Goal: Task Accomplishment & Management: Manage account settings

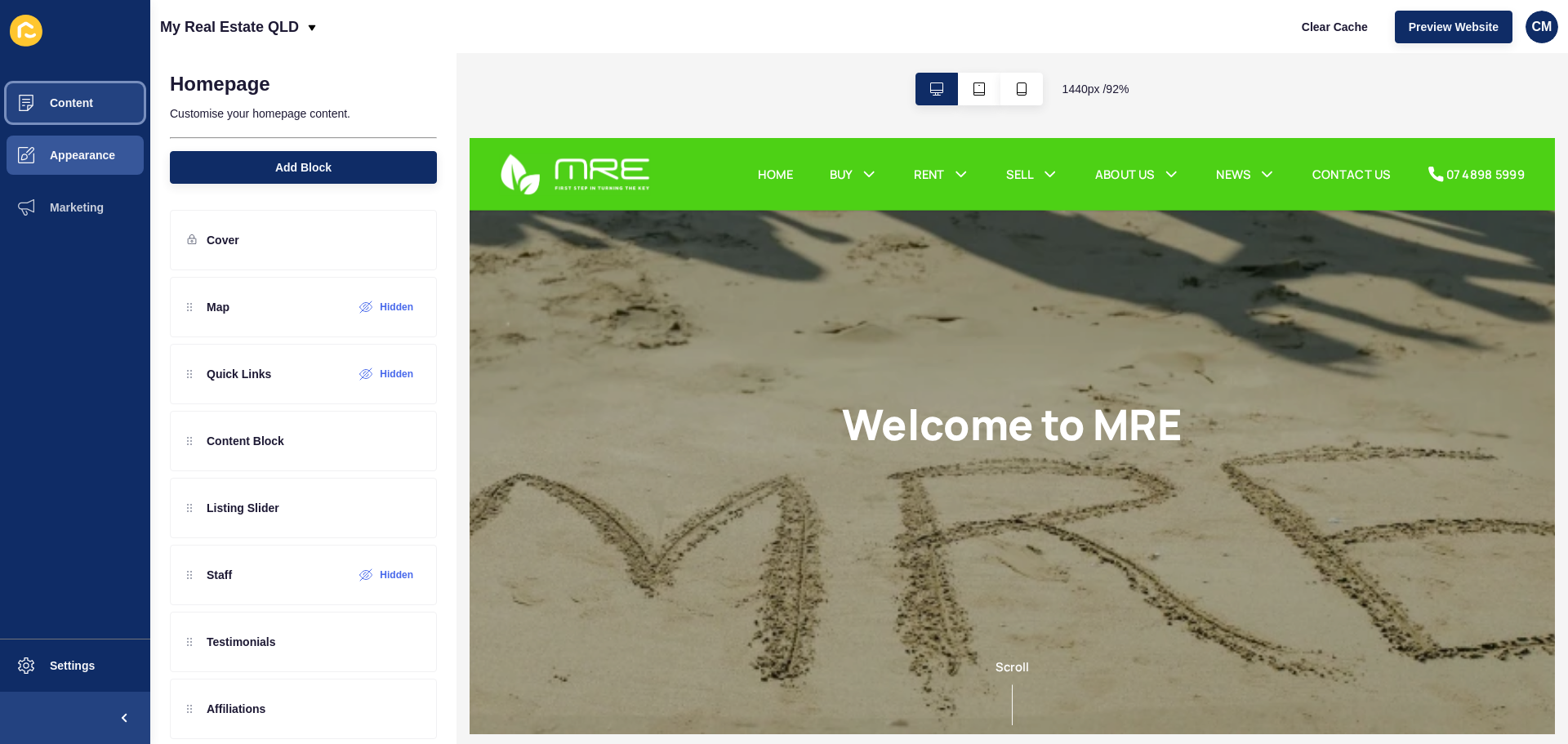
click at [125, 96] on button "Content" at bounding box center [75, 103] width 151 height 52
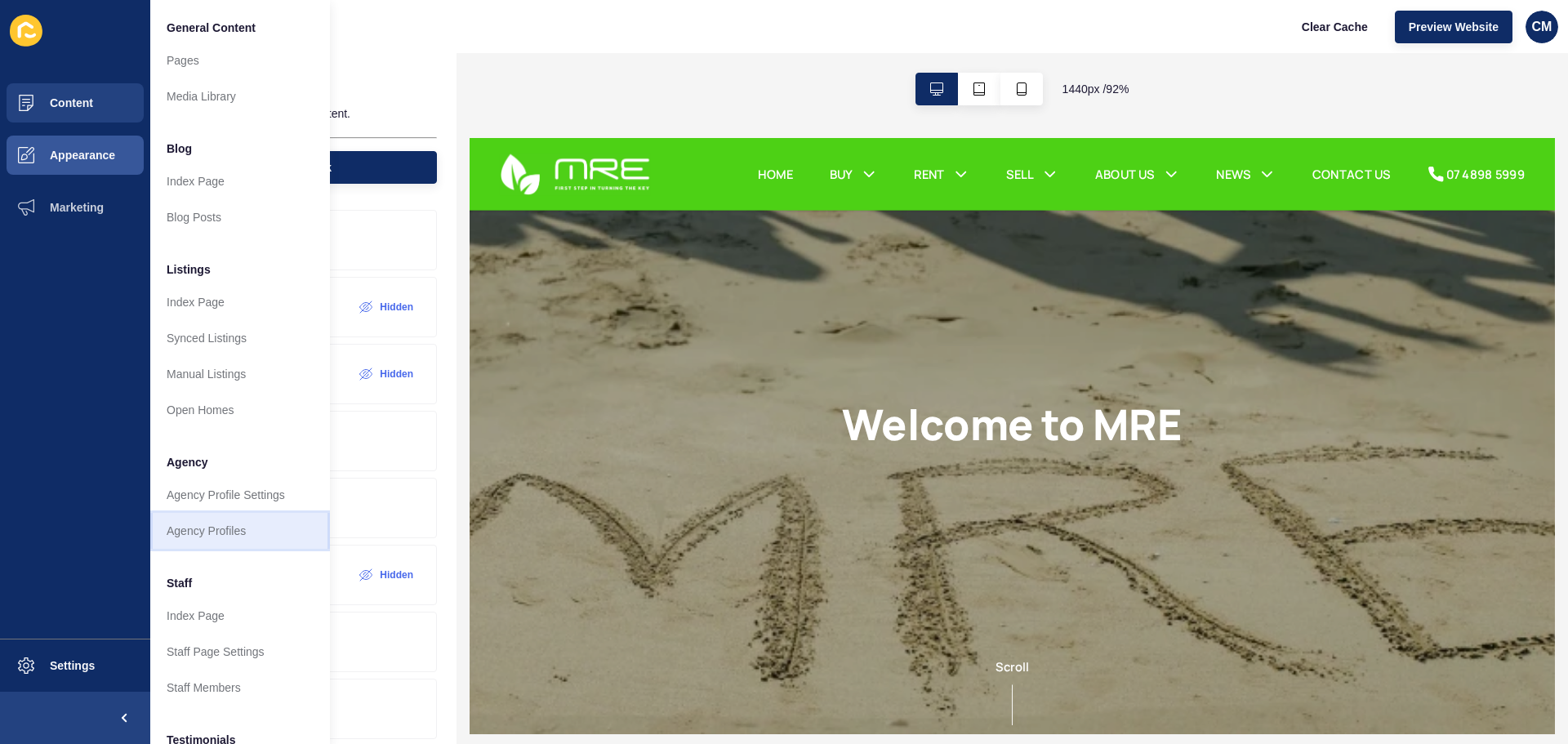
click at [238, 521] on link "Agency Profiles" at bounding box center [240, 531] width 179 height 36
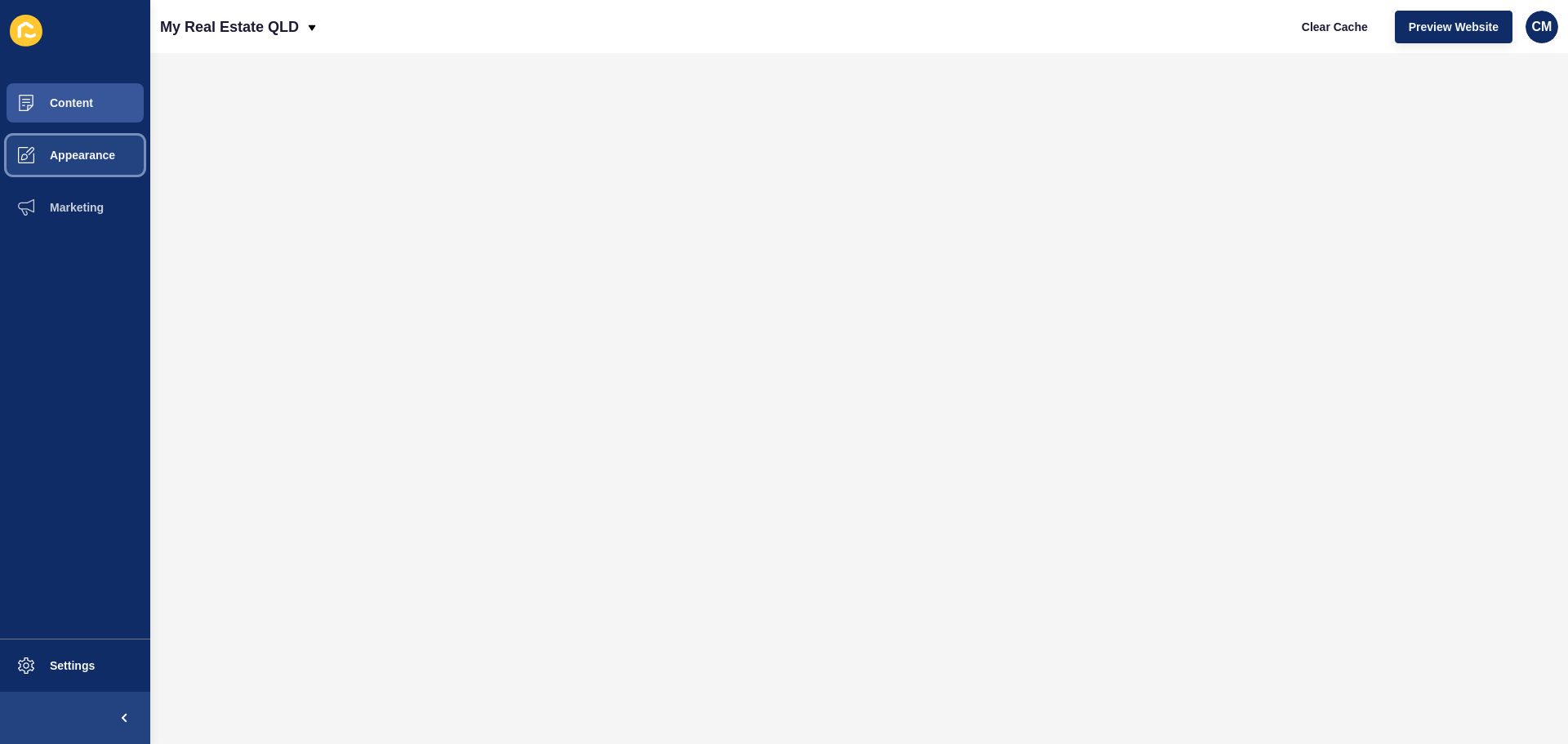
click at [105, 152] on span "Appearance" at bounding box center [56, 155] width 118 height 13
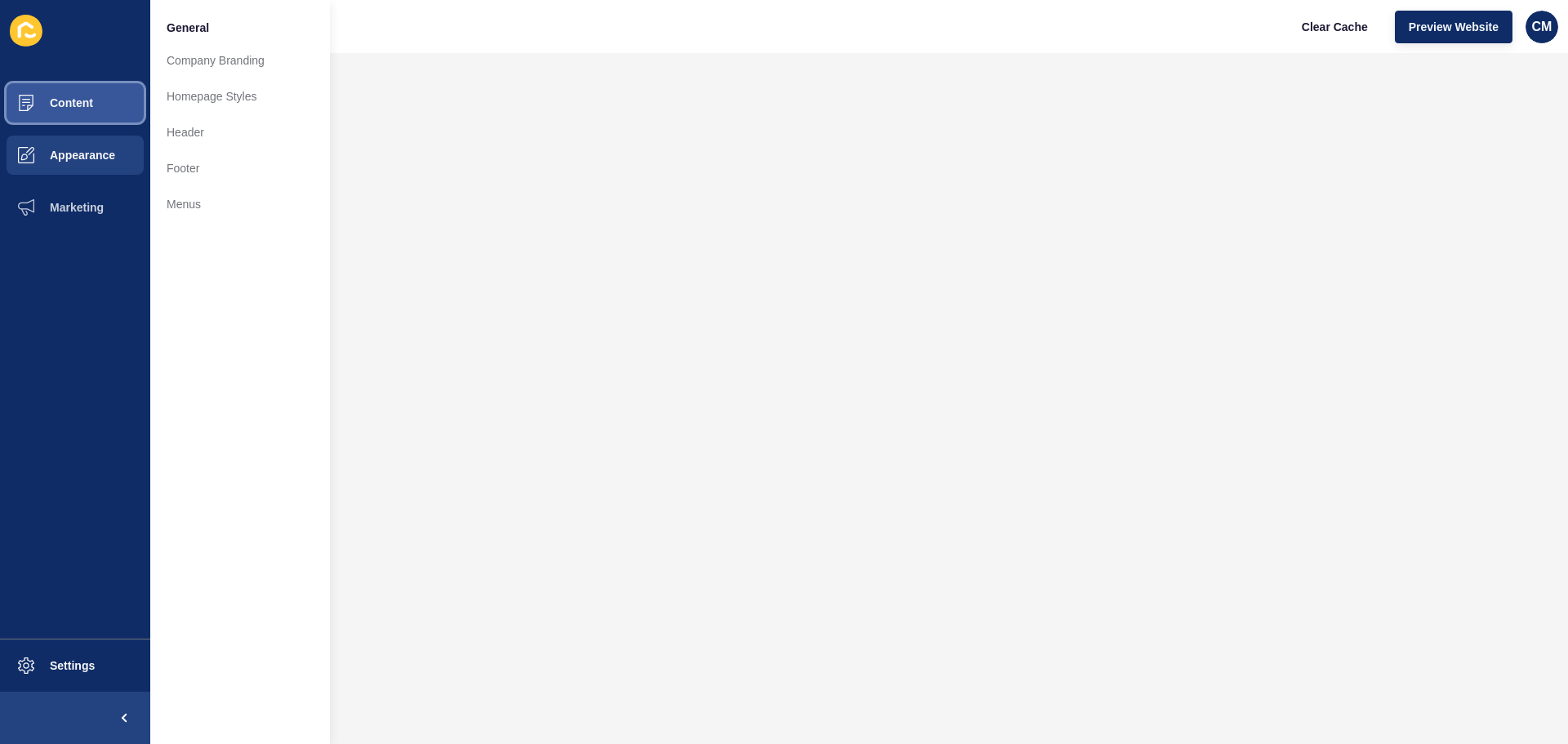
click at [101, 105] on button "Content" at bounding box center [75, 103] width 151 height 52
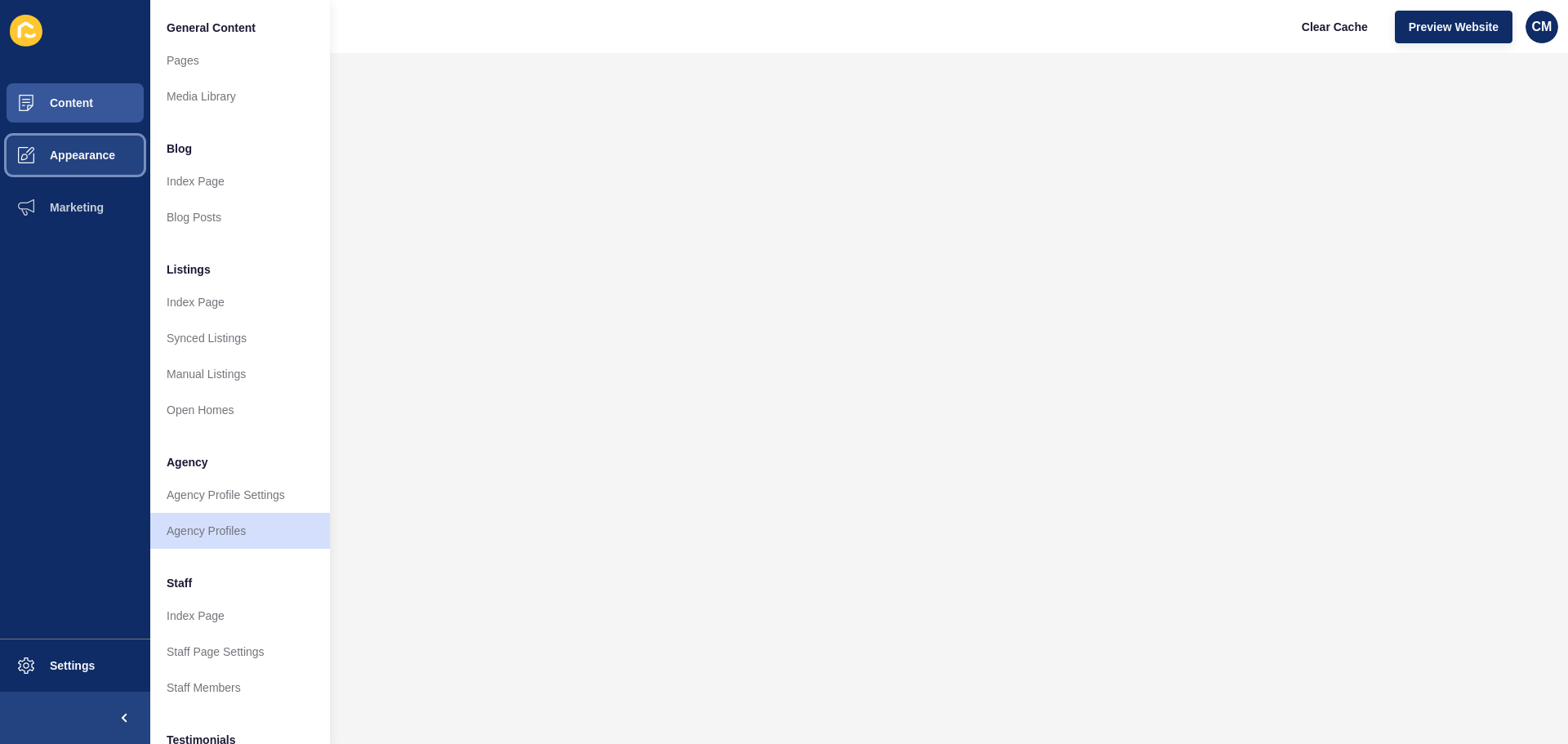
click at [112, 149] on span "Appearance" at bounding box center [56, 155] width 118 height 13
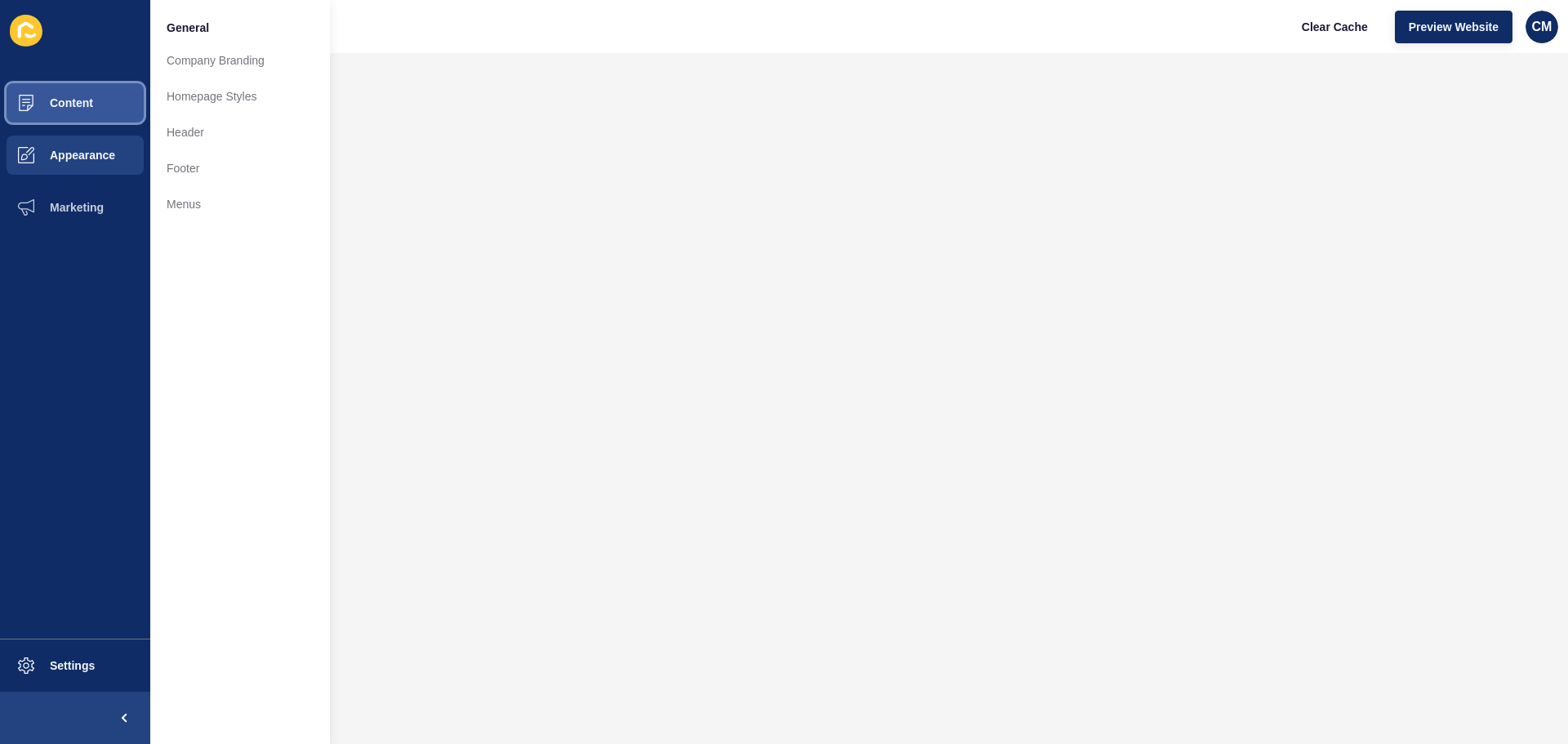
click at [105, 109] on button "Content" at bounding box center [75, 103] width 151 height 52
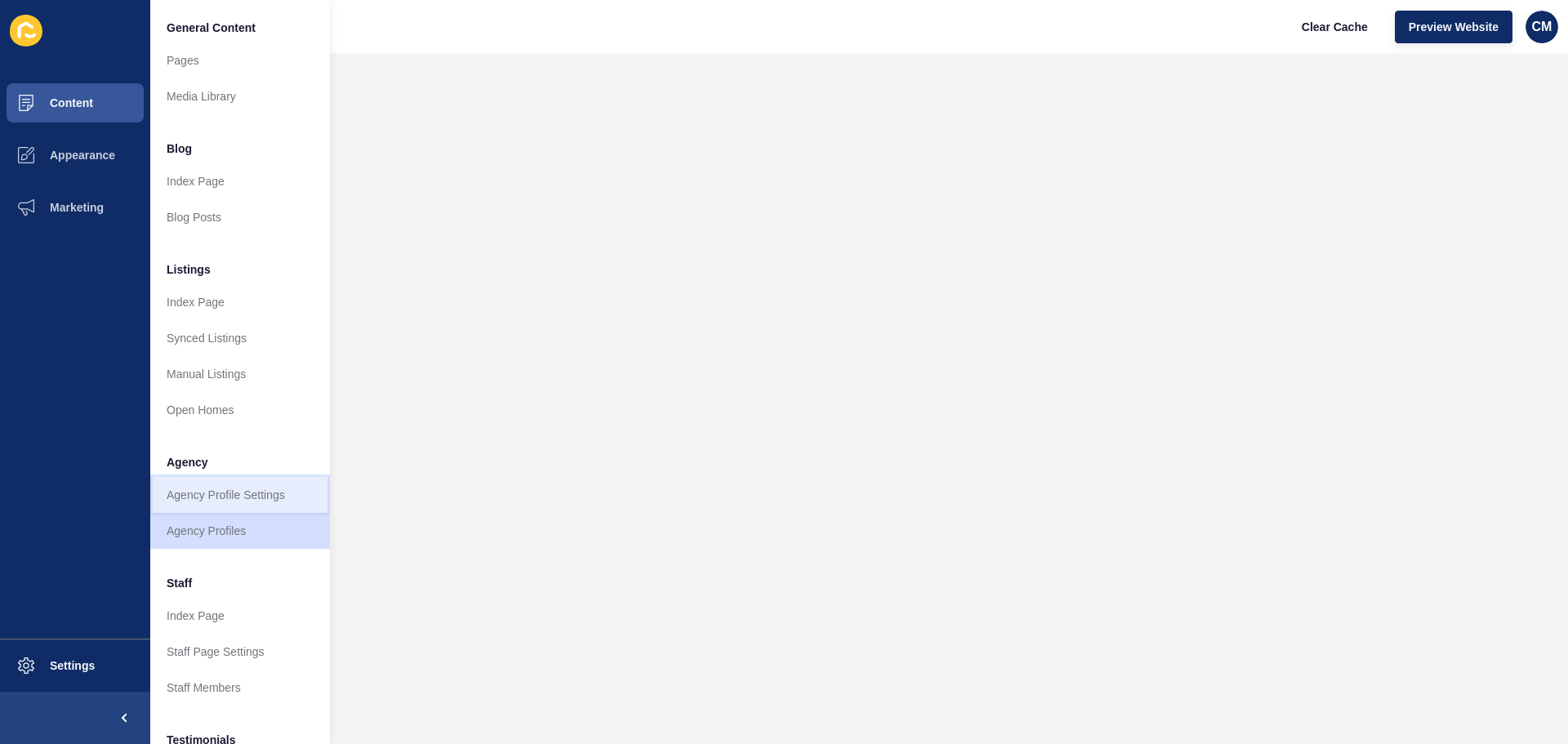
click at [251, 505] on link "Agency Profile Settings" at bounding box center [240, 495] width 179 height 36
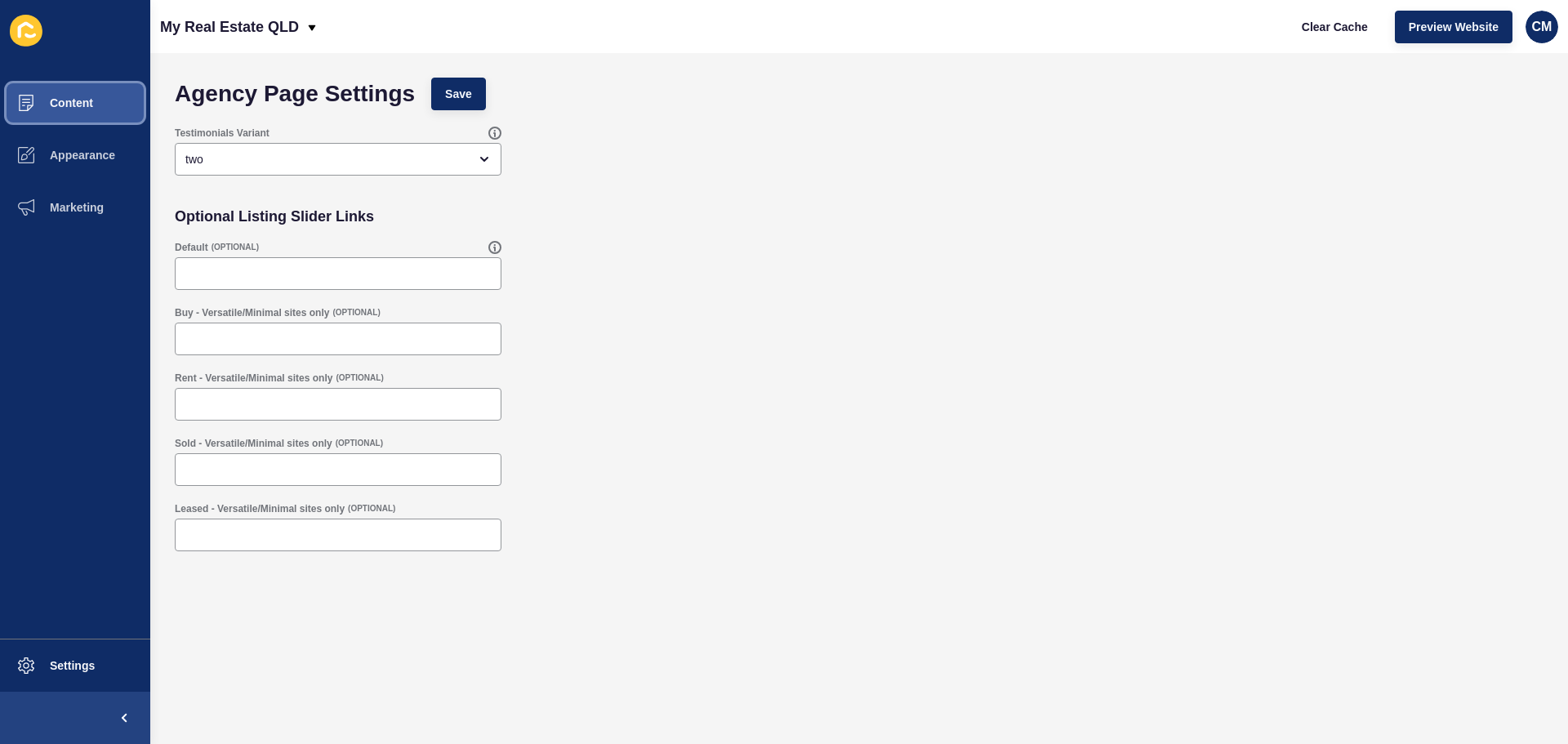
click at [107, 113] on button "Content" at bounding box center [75, 103] width 151 height 52
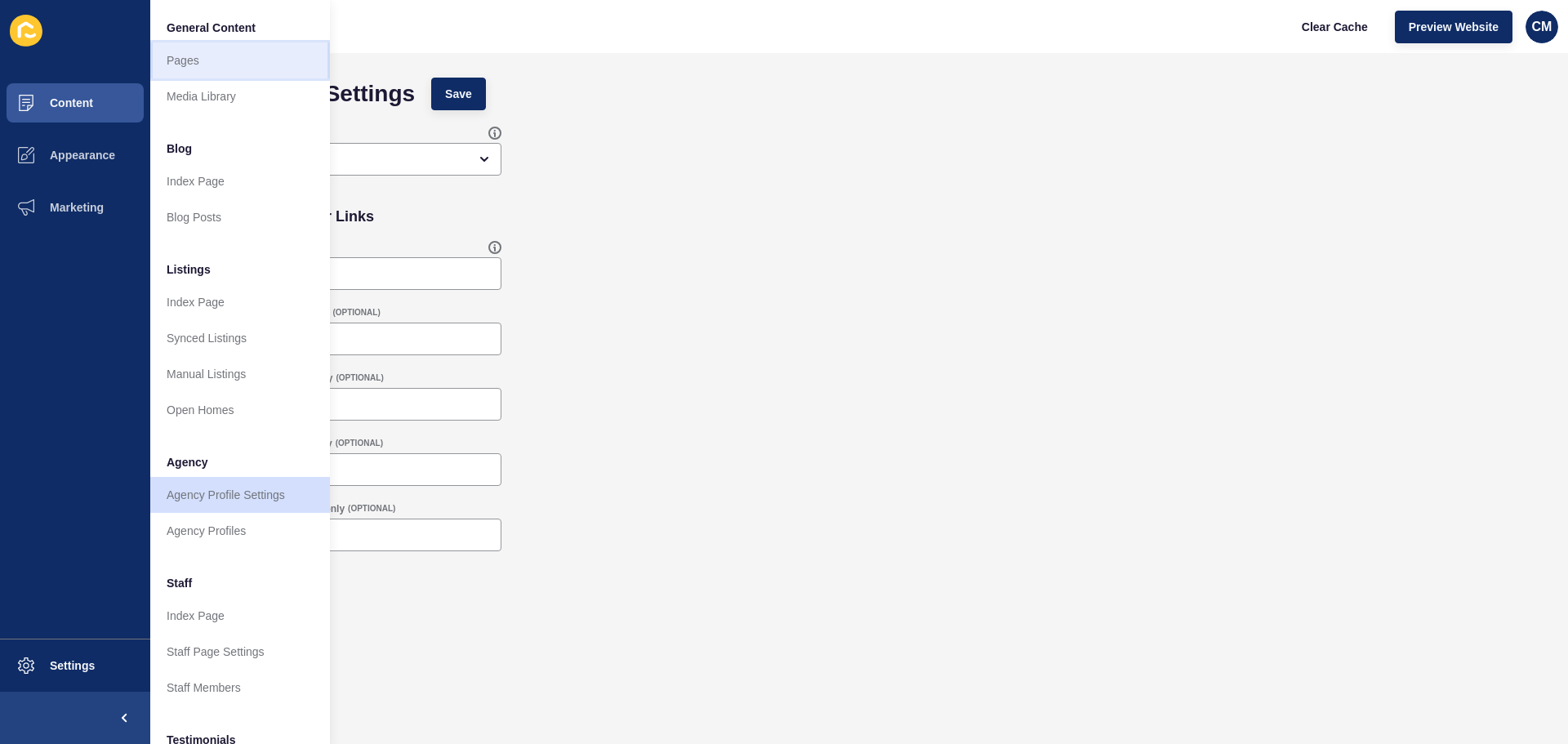
click at [235, 72] on link "Pages" at bounding box center [240, 60] width 179 height 36
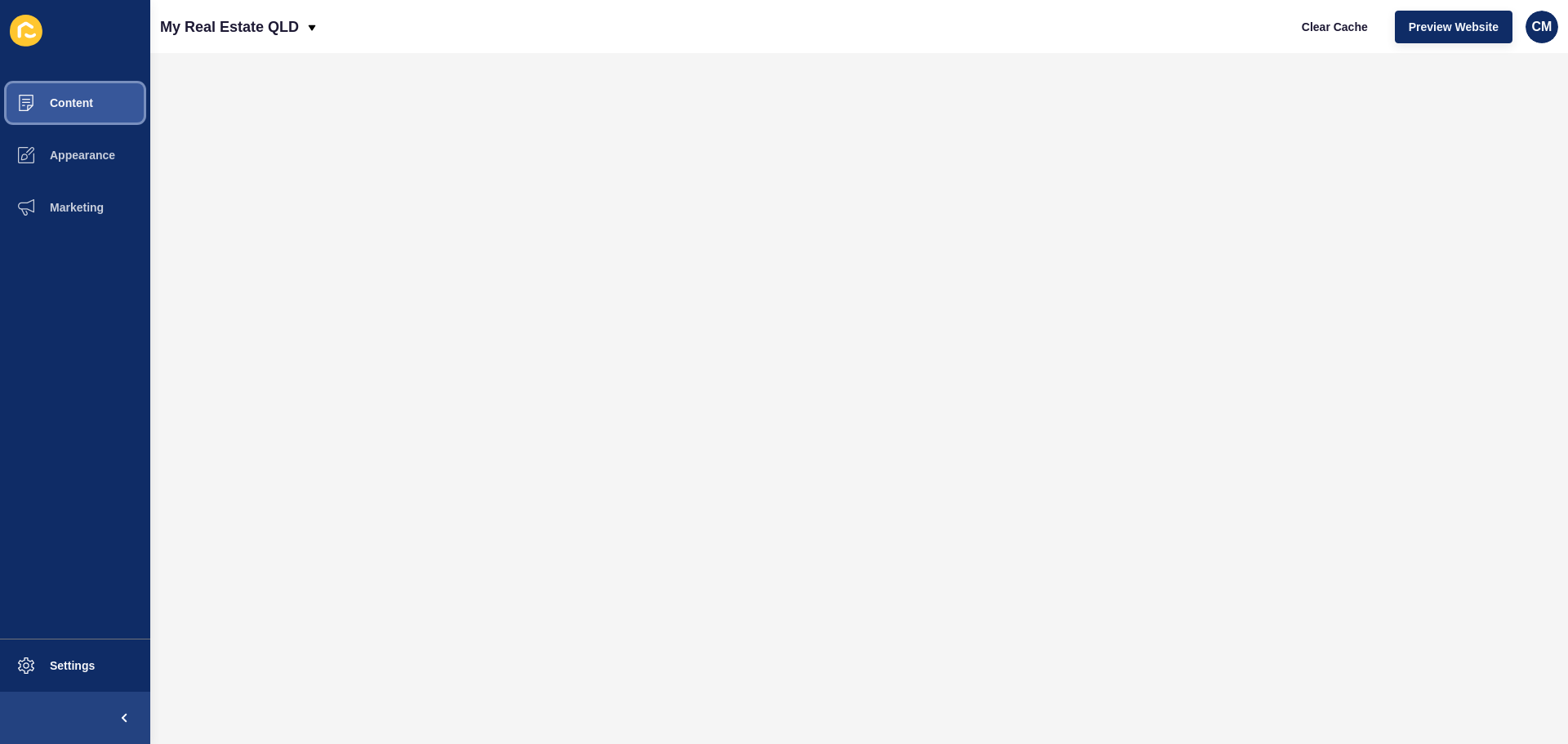
click at [82, 96] on button "Content" at bounding box center [75, 103] width 151 height 52
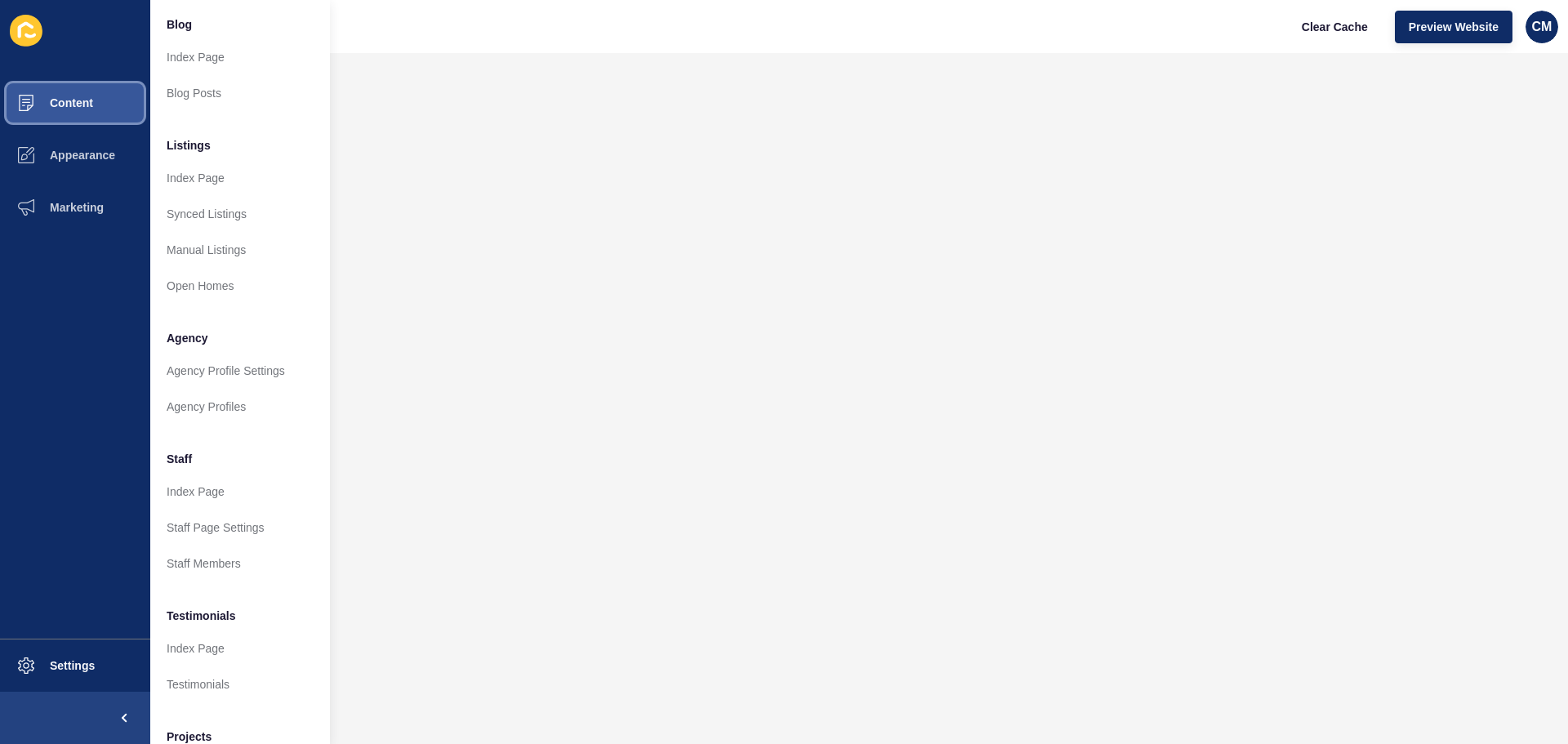
scroll to position [226, 0]
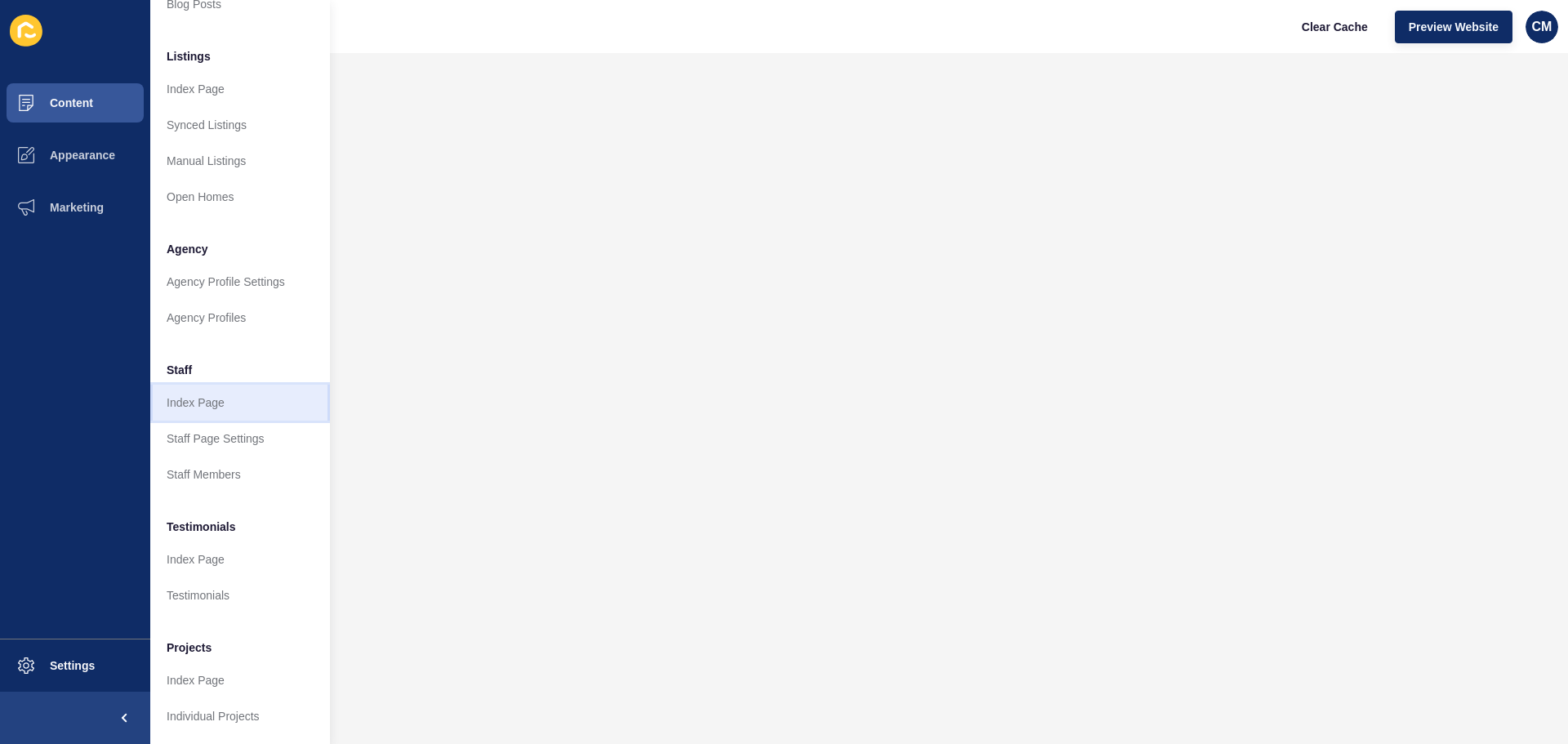
click at [252, 385] on link "Index Page" at bounding box center [240, 402] width 179 height 36
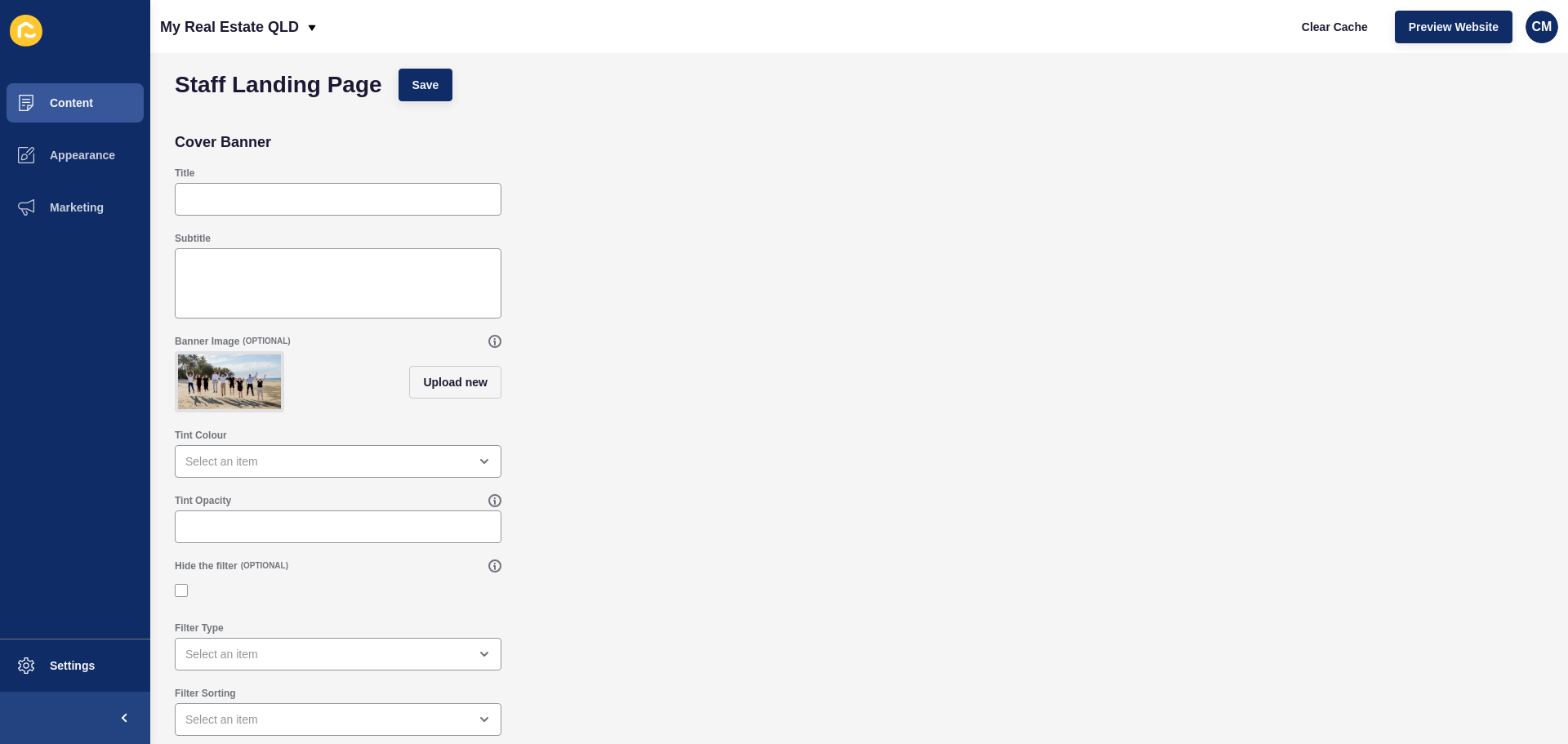
scroll to position [21, 0]
click at [937, 379] on div "Banner Image (OPTIONAL) Upload new" at bounding box center [859, 374] width 1385 height 94
click at [78, 117] on button "Content" at bounding box center [75, 103] width 151 height 52
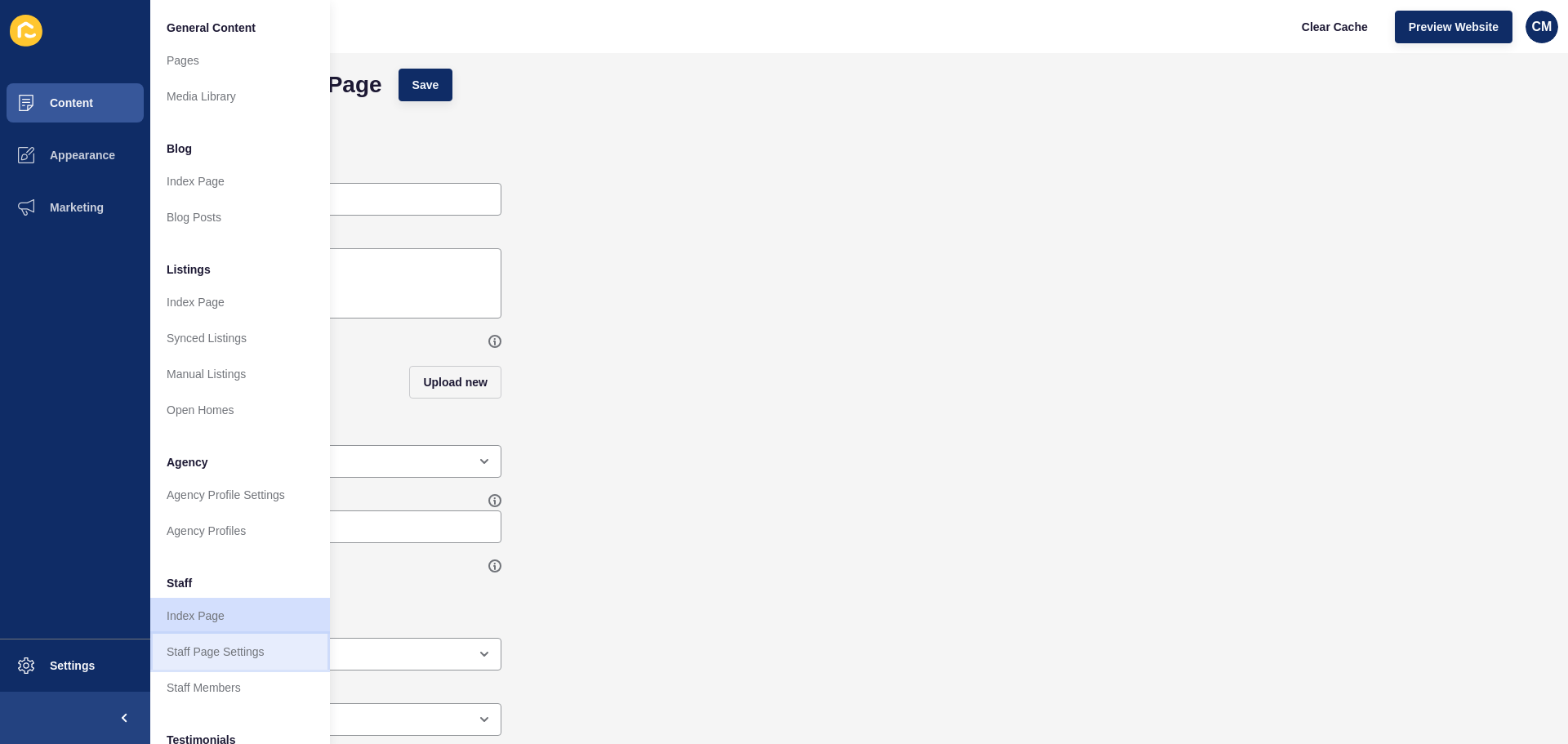
click at [284, 657] on link "Staff Page Settings" at bounding box center [240, 652] width 179 height 36
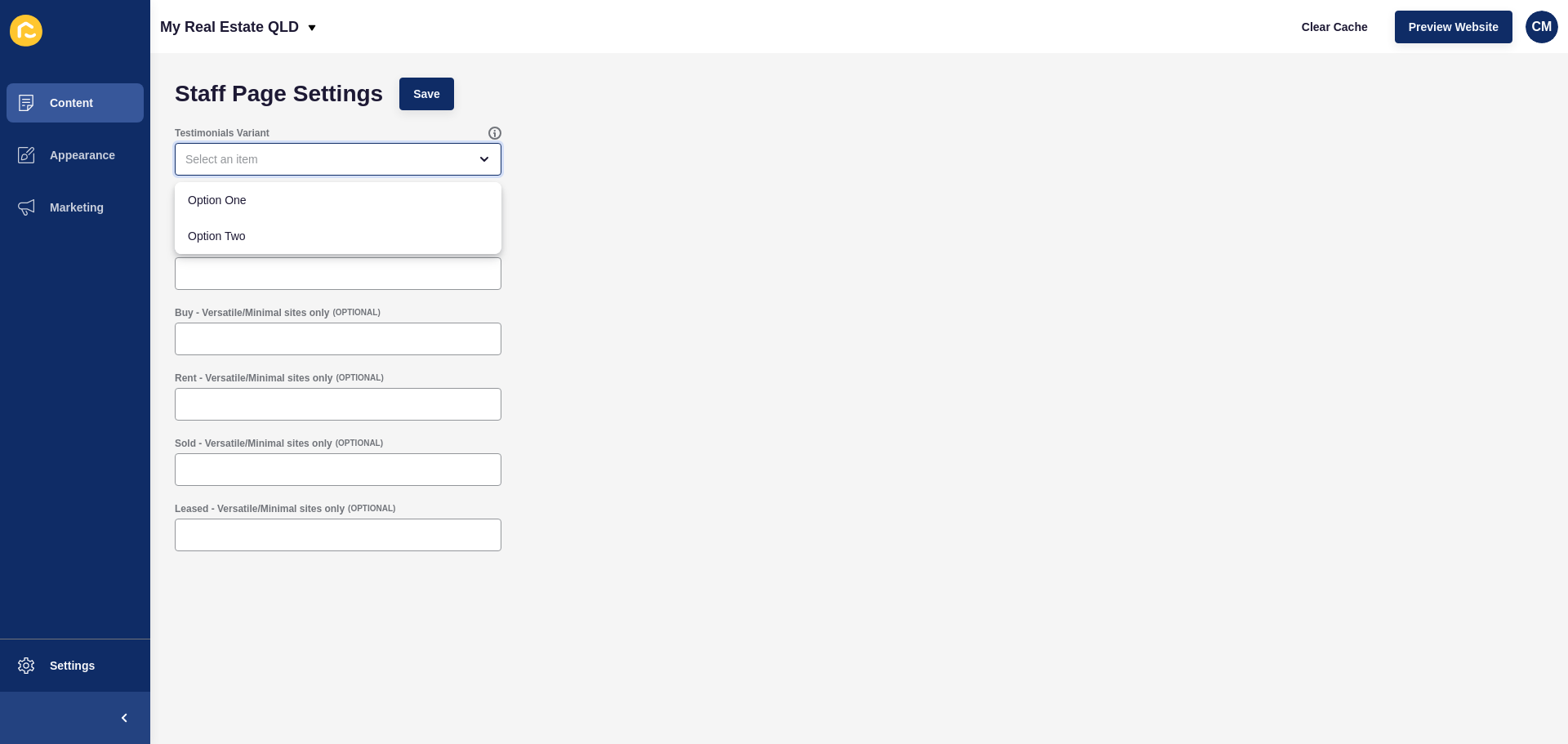
click at [233, 147] on div "close menu" at bounding box center [338, 159] width 327 height 33
click at [244, 164] on div "close menu" at bounding box center [327, 159] width 282 height 17
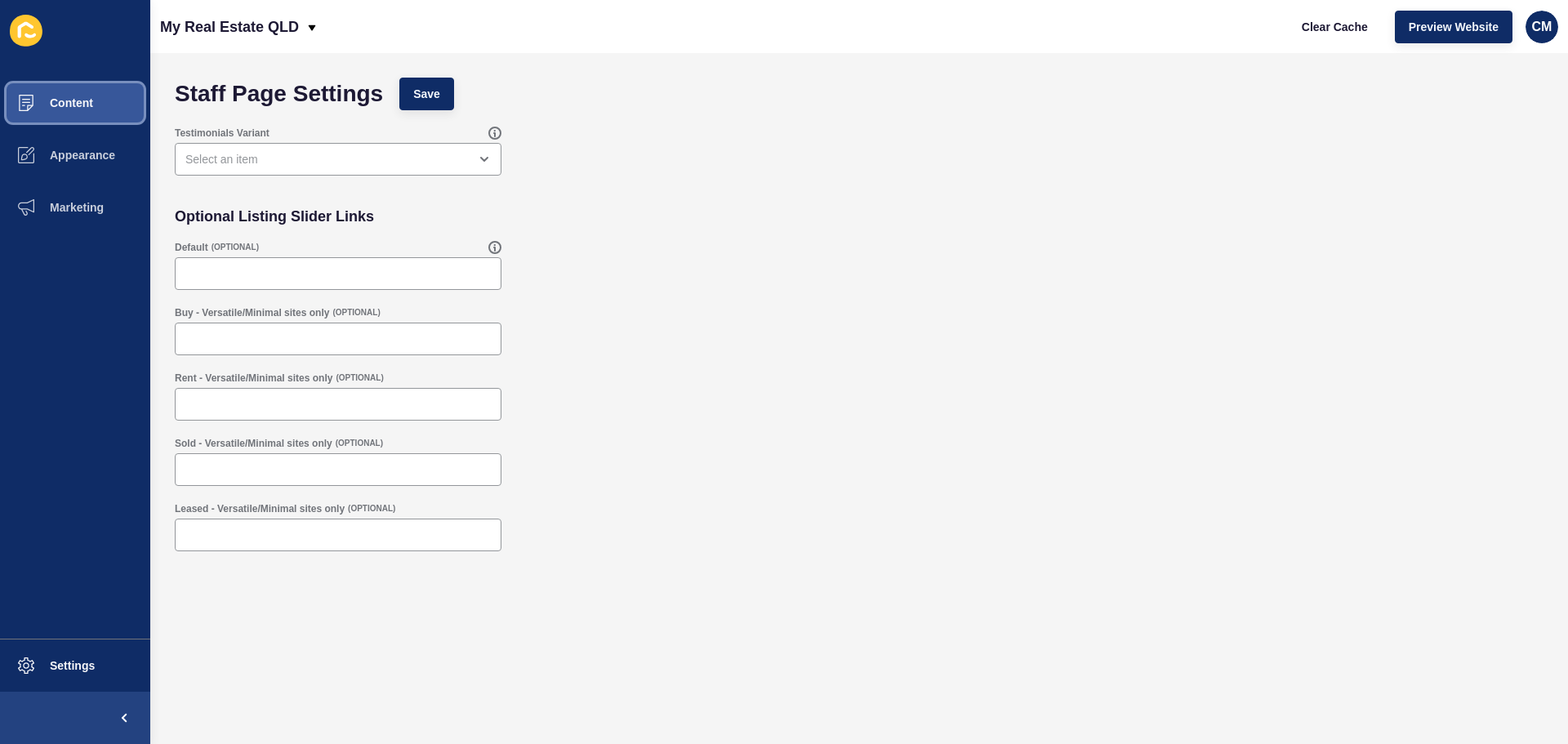
click at [98, 98] on button "Content" at bounding box center [75, 103] width 151 height 52
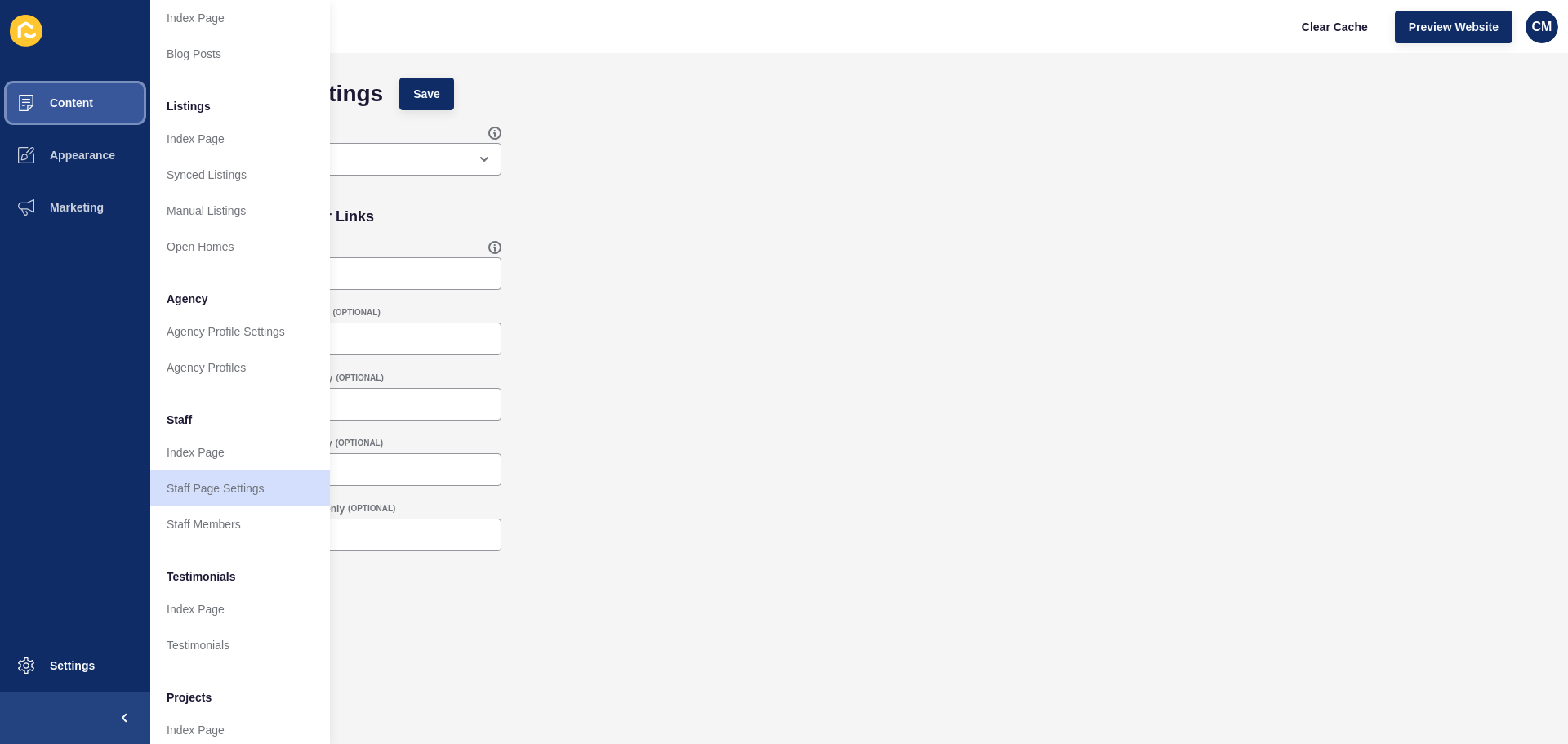
scroll to position [226, 0]
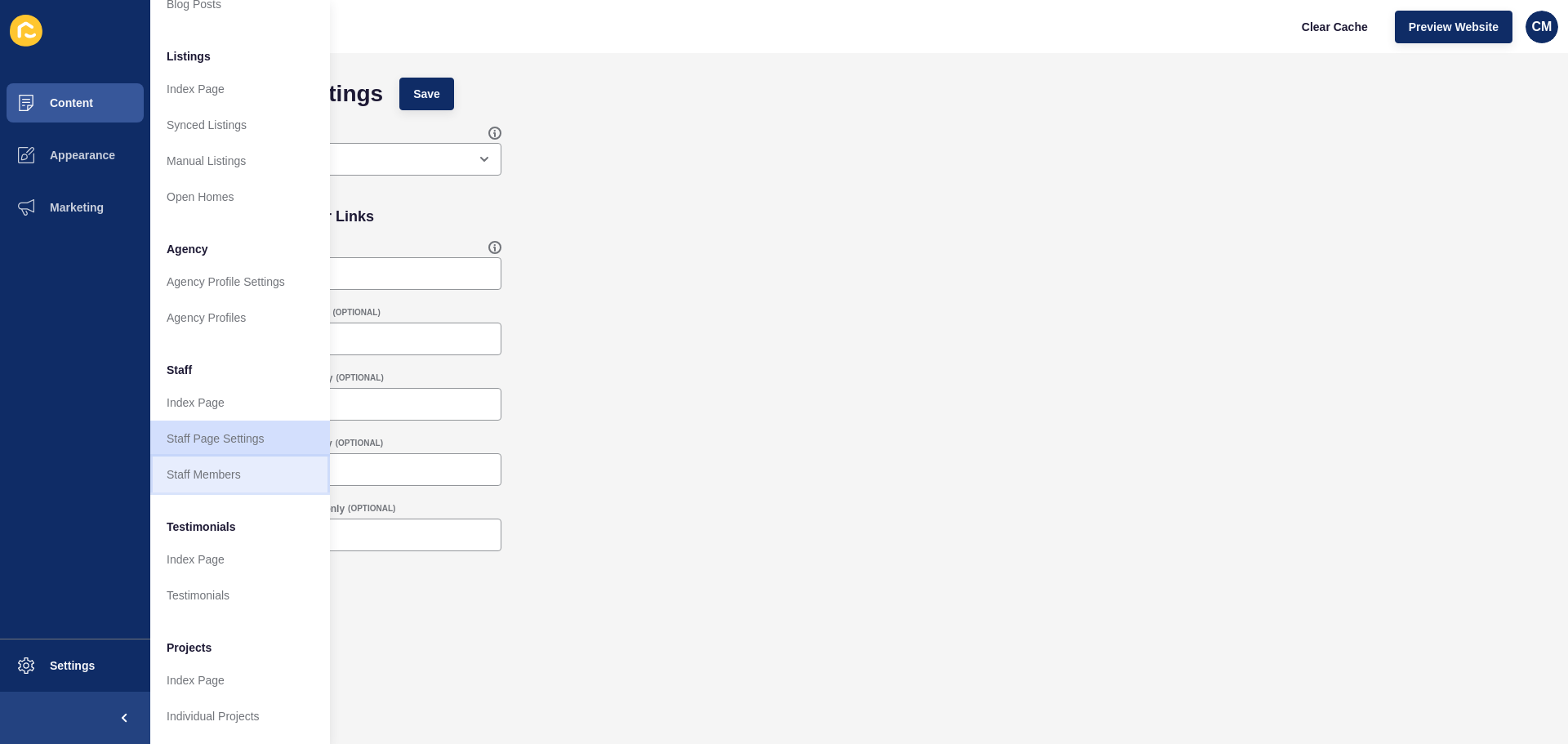
click at [264, 457] on link "Staff Members" at bounding box center [240, 474] width 179 height 36
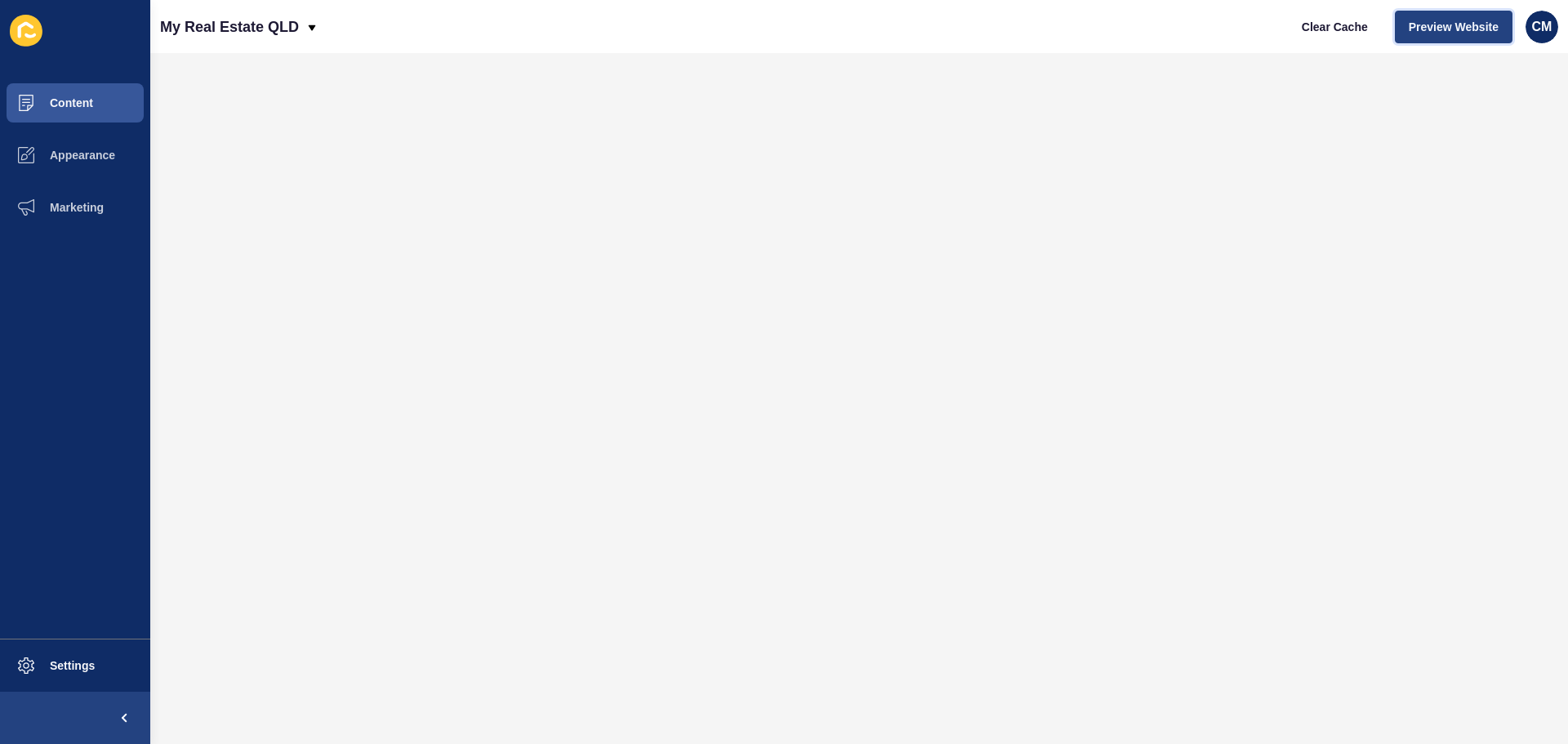
click at [1450, 20] on span "Preview Website" at bounding box center [1453, 27] width 90 height 17
click at [108, 107] on button "Content" at bounding box center [75, 103] width 151 height 52
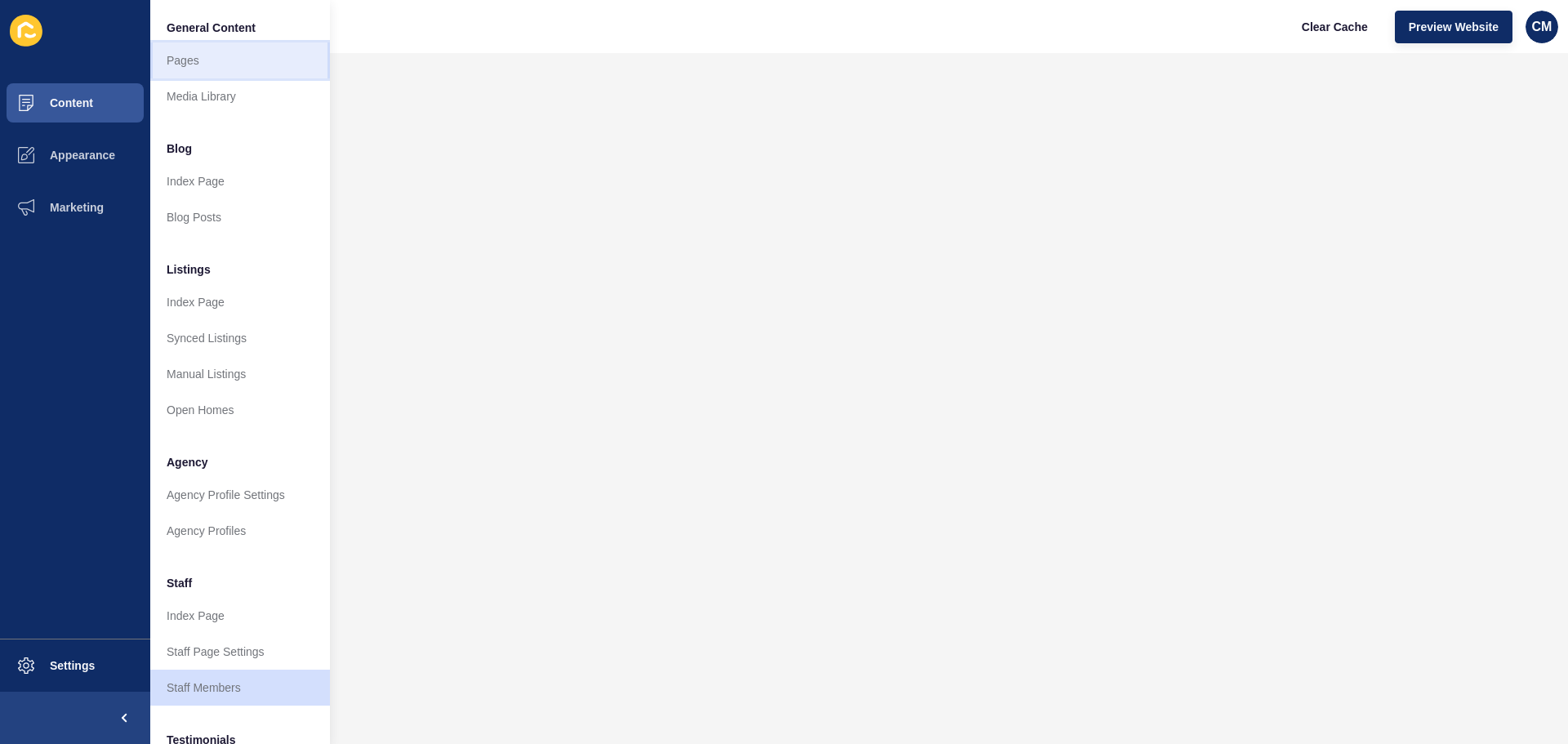
click at [240, 63] on link "Pages" at bounding box center [240, 60] width 179 height 36
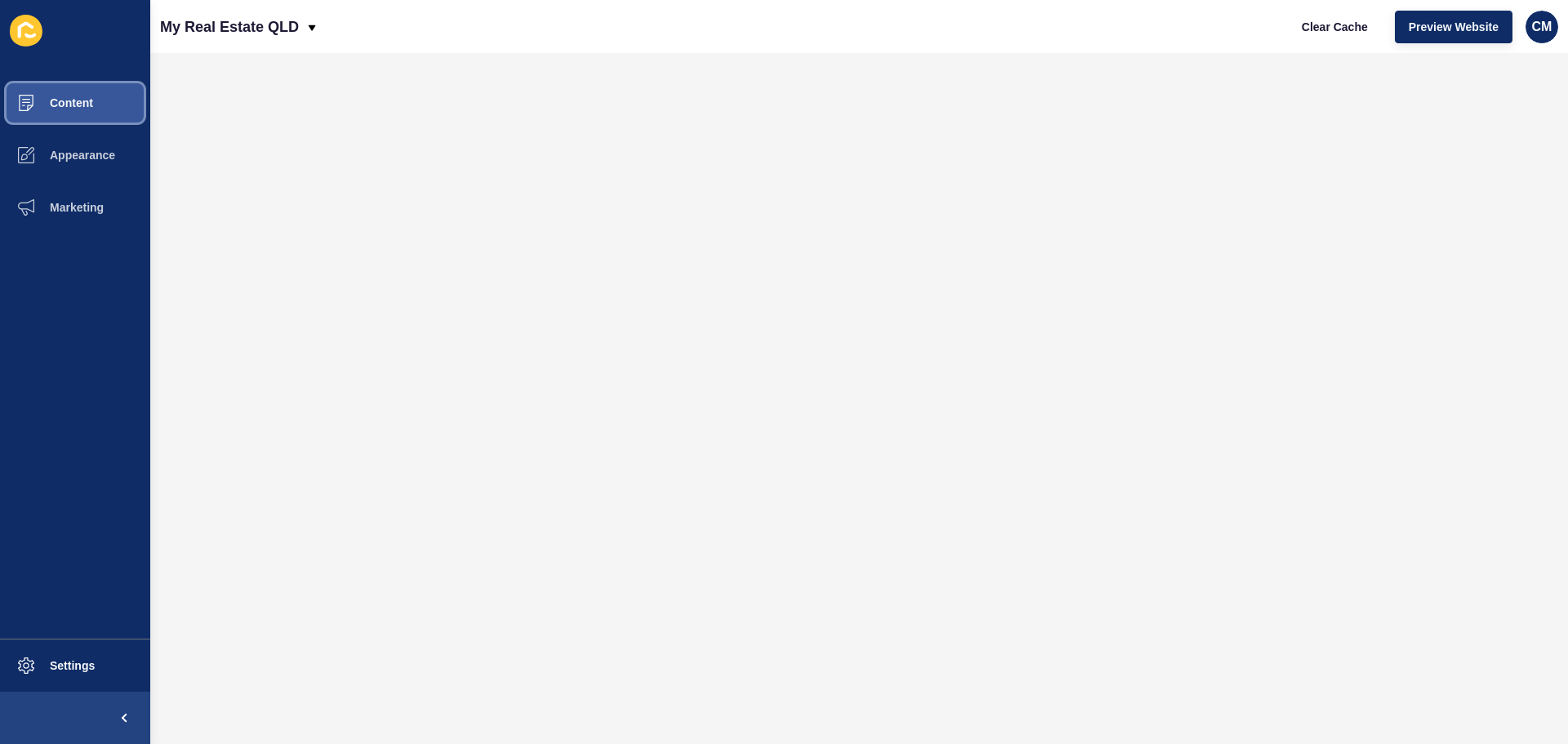
click at [117, 98] on button "Content" at bounding box center [75, 103] width 151 height 52
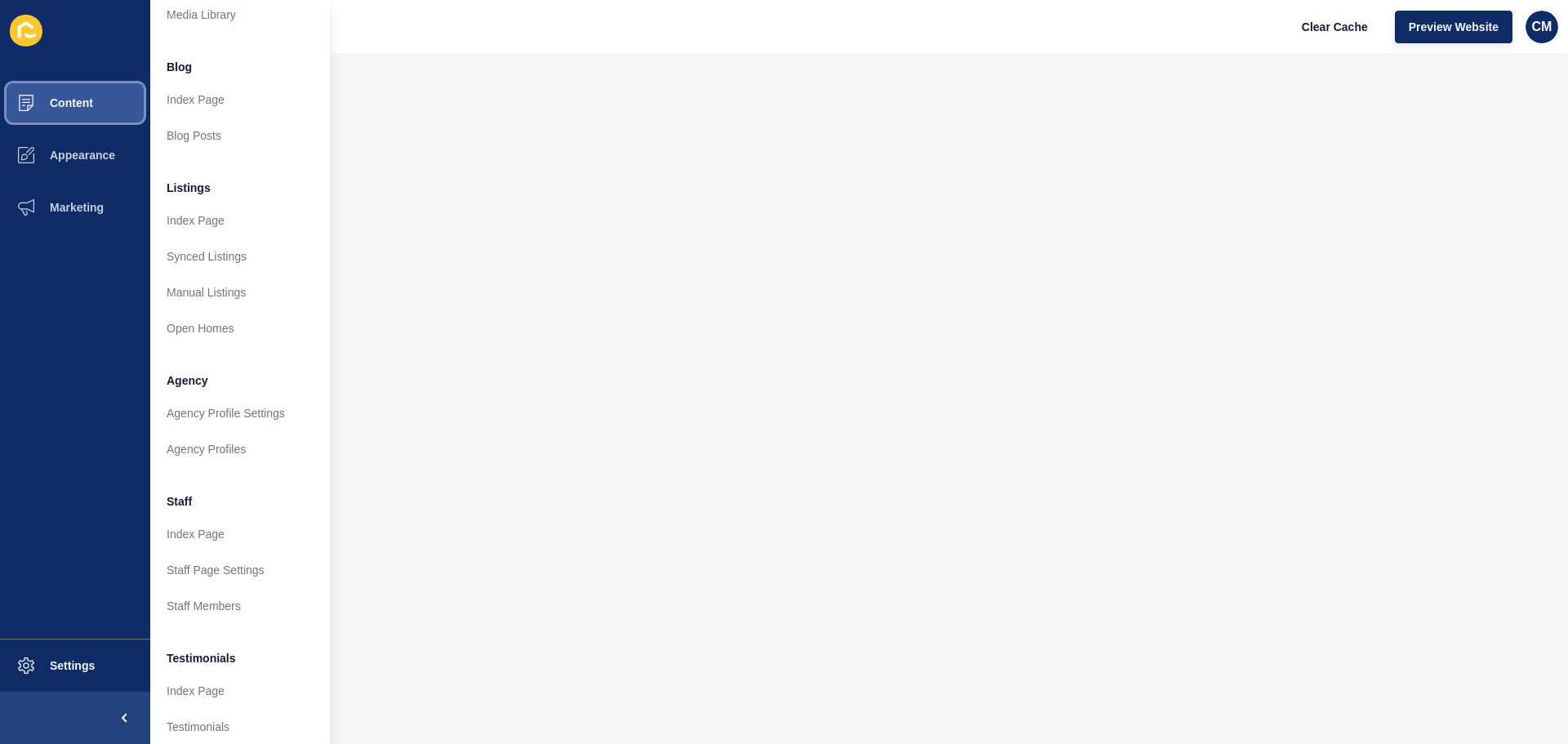
scroll to position [226, 0]
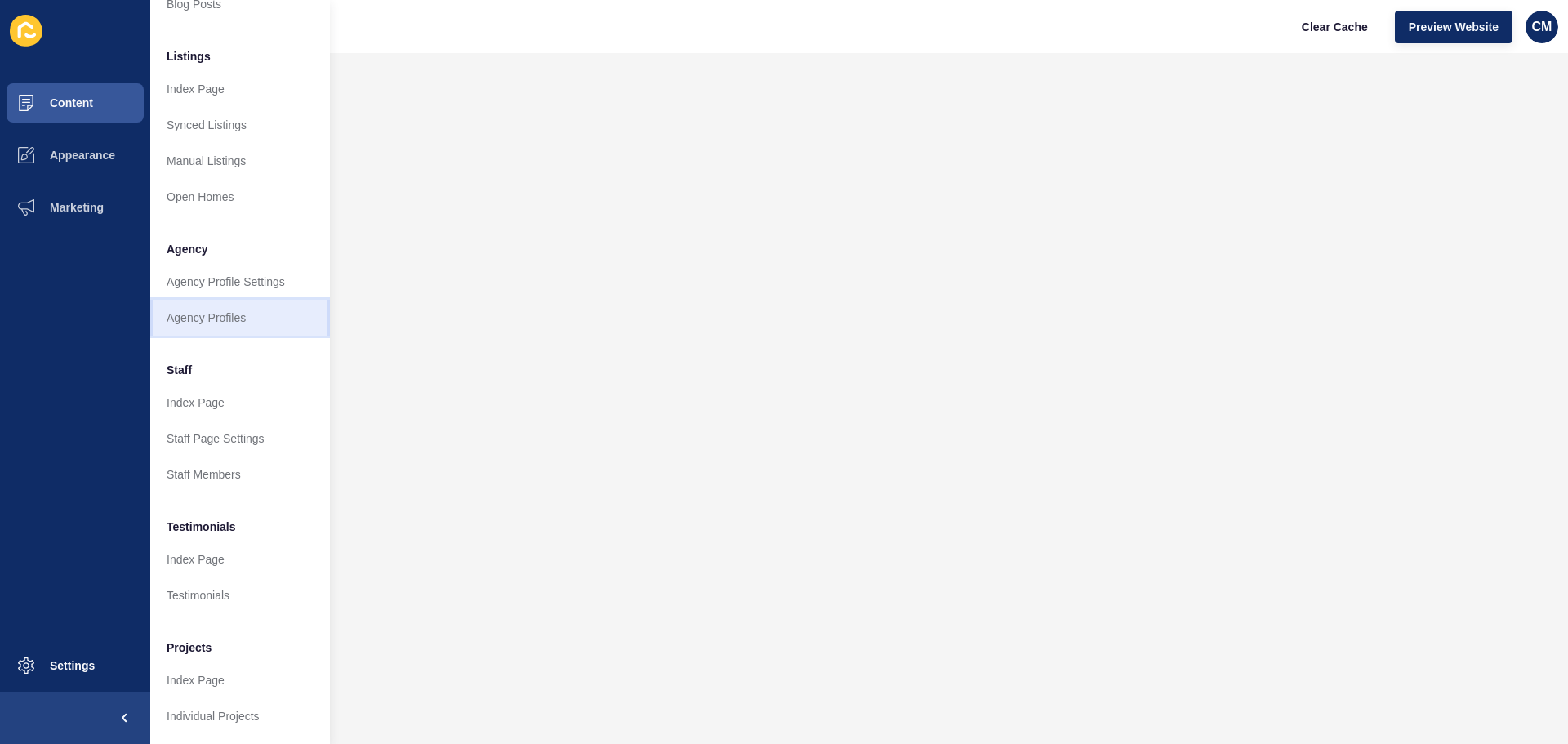
click at [230, 308] on link "Agency Profiles" at bounding box center [240, 317] width 179 height 36
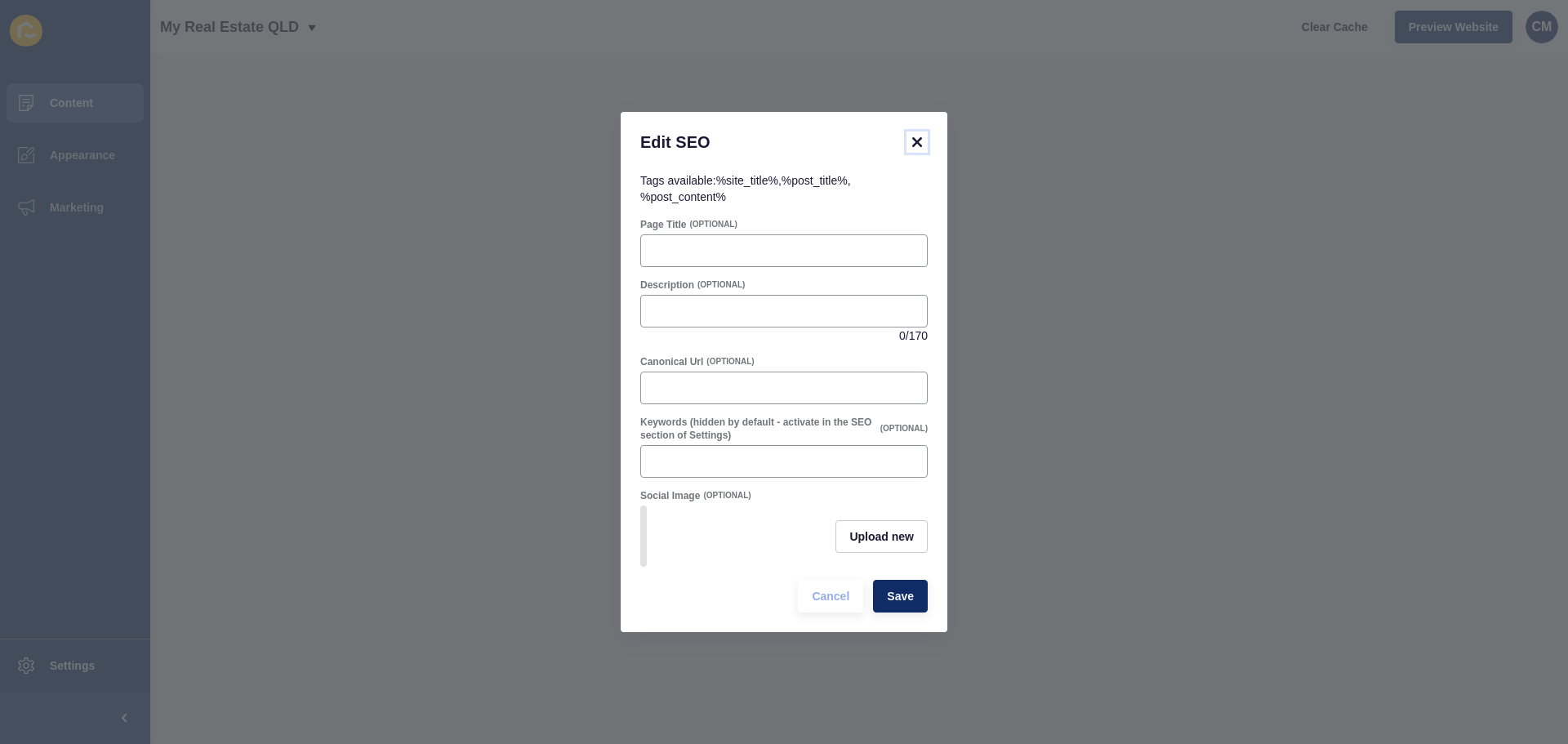
click at [918, 143] on icon at bounding box center [917, 142] width 20 height 20
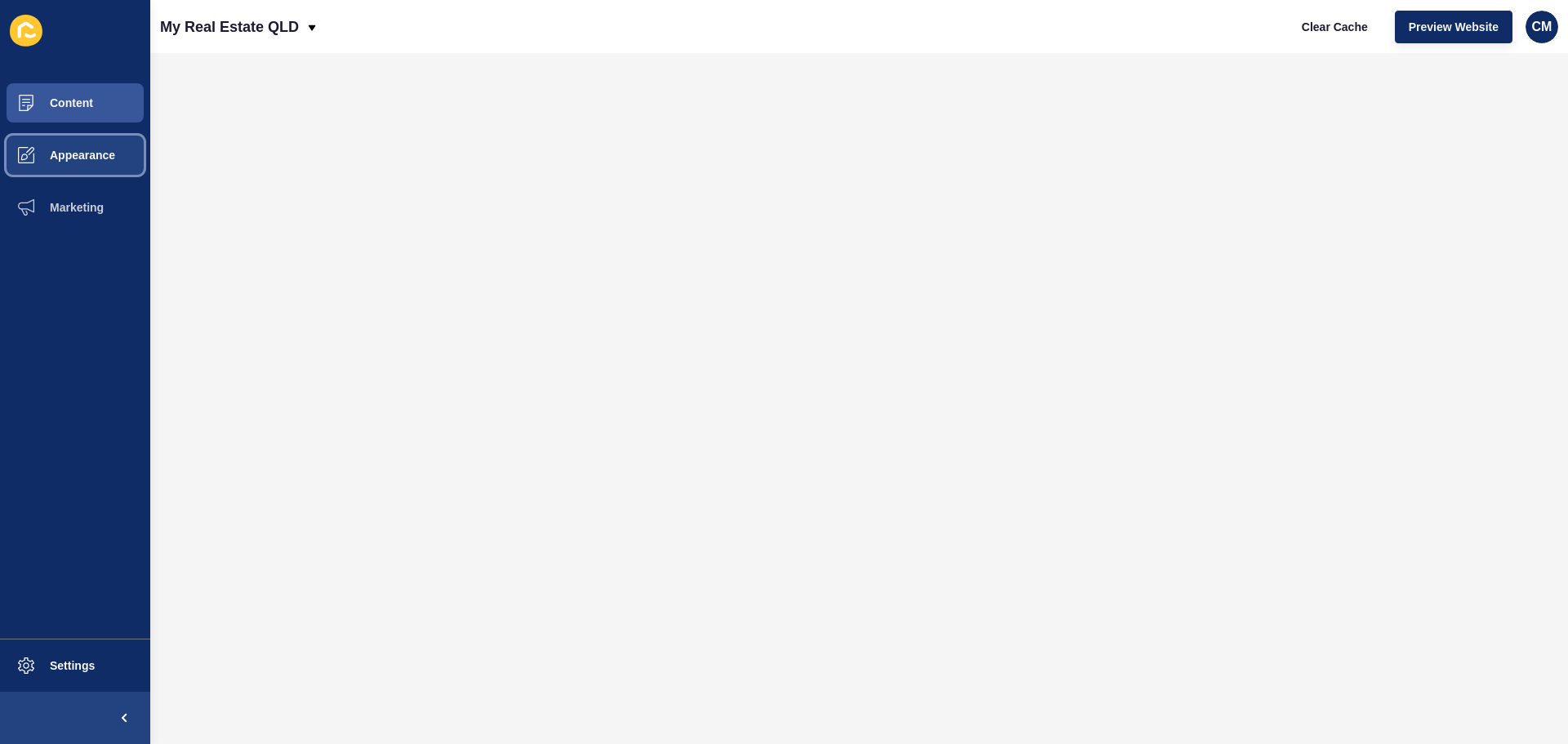
click at [68, 159] on span "Appearance" at bounding box center [56, 155] width 118 height 13
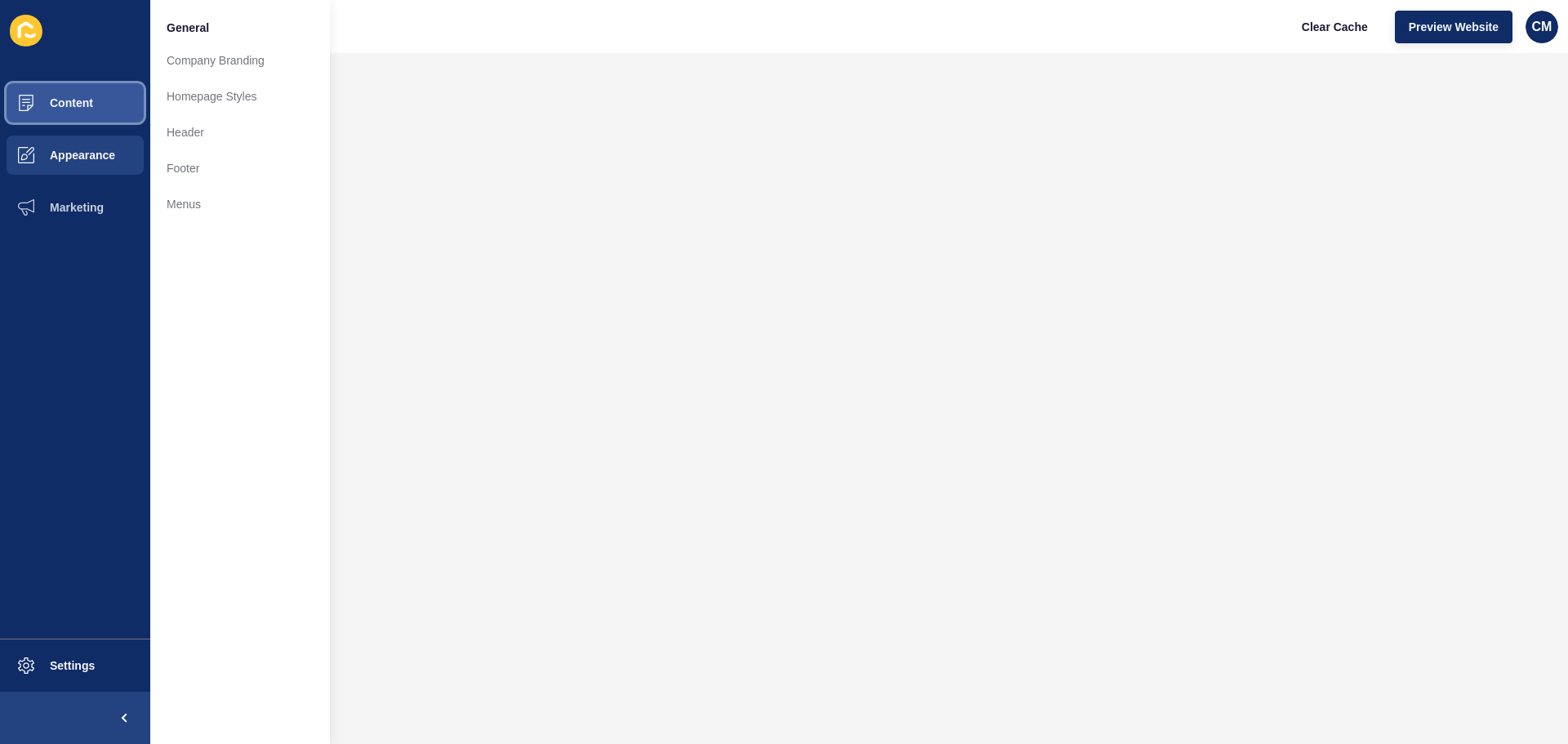
click at [105, 99] on button "Content" at bounding box center [75, 103] width 151 height 52
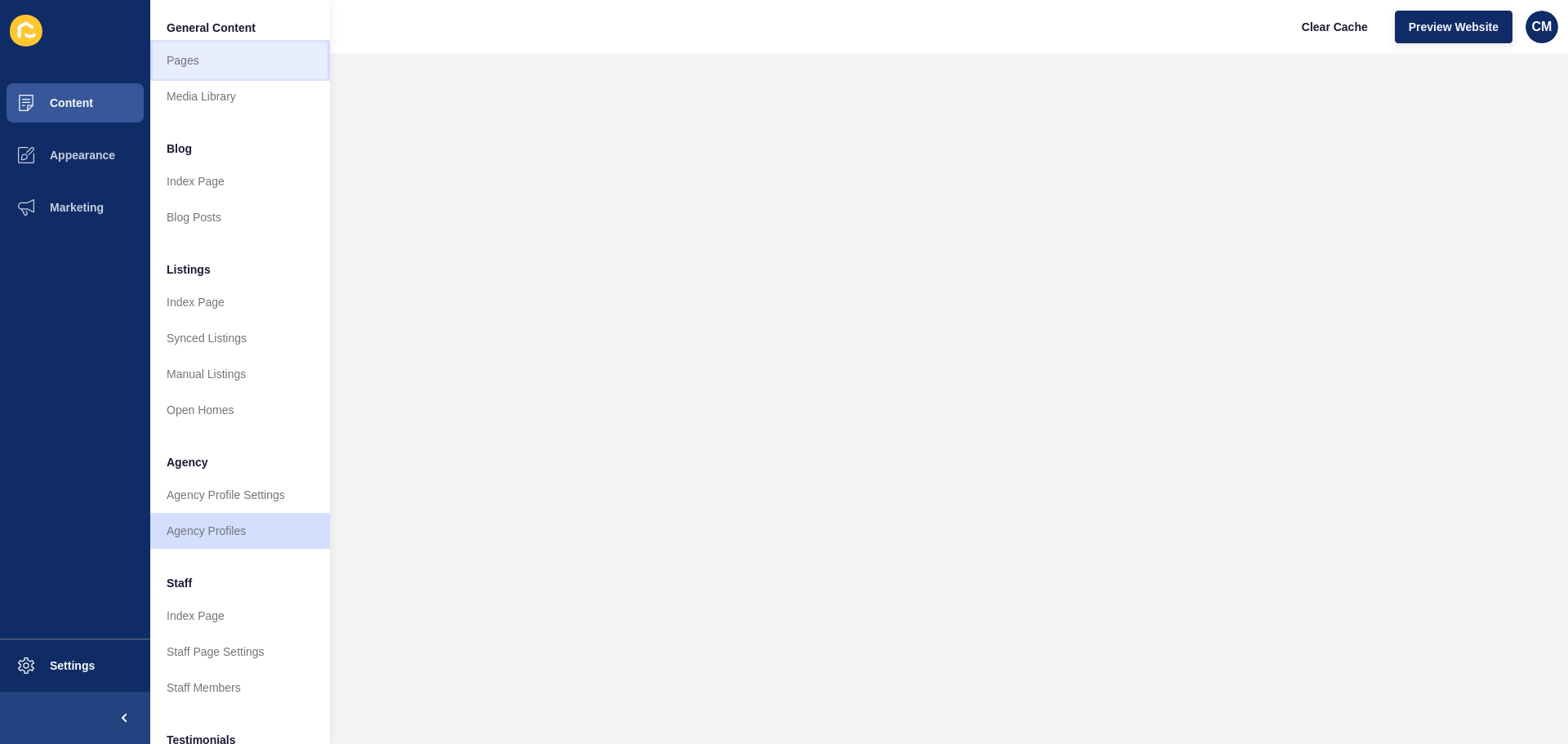
click at [250, 62] on link "Pages" at bounding box center [240, 60] width 179 height 36
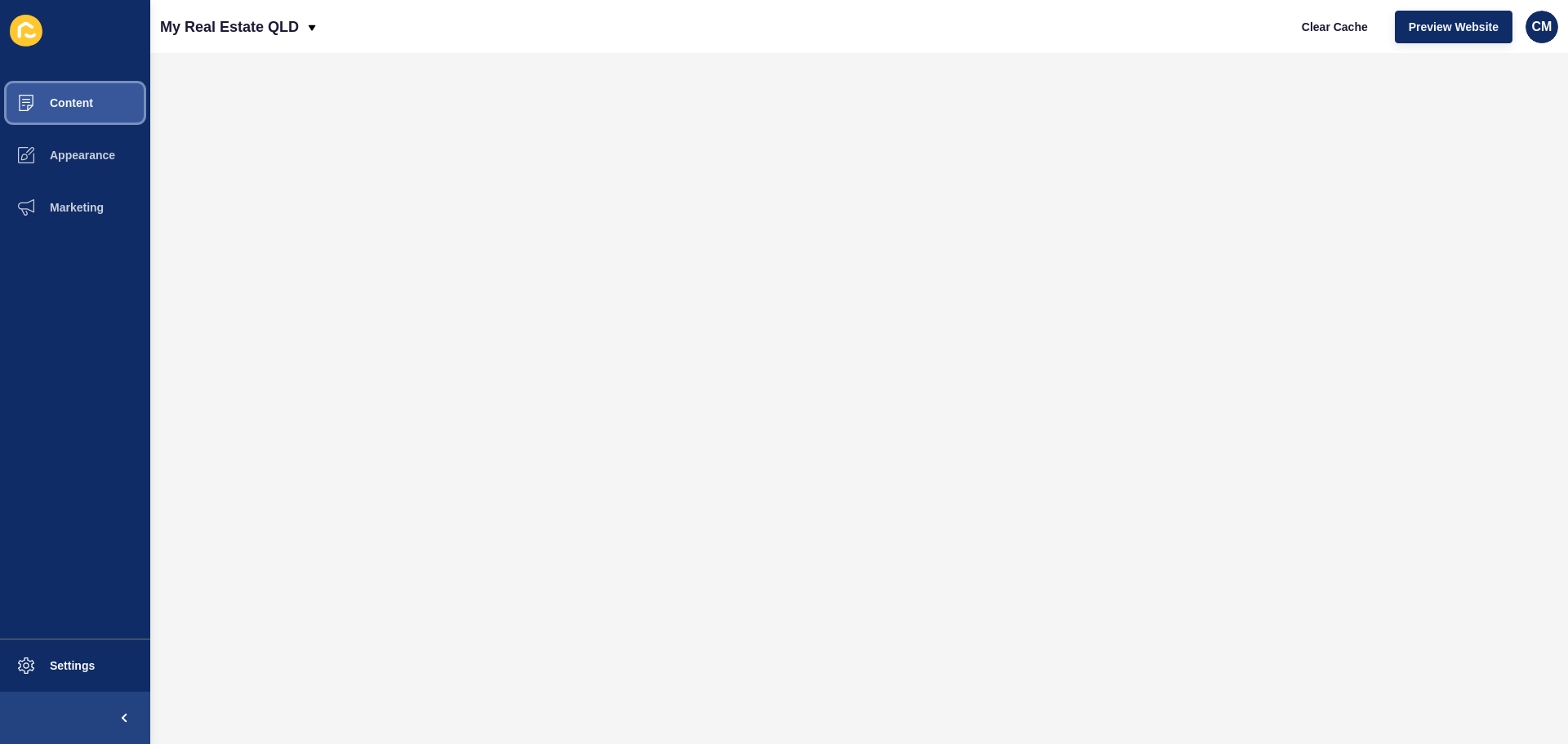
click at [78, 105] on span "Content" at bounding box center [45, 103] width 96 height 13
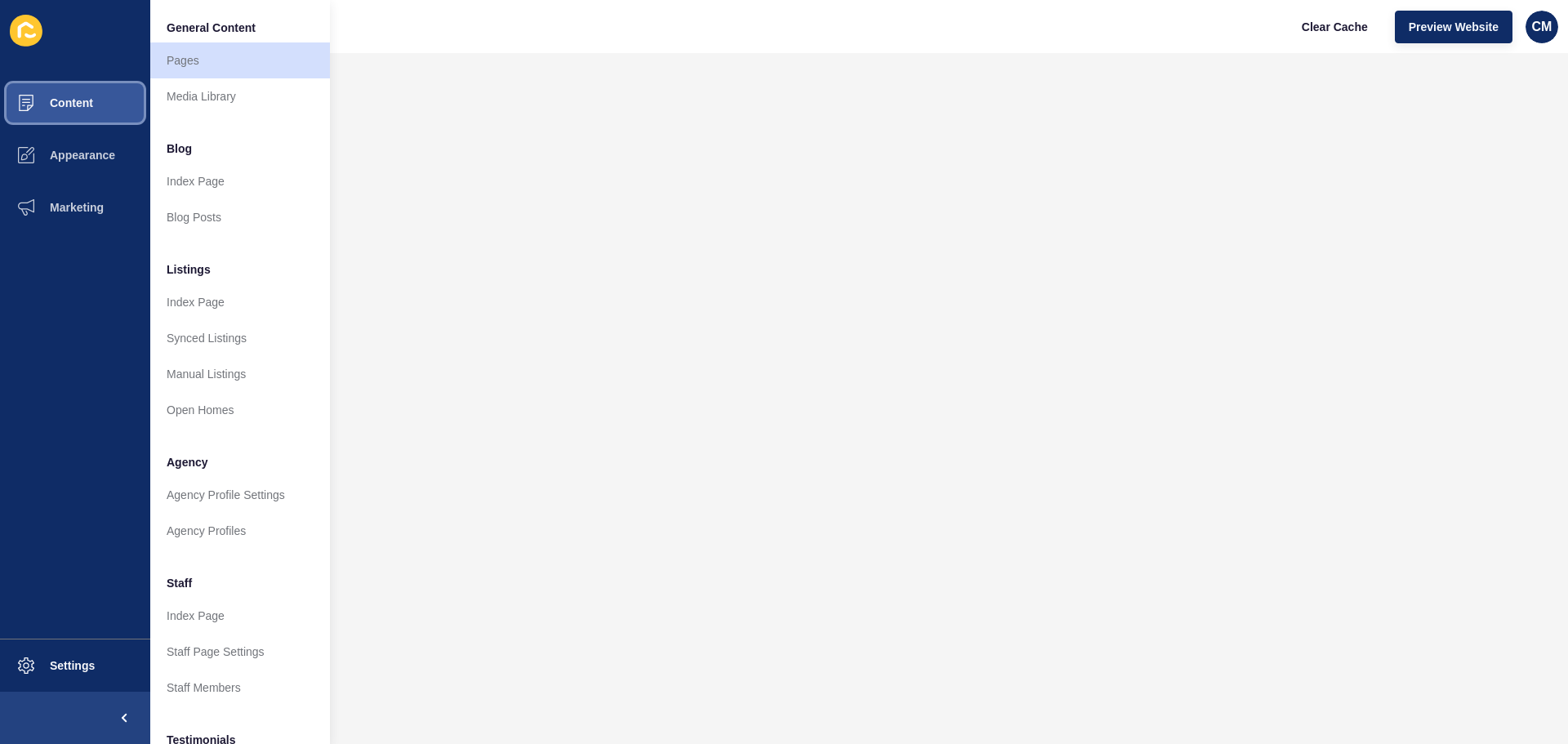
scroll to position [226, 0]
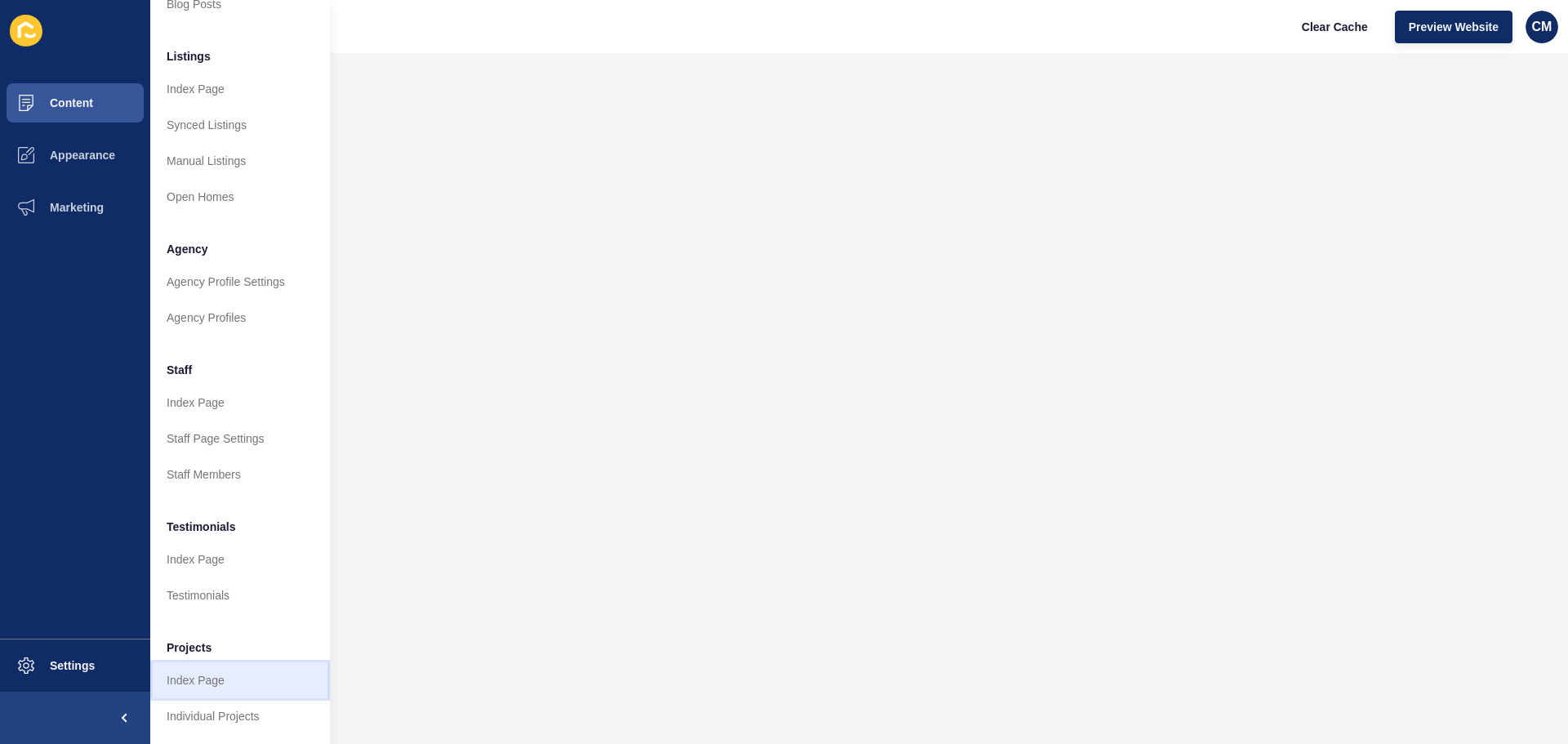
click at [240, 666] on link "Index Page" at bounding box center [240, 680] width 179 height 36
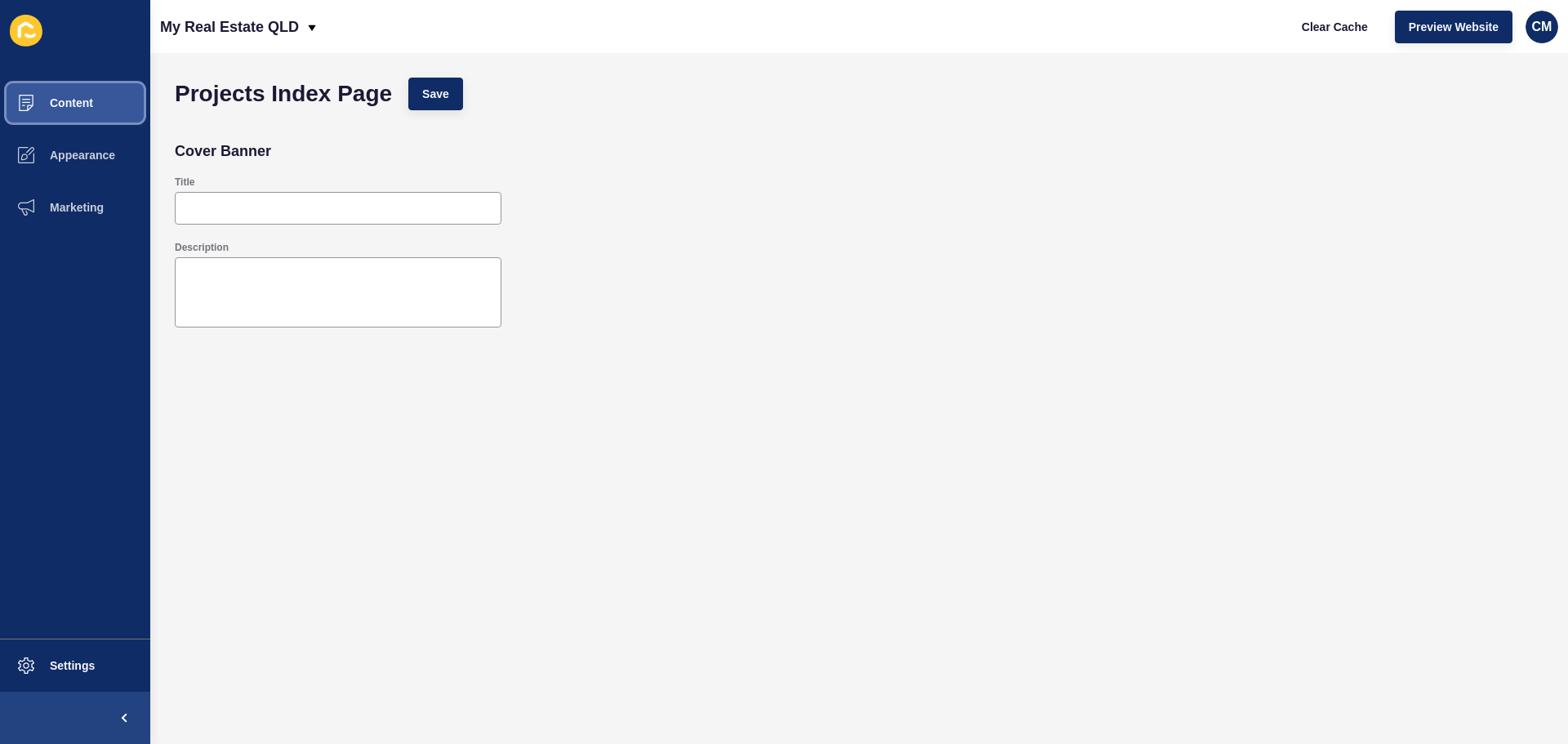
click at [17, 104] on span "Content" at bounding box center [45, 103] width 96 height 13
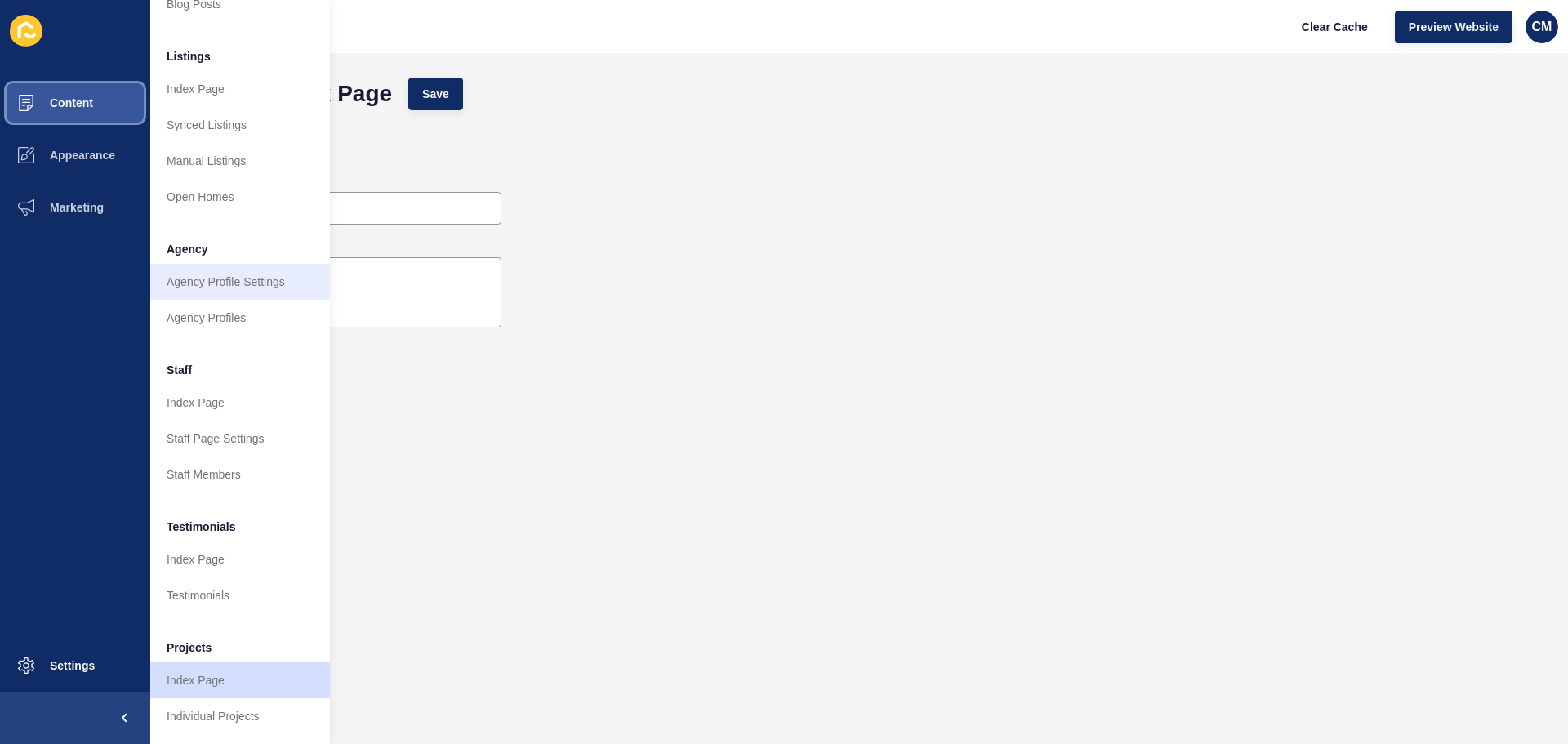
scroll to position [226, 0]
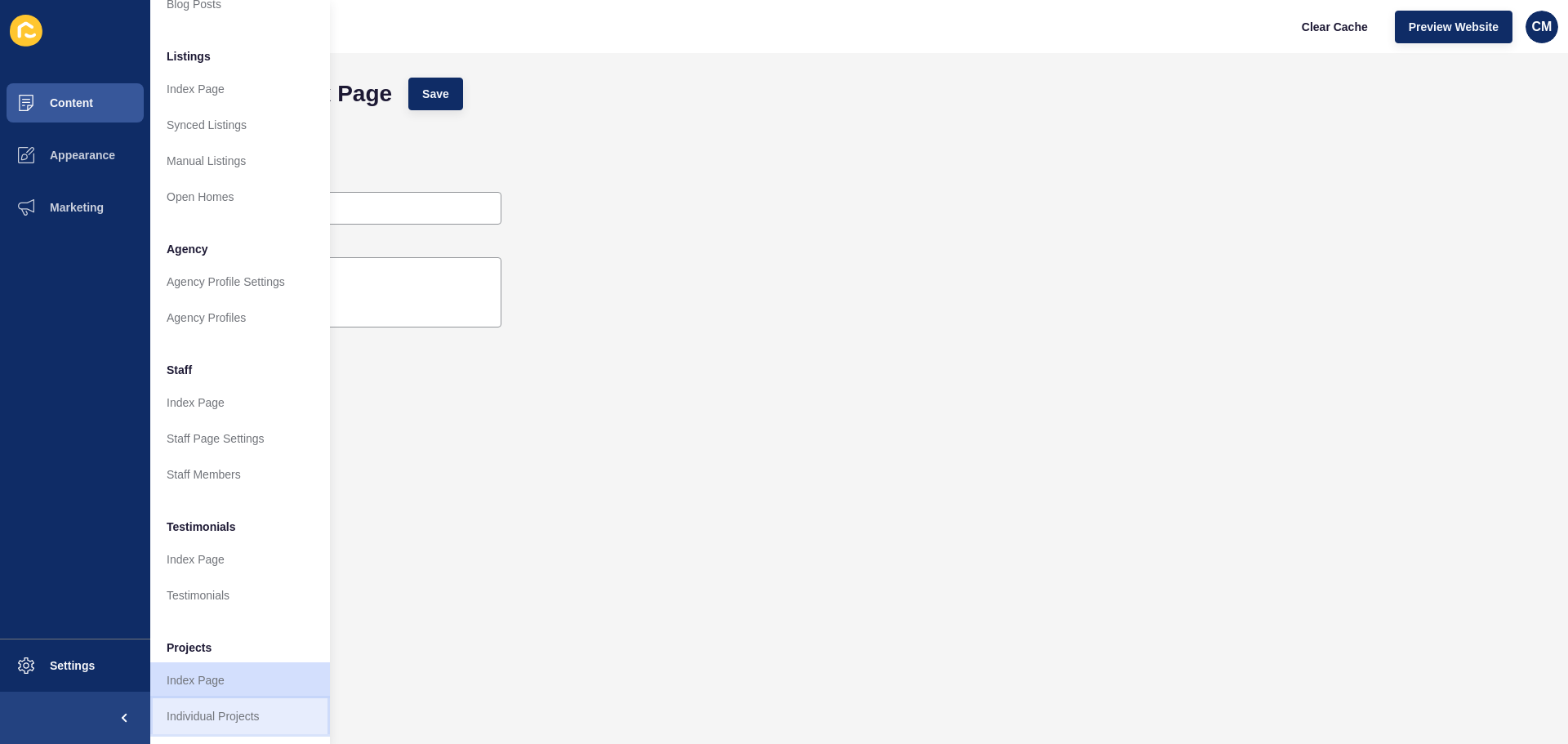
click at [262, 704] on link "Individual Projects" at bounding box center [240, 716] width 179 height 36
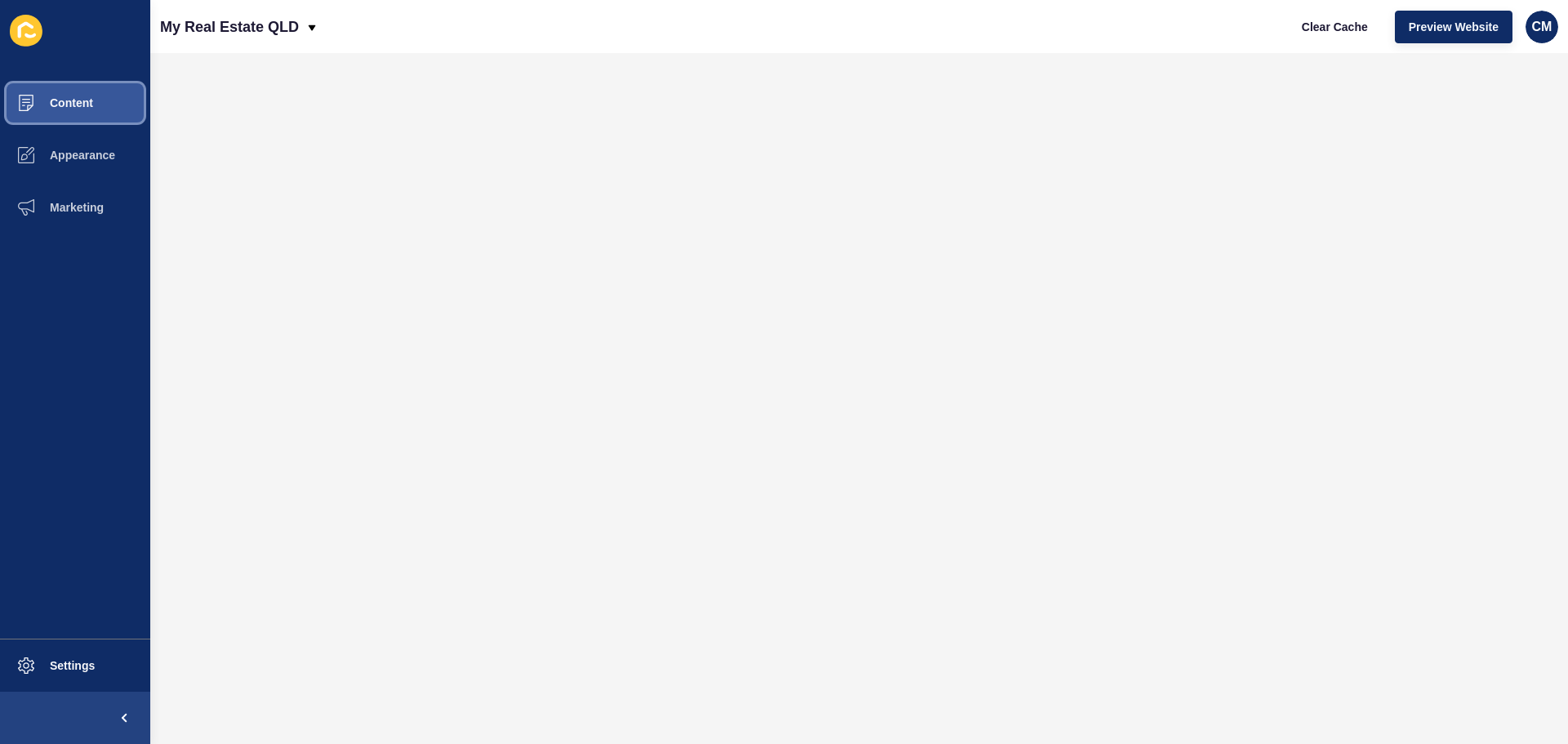
click at [84, 97] on span "Content" at bounding box center [45, 103] width 96 height 13
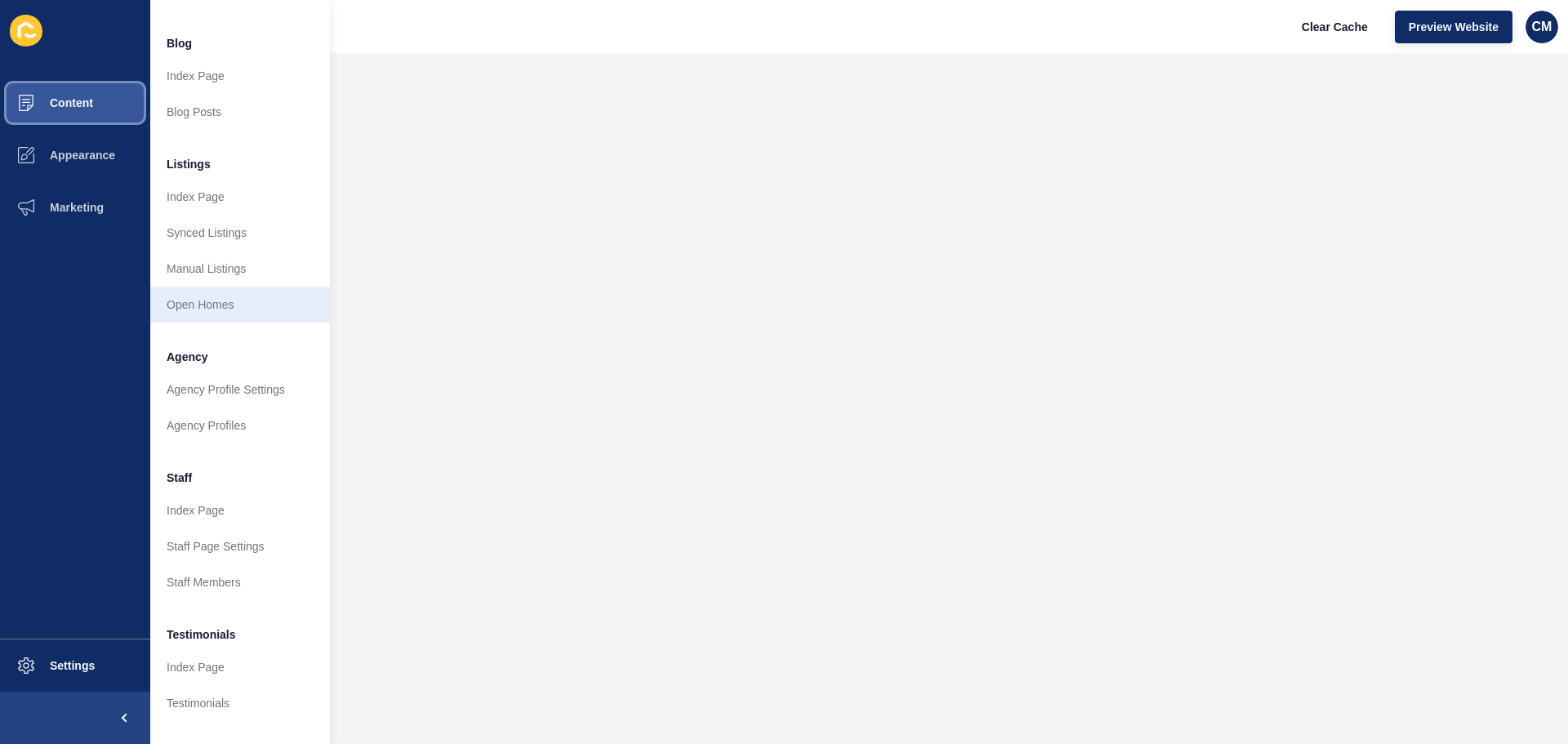
scroll to position [226, 0]
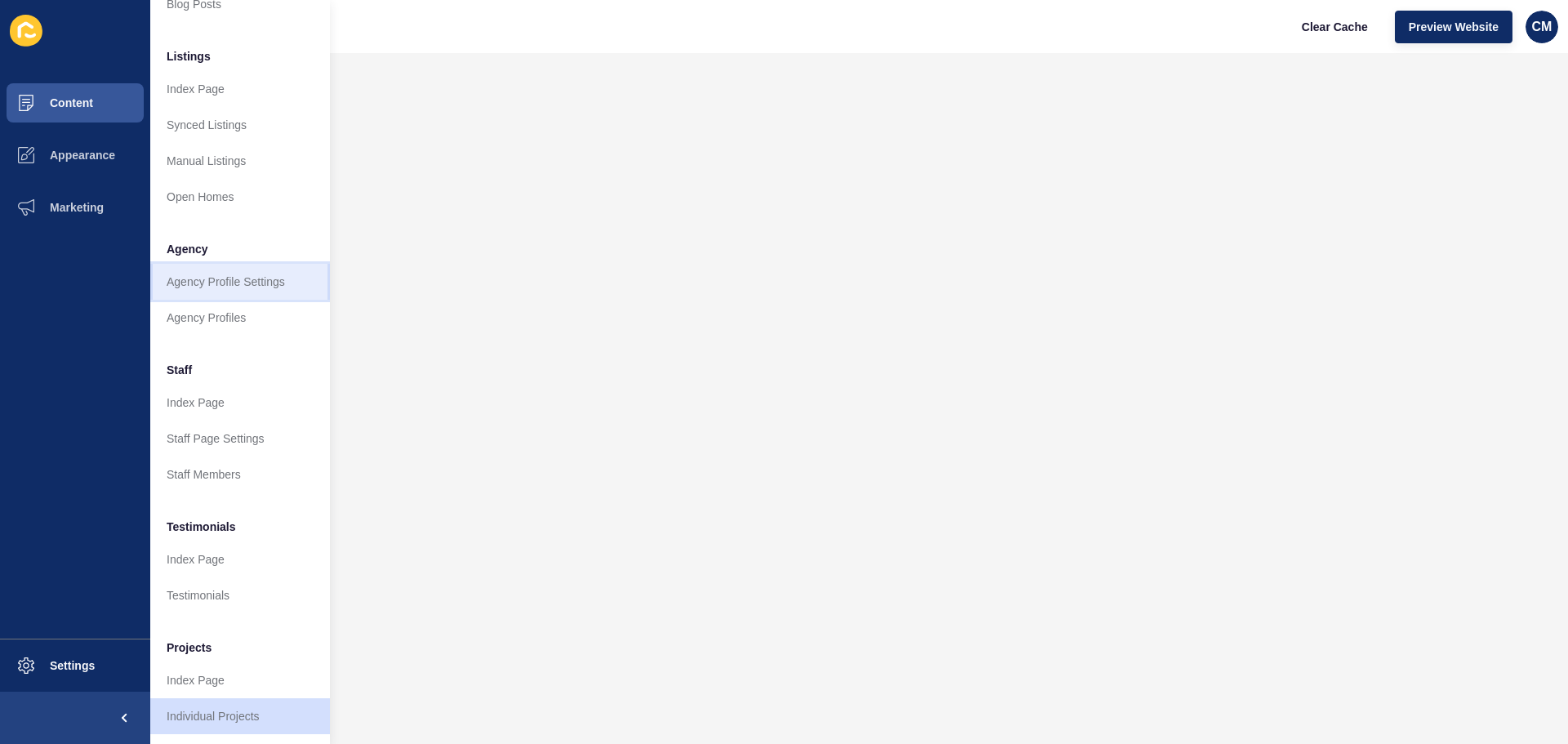
click at [249, 264] on link "Agency Profile Settings" at bounding box center [240, 281] width 179 height 36
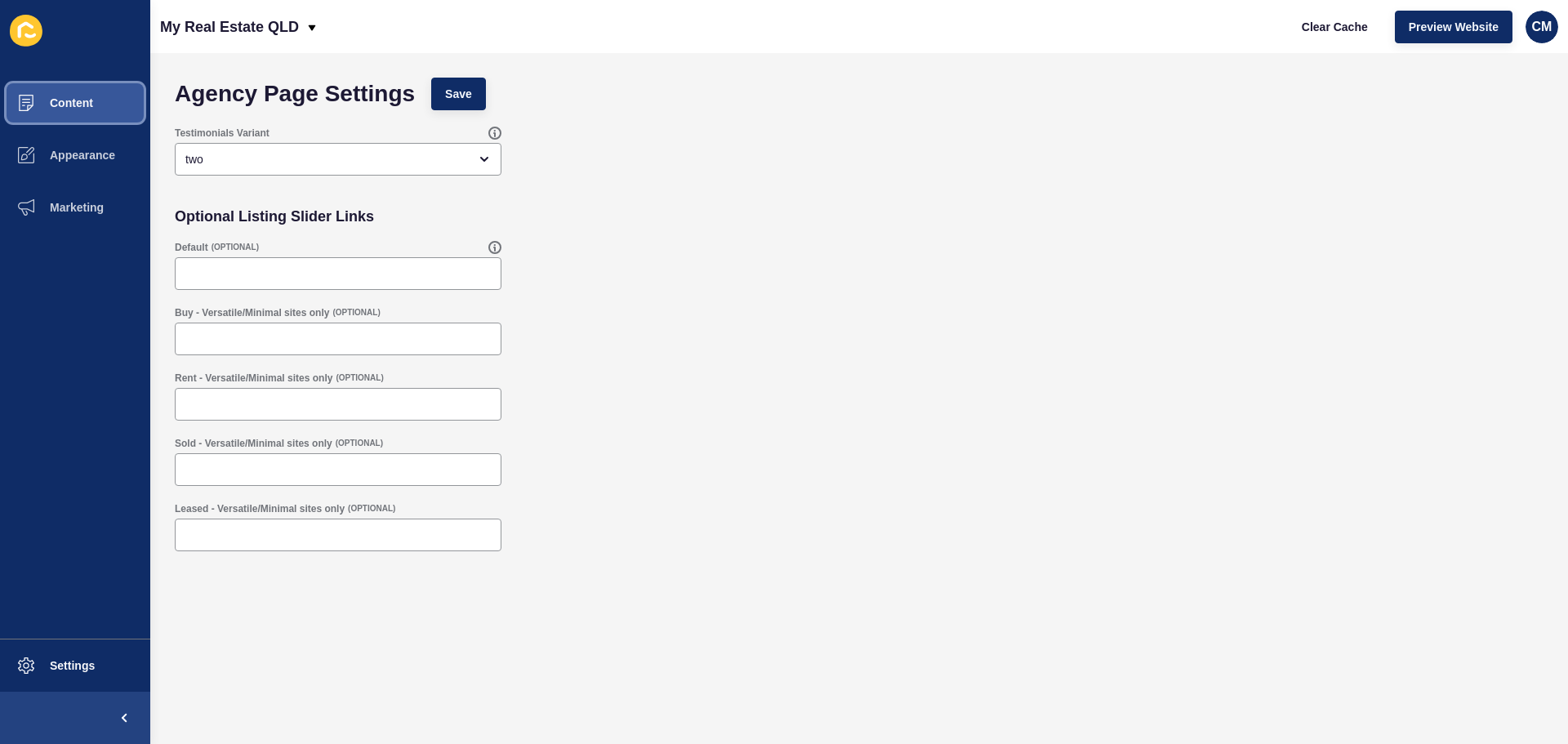
click at [105, 112] on button "Content" at bounding box center [75, 103] width 151 height 52
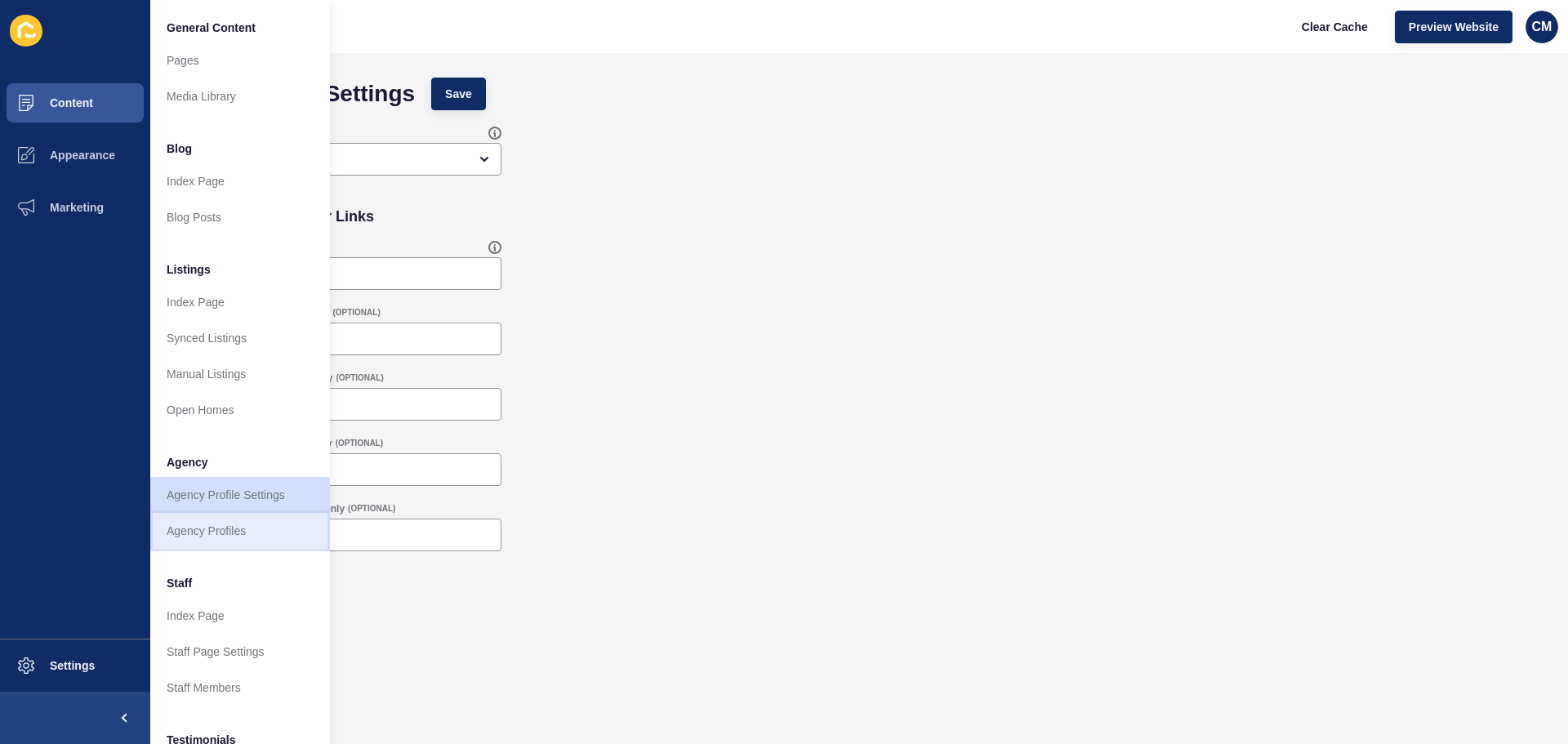
click at [259, 514] on link "Agency Profiles" at bounding box center [240, 531] width 179 height 36
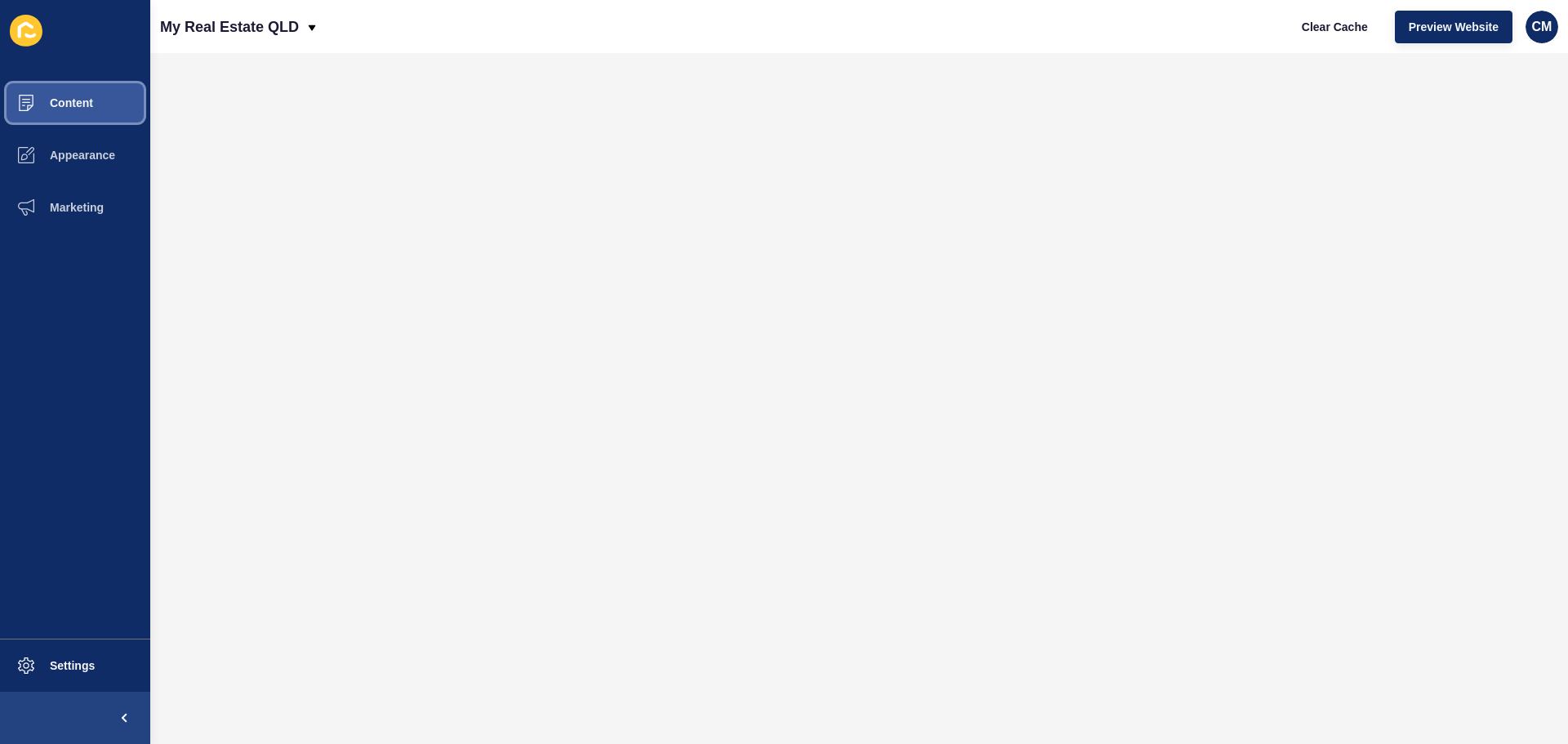
click at [111, 97] on button "Content" at bounding box center [75, 103] width 151 height 52
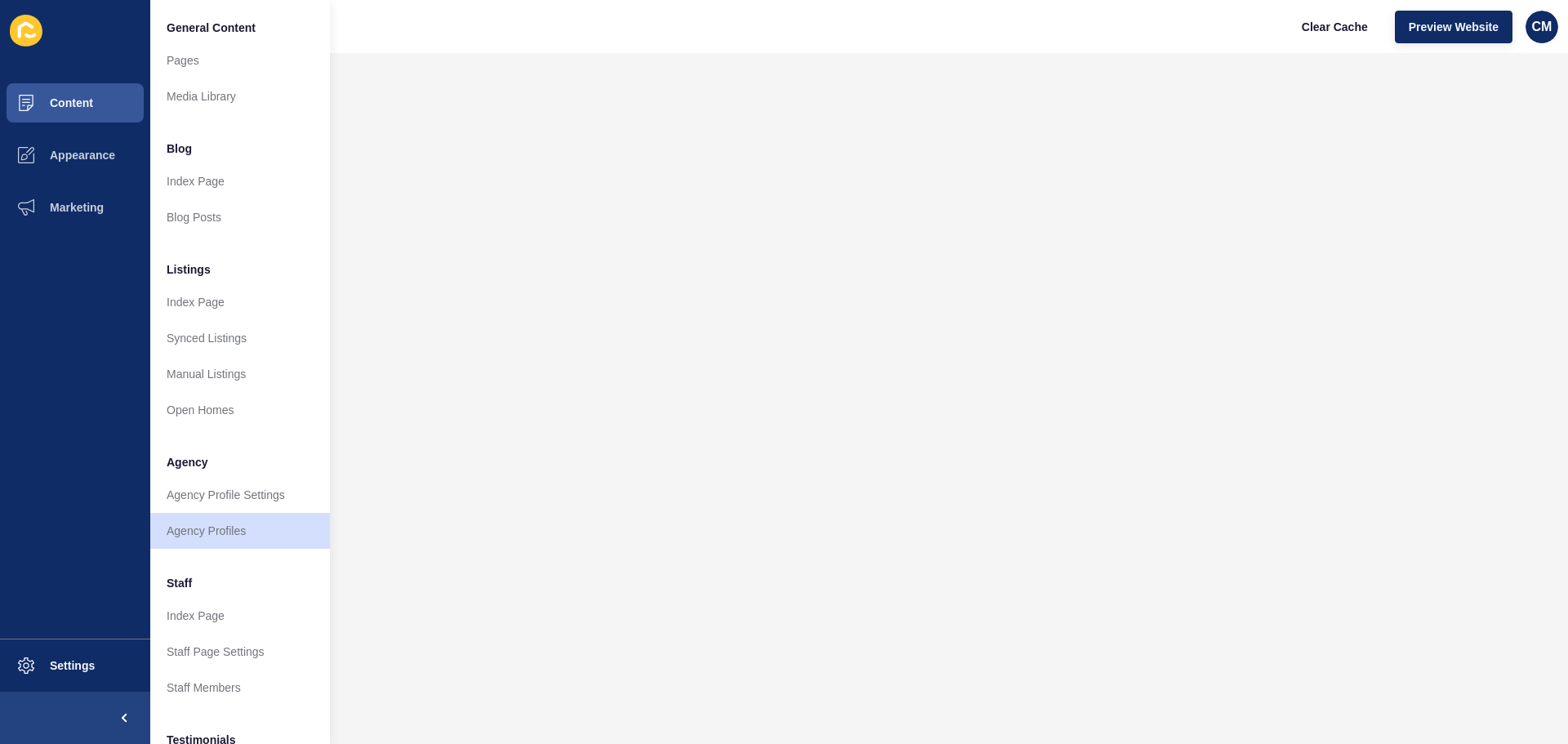
click at [207, 42] on li "General Content" at bounding box center [240, 26] width 179 height 33
click at [212, 64] on link "Pages" at bounding box center [240, 60] width 179 height 36
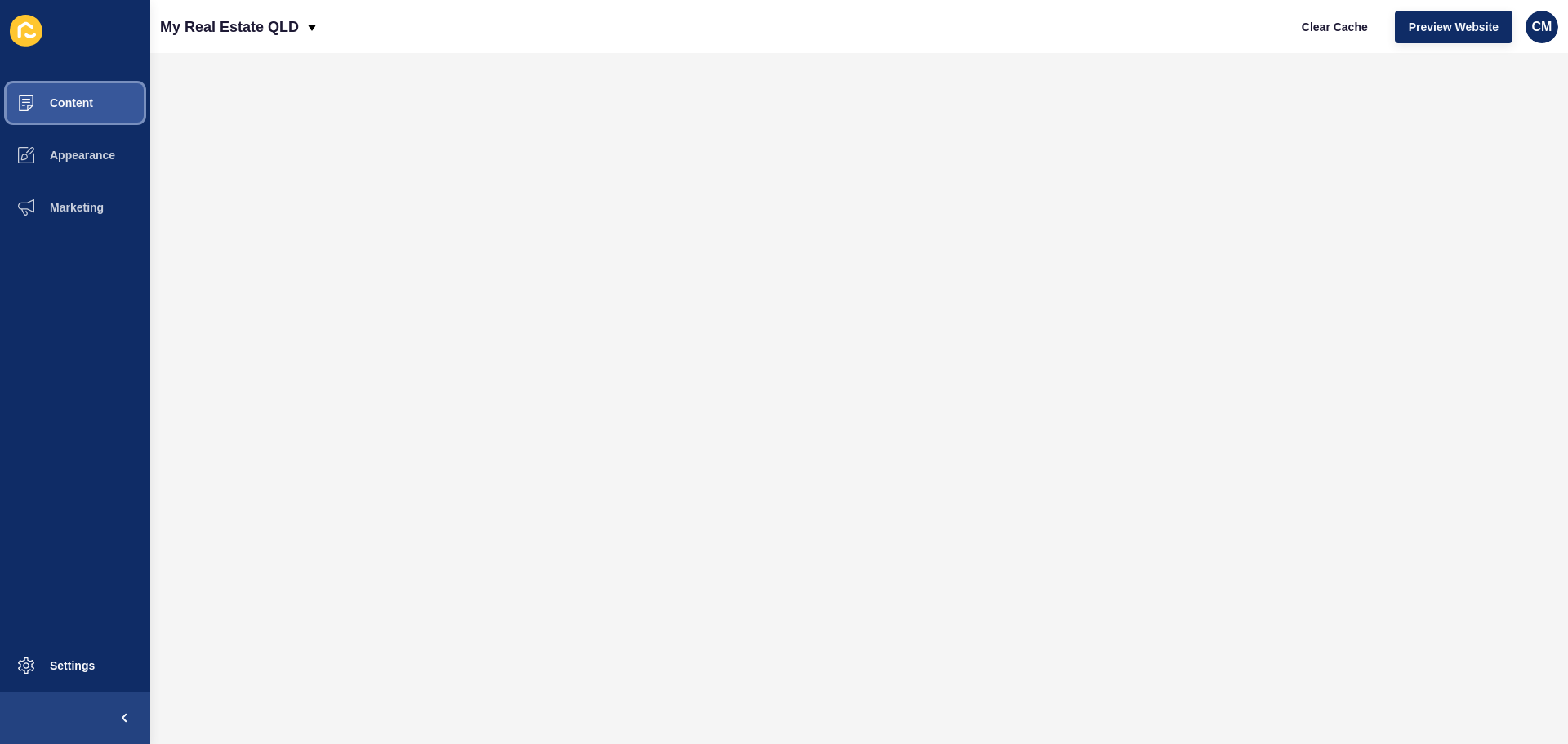
click at [103, 111] on button "Content" at bounding box center [75, 103] width 151 height 52
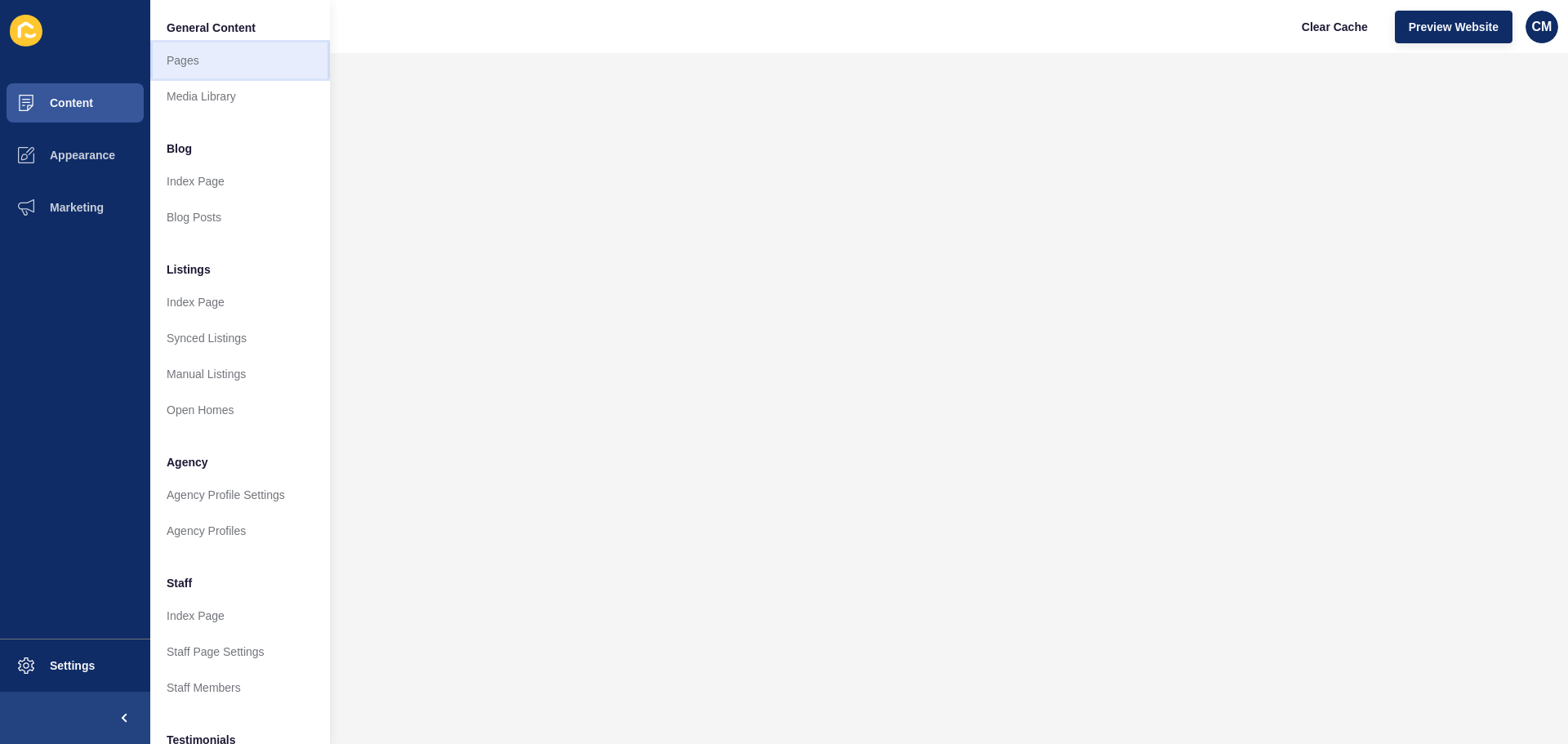
click at [233, 64] on link "Pages" at bounding box center [240, 60] width 179 height 36
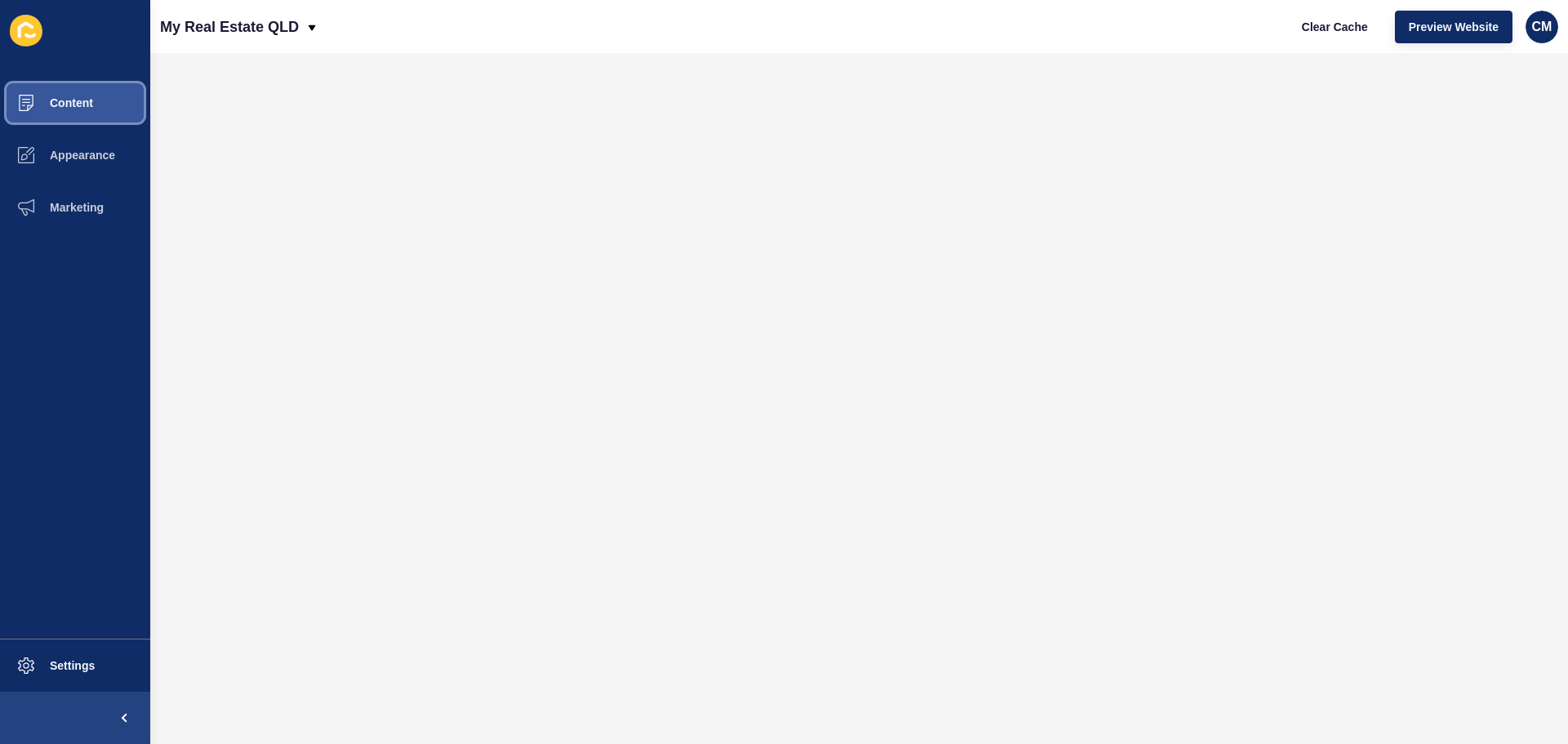
click at [138, 106] on button "Content" at bounding box center [75, 103] width 151 height 52
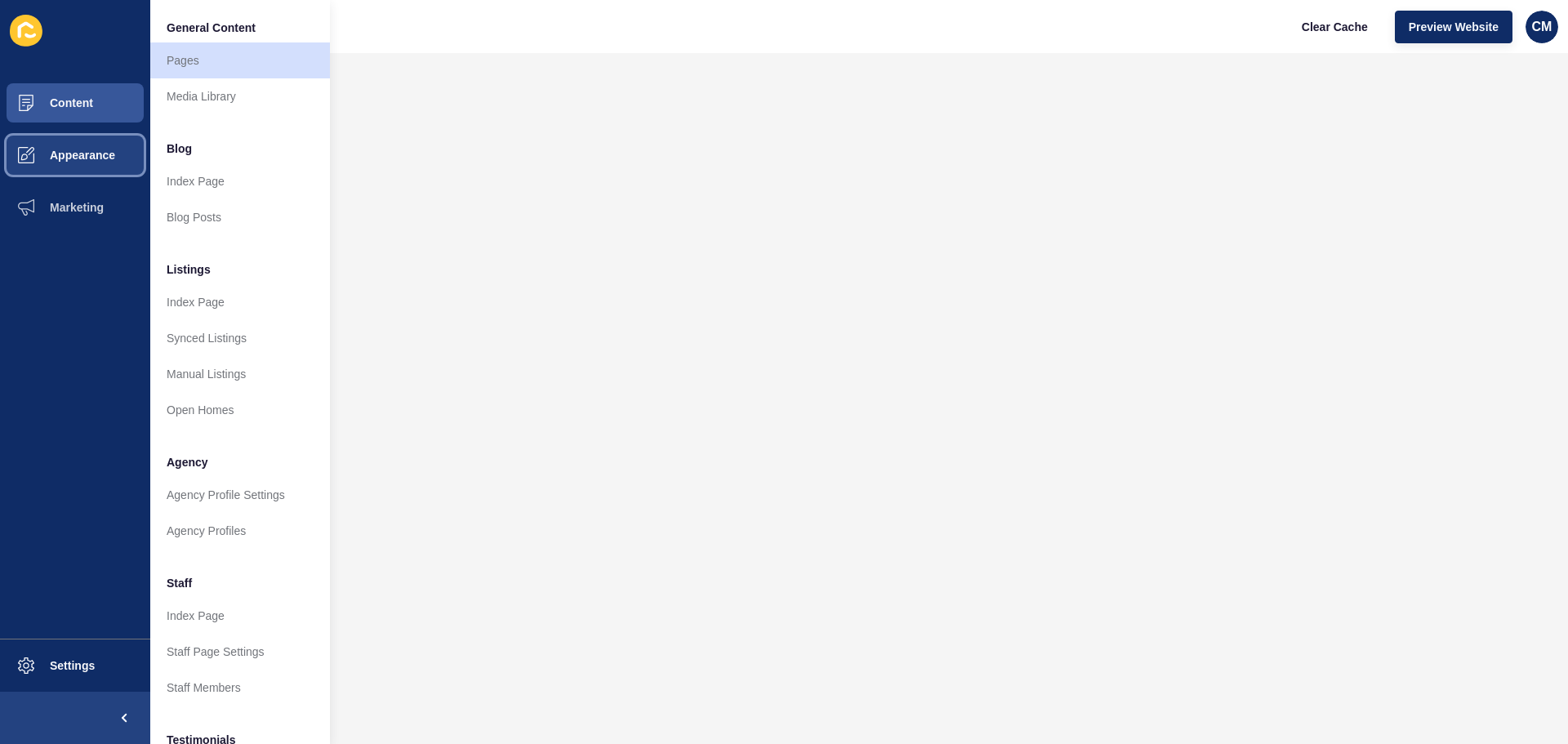
click at [99, 147] on button "Appearance" at bounding box center [75, 155] width 151 height 52
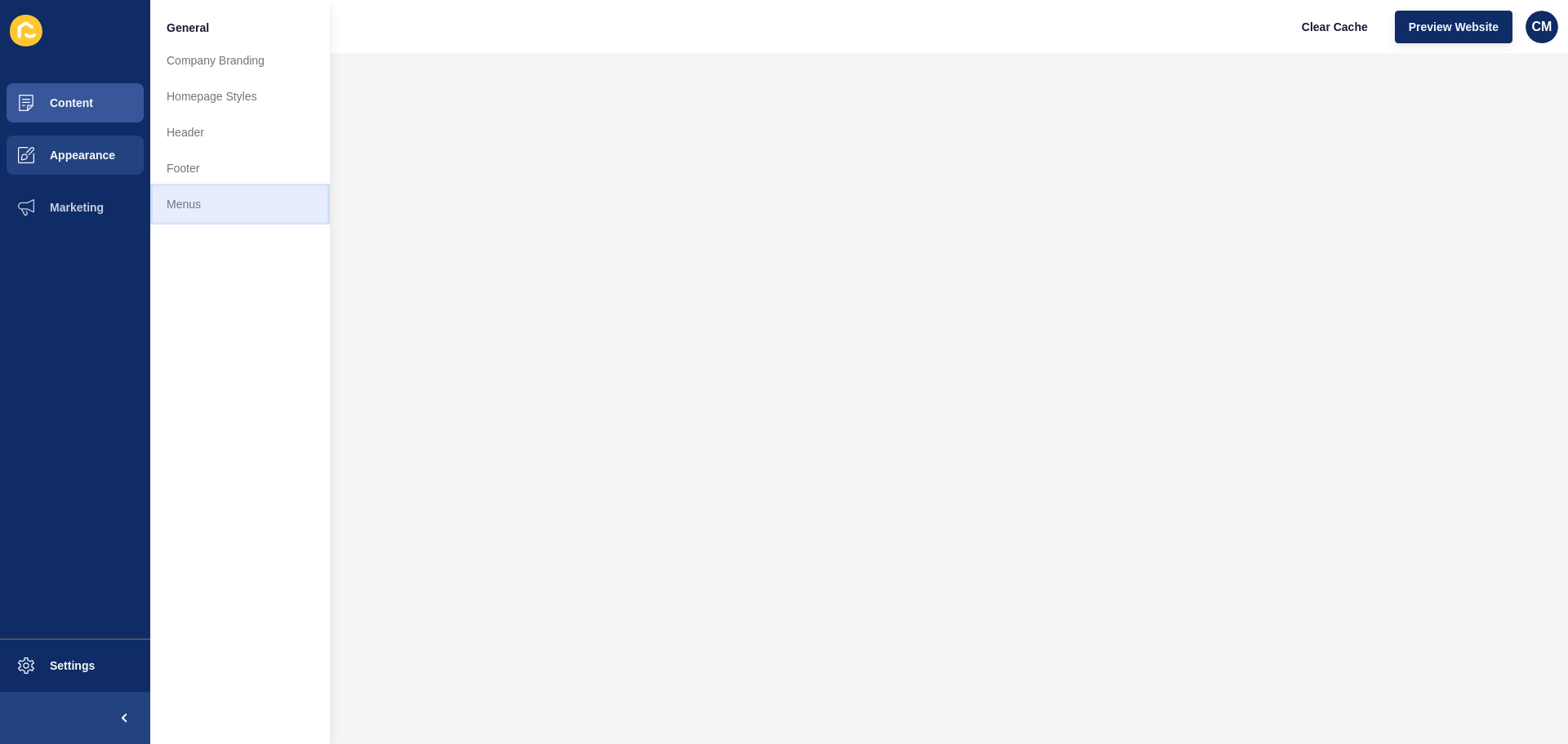
click at [206, 207] on link "Menus" at bounding box center [240, 204] width 179 height 36
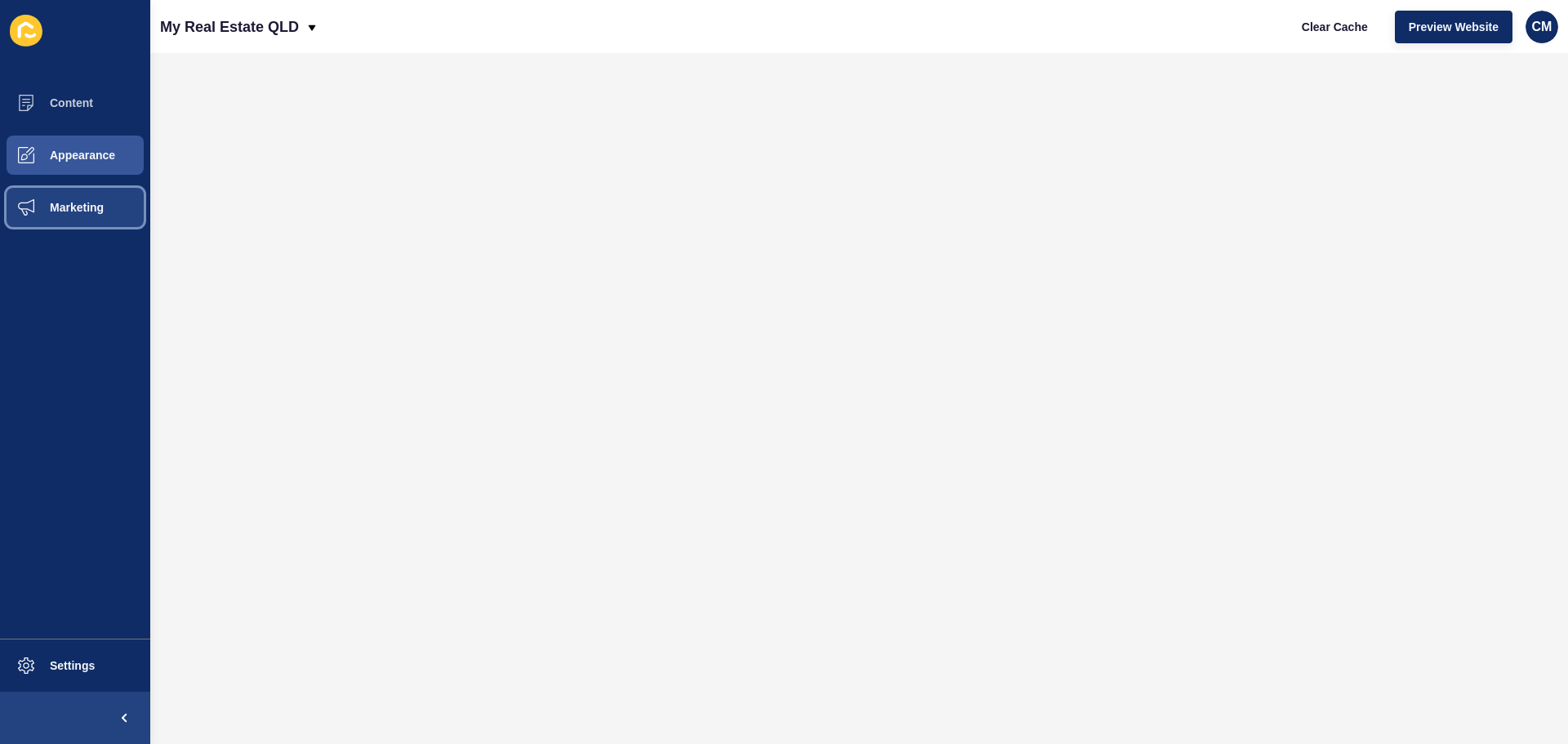
click at [58, 220] on button "Marketing" at bounding box center [75, 207] width 151 height 52
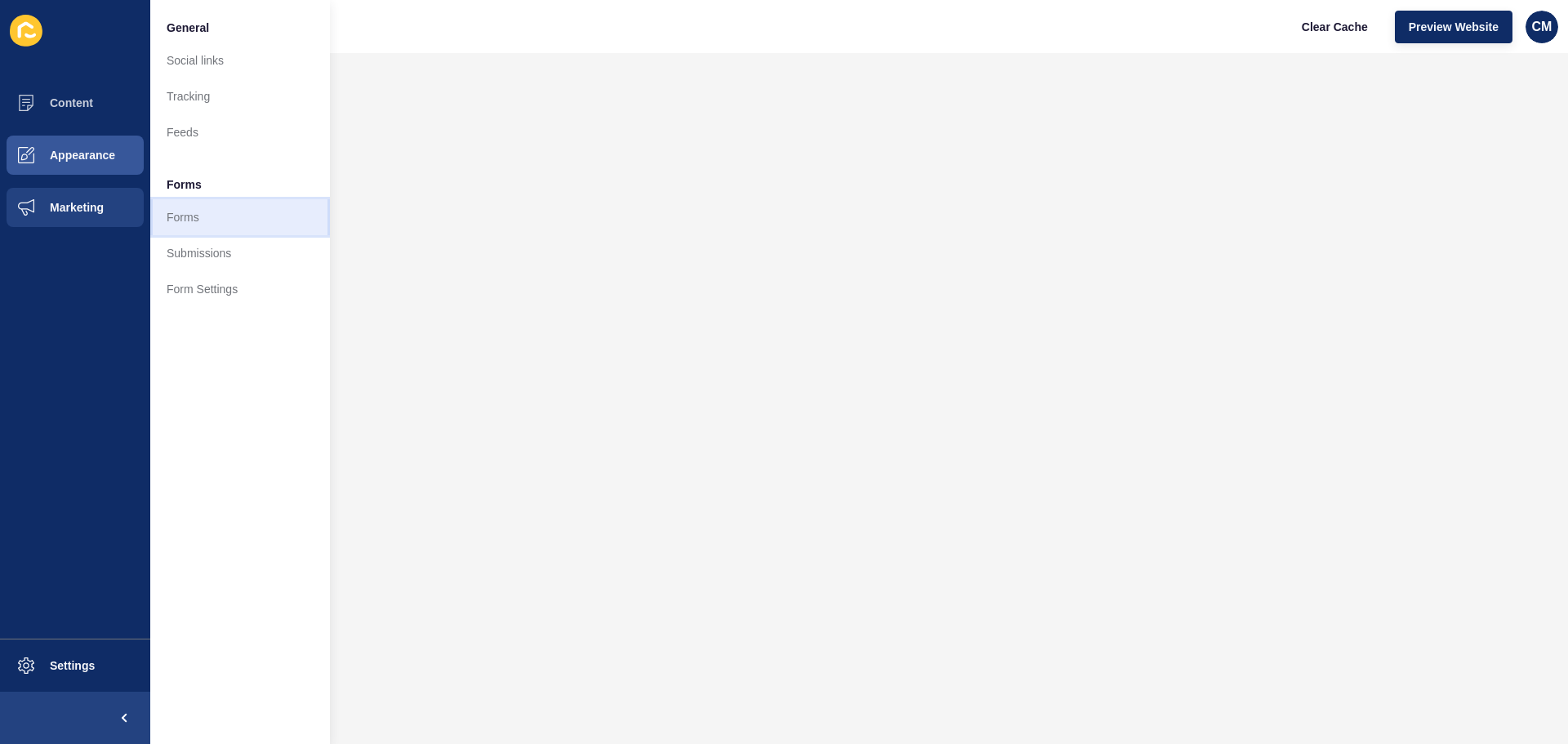
click at [190, 207] on link "Forms" at bounding box center [240, 217] width 179 height 36
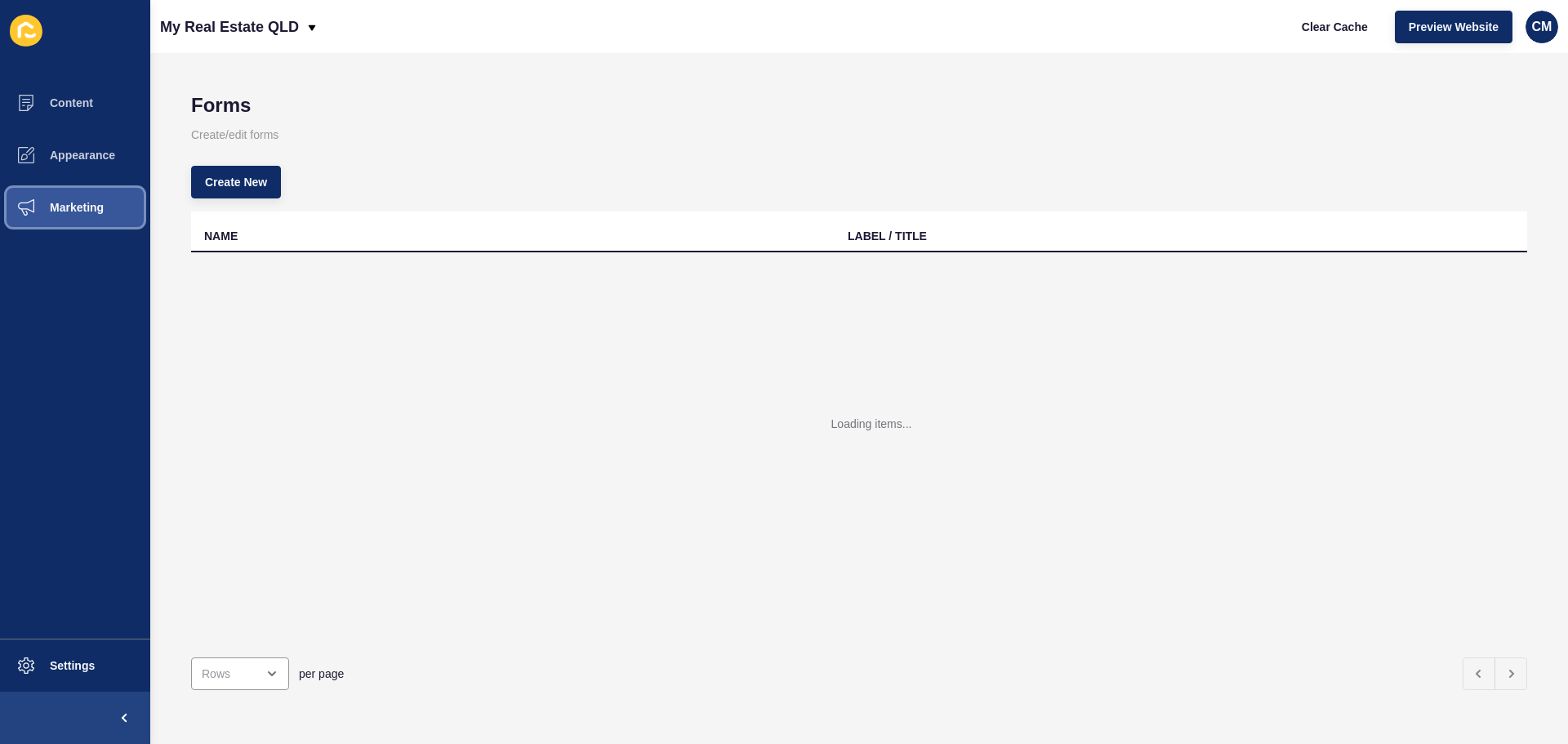
click at [89, 216] on button "Marketing" at bounding box center [75, 207] width 151 height 52
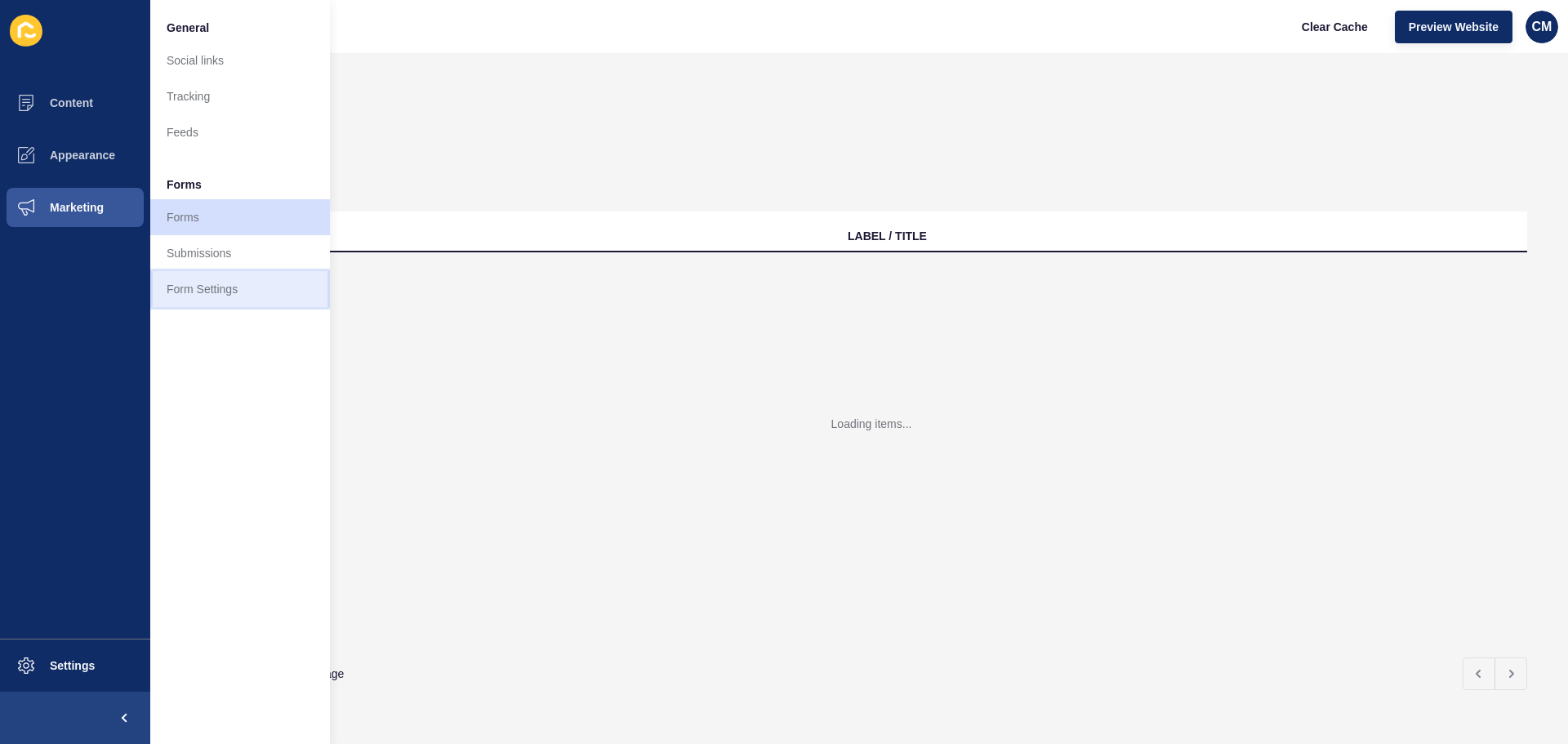
click at [213, 274] on link "Form Settings" at bounding box center [240, 288] width 179 height 36
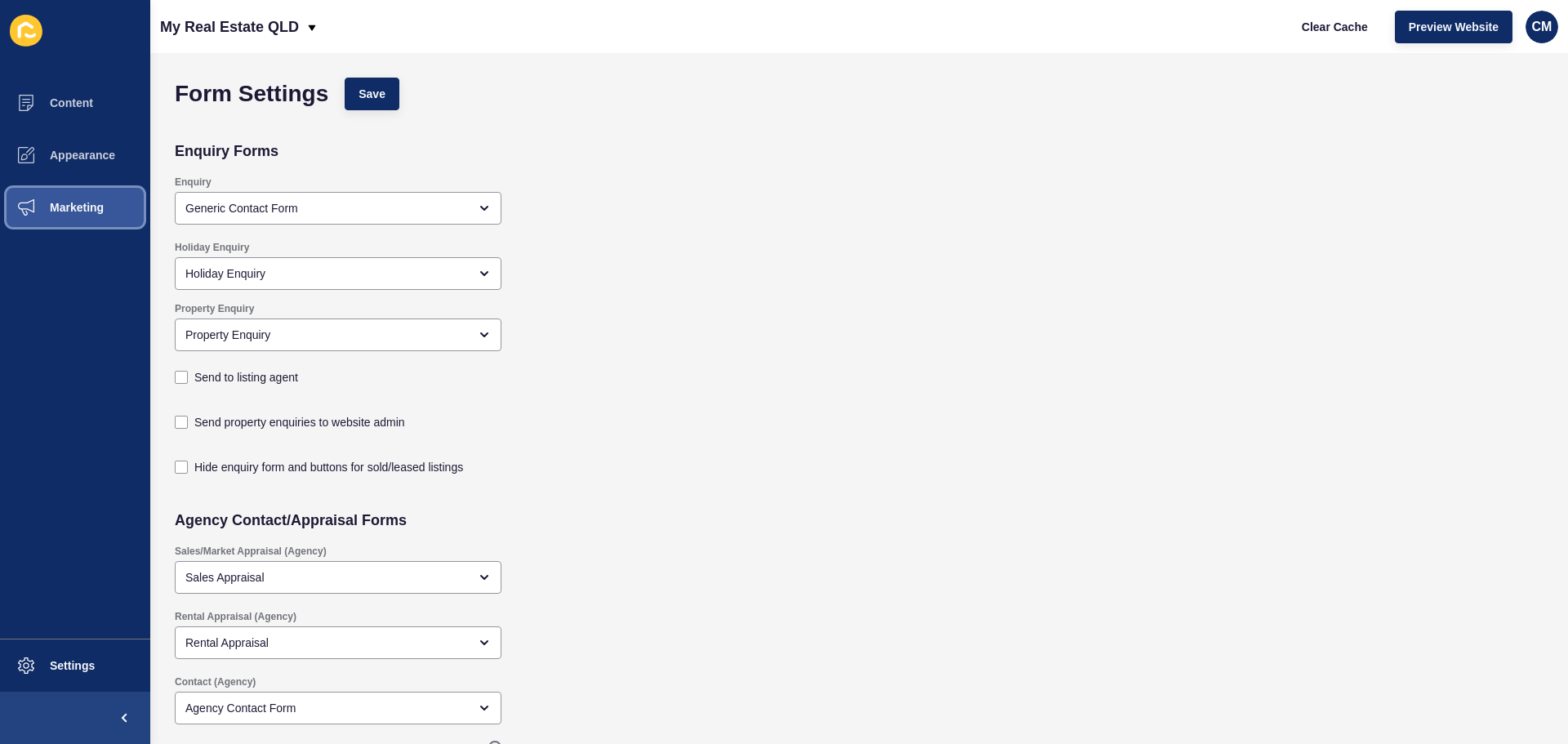
click at [112, 215] on button "Marketing" at bounding box center [75, 207] width 151 height 52
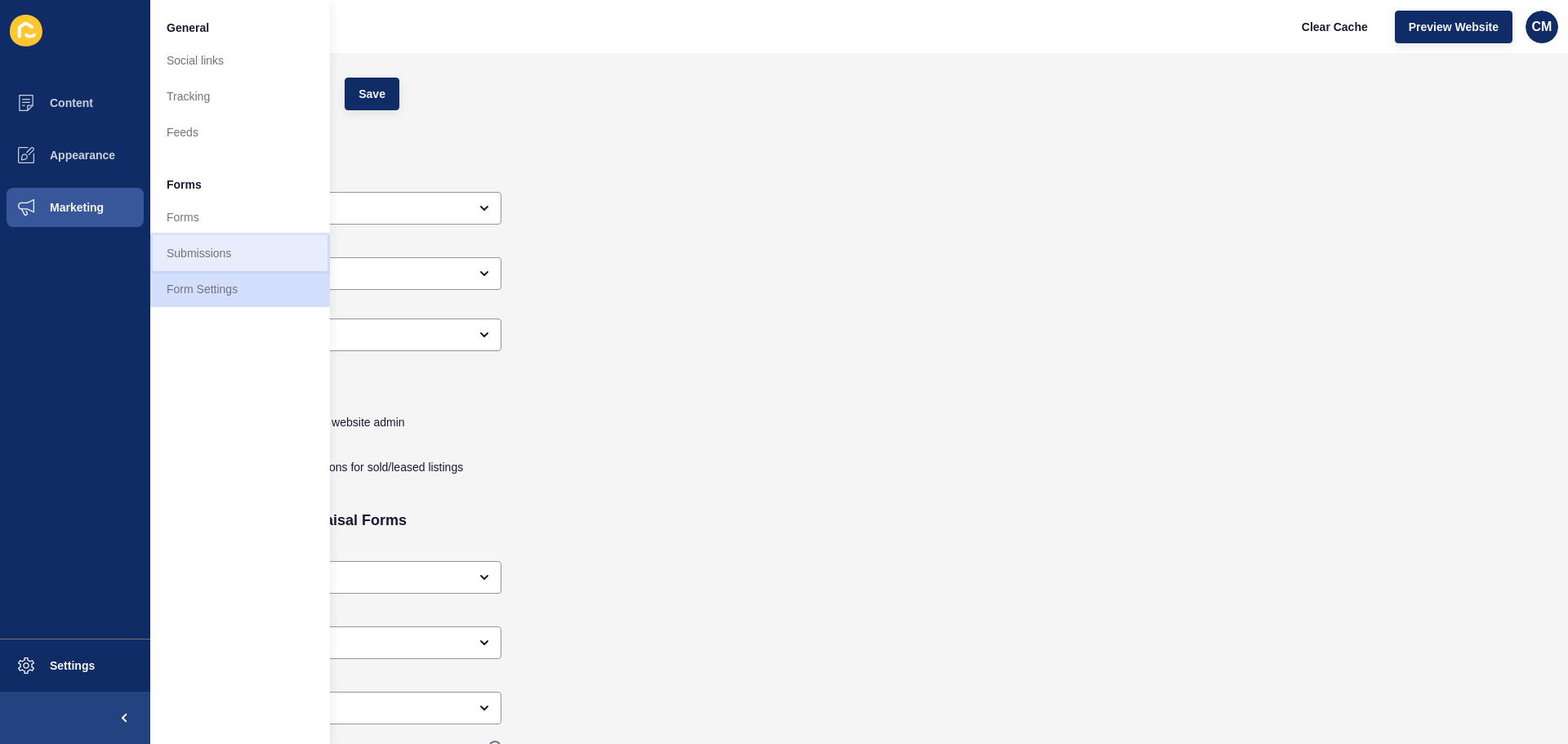
click at [229, 259] on link "Submissions" at bounding box center [240, 253] width 179 height 36
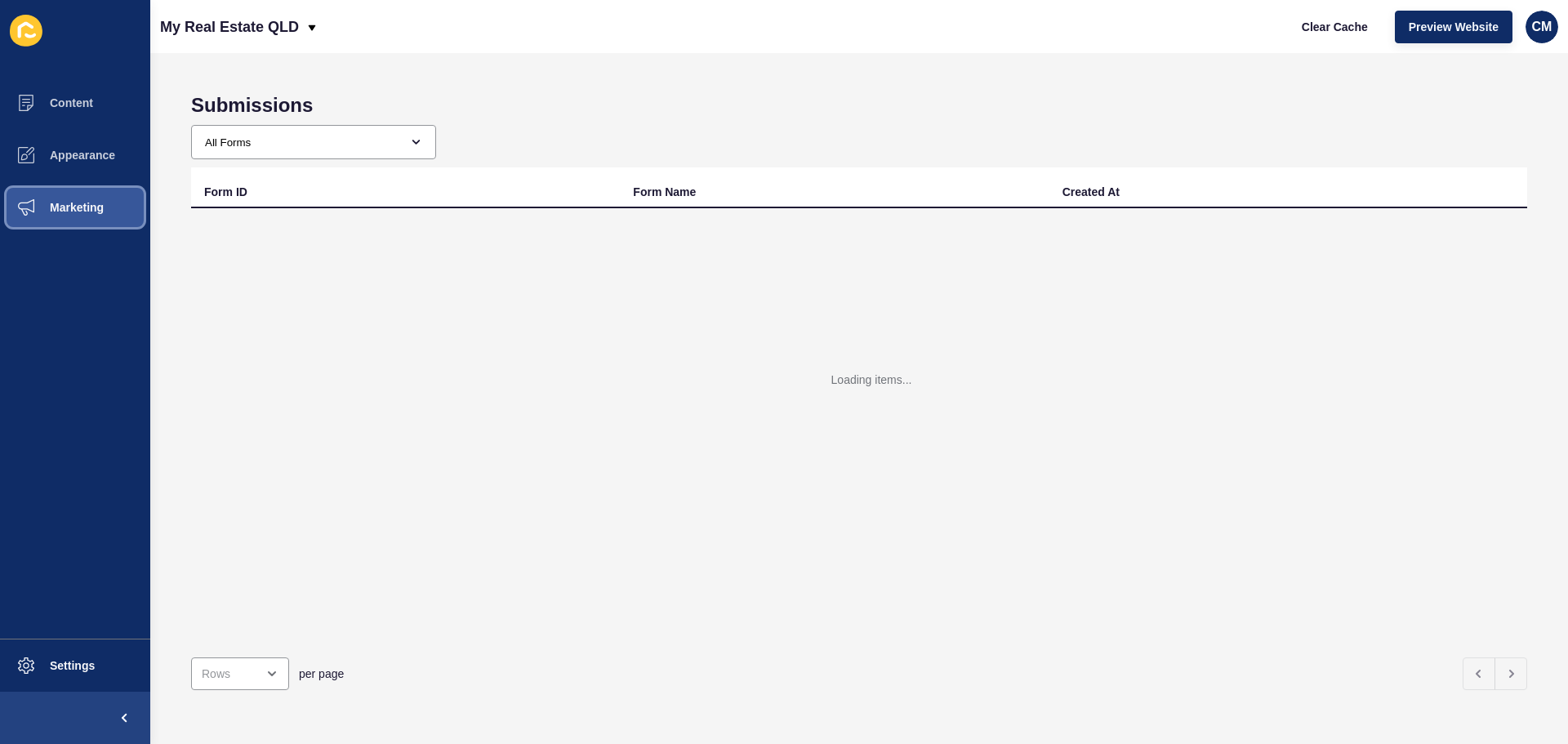
click at [98, 214] on button "Marketing" at bounding box center [75, 207] width 151 height 52
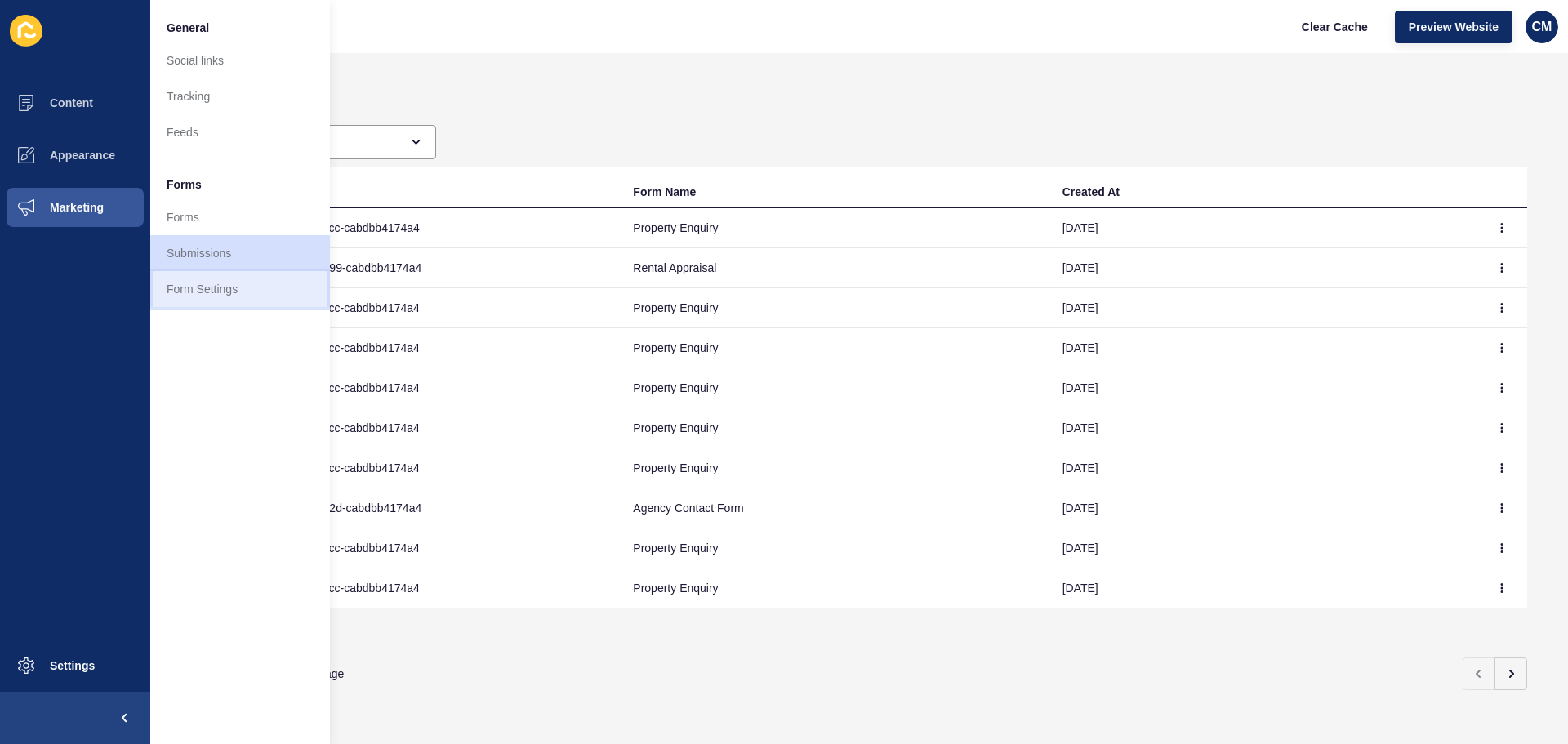
click at [220, 277] on link "Form Settings" at bounding box center [240, 288] width 179 height 36
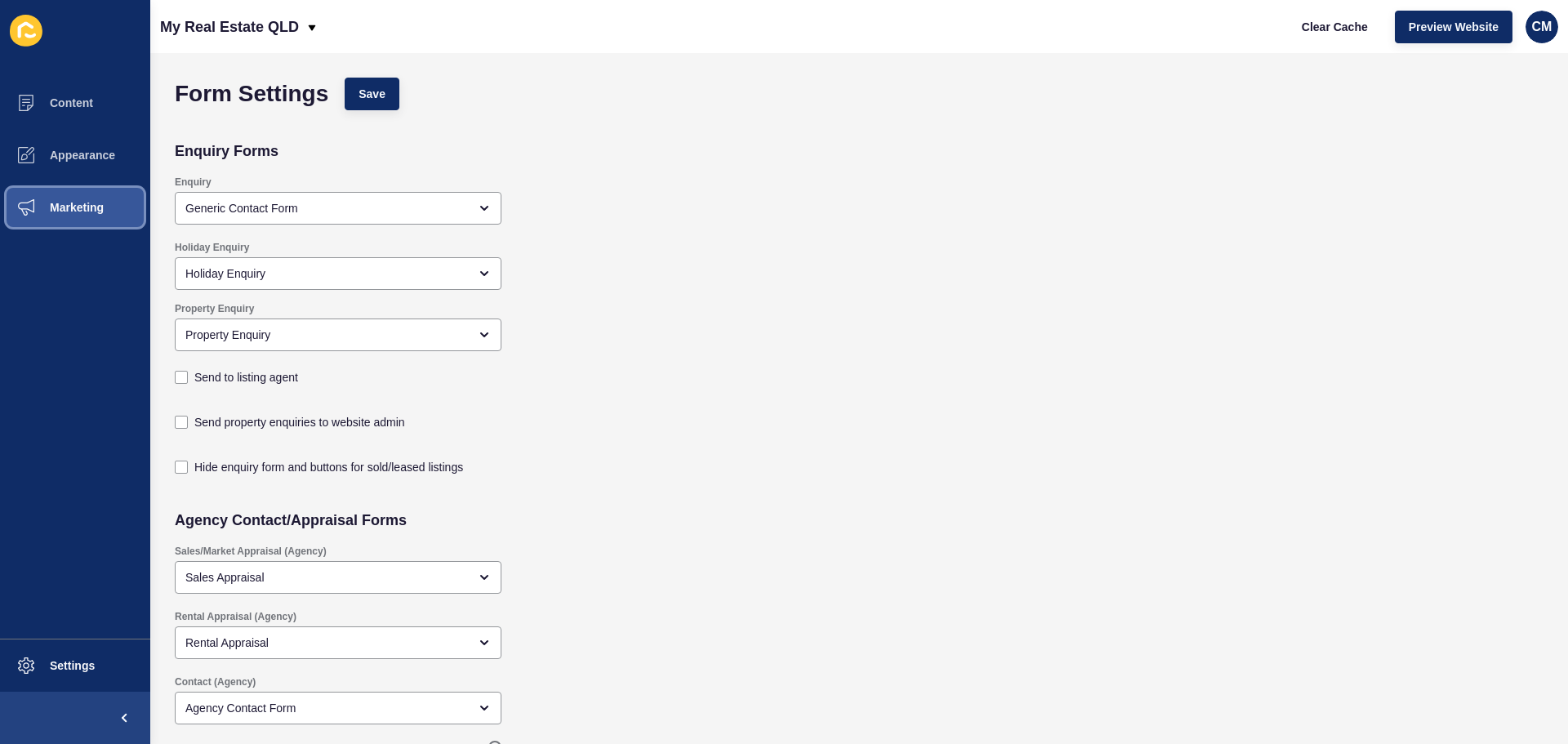
click at [76, 209] on span "Marketing" at bounding box center [51, 207] width 106 height 13
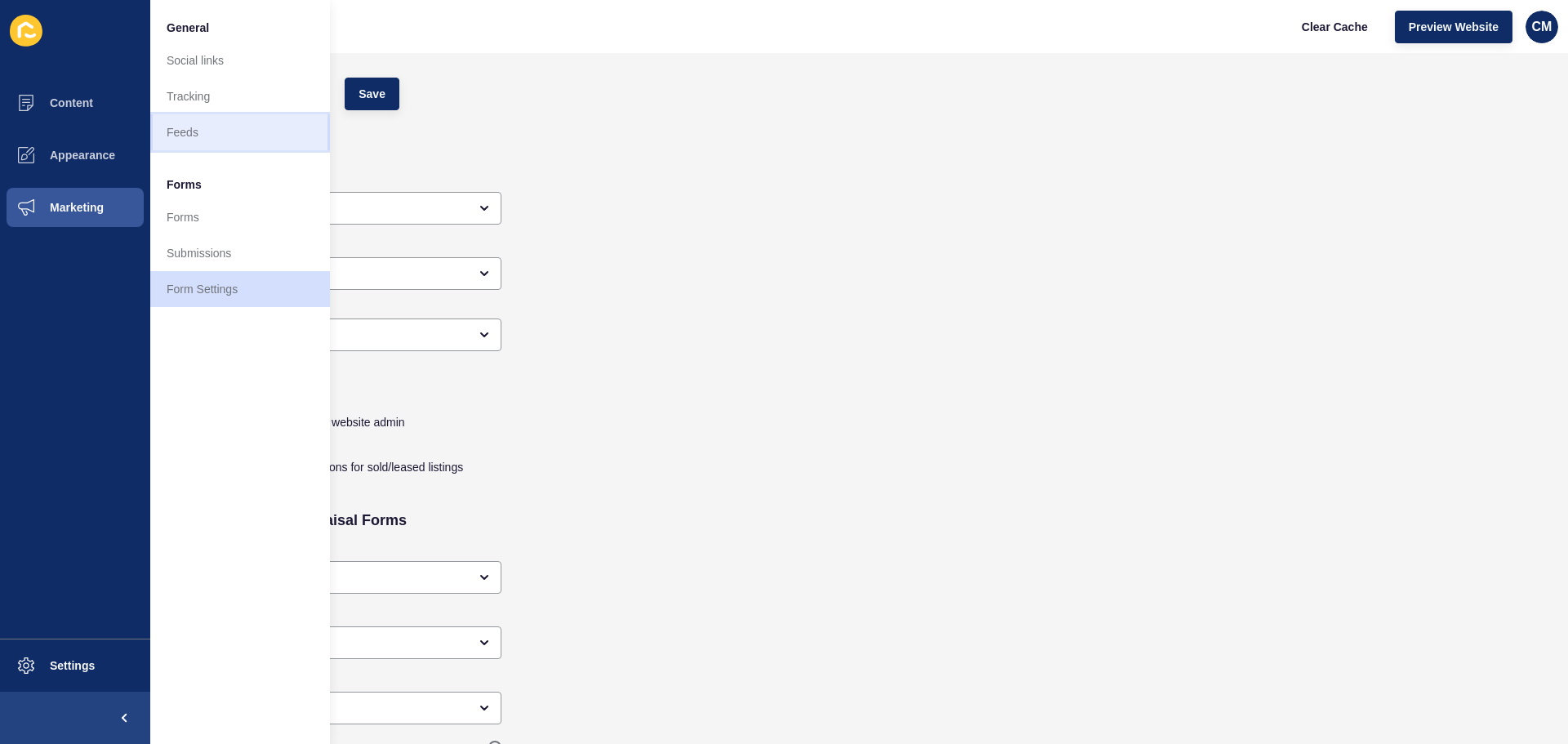
click at [198, 135] on link "Feeds" at bounding box center [240, 132] width 179 height 36
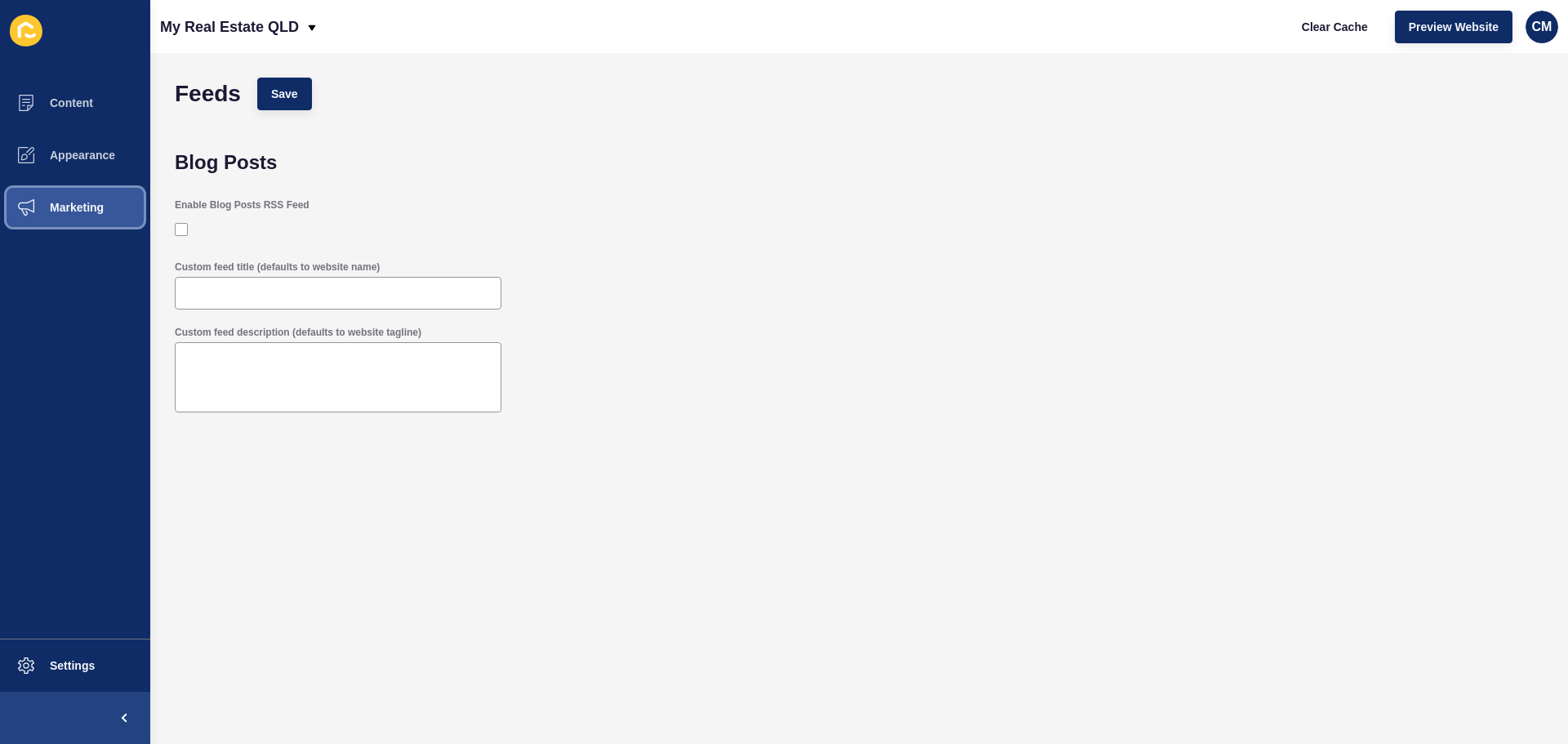
click at [105, 207] on button "Marketing" at bounding box center [75, 207] width 151 height 52
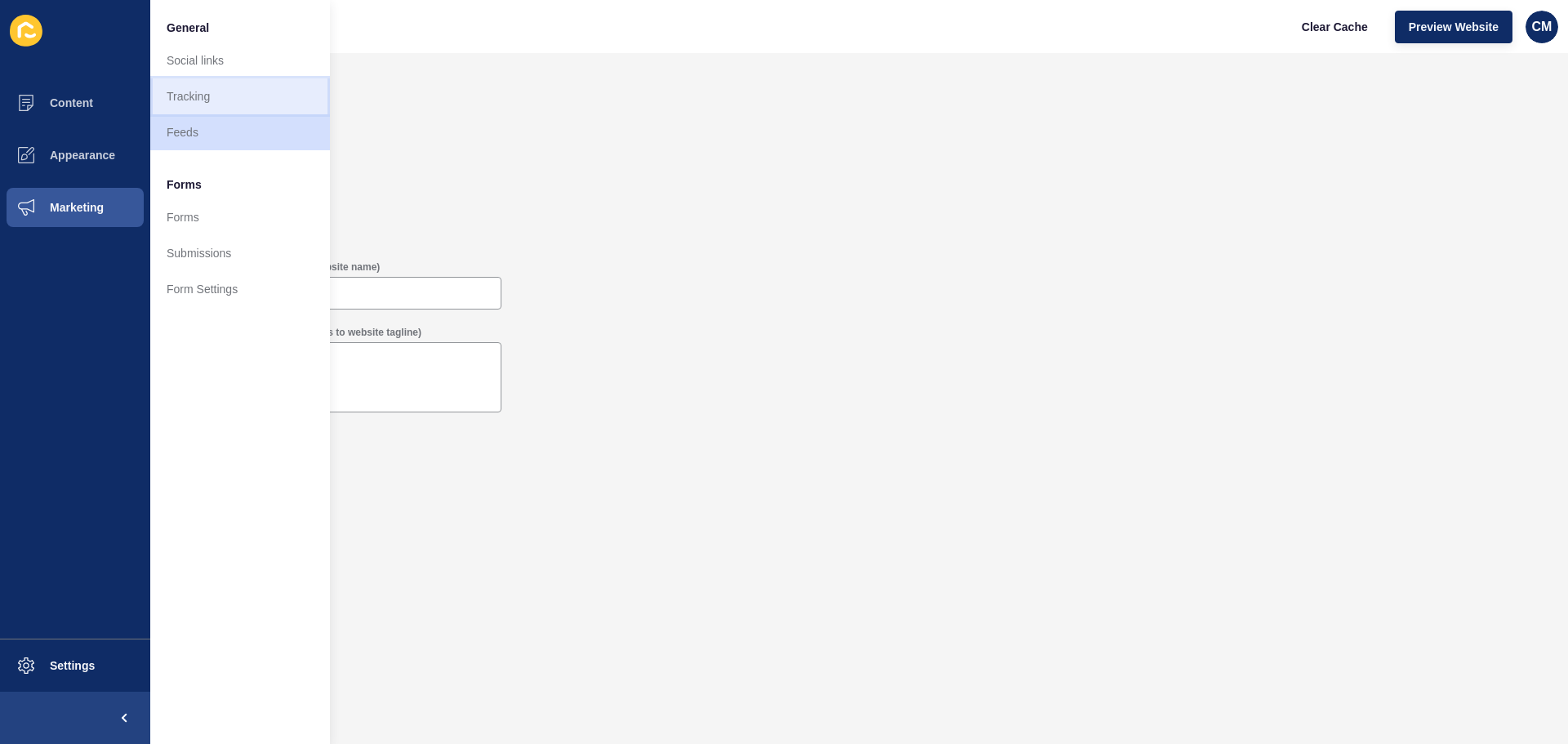
click at [242, 104] on link "Tracking" at bounding box center [240, 96] width 179 height 36
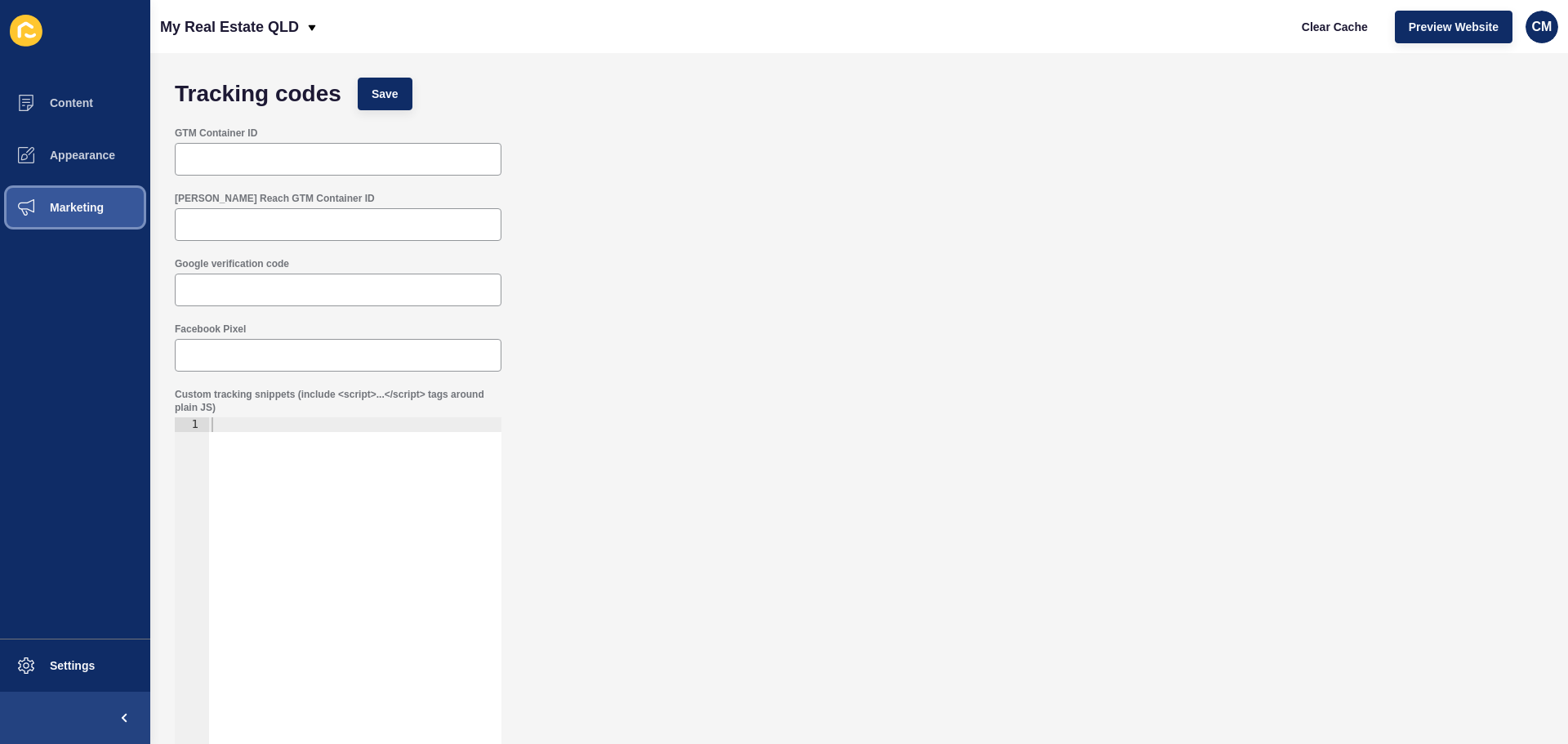
click at [108, 196] on button "Marketing" at bounding box center [75, 207] width 151 height 52
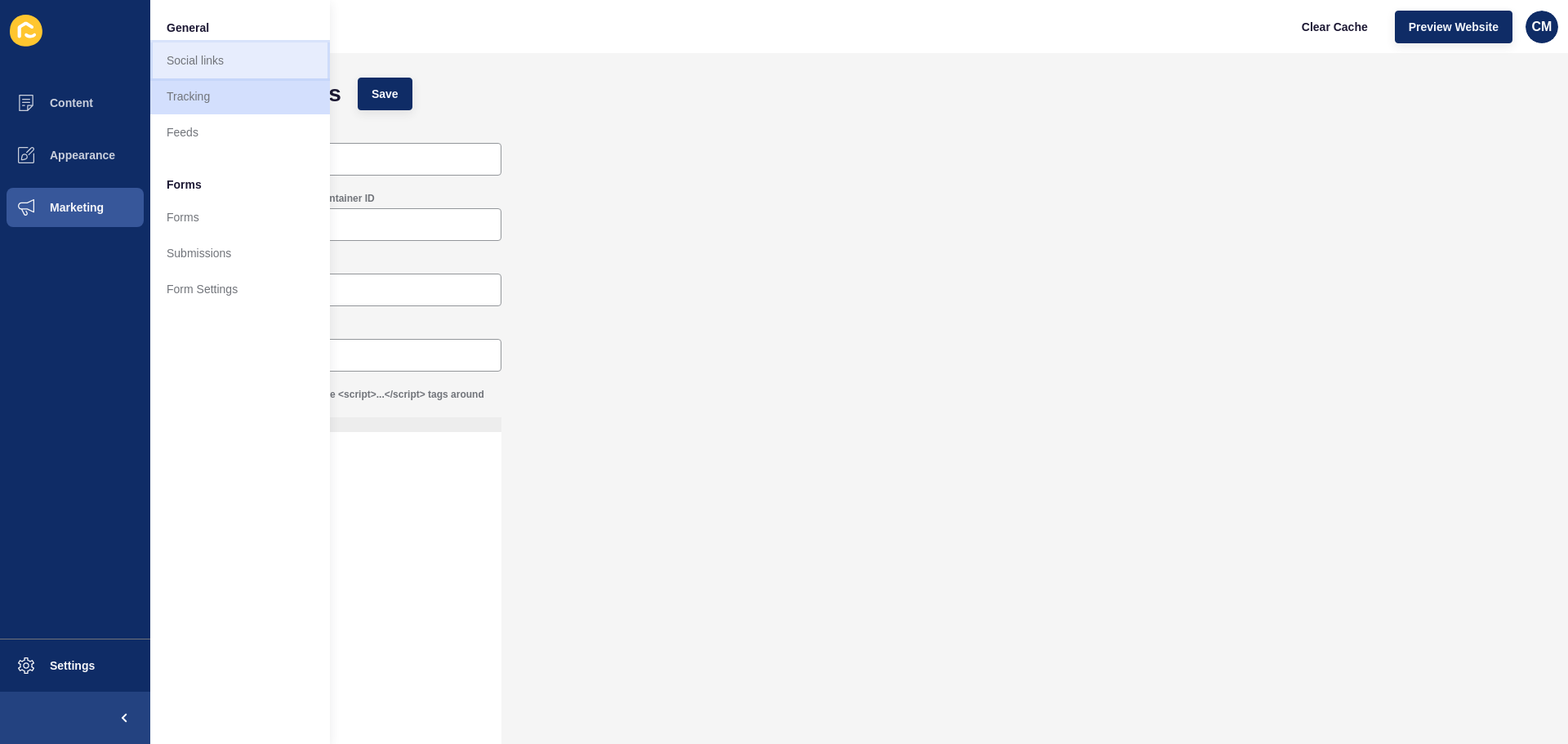
click at [274, 44] on link "Social links" at bounding box center [240, 60] width 179 height 36
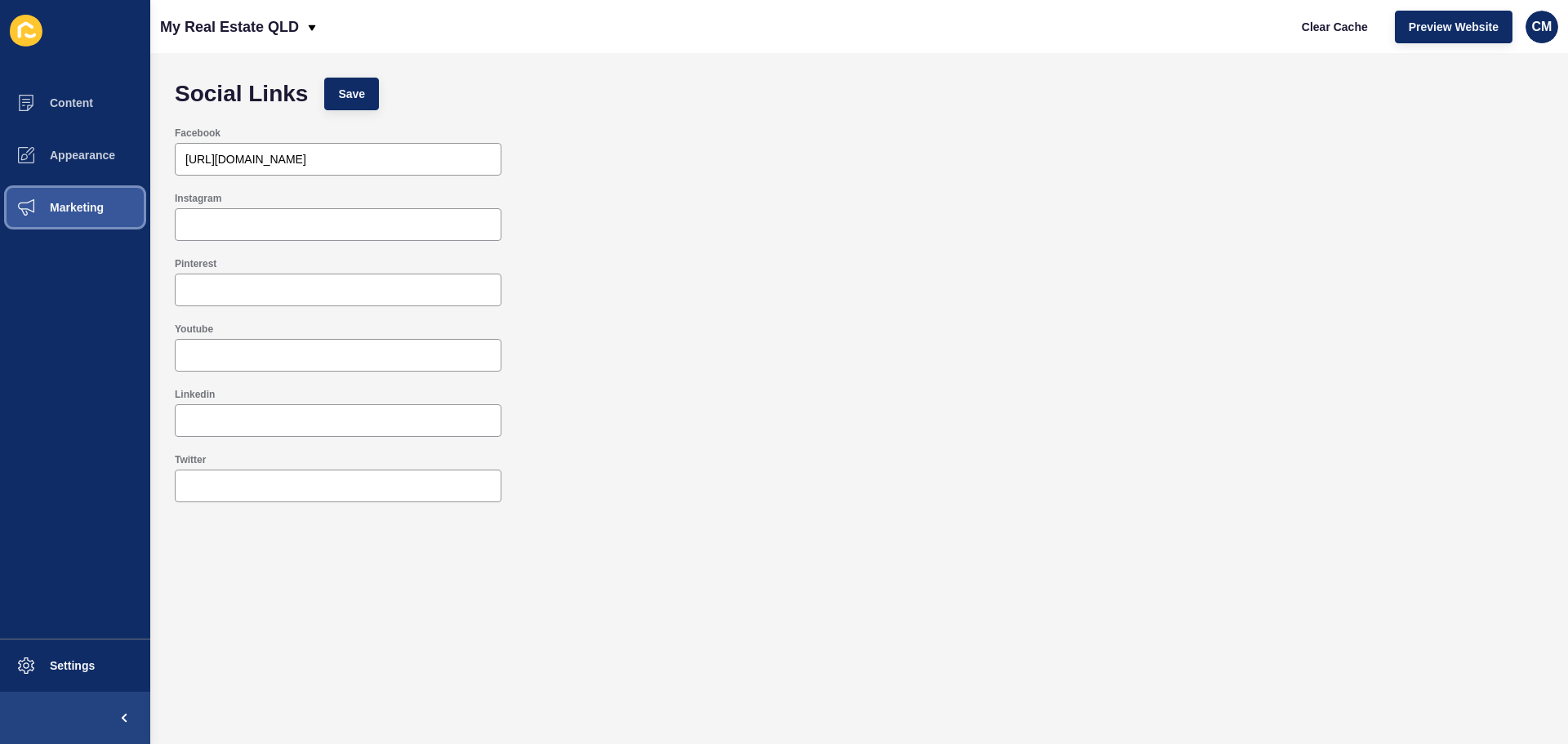
click at [91, 203] on span "Marketing" at bounding box center [51, 207] width 106 height 13
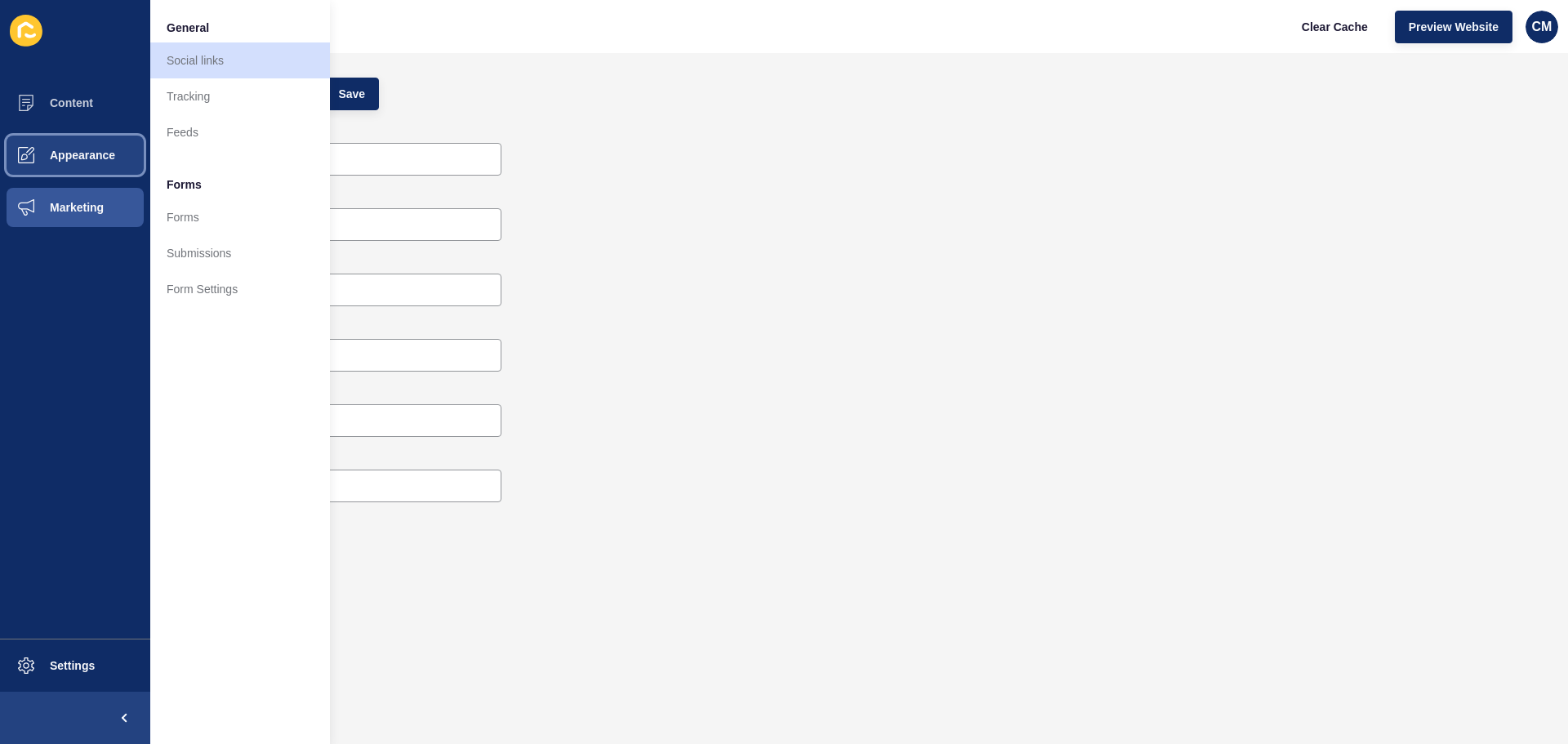
click at [125, 147] on button "Appearance" at bounding box center [75, 155] width 151 height 52
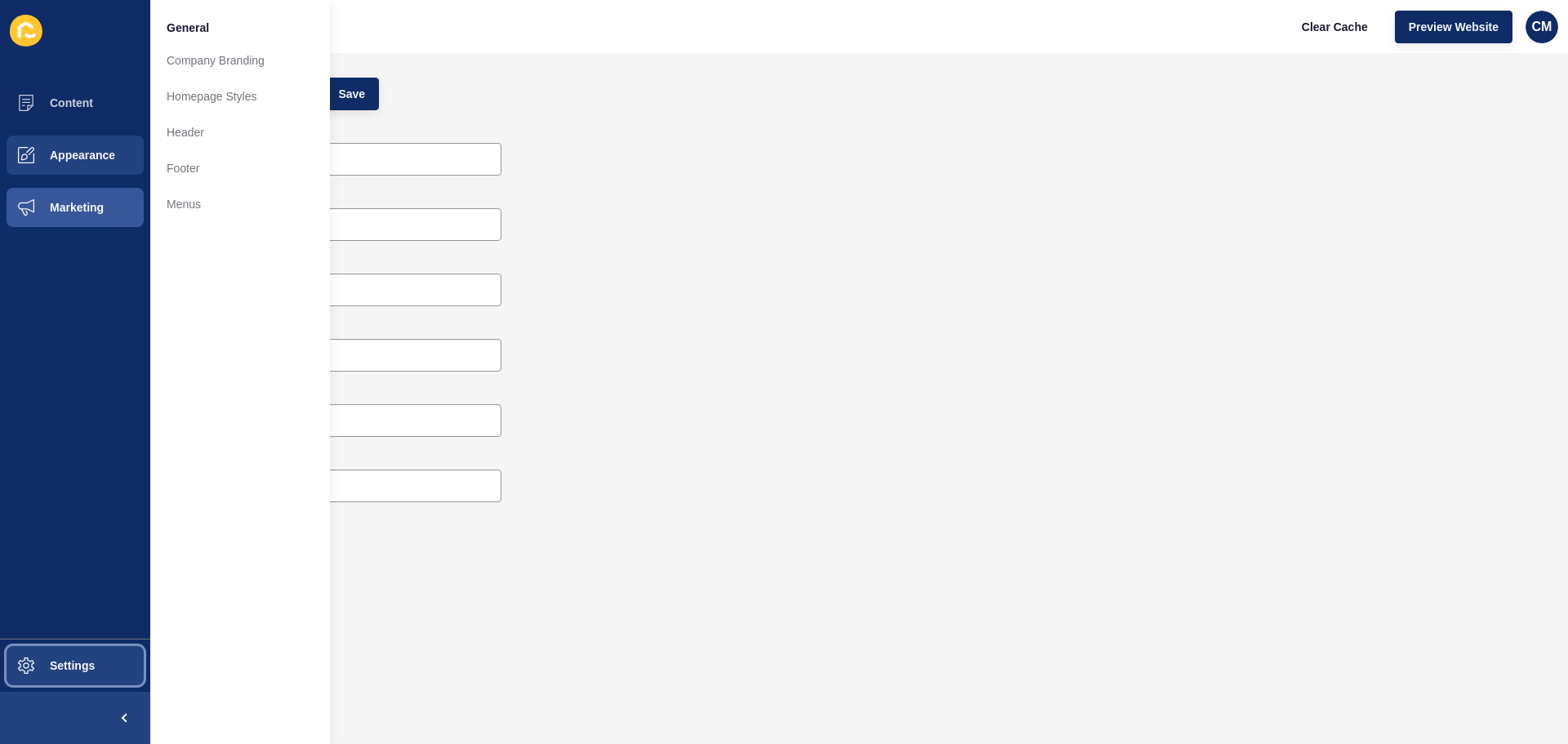
click at [44, 663] on span "Settings" at bounding box center [46, 666] width 98 height 13
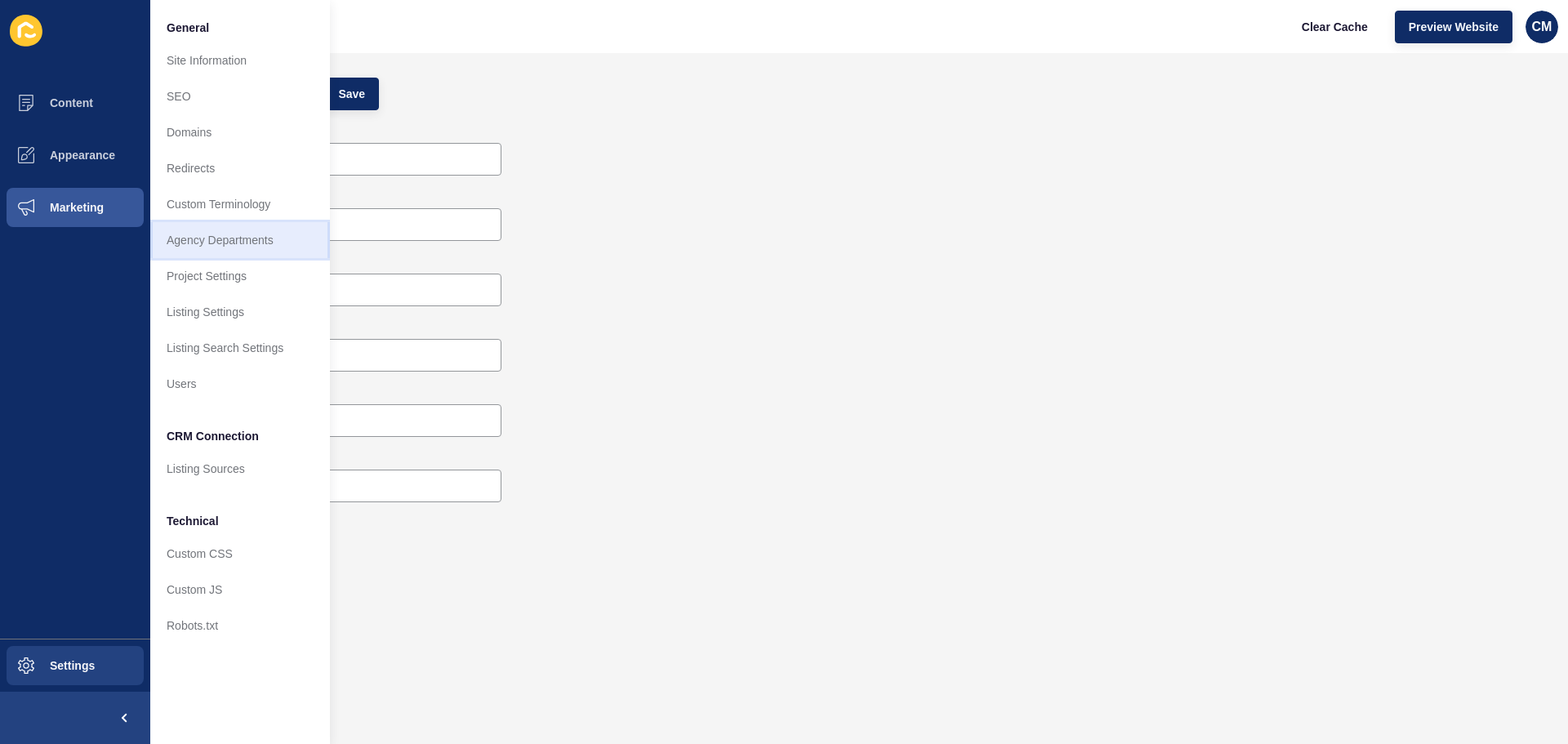
click at [233, 236] on link "Agency Departments" at bounding box center [240, 240] width 179 height 36
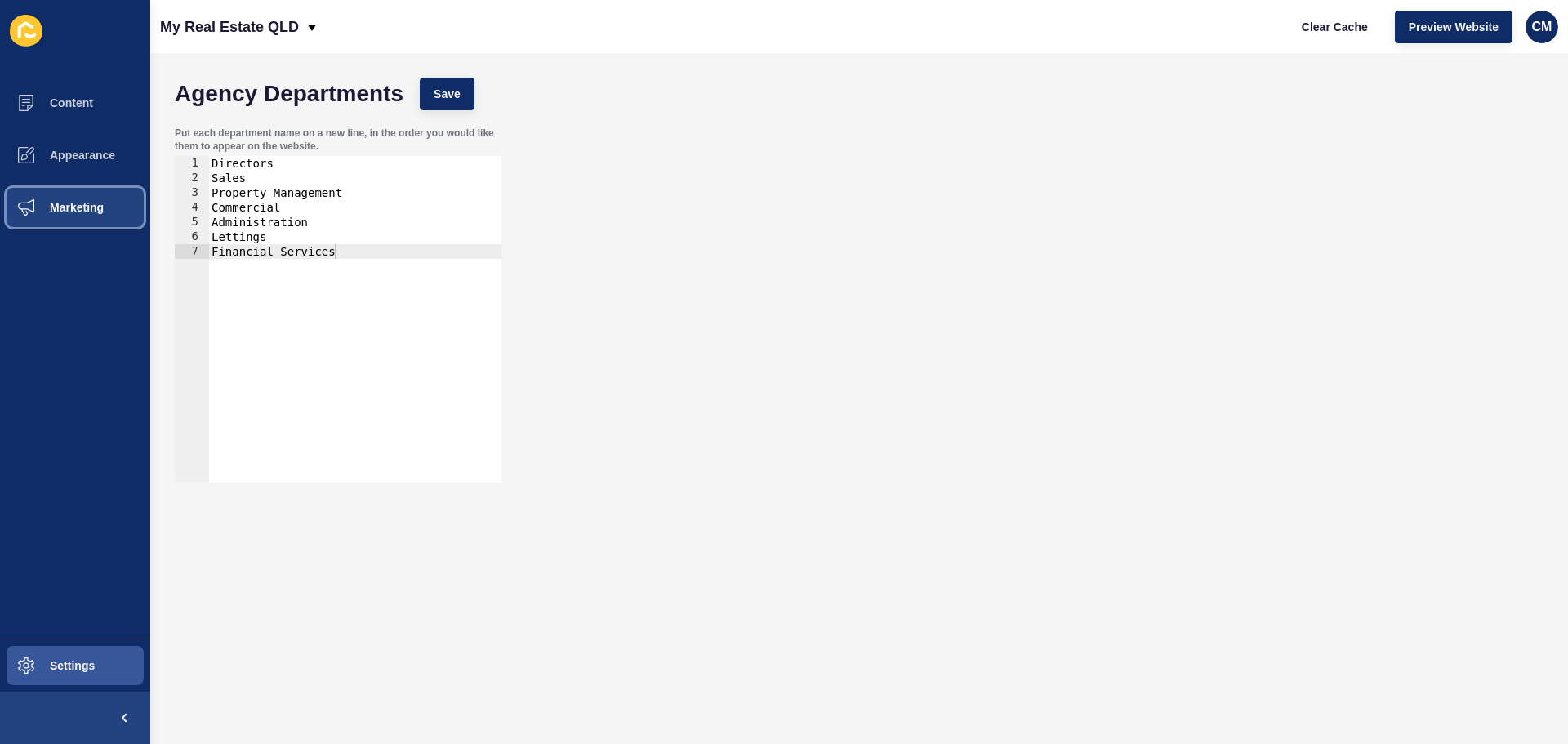
click at [87, 207] on span "Marketing" at bounding box center [51, 207] width 106 height 13
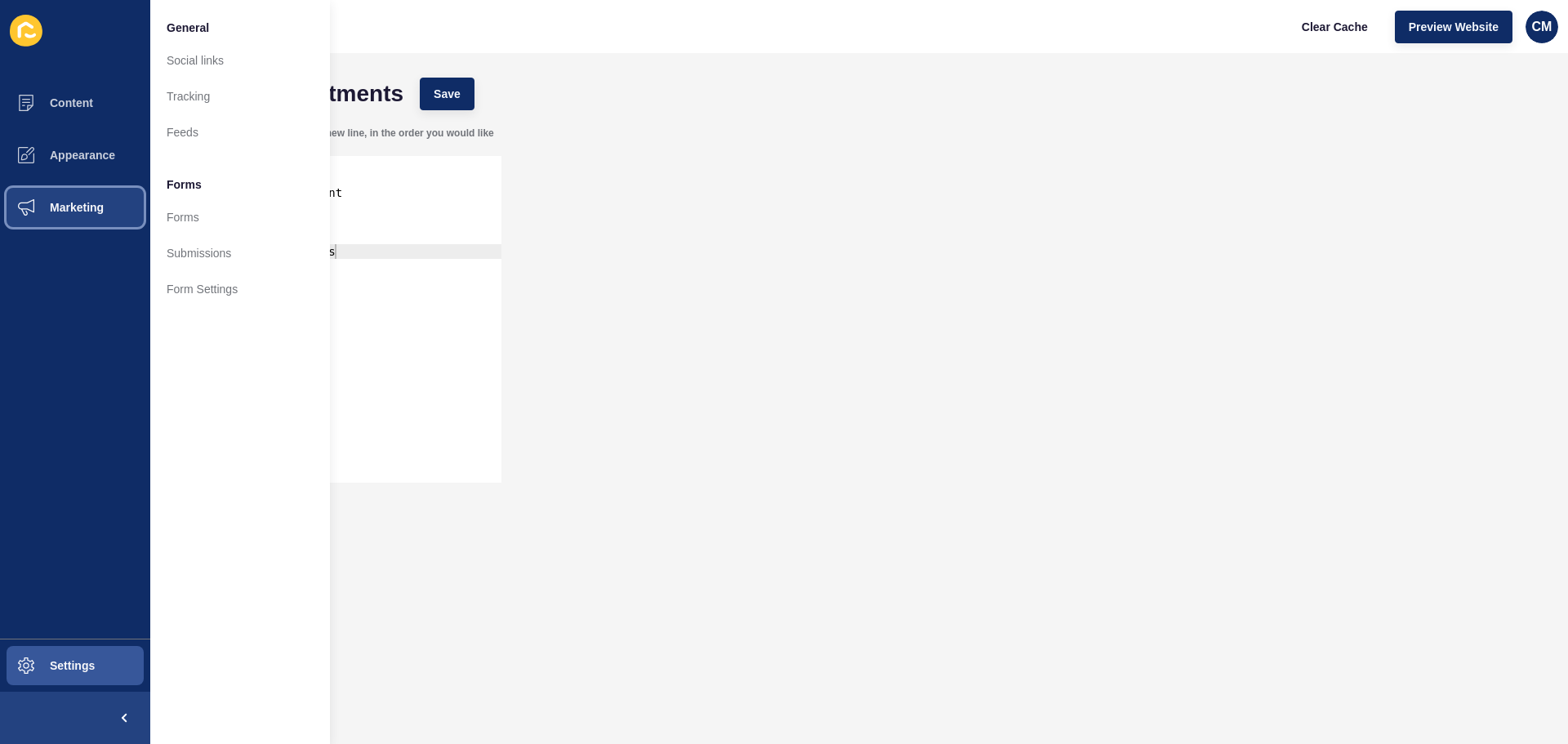
click at [72, 184] on button "Marketing" at bounding box center [75, 207] width 151 height 52
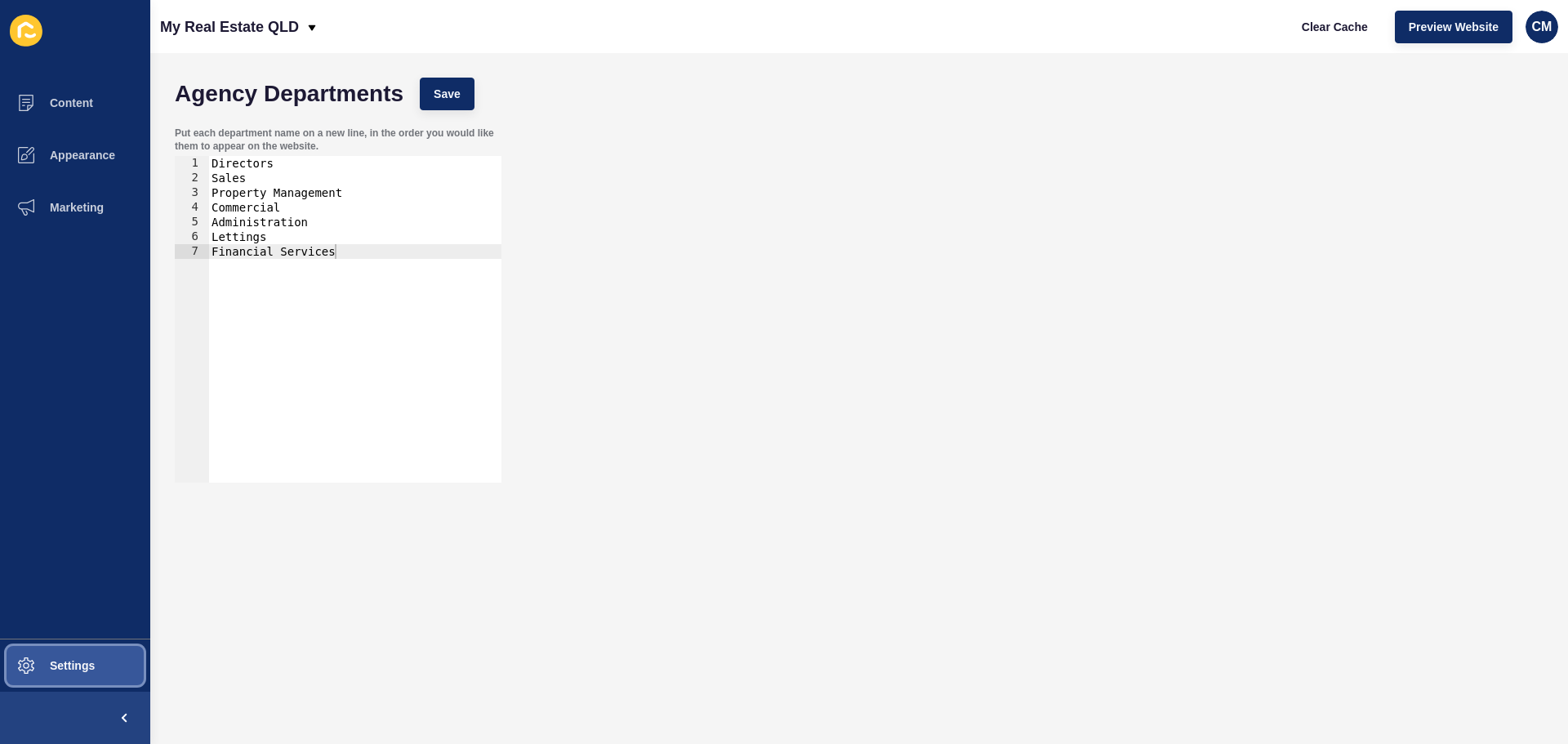
click at [110, 670] on button "Settings" at bounding box center [75, 666] width 151 height 52
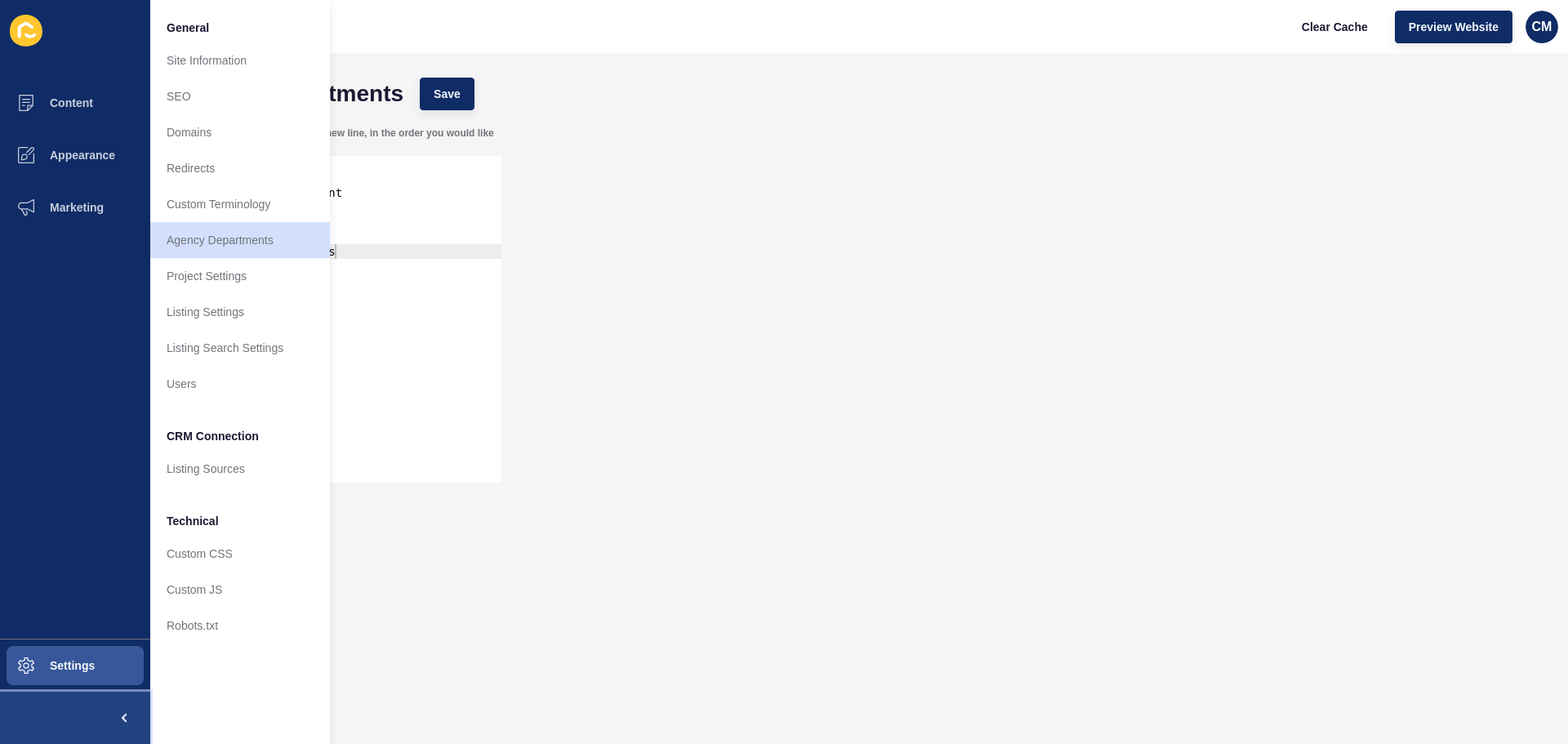
click at [132, 728] on span at bounding box center [125, 718] width 52 height 52
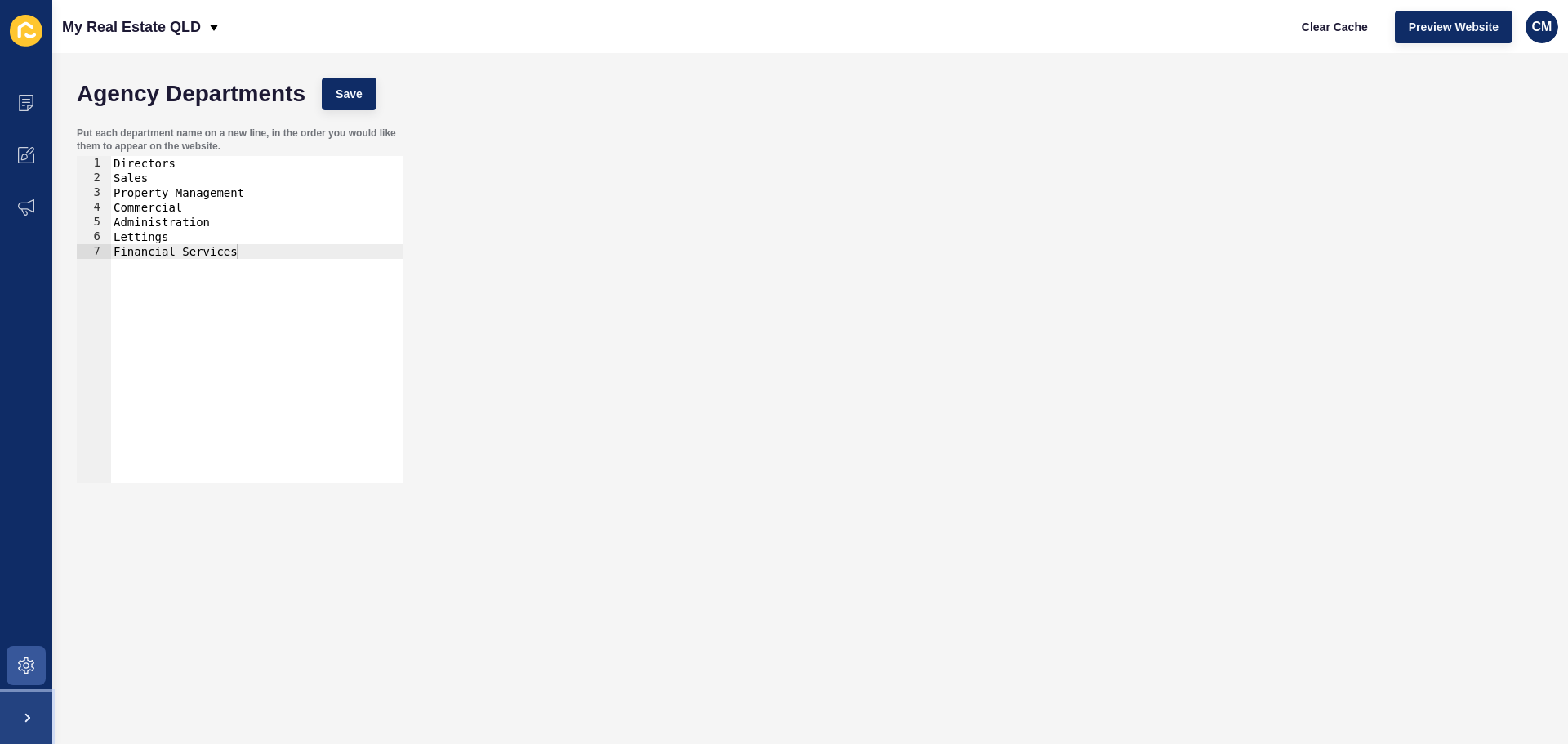
click at [30, 720] on span at bounding box center [26, 718] width 52 height 52
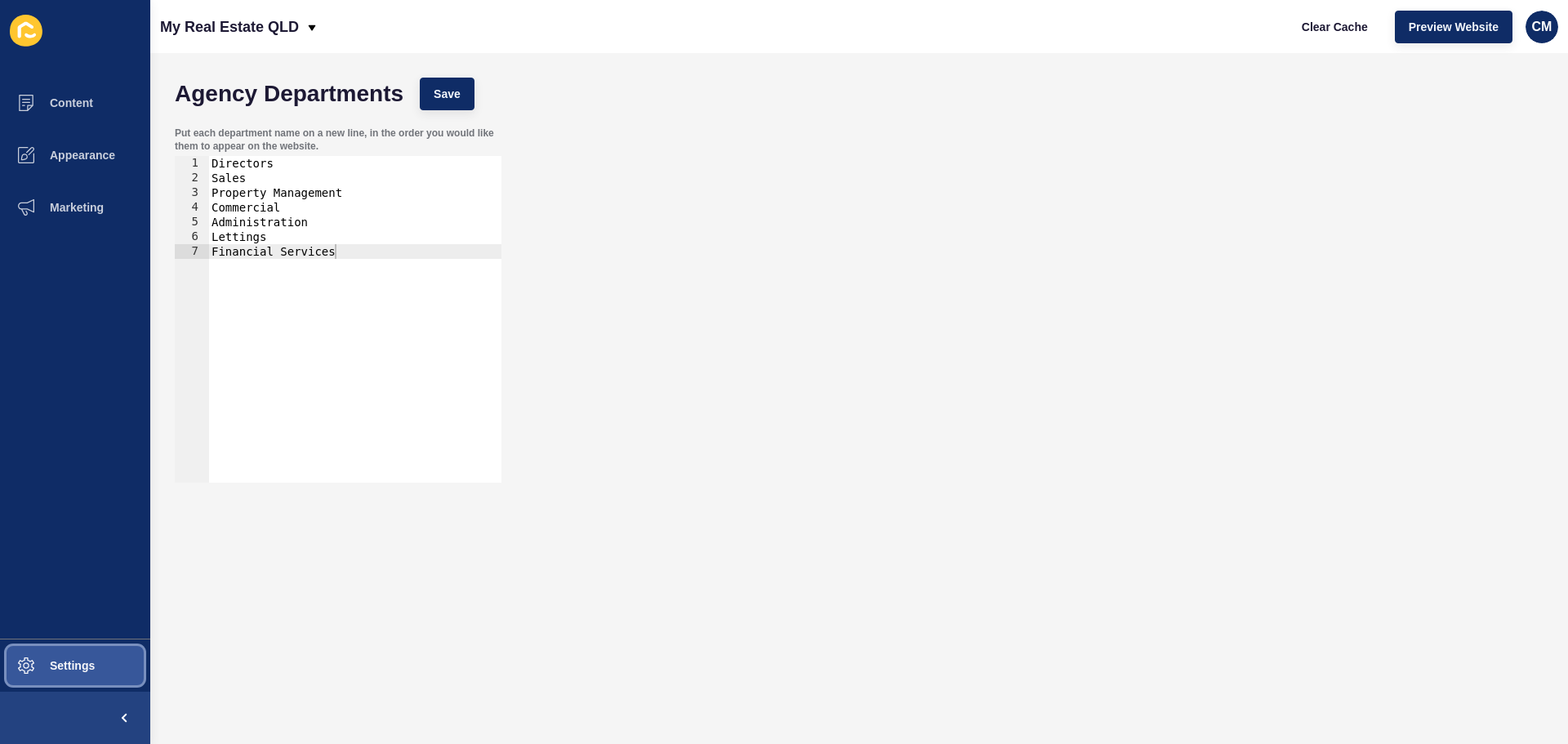
click at [60, 671] on span "Settings" at bounding box center [46, 666] width 98 height 13
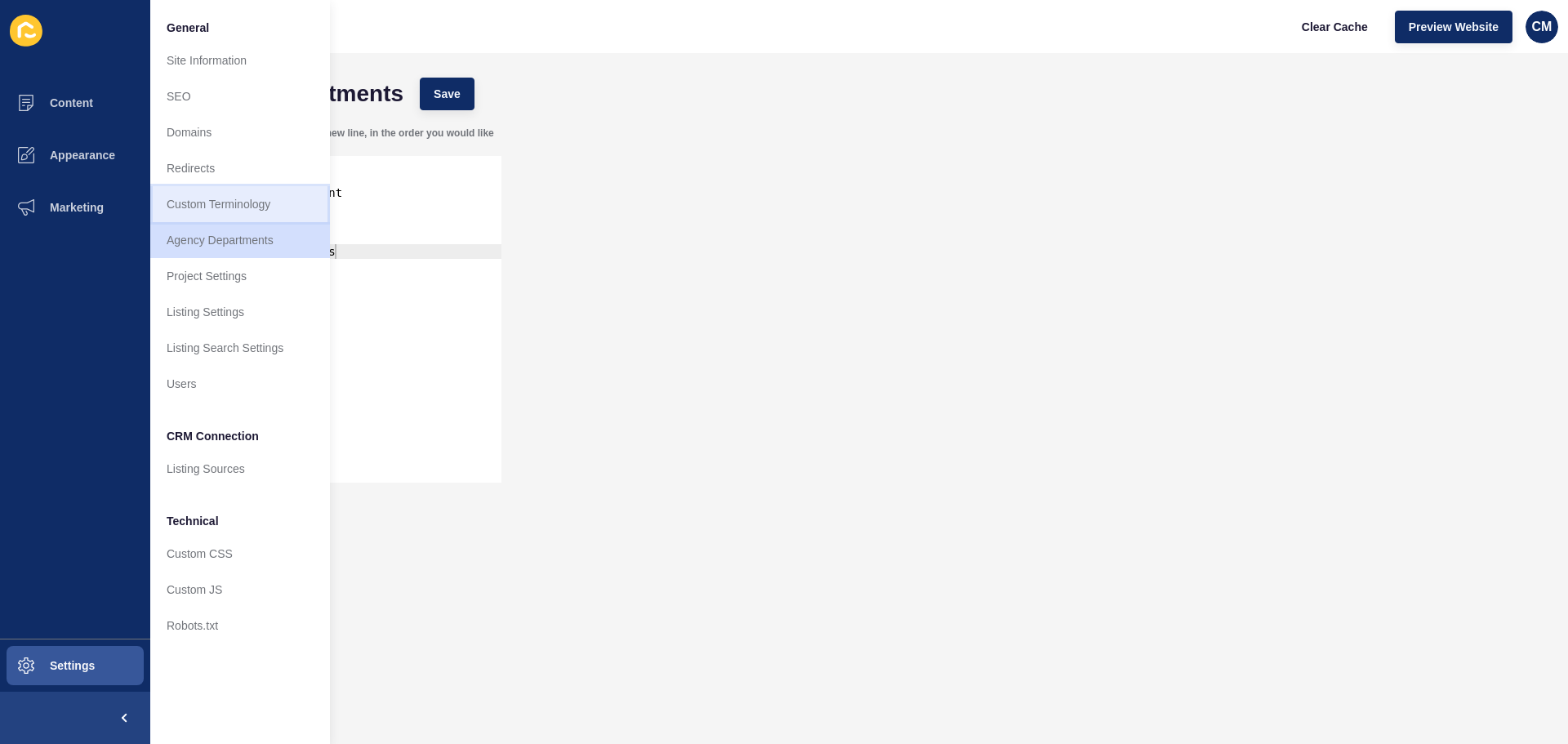
click at [274, 210] on link "Custom Terminology" at bounding box center [240, 204] width 179 height 36
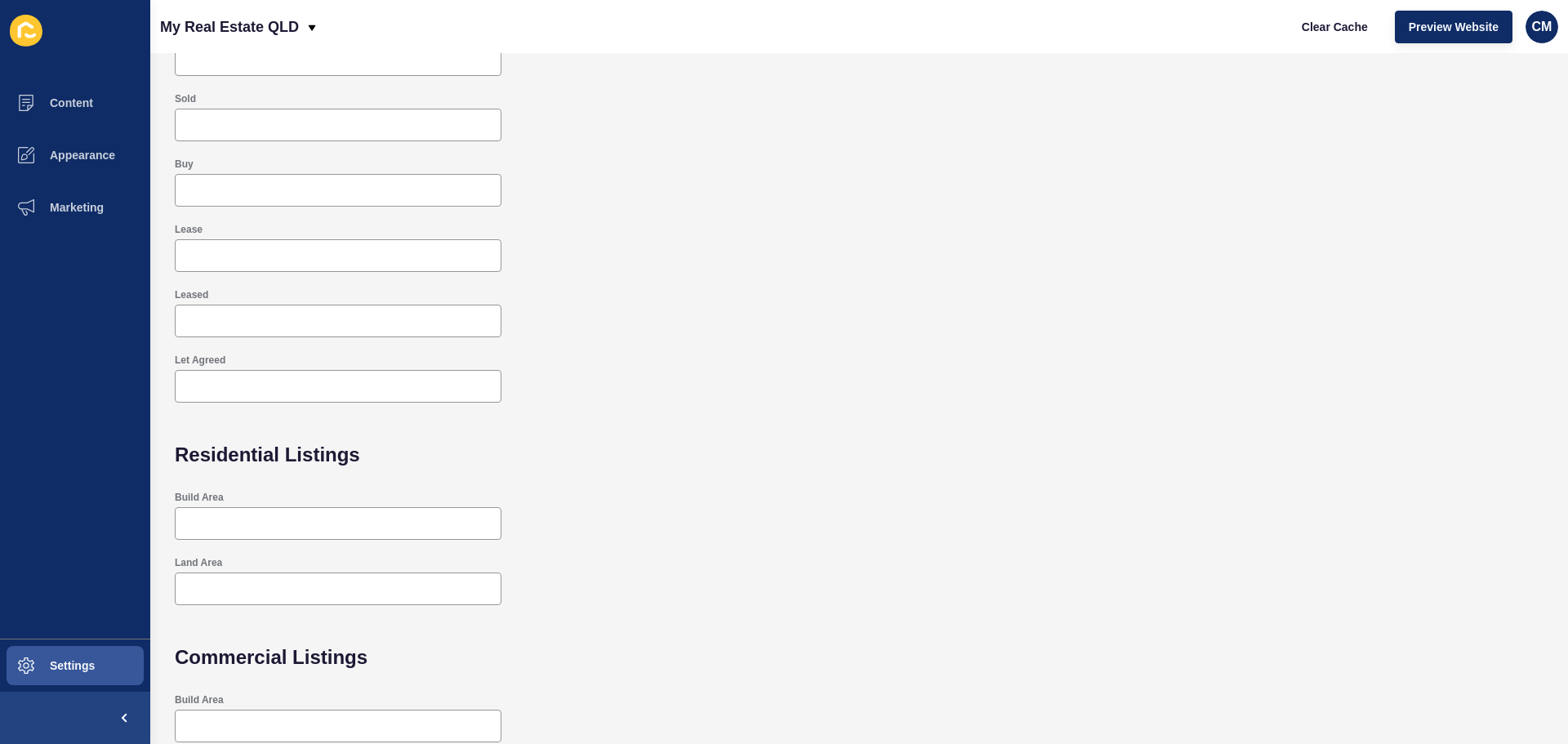
scroll to position [308, 0]
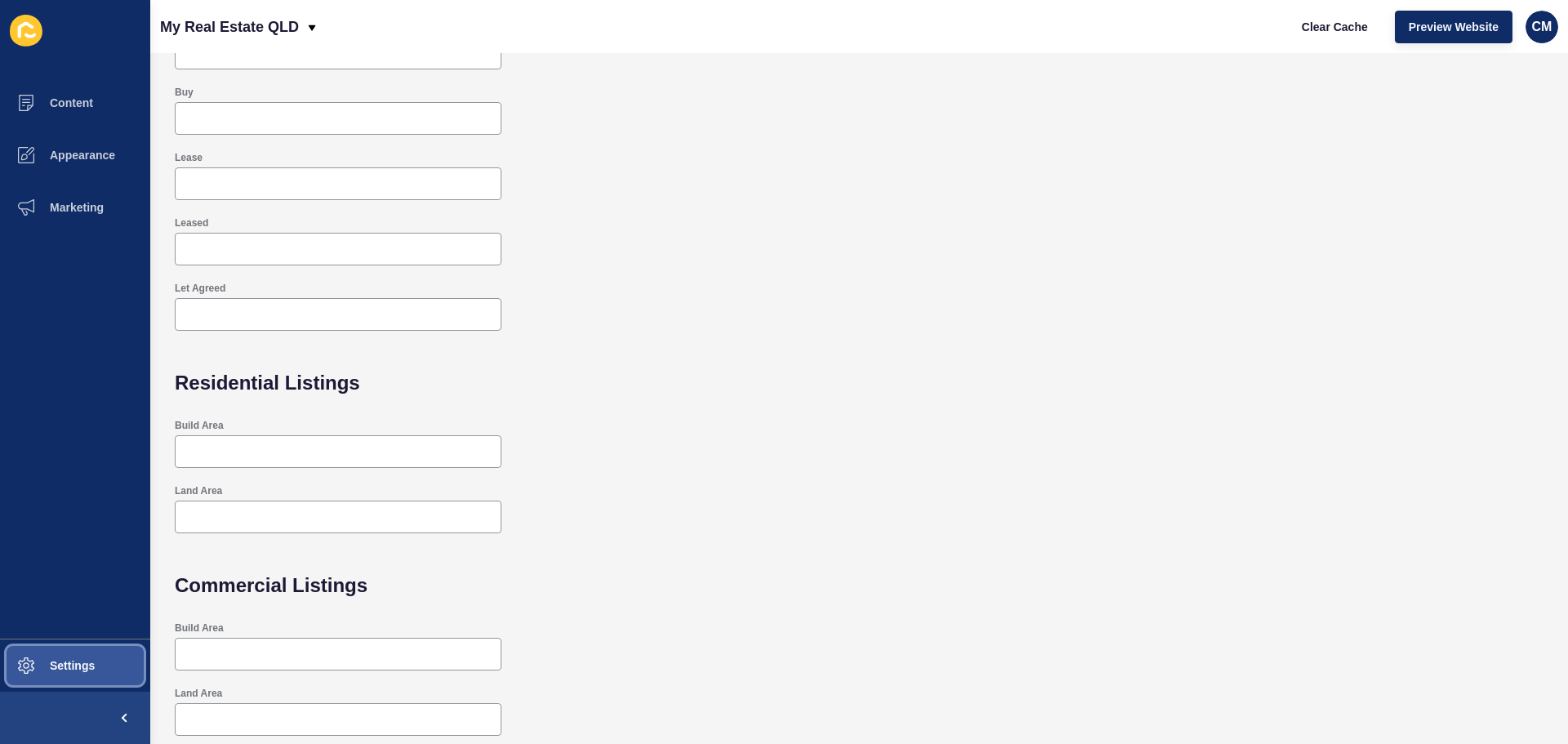
click at [98, 655] on button "Settings" at bounding box center [75, 666] width 151 height 52
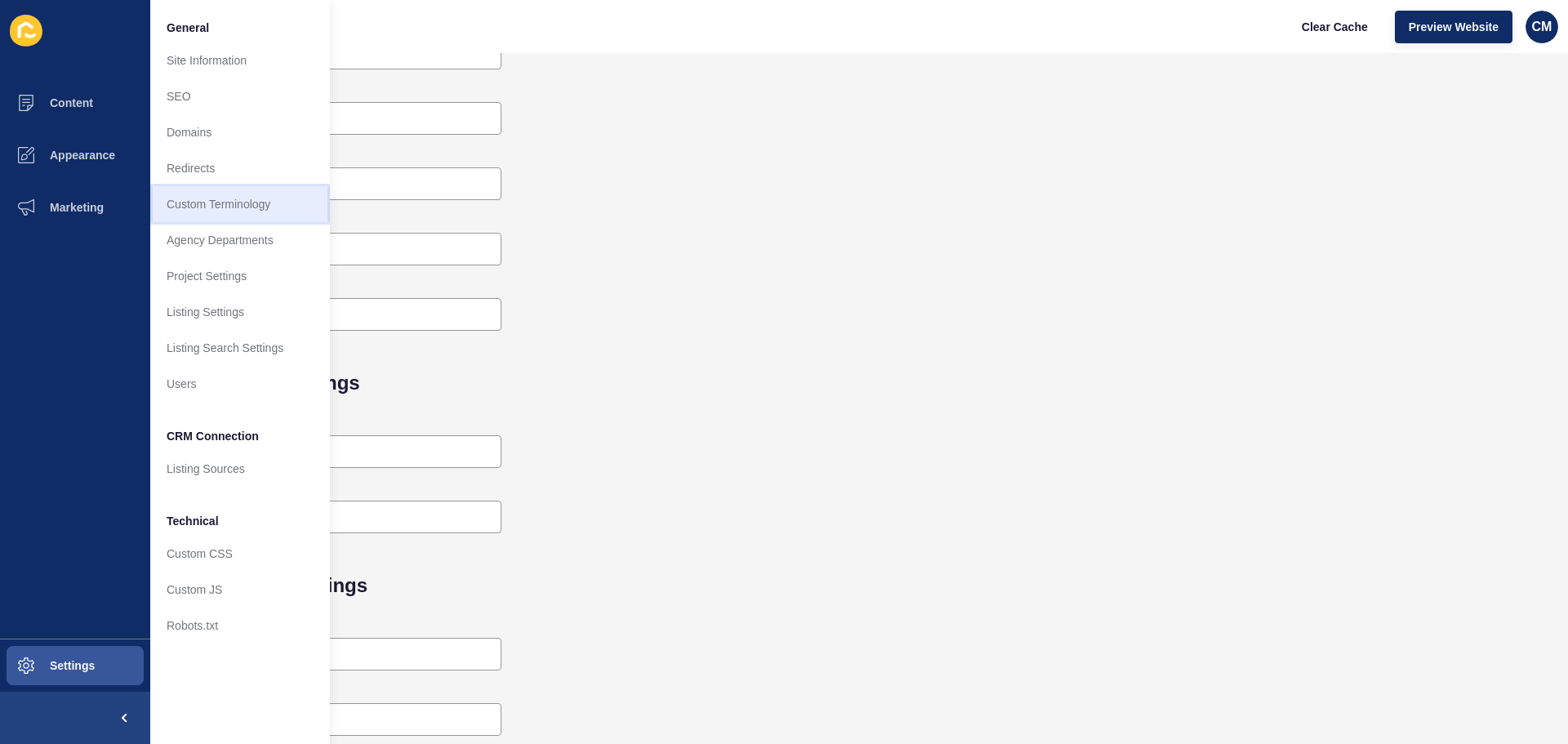
click at [175, 186] on link "Custom Terminology" at bounding box center [240, 204] width 179 height 36
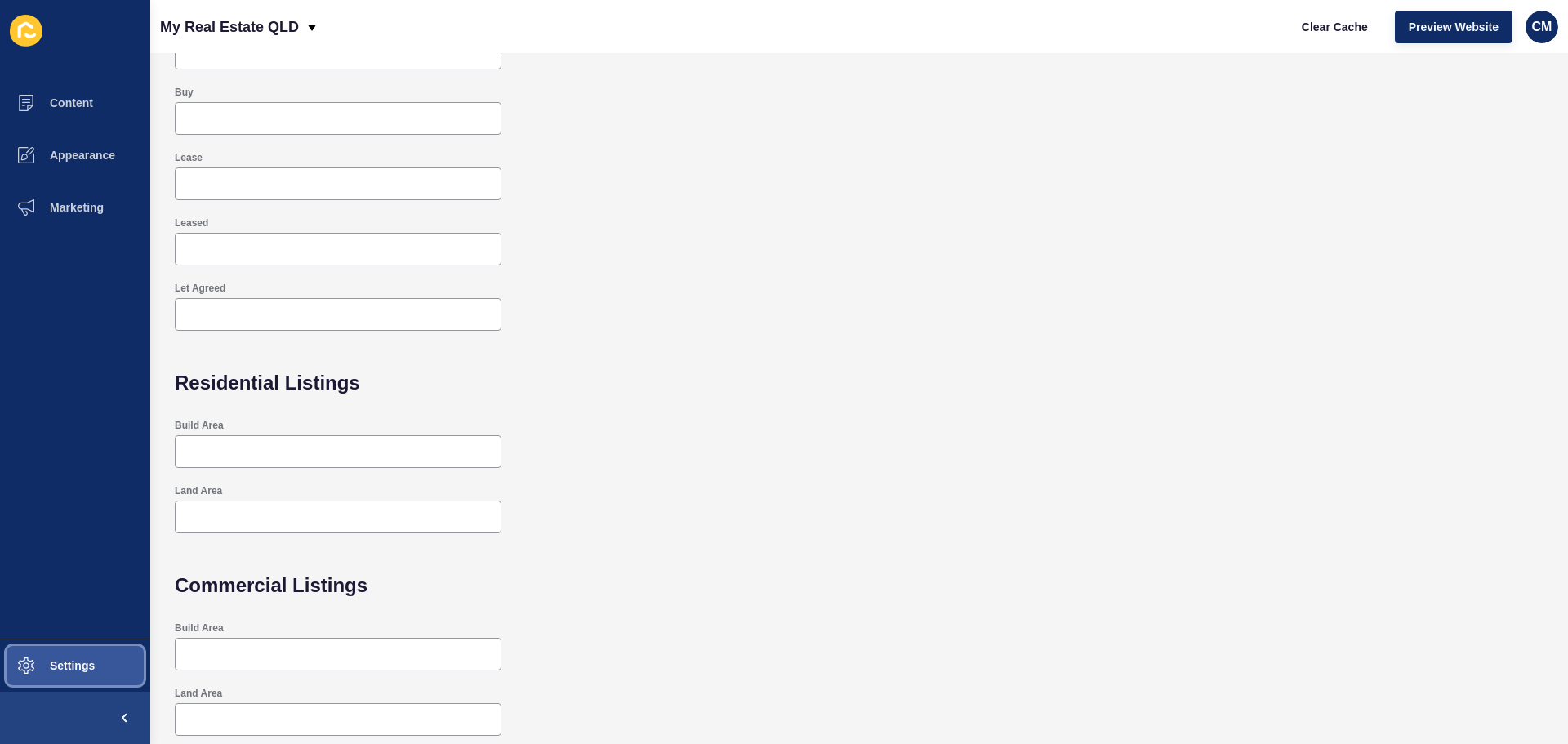
click at [54, 652] on button "Settings" at bounding box center [75, 666] width 151 height 52
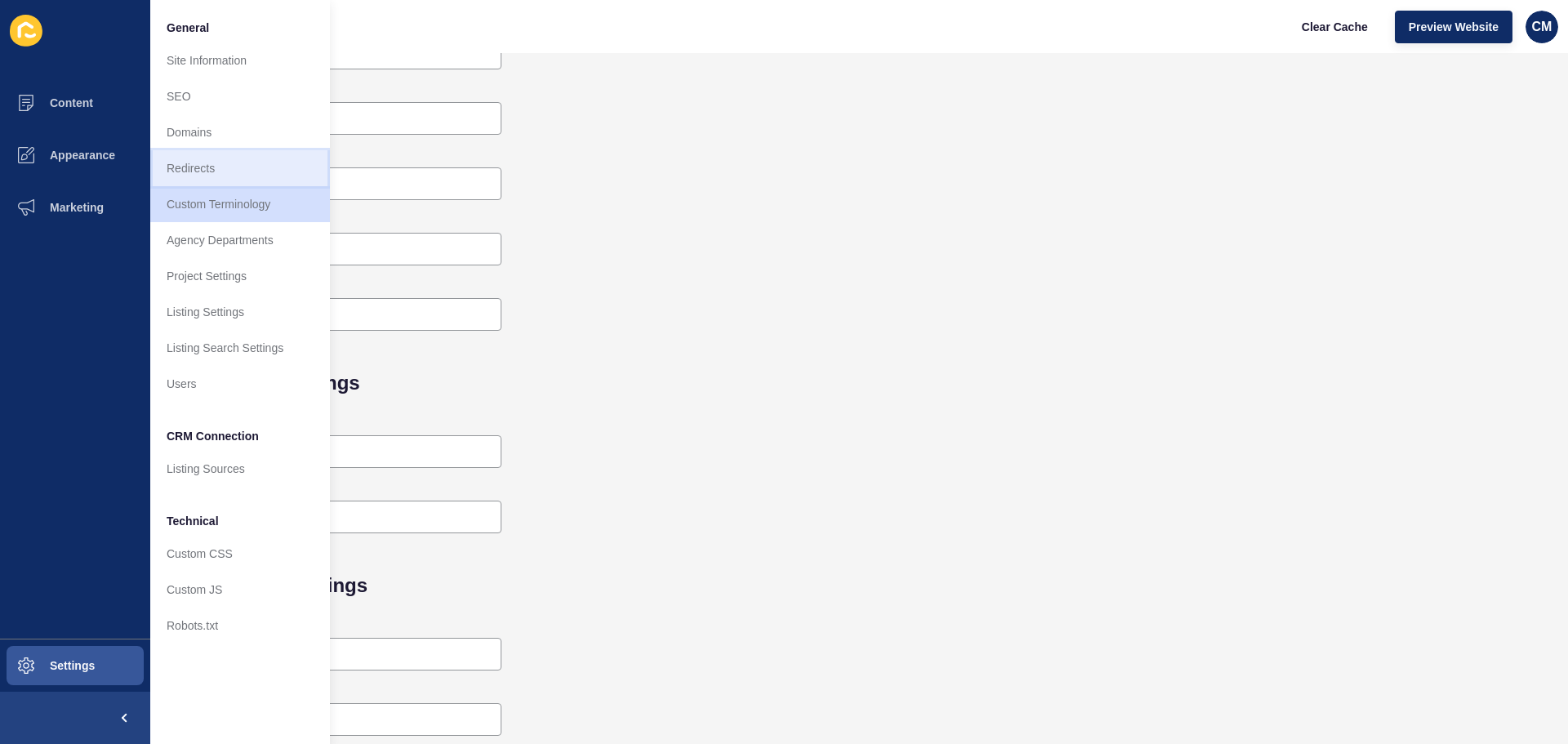
click at [177, 155] on link "Redirects" at bounding box center [240, 168] width 179 height 36
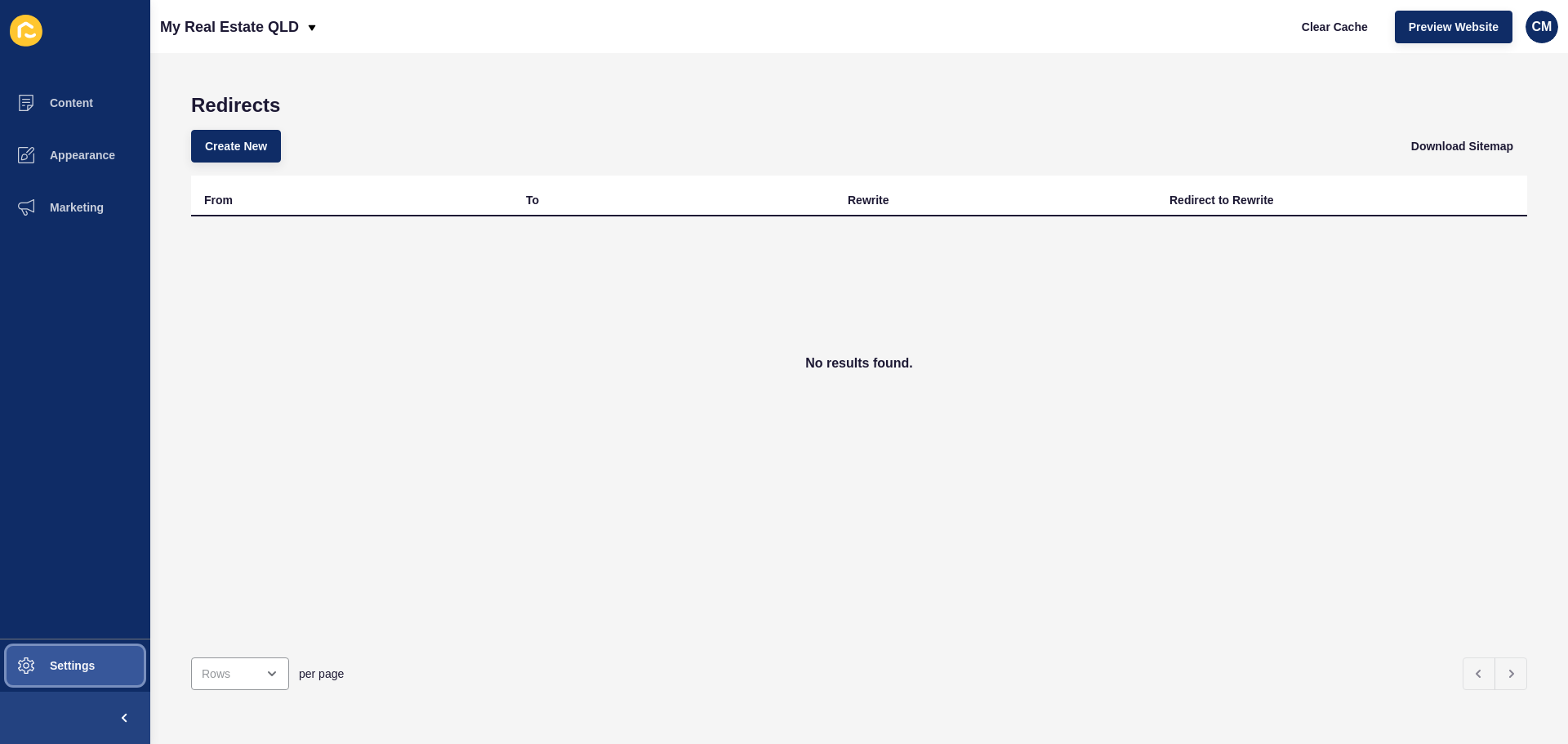
click at [66, 669] on span "Settings" at bounding box center [46, 666] width 98 height 13
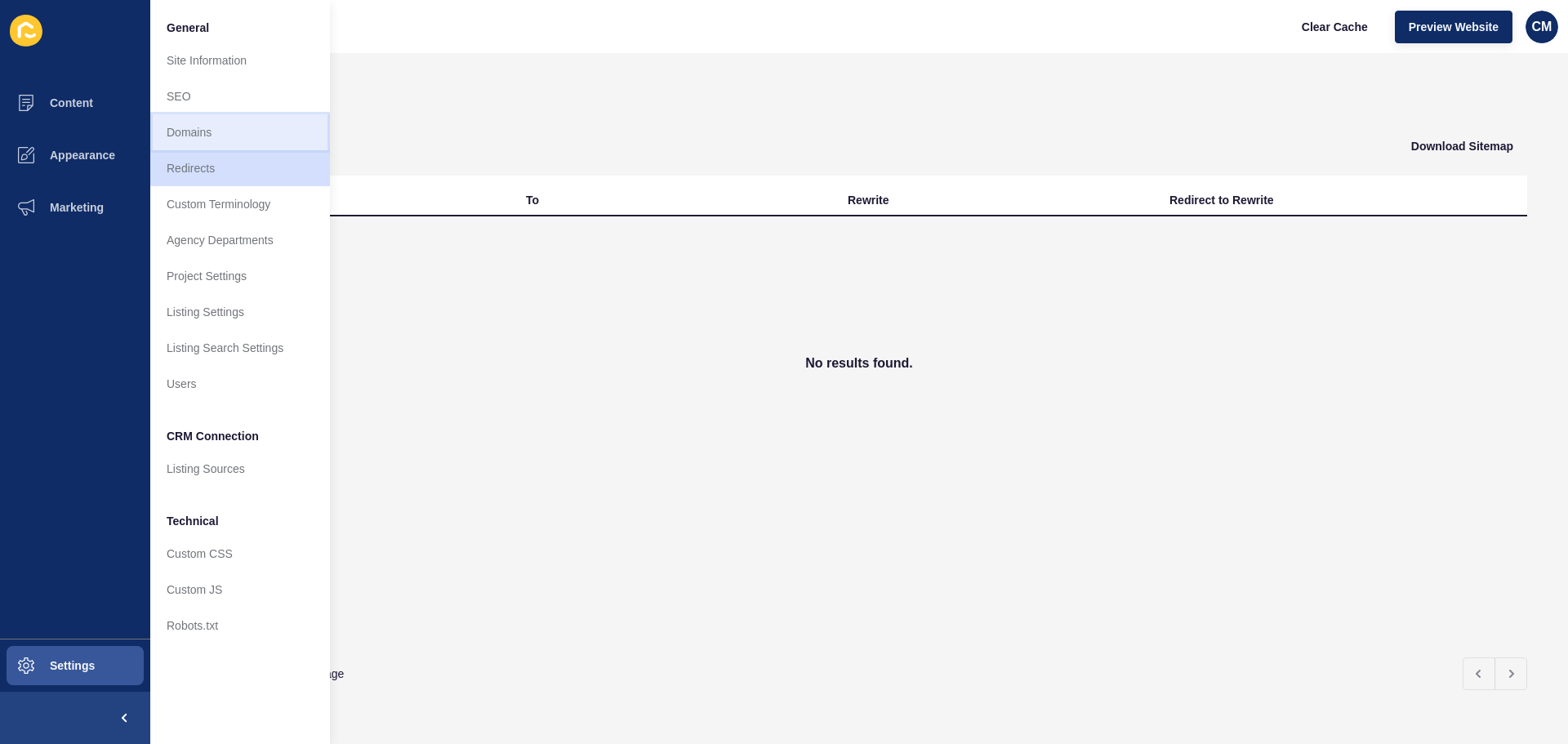
click at [268, 122] on link "Domains" at bounding box center [240, 132] width 179 height 36
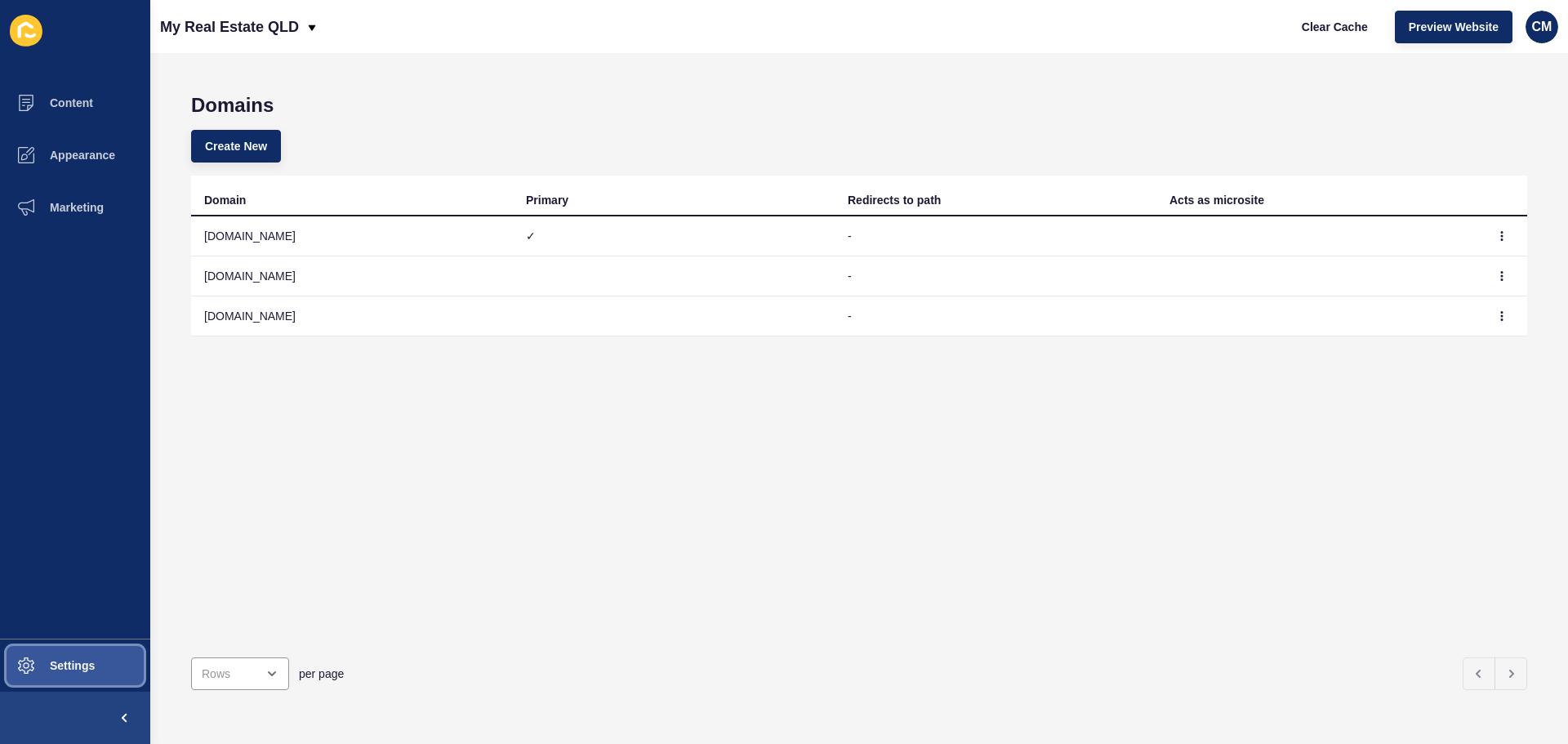
click at [57, 666] on span "Settings" at bounding box center [46, 666] width 98 height 13
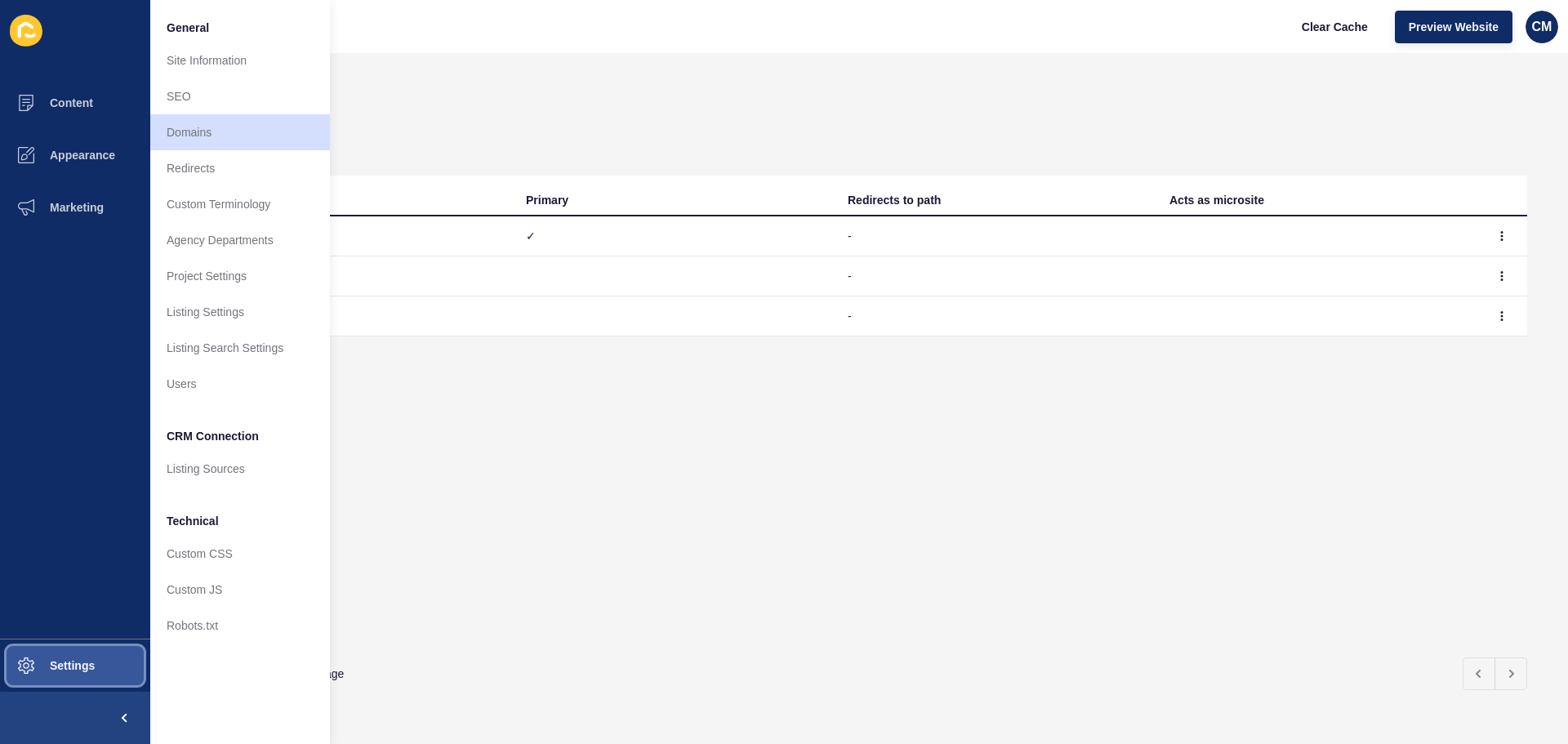
click at [57, 666] on span "Settings" at bounding box center [46, 666] width 98 height 13
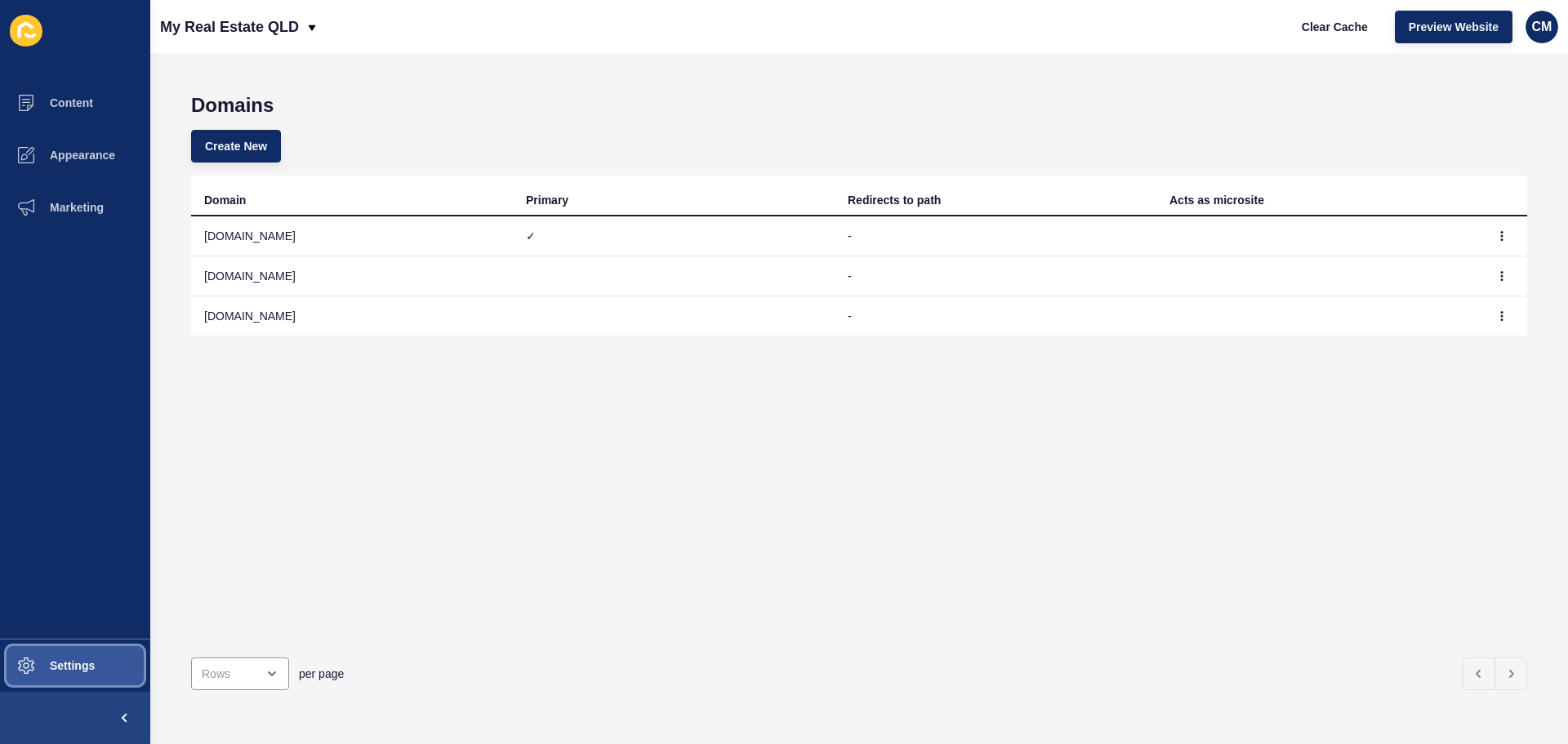
click at [57, 666] on span "Settings" at bounding box center [46, 666] width 98 height 13
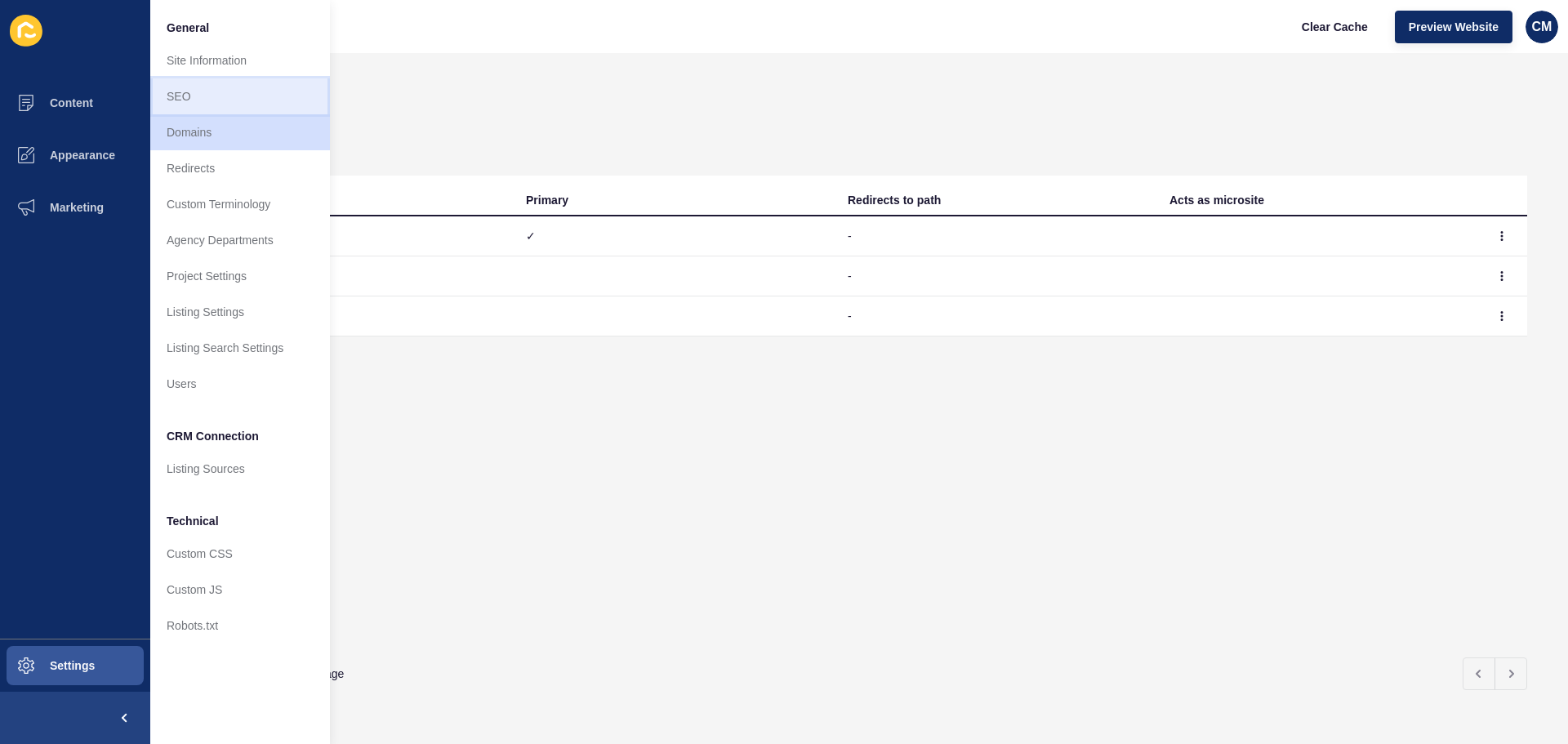
click at [210, 98] on link "SEO" at bounding box center [240, 96] width 179 height 36
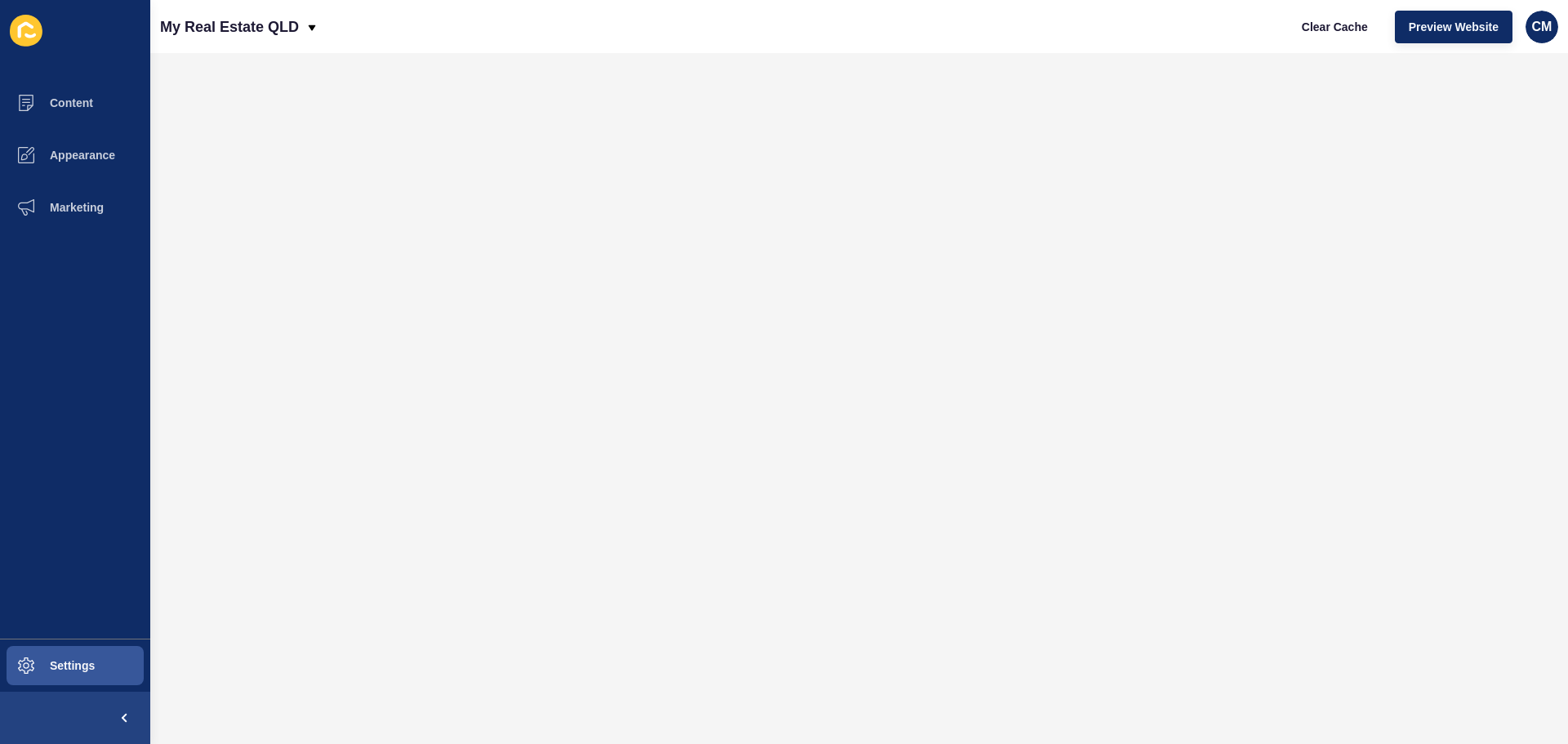
click at [98, 626] on ul "Content Appearance Marketing" at bounding box center [75, 357] width 151 height 562
click at [112, 659] on button "Settings" at bounding box center [75, 666] width 151 height 52
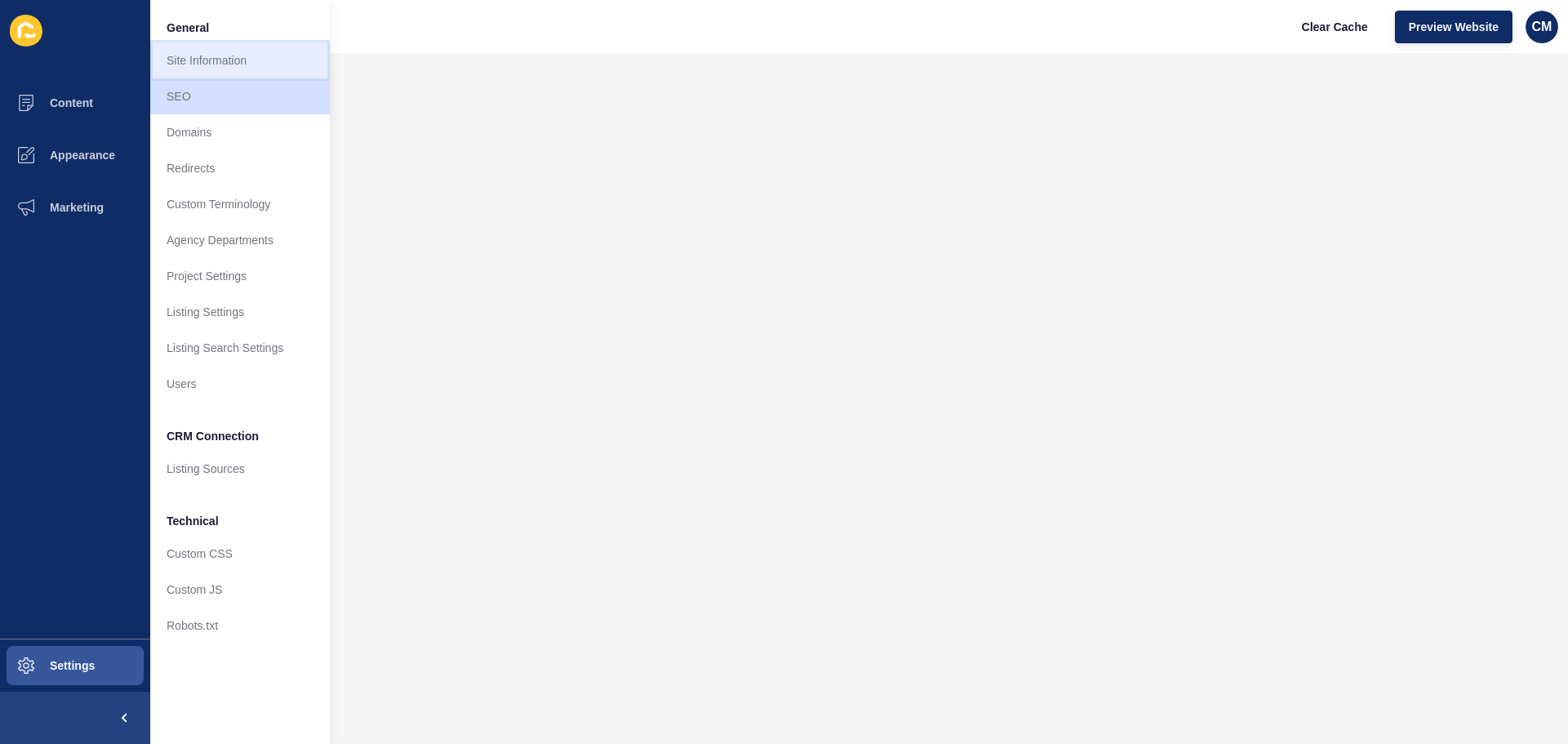
click at [281, 59] on link "Site Information" at bounding box center [240, 60] width 179 height 36
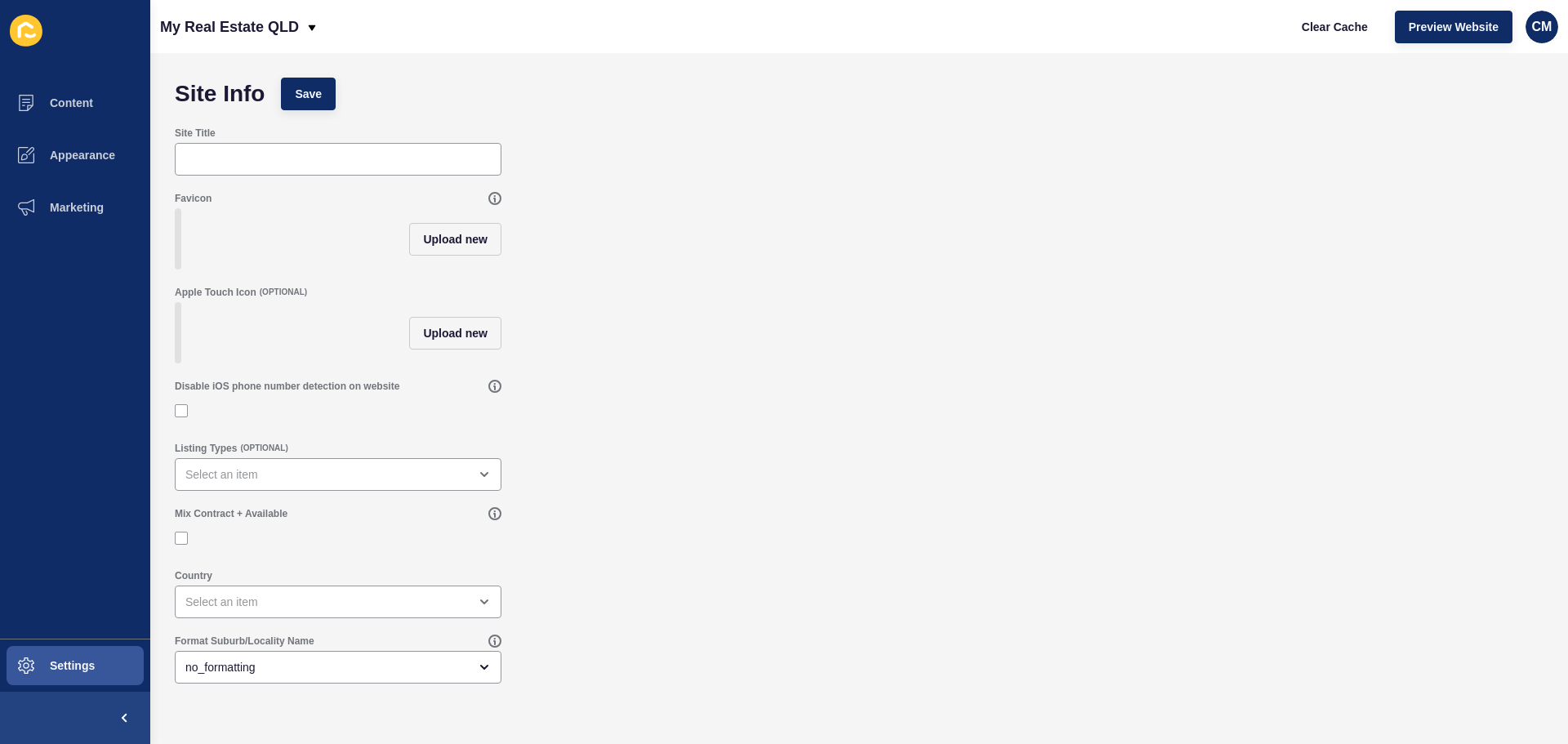
drag, startPoint x: 839, startPoint y: 399, endPoint x: 841, endPoint y: 383, distance: 16.1
click at [840, 397] on div "Disable iOS phone number detection on website" at bounding box center [859, 402] width 1385 height 62
click at [106, 670] on button "Settings" at bounding box center [75, 666] width 151 height 52
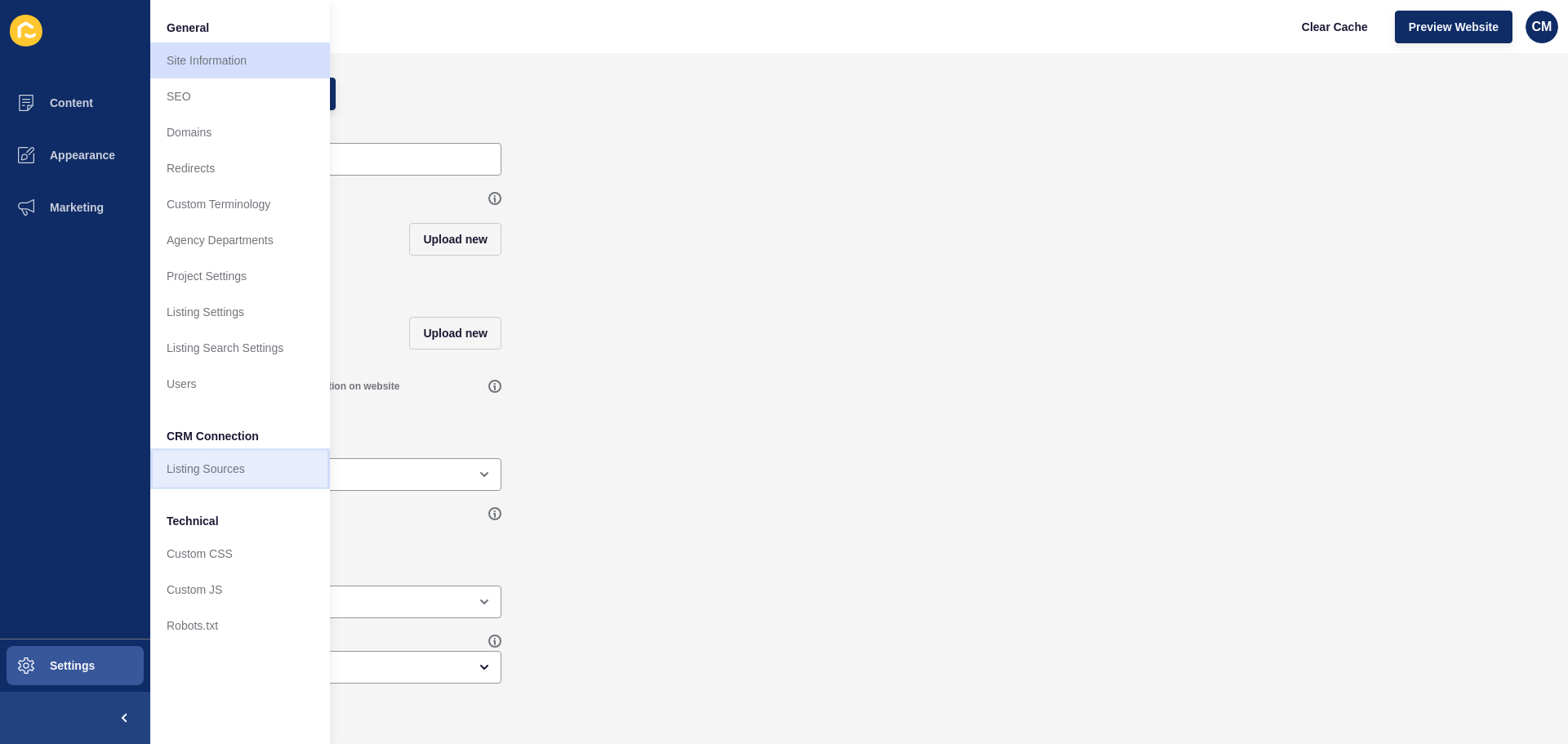
click at [278, 477] on link "Listing Sources" at bounding box center [240, 469] width 179 height 36
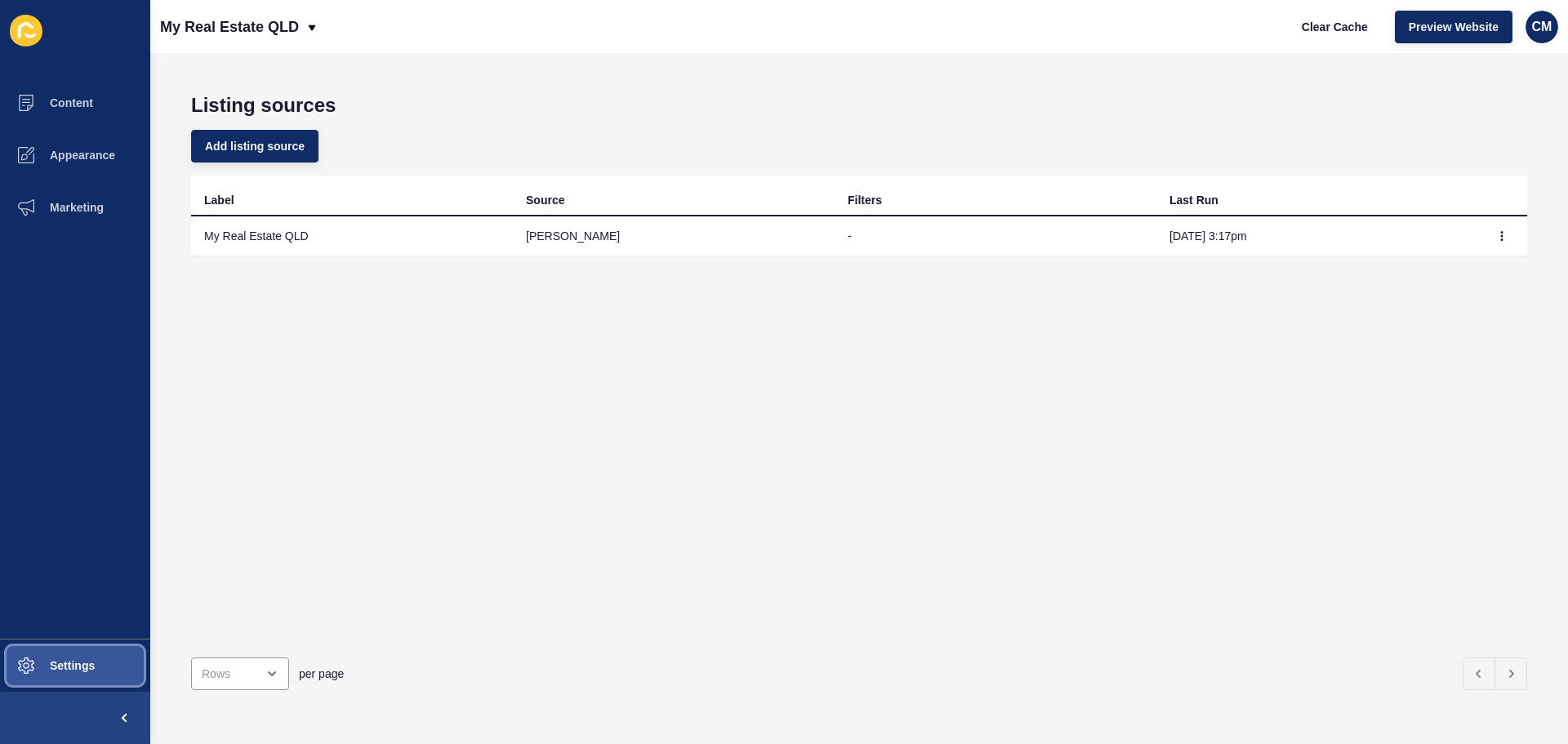
click at [99, 666] on button "Settings" at bounding box center [75, 666] width 151 height 52
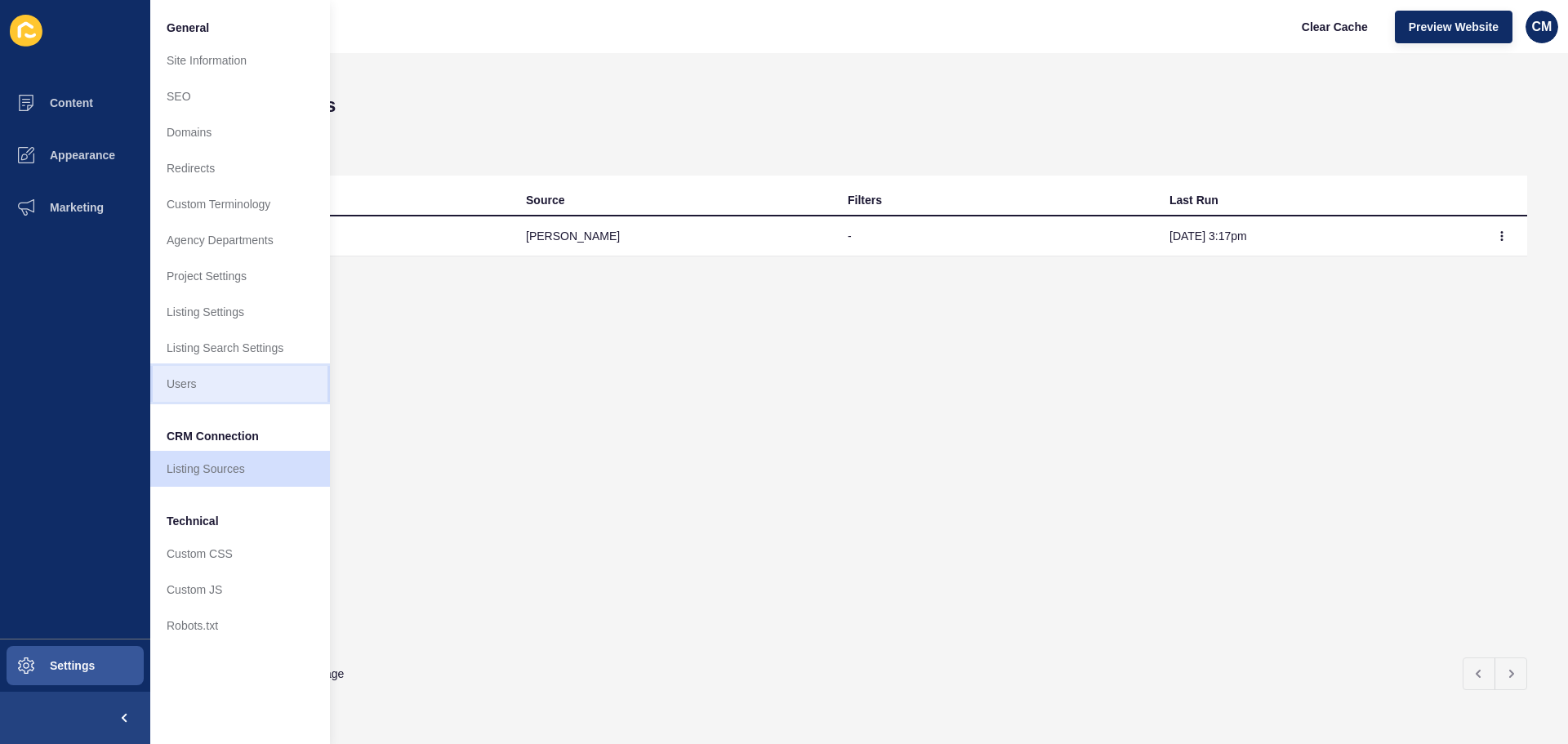
click at [242, 390] on link "Users" at bounding box center [240, 383] width 179 height 36
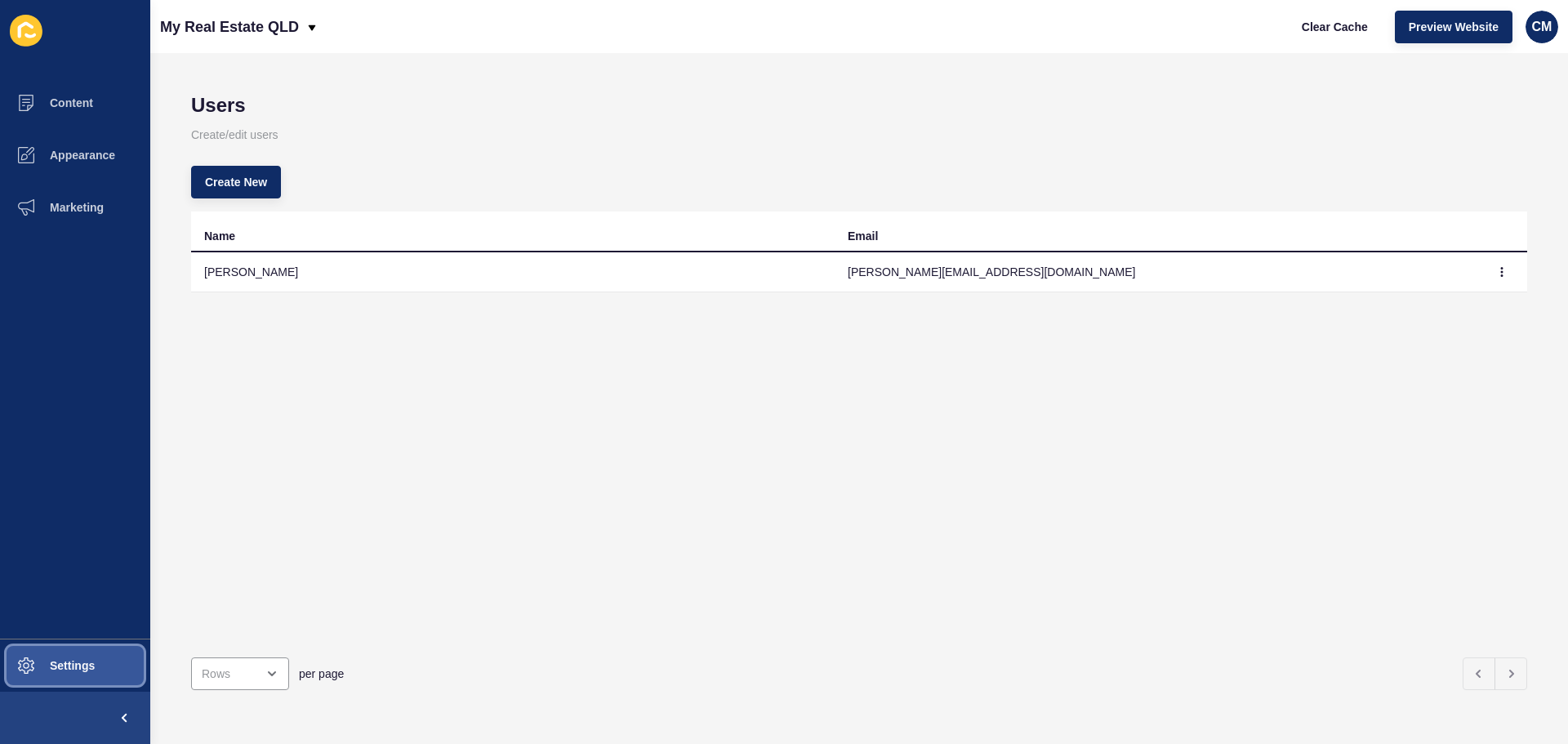
click at [82, 666] on span "Settings" at bounding box center [46, 666] width 98 height 13
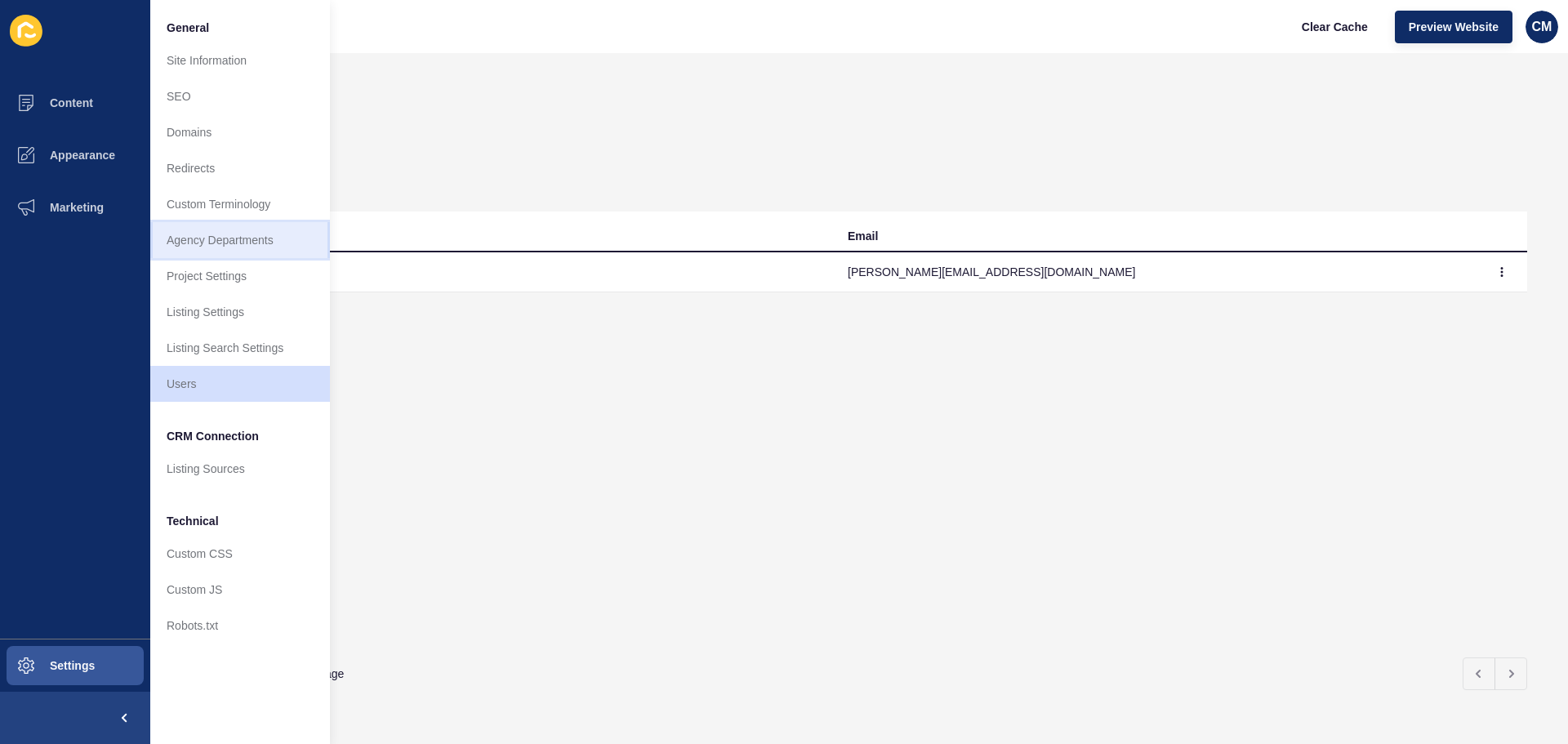
click at [258, 233] on link "Agency Departments" at bounding box center [240, 240] width 179 height 36
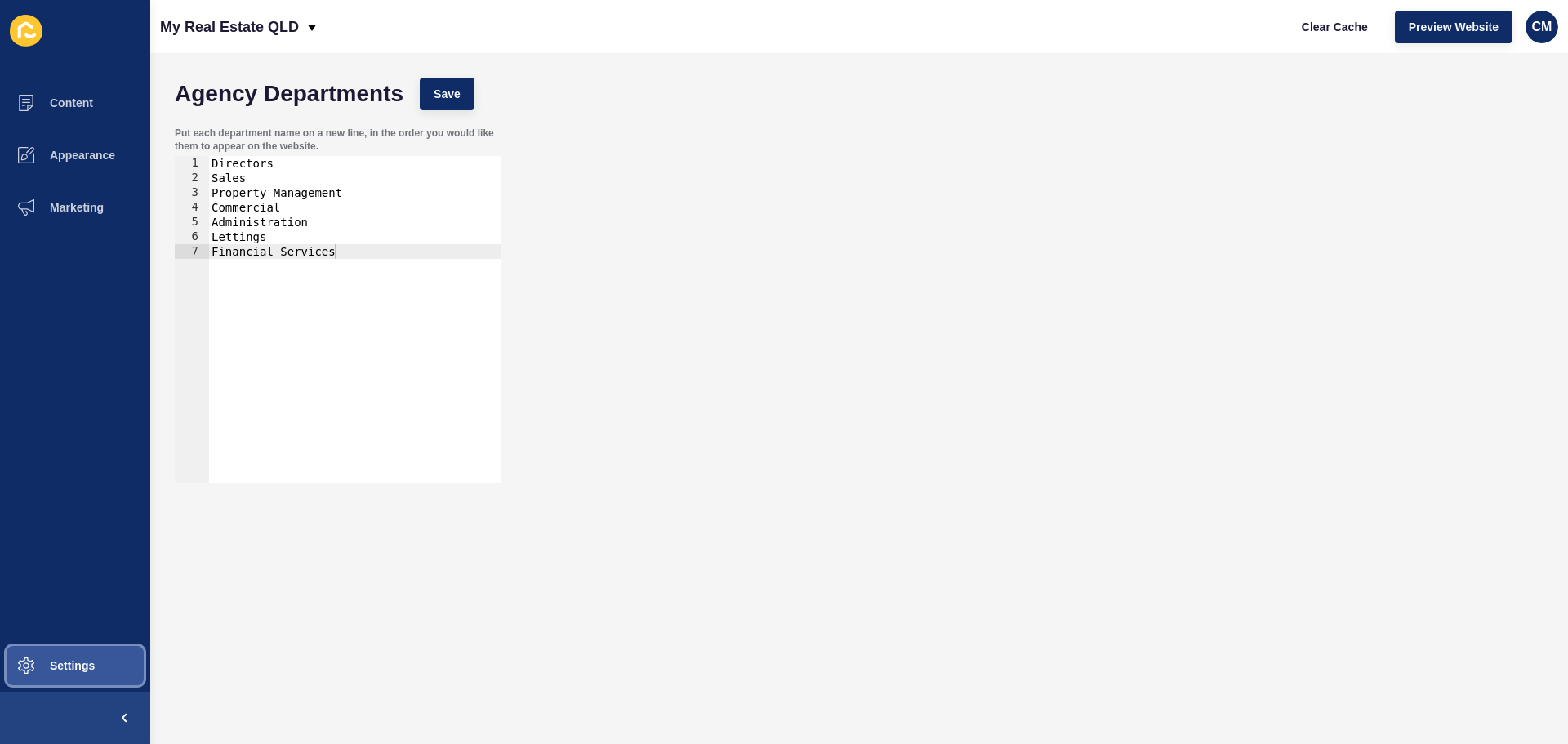
click at [77, 661] on span "Settings" at bounding box center [46, 666] width 98 height 13
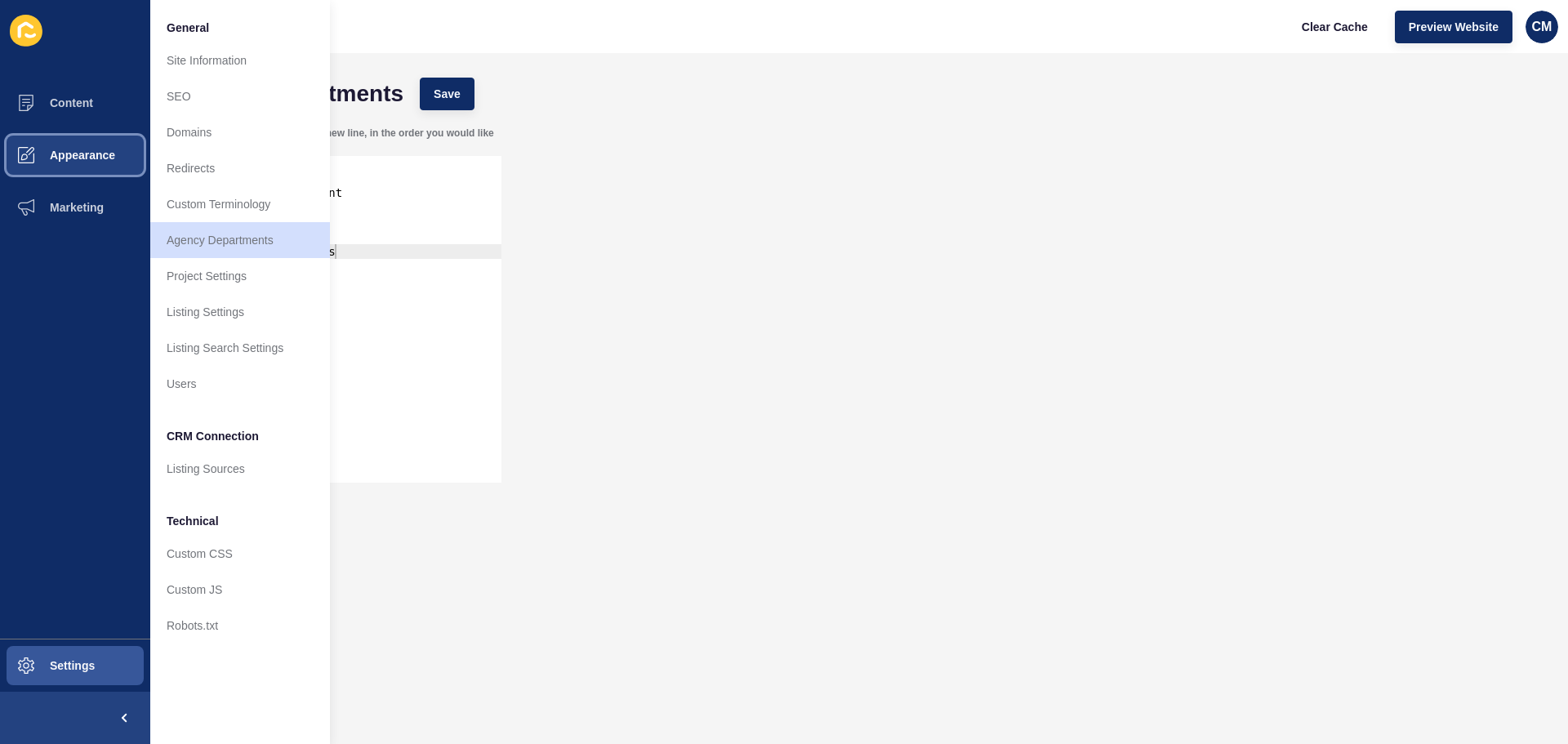
click at [77, 139] on button "Appearance" at bounding box center [75, 155] width 151 height 52
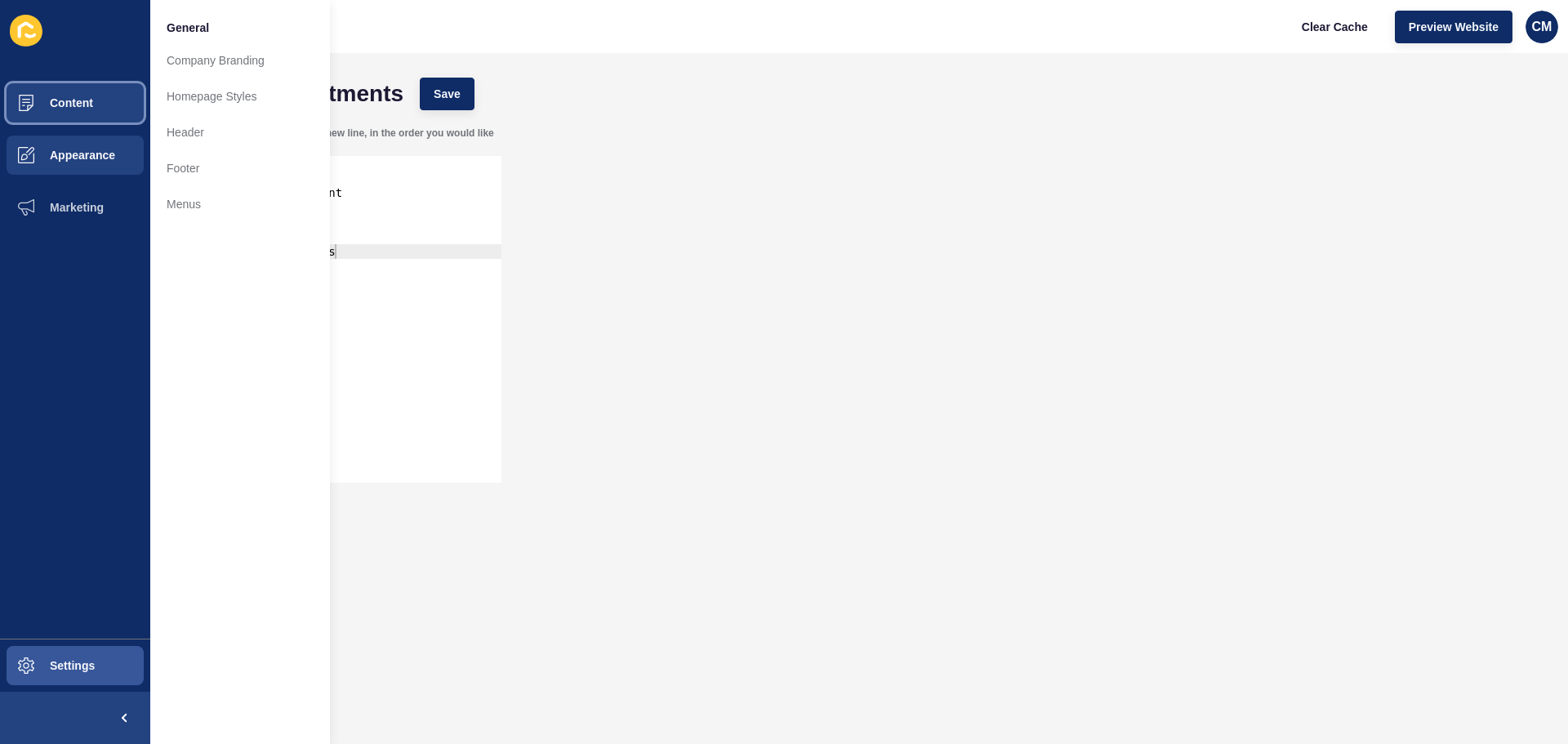
click at [88, 98] on span "Content" at bounding box center [45, 103] width 96 height 13
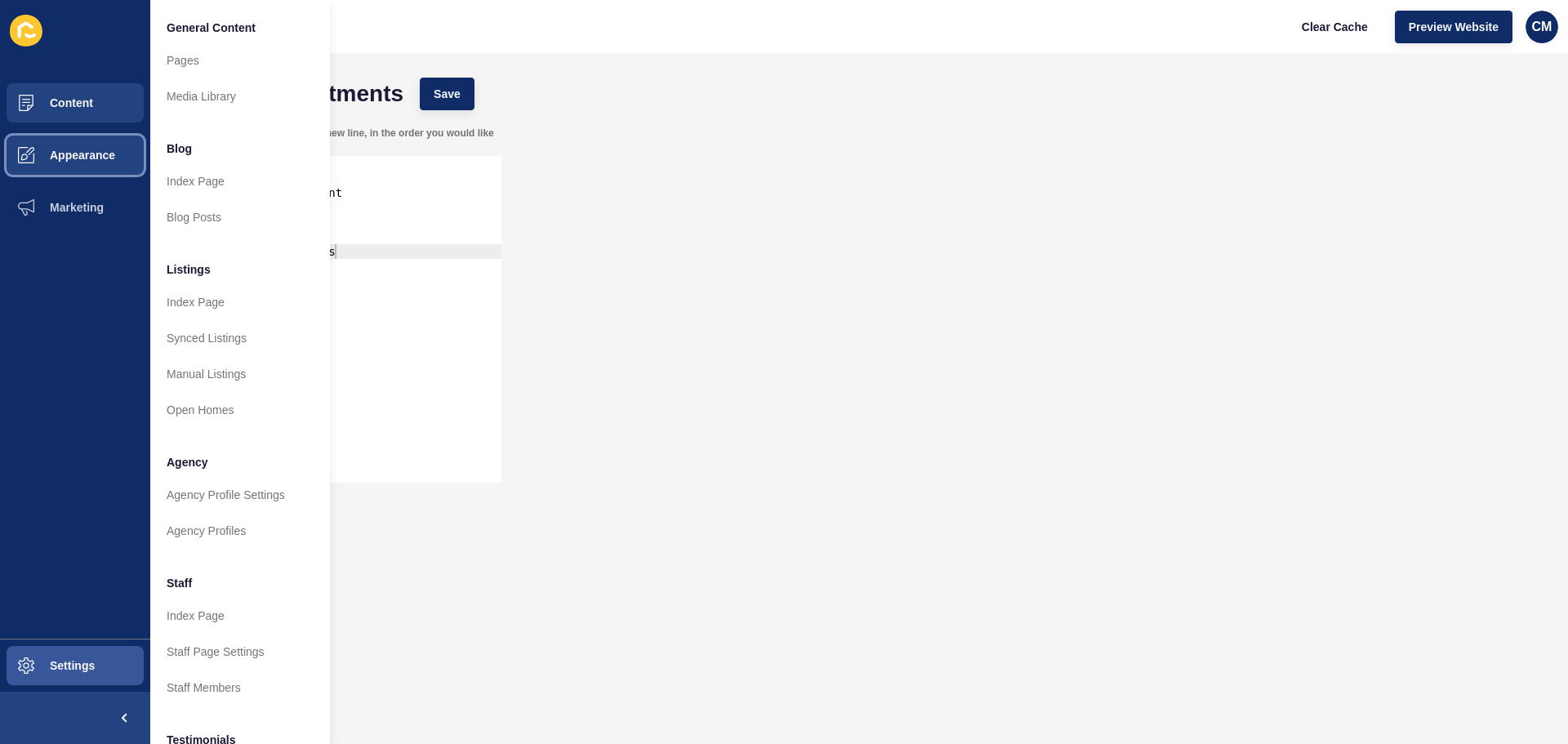
click at [63, 178] on button "Appearance" at bounding box center [75, 155] width 151 height 52
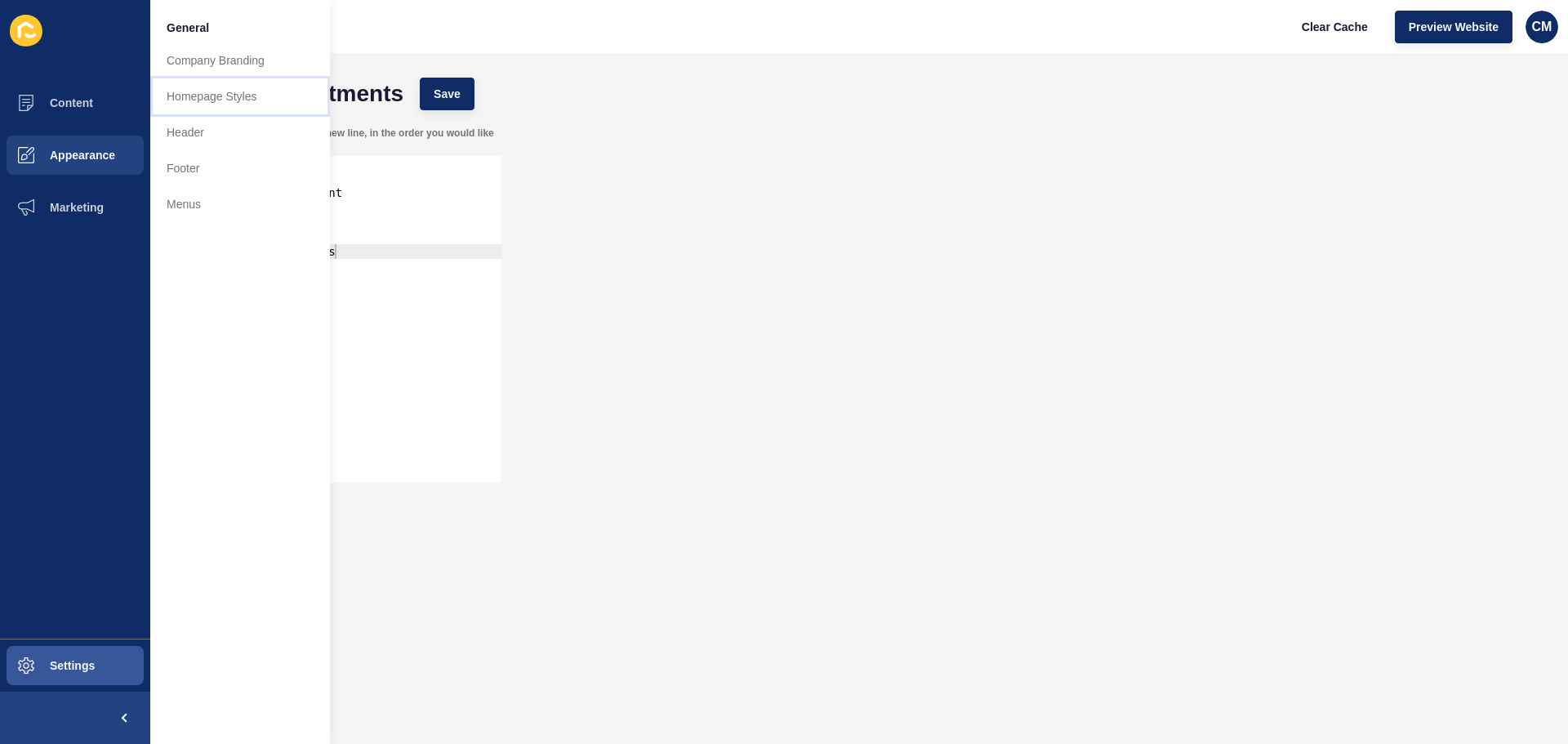
click at [236, 90] on link "Homepage Styles" at bounding box center [240, 96] width 179 height 36
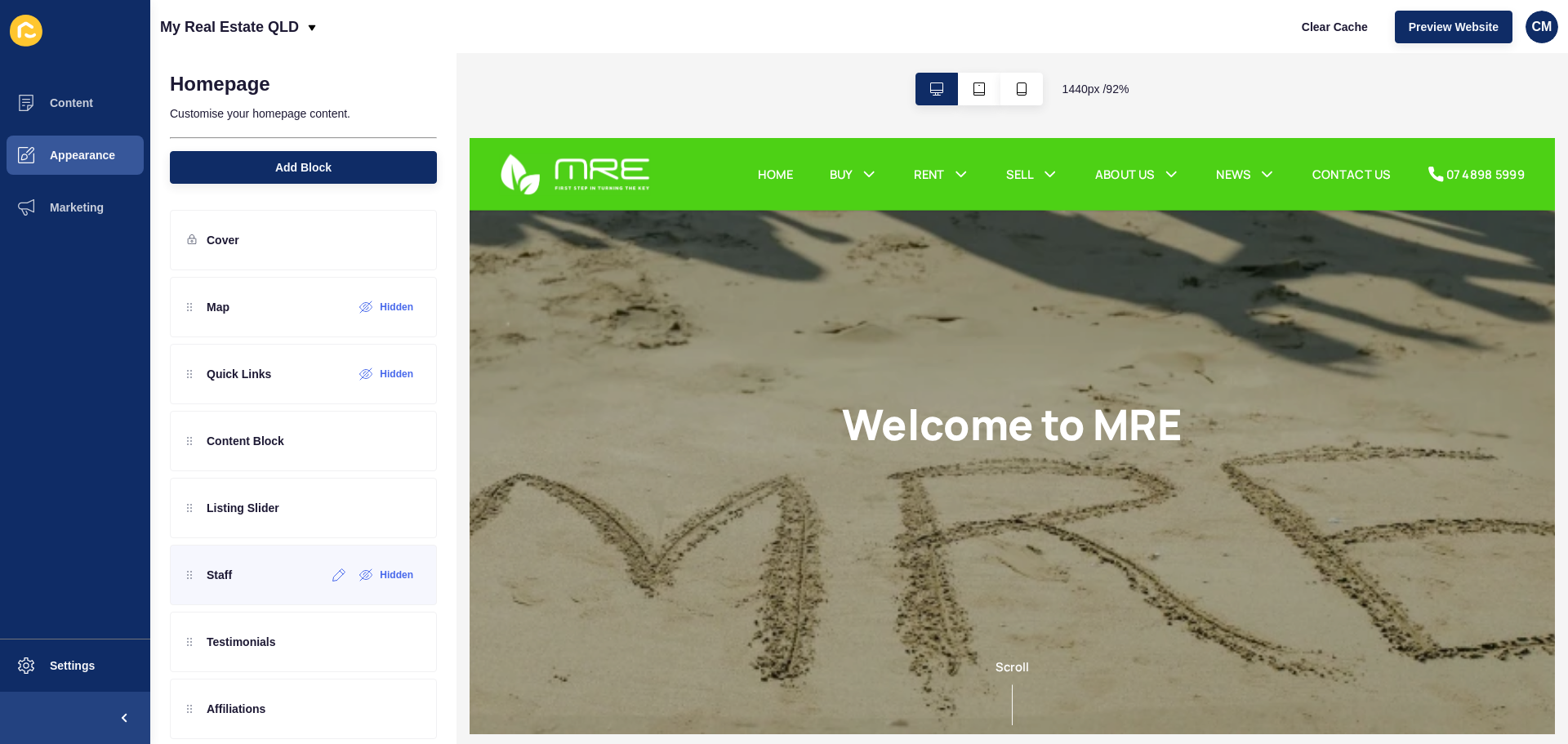
click at [206, 583] on div "Staff" at bounding box center [210, 575] width 45 height 26
click at [326, 580] on div at bounding box center [339, 575] width 27 height 26
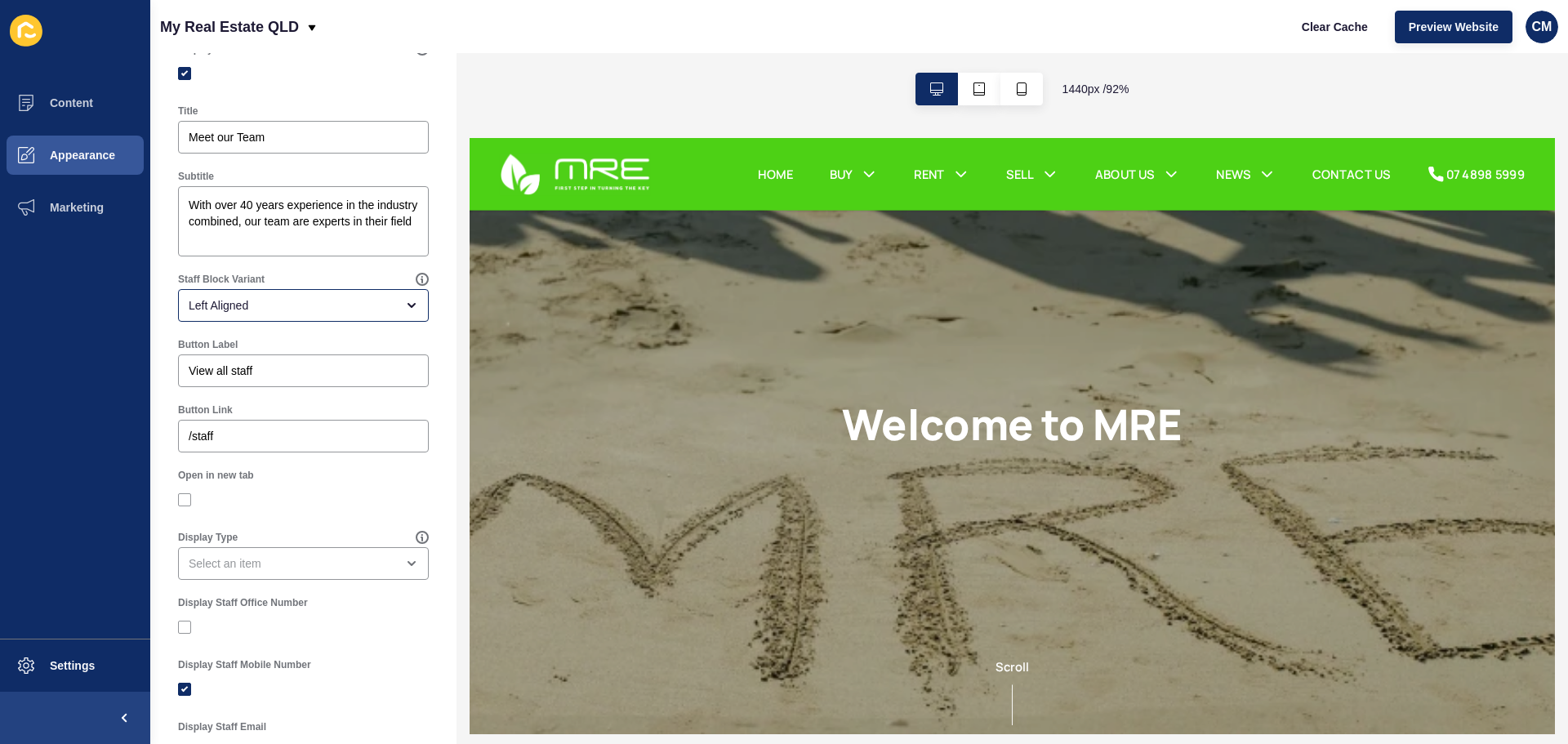
scroll to position [164, 0]
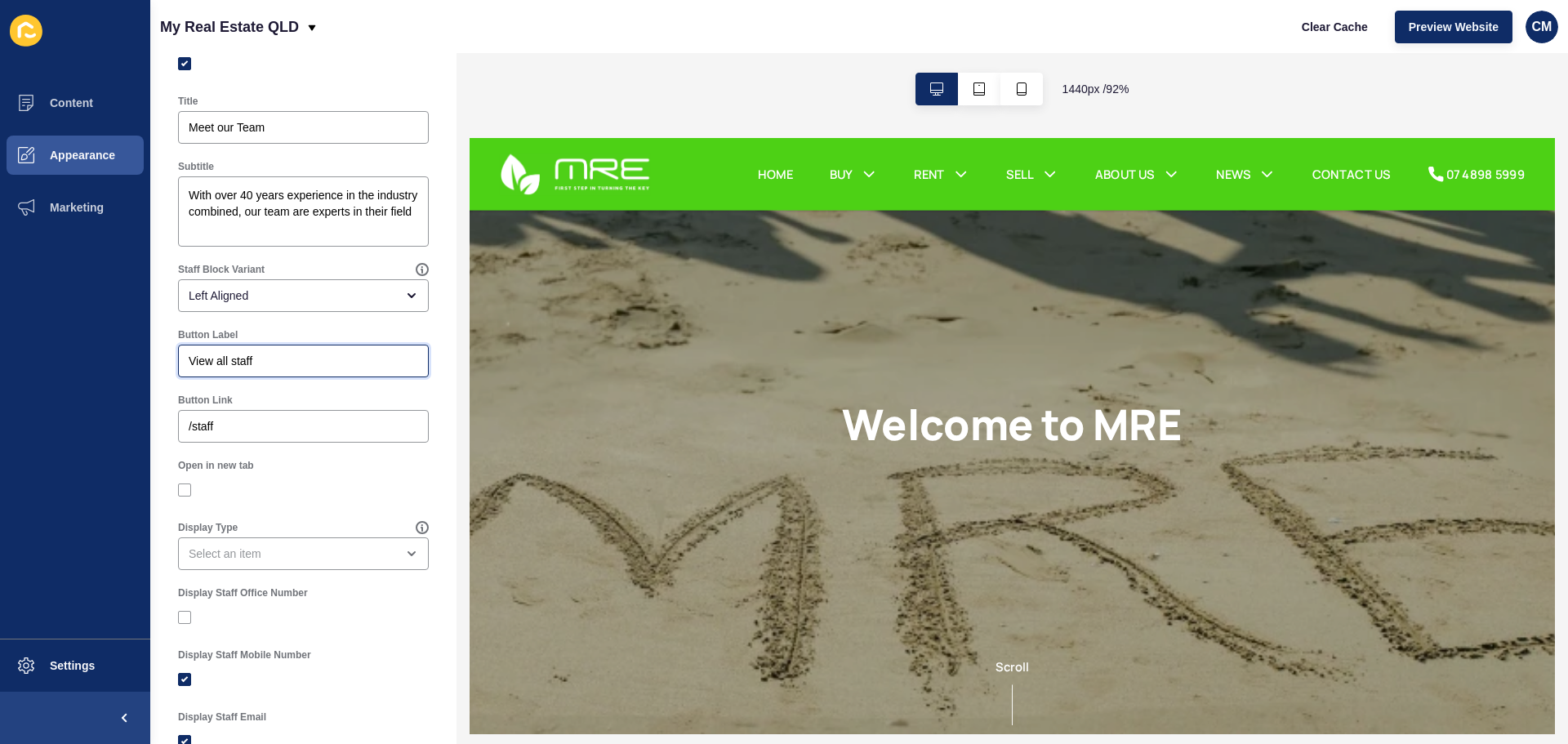
click at [362, 367] on input "View all staff" at bounding box center [303, 361] width 229 height 17
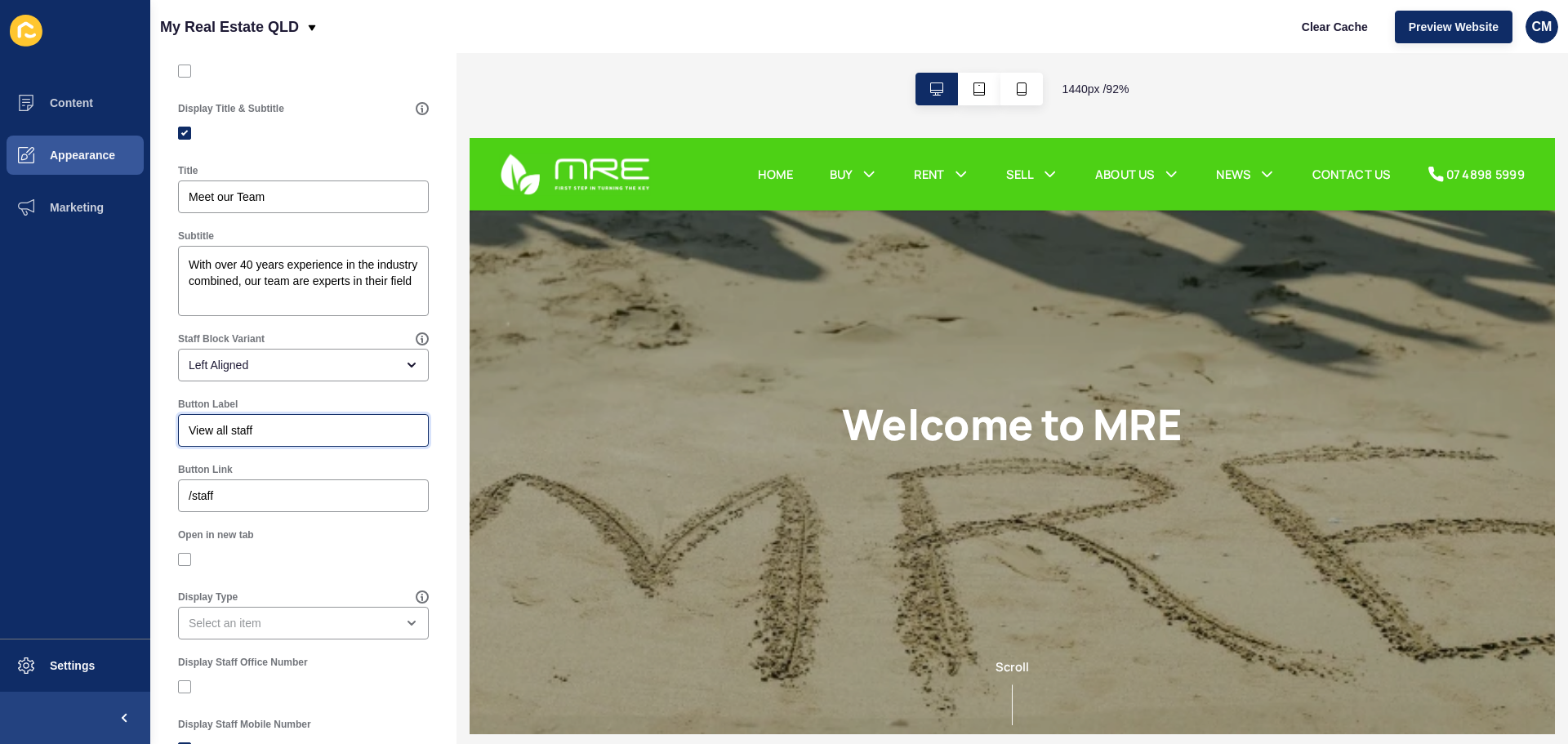
scroll to position [0, 0]
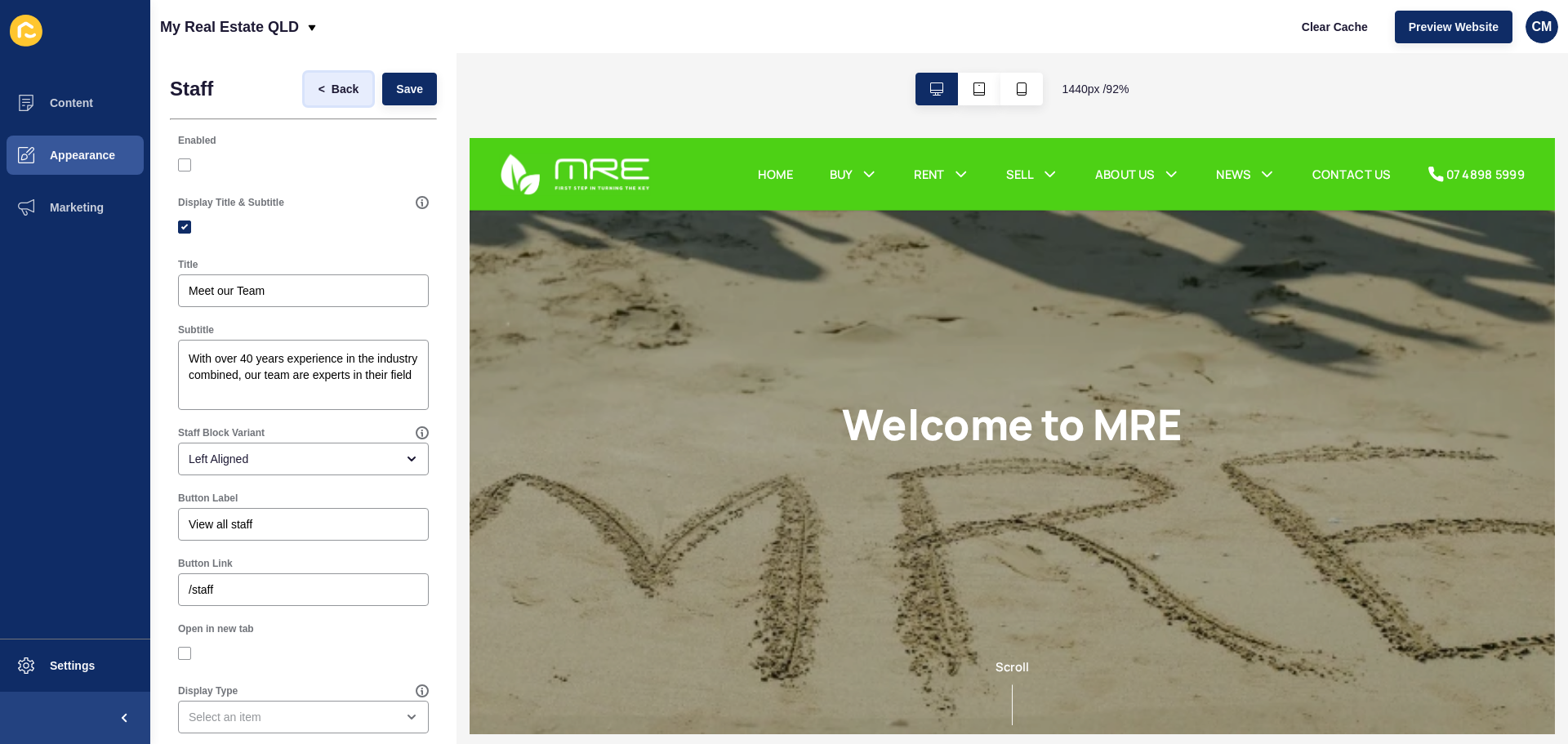
click at [336, 93] on span "Back" at bounding box center [345, 89] width 27 height 17
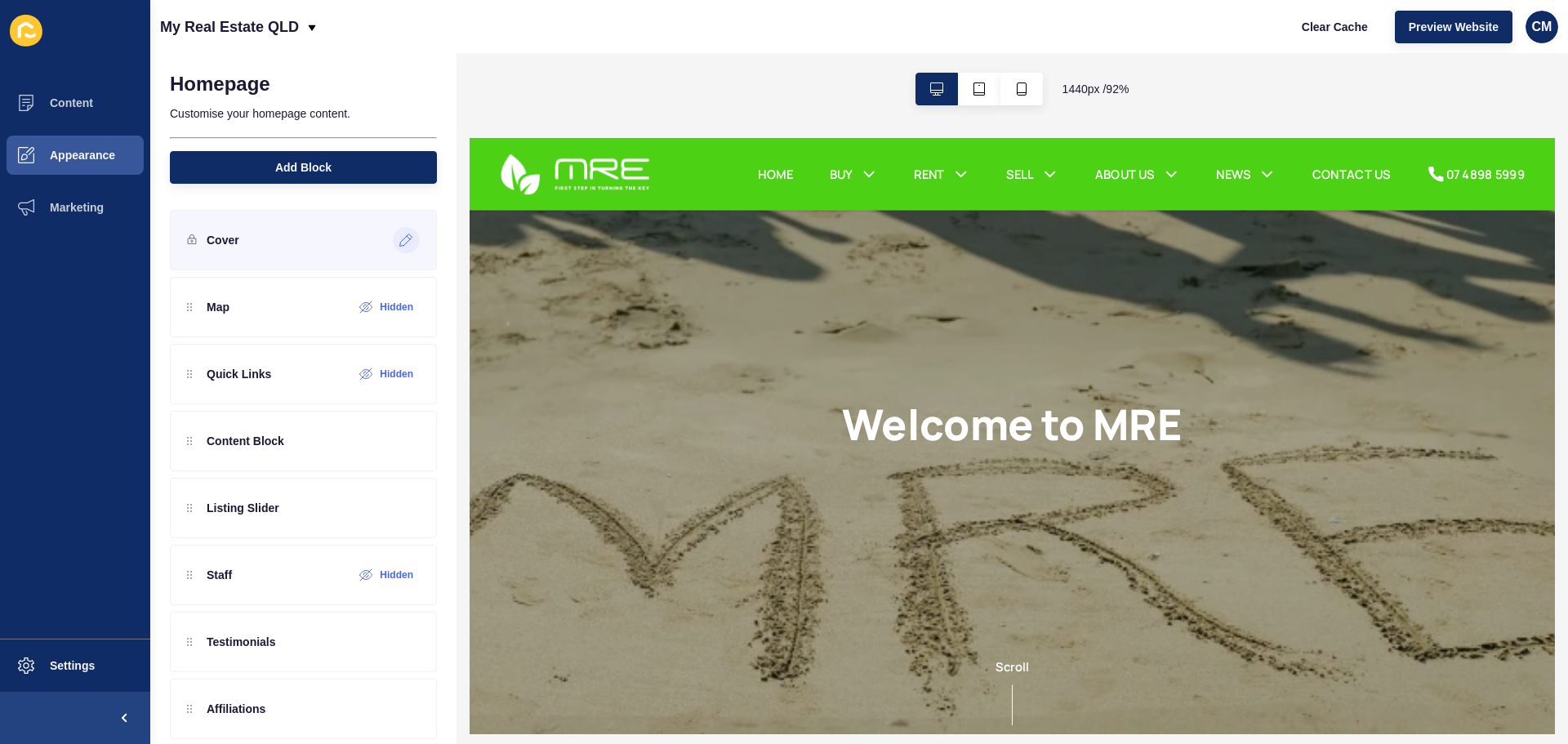
click at [405, 238] on div at bounding box center [406, 240] width 27 height 26
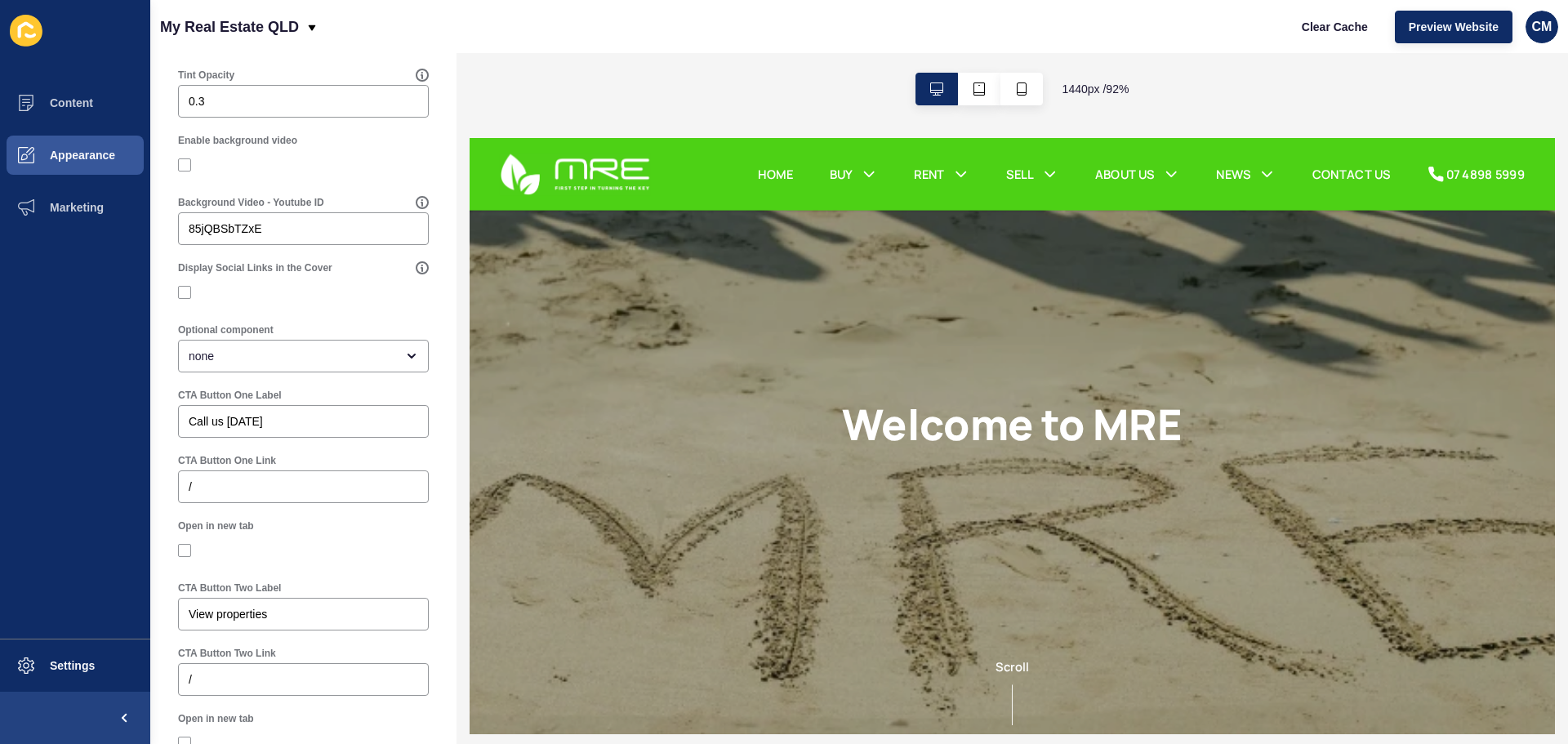
scroll to position [551, 0]
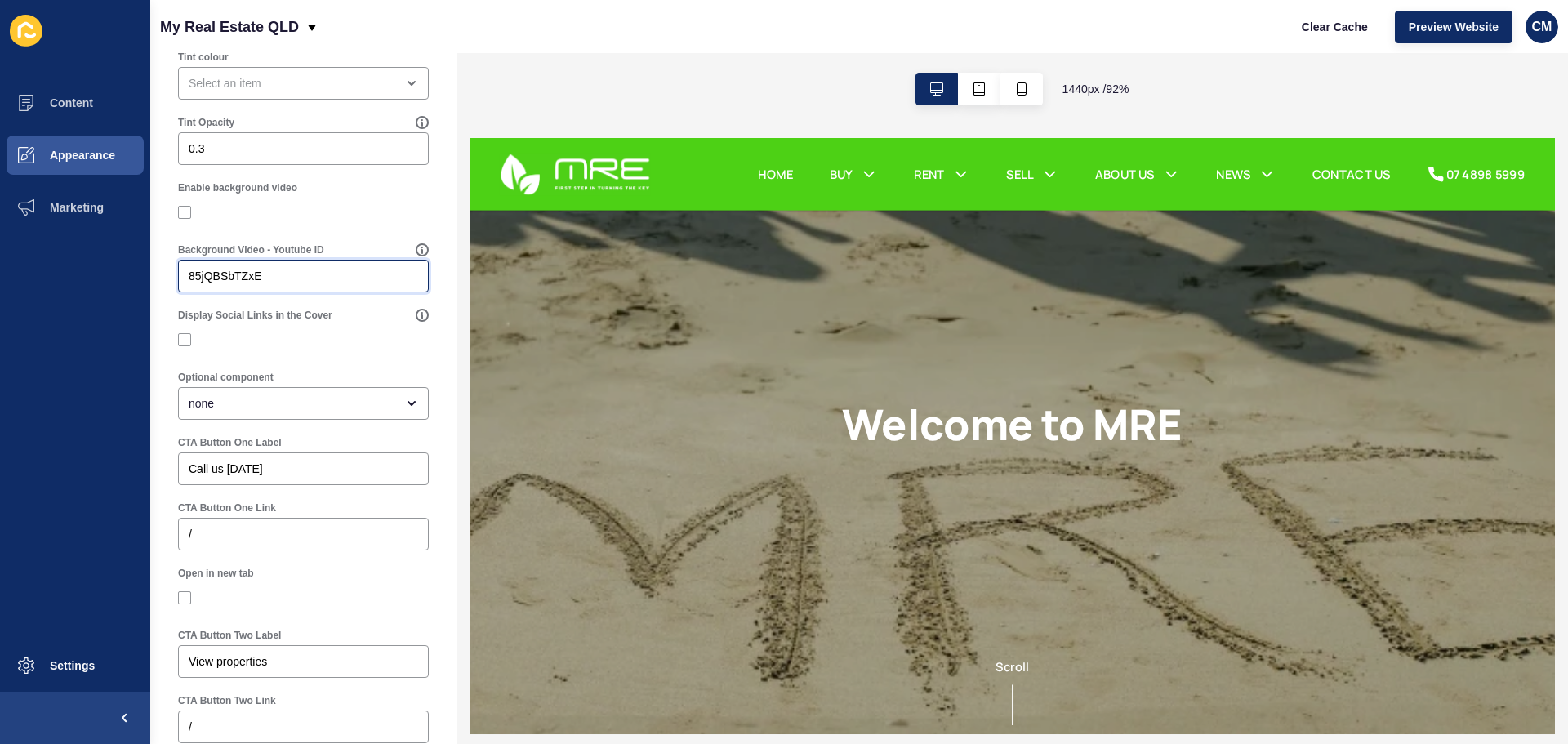
click at [300, 284] on input "85jQBSbTZxE" at bounding box center [303, 276] width 229 height 17
click at [416, 256] on icon at bounding box center [422, 249] width 13 height 13
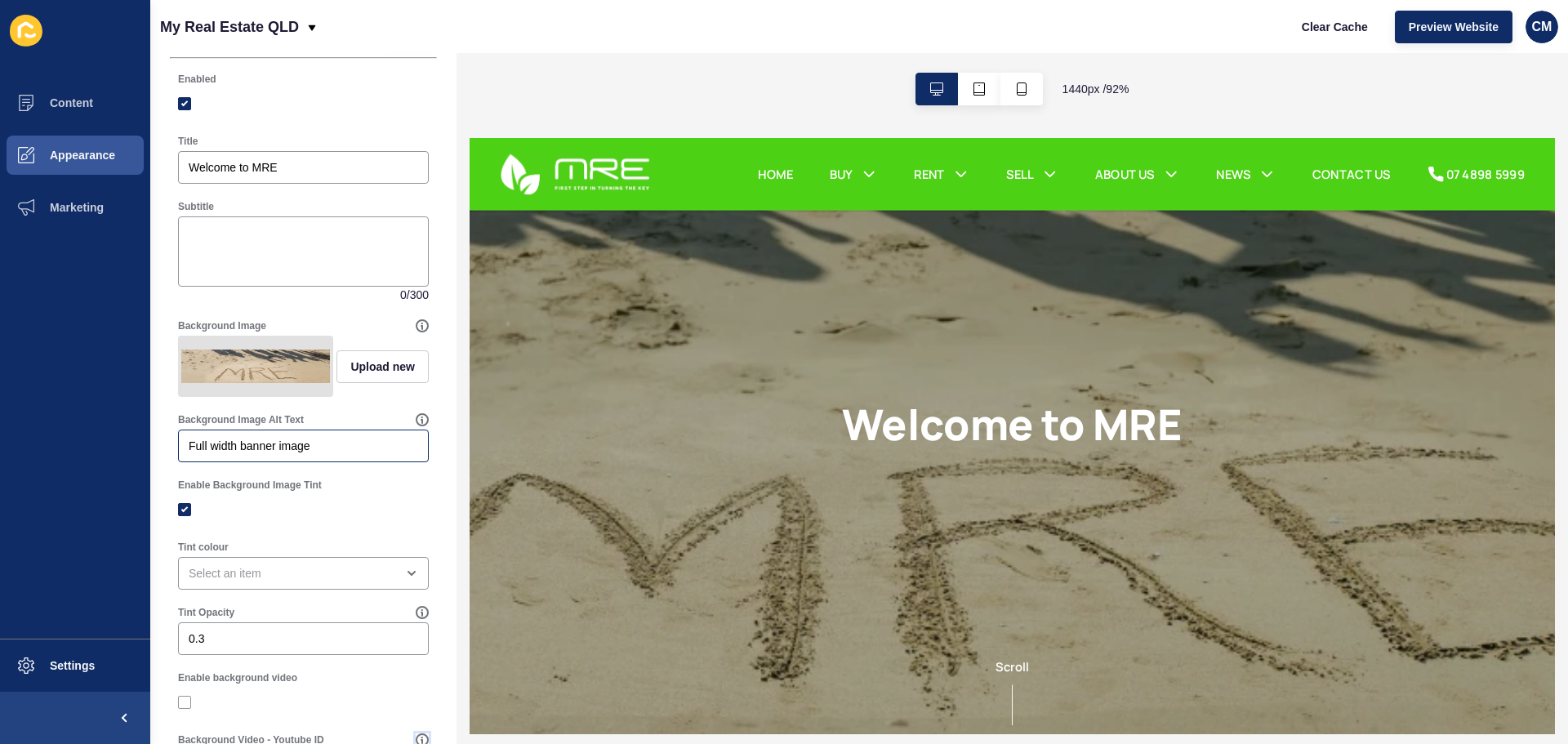
scroll to position [0, 0]
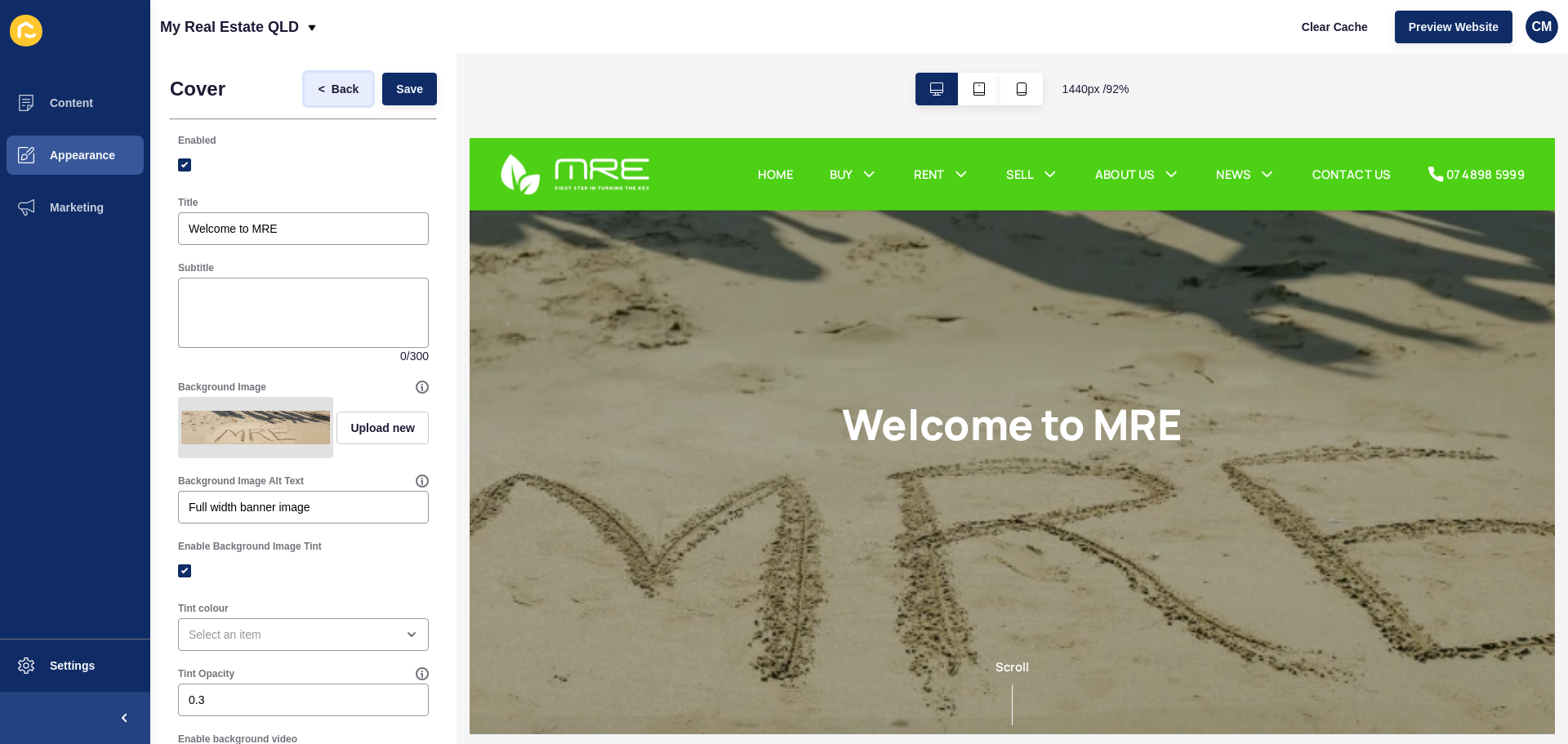
click at [341, 91] on span "Back" at bounding box center [345, 89] width 27 height 17
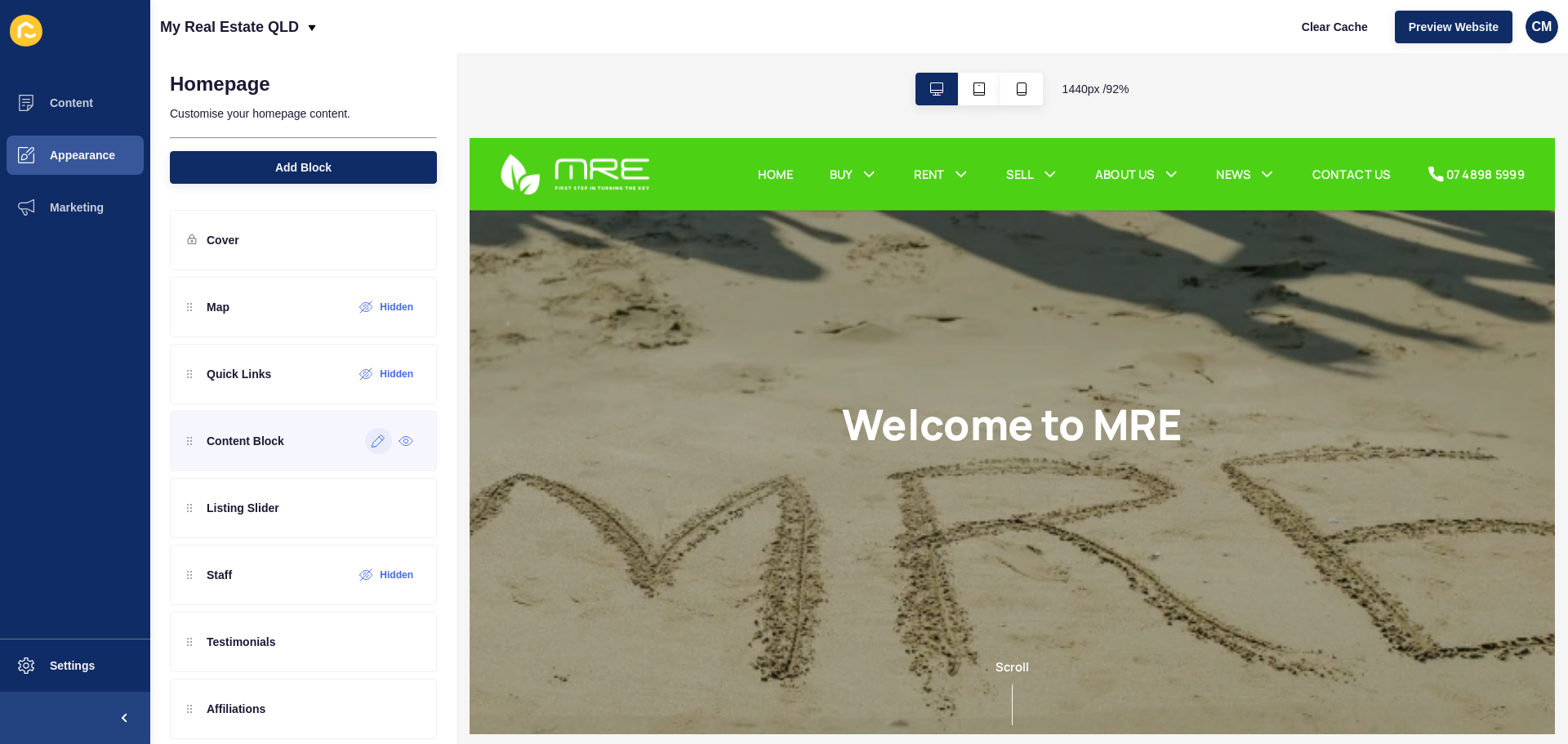
click at [372, 451] on div at bounding box center [378, 441] width 27 height 26
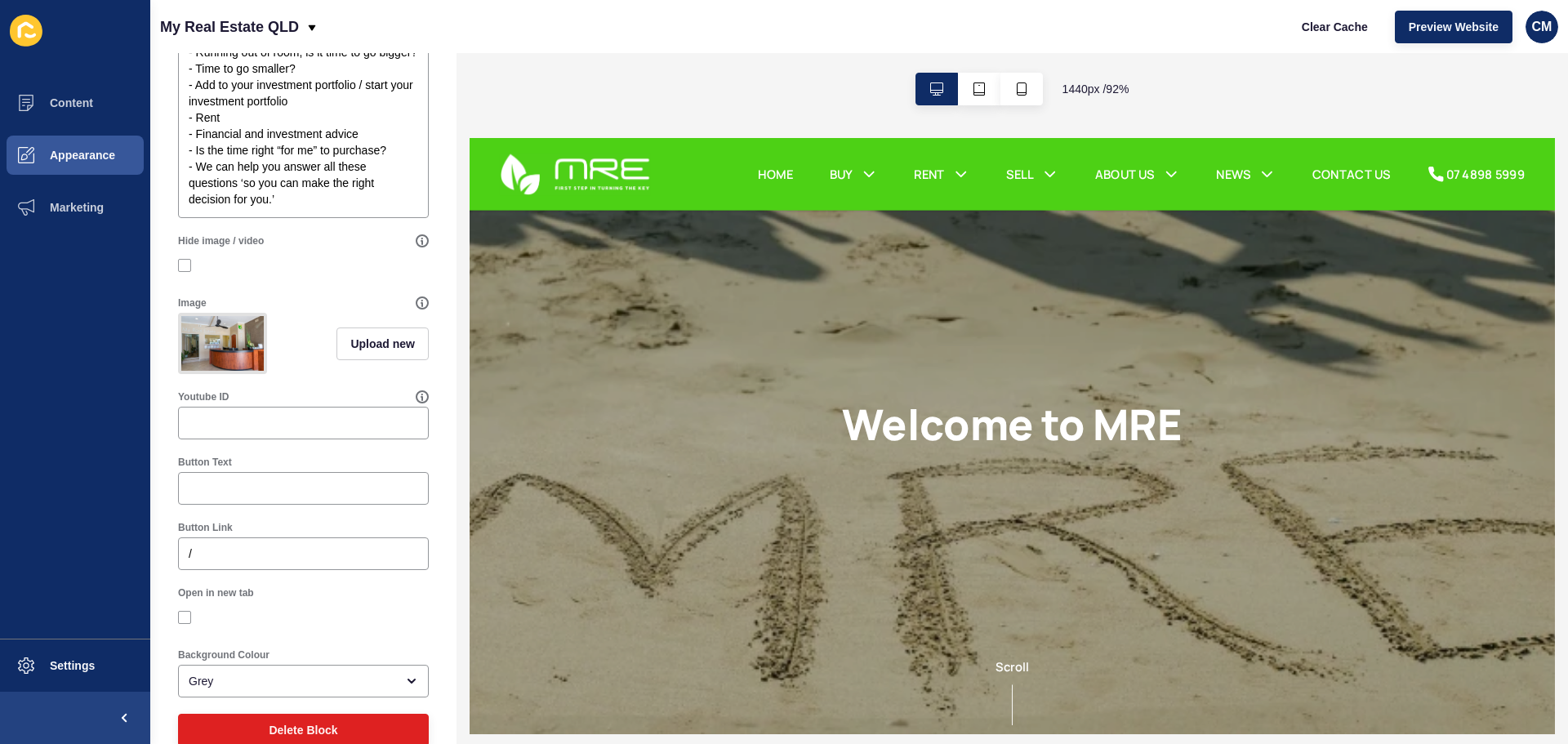
scroll to position [594, 0]
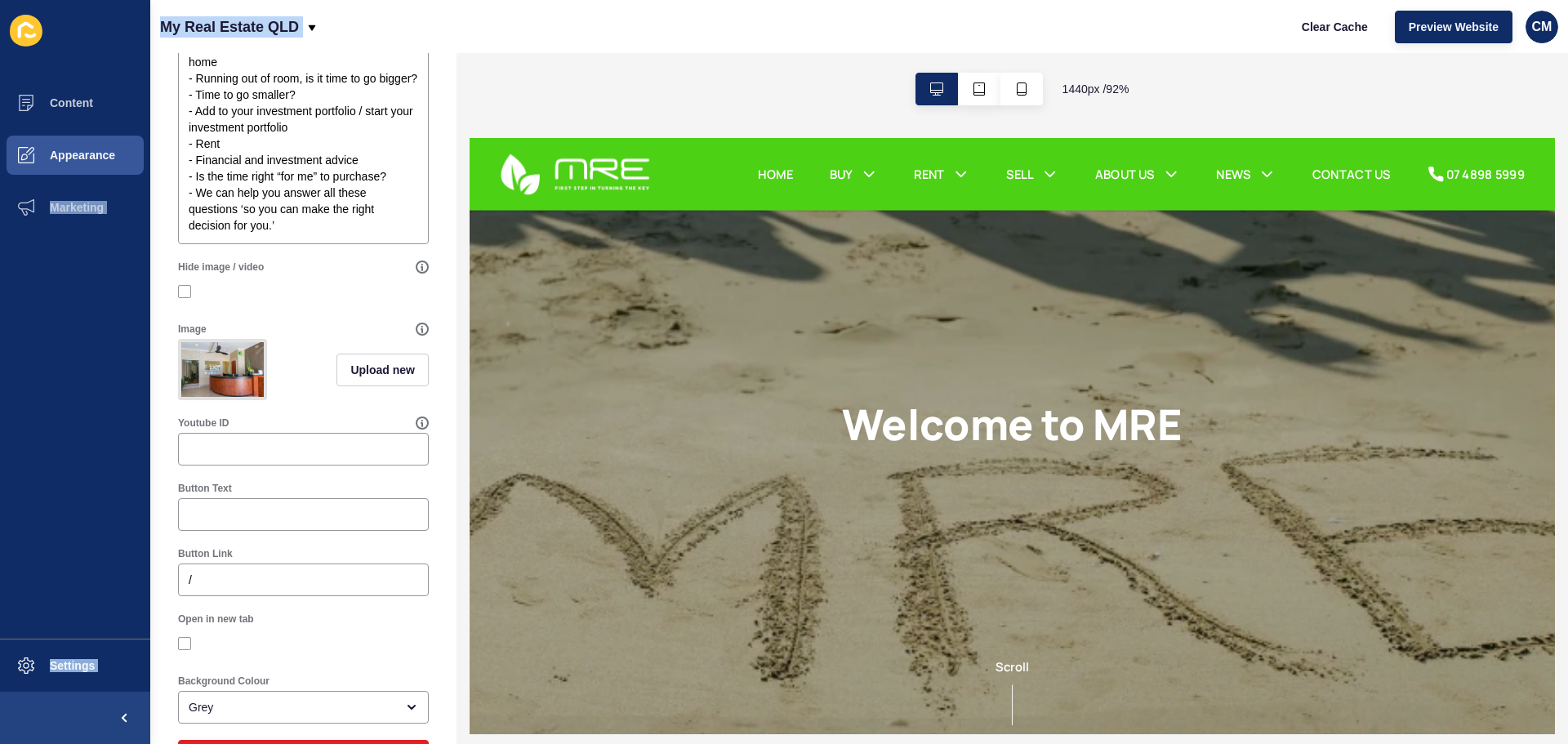
drag, startPoint x: 603, startPoint y: 16, endPoint x: -427, endPoint y: 193, distance: 1045.1
click at [0, 193] on html "Content Appearance Marketing Settings My Real Estate QLD Clear Cache Preview We…" at bounding box center [784, 372] width 1568 height 744
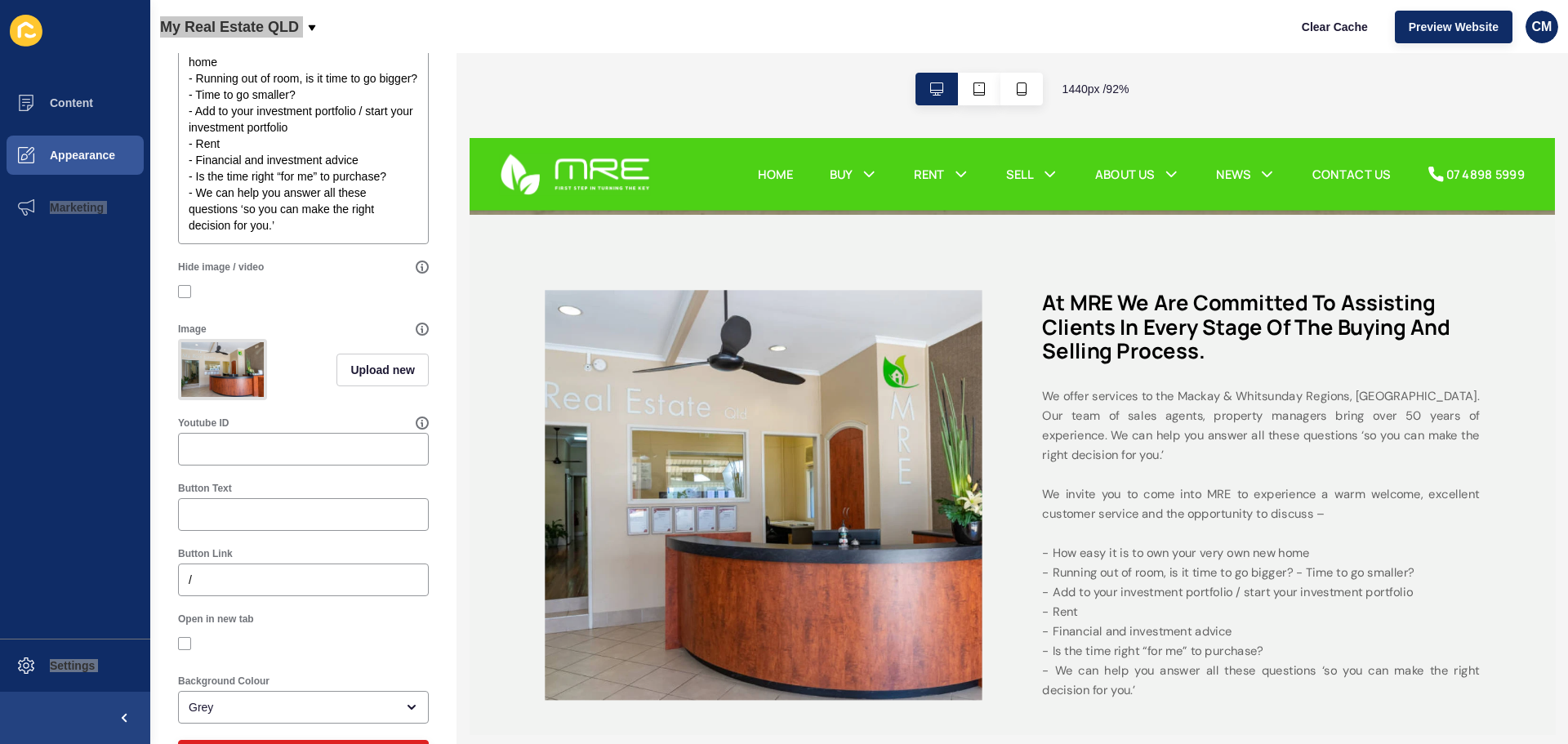
scroll to position [572, 0]
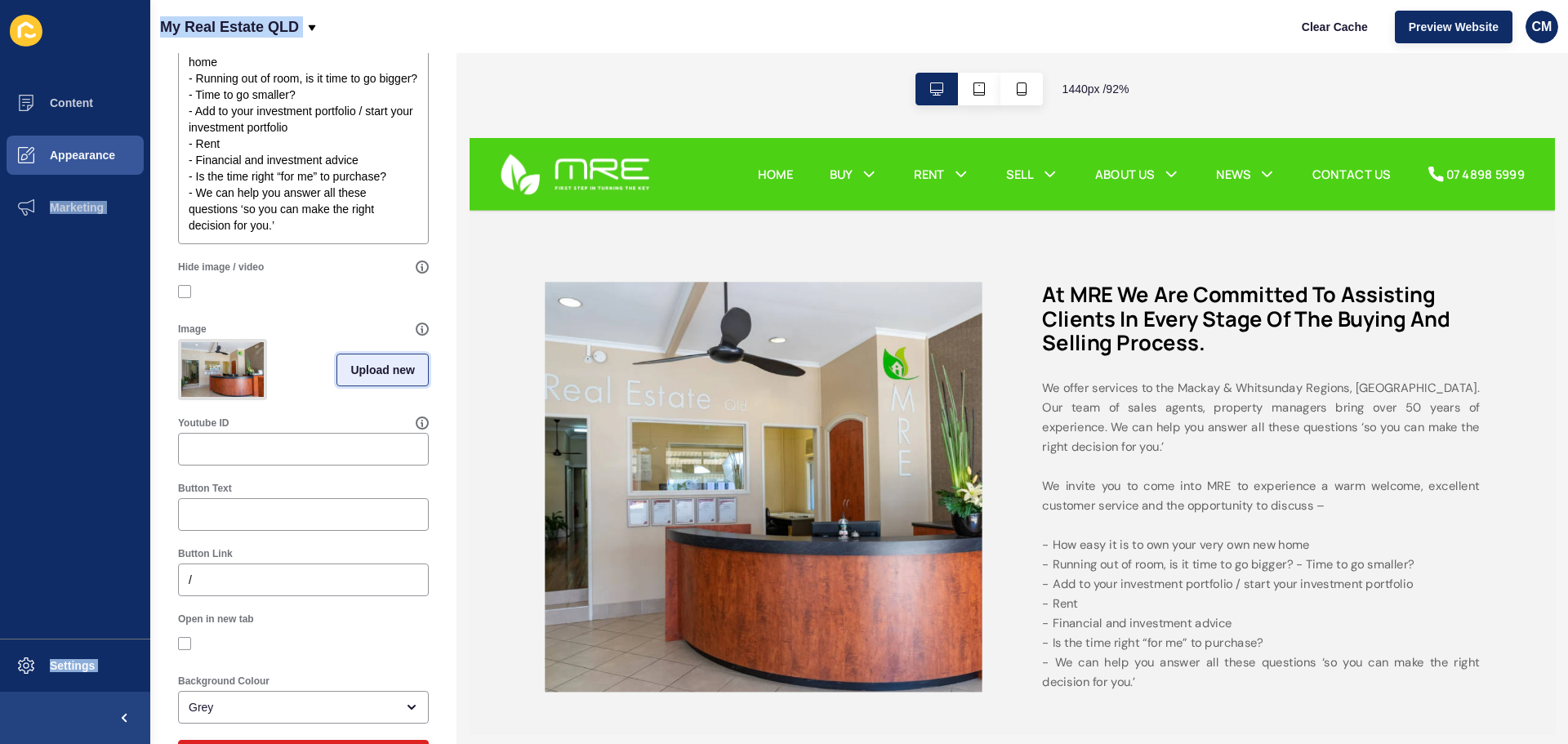
click at [381, 386] on button "Upload new" at bounding box center [382, 370] width 92 height 33
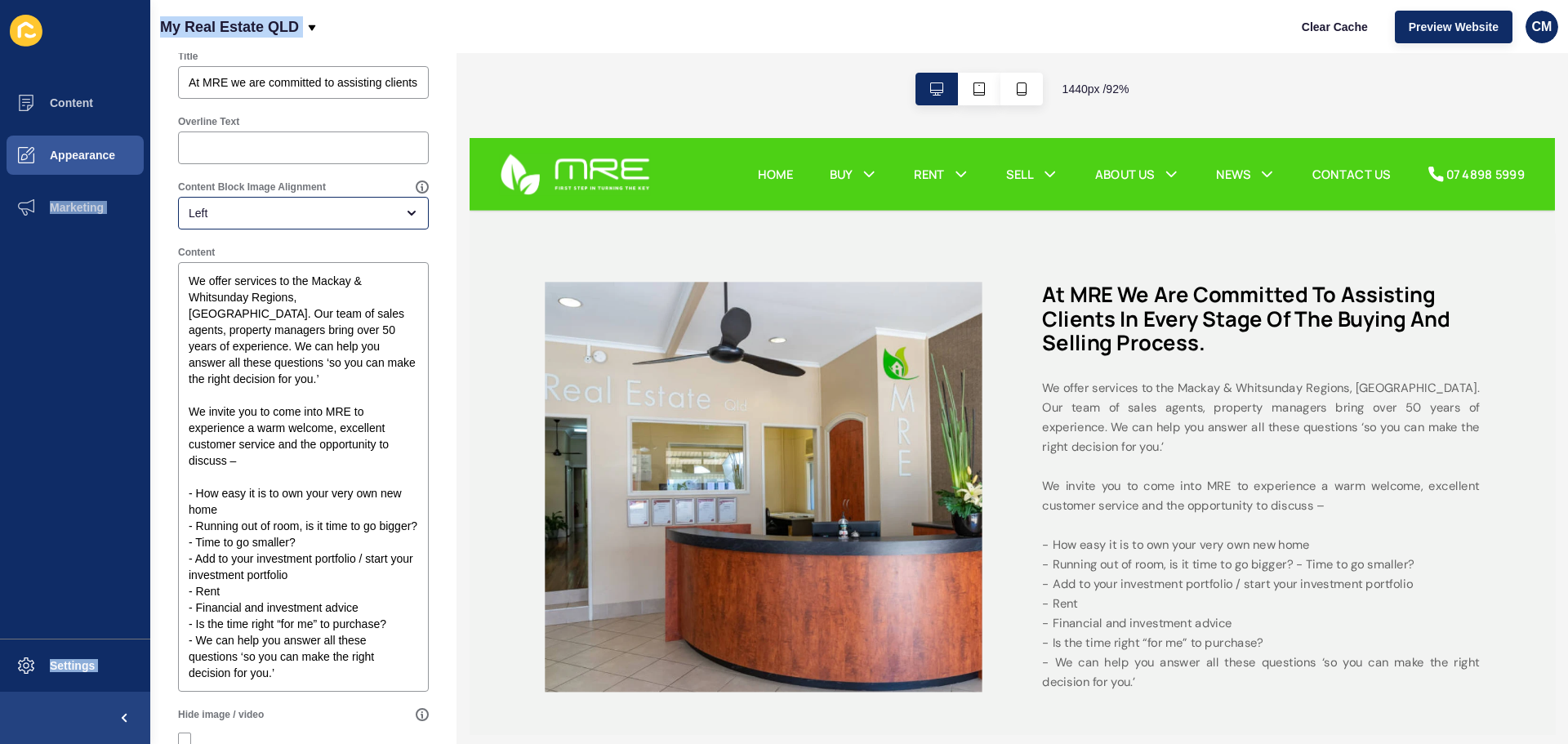
scroll to position [0, 0]
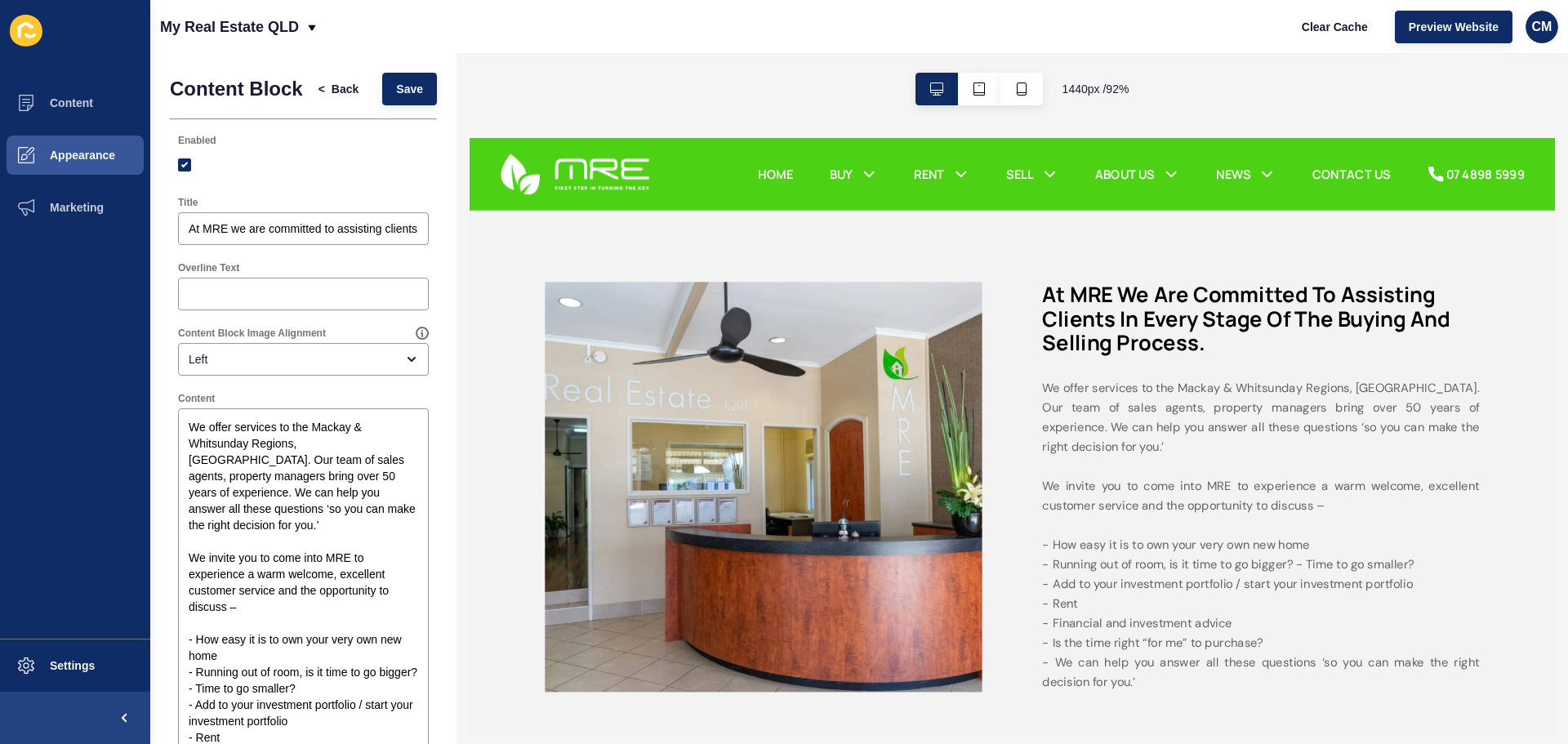
click at [399, 111] on div "< Back Save" at bounding box center [370, 89] width 142 height 43
click at [416, 76] on div "< Back Save" at bounding box center [370, 89] width 142 height 43
click at [414, 100] on button "Save" at bounding box center [409, 89] width 55 height 33
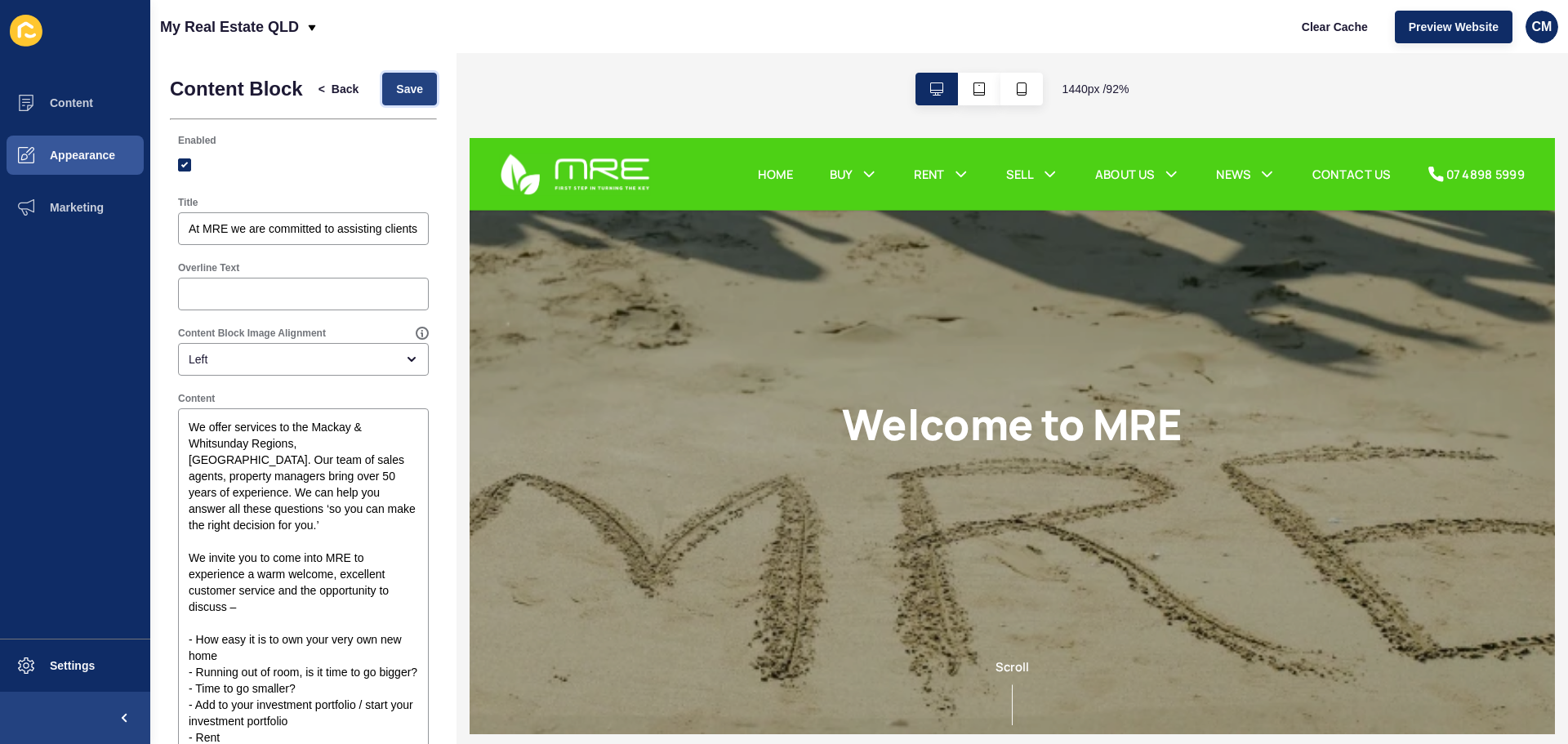
click at [396, 98] on span "Save" at bounding box center [409, 89] width 27 height 17
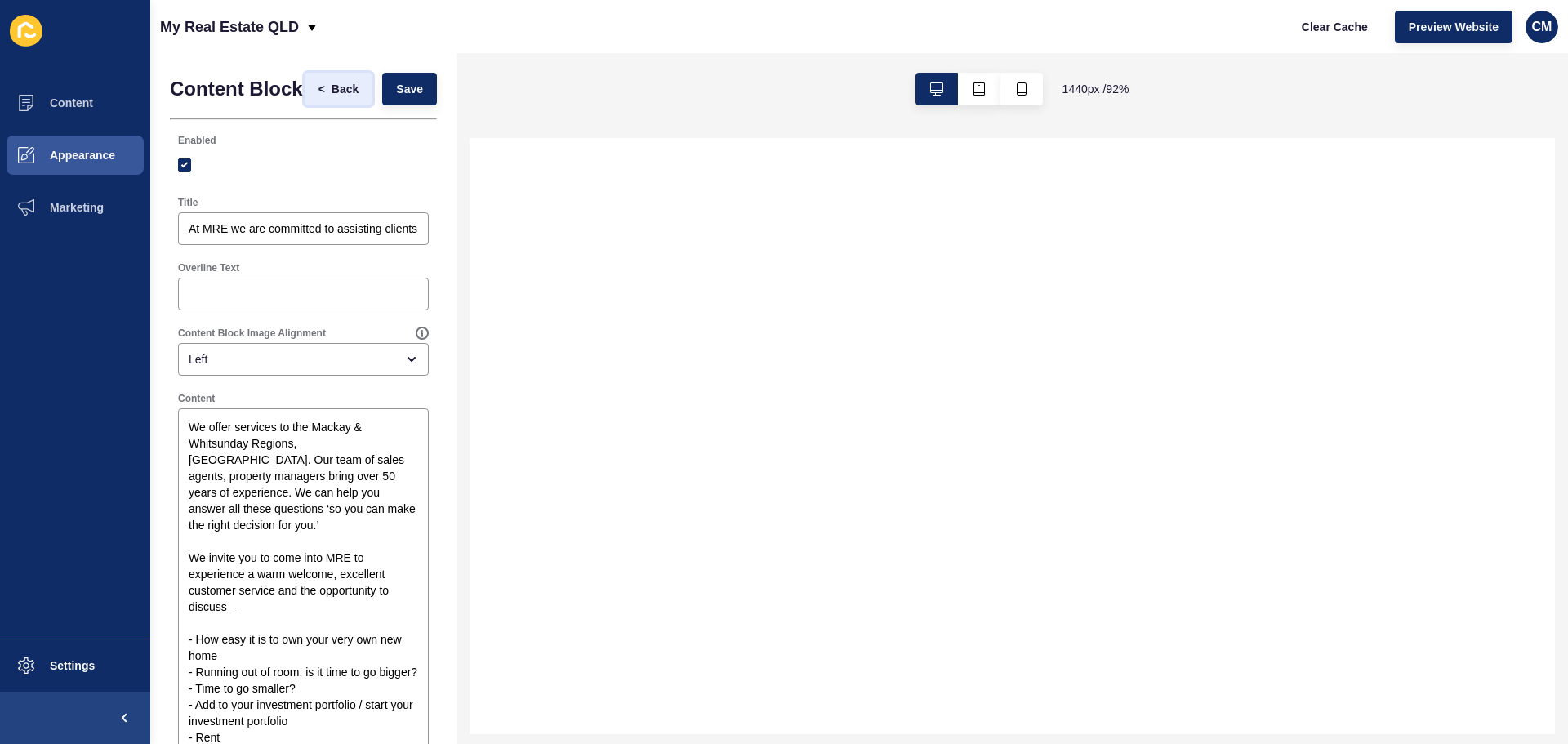
click at [332, 95] on span "Back" at bounding box center [345, 89] width 27 height 17
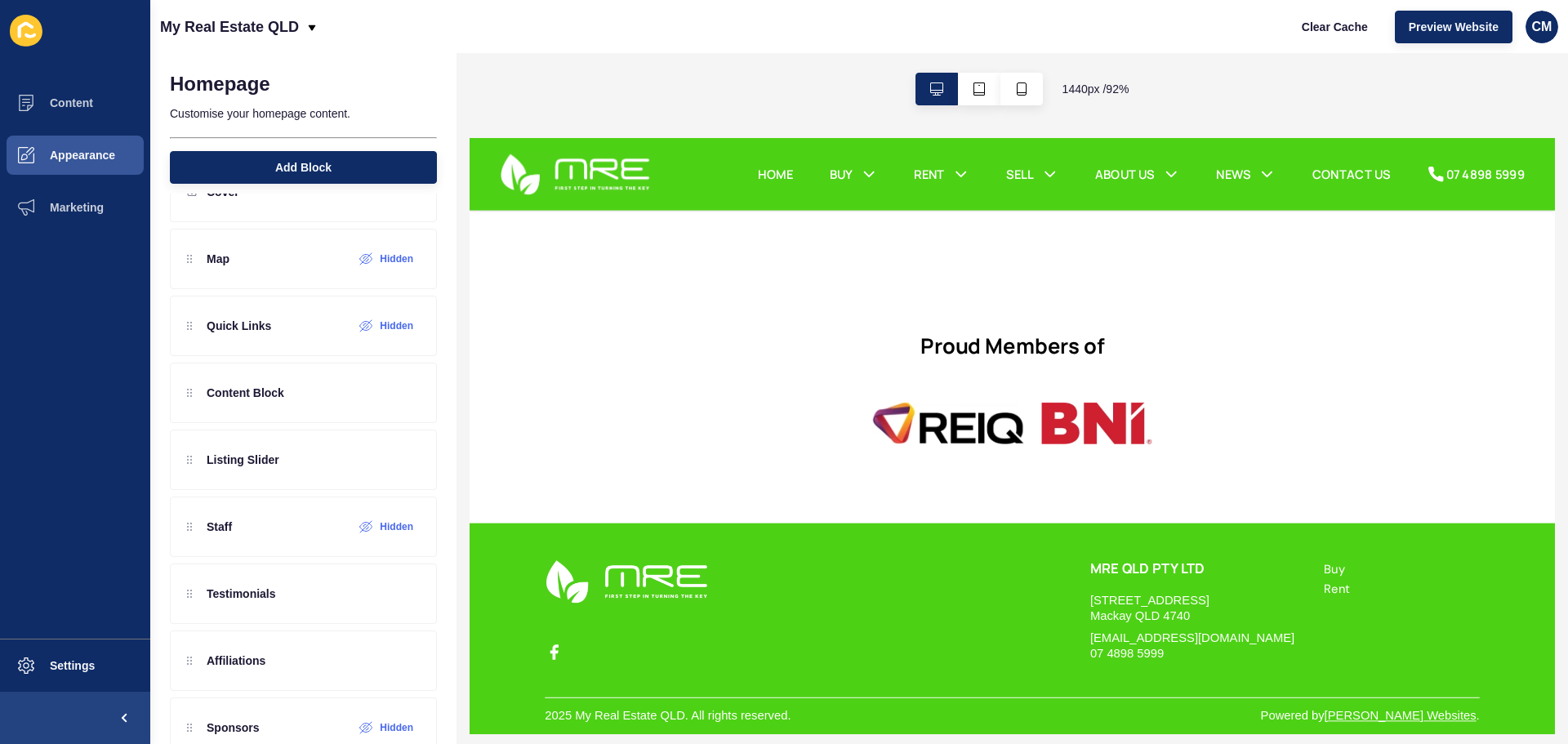
scroll to position [88, 0]
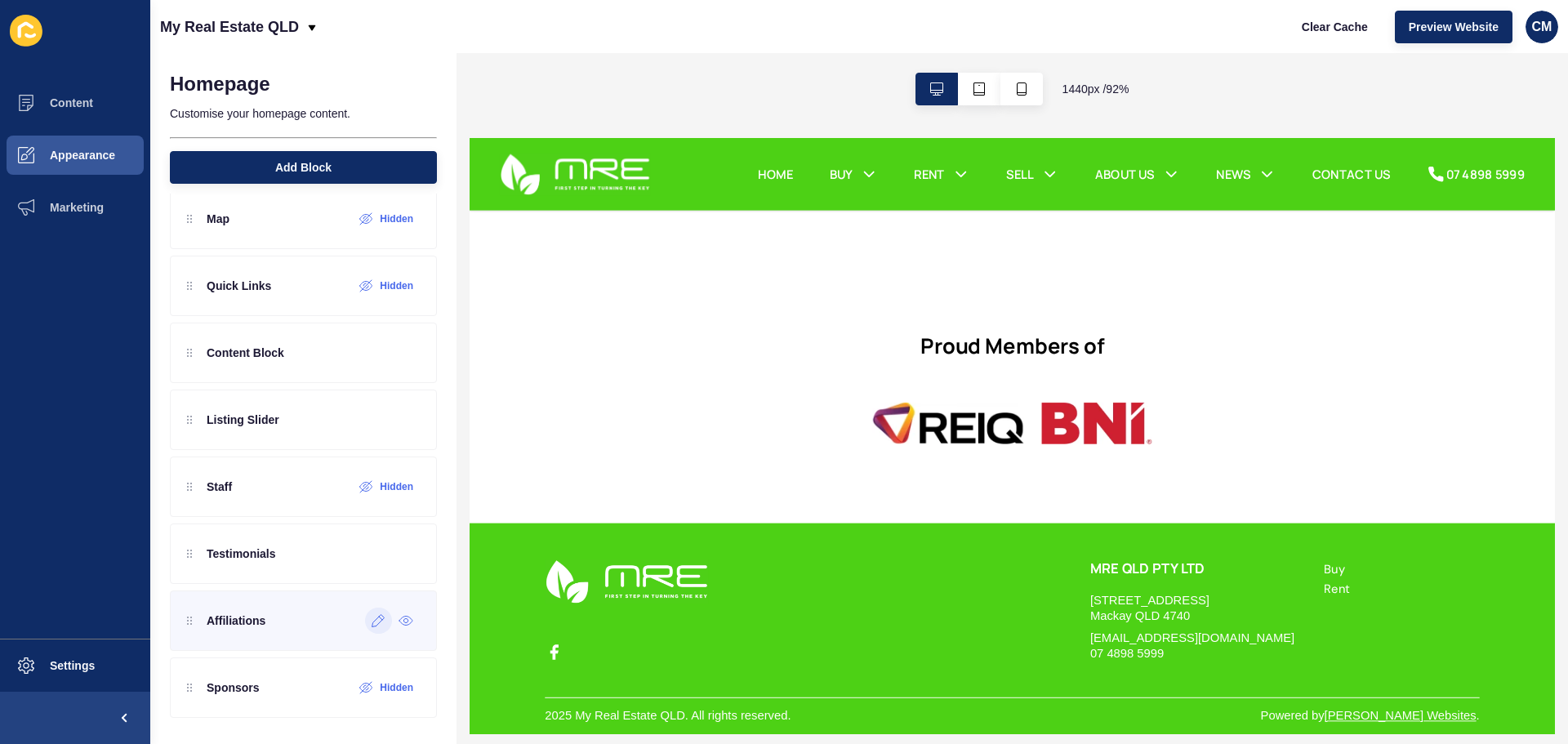
click at [373, 626] on icon at bounding box center [379, 621] width 12 height 12
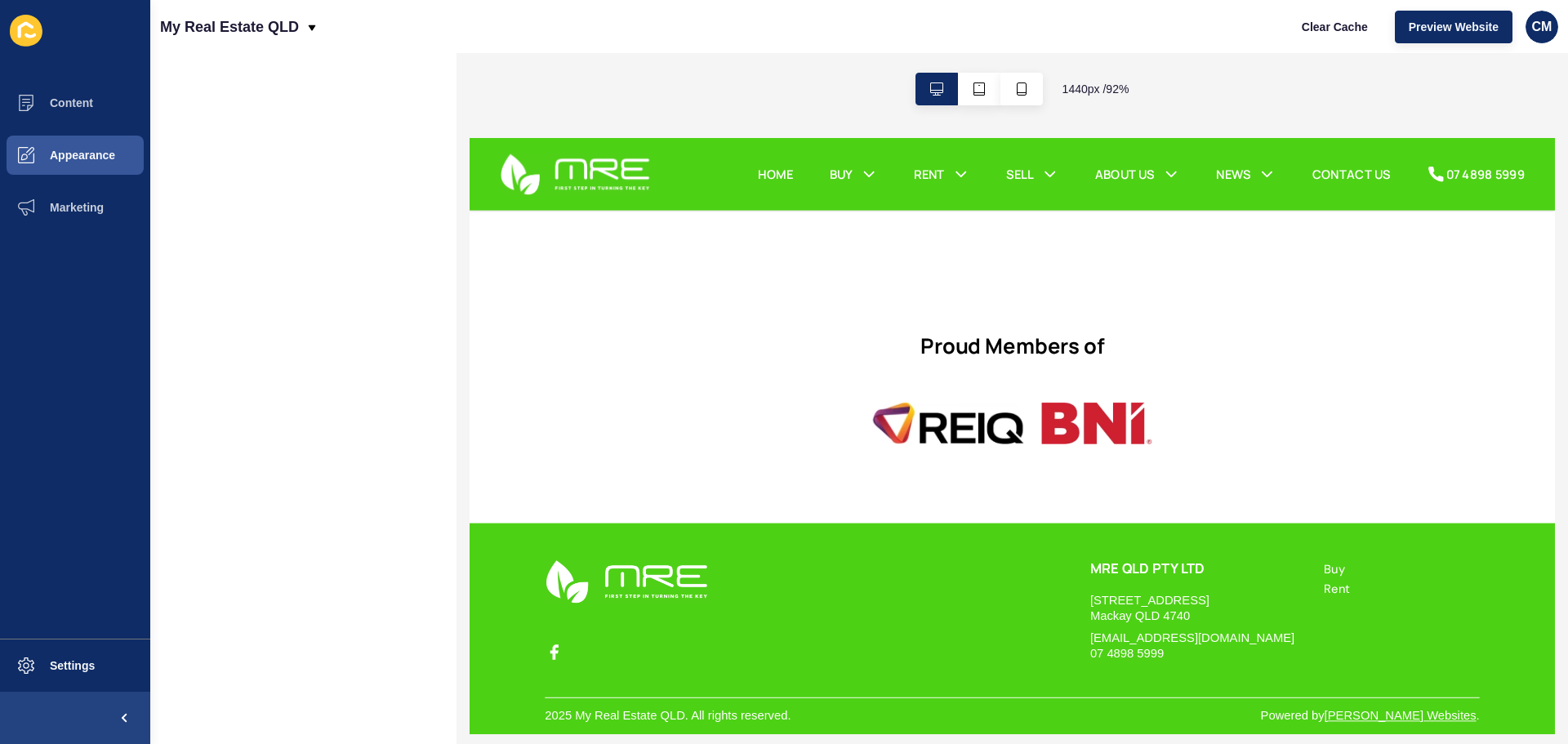
scroll to position [0, 0]
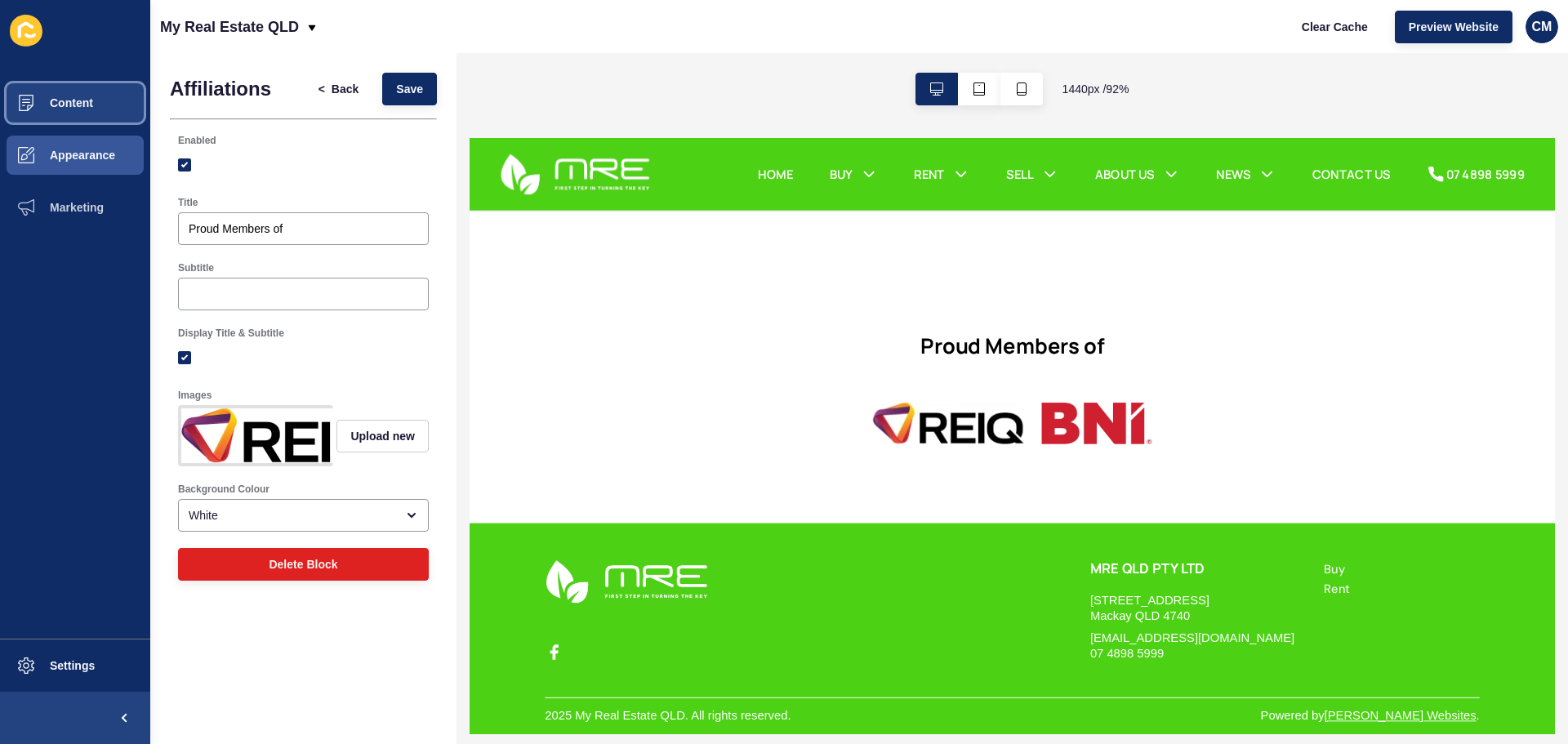
click at [61, 113] on button "Content" at bounding box center [75, 103] width 151 height 52
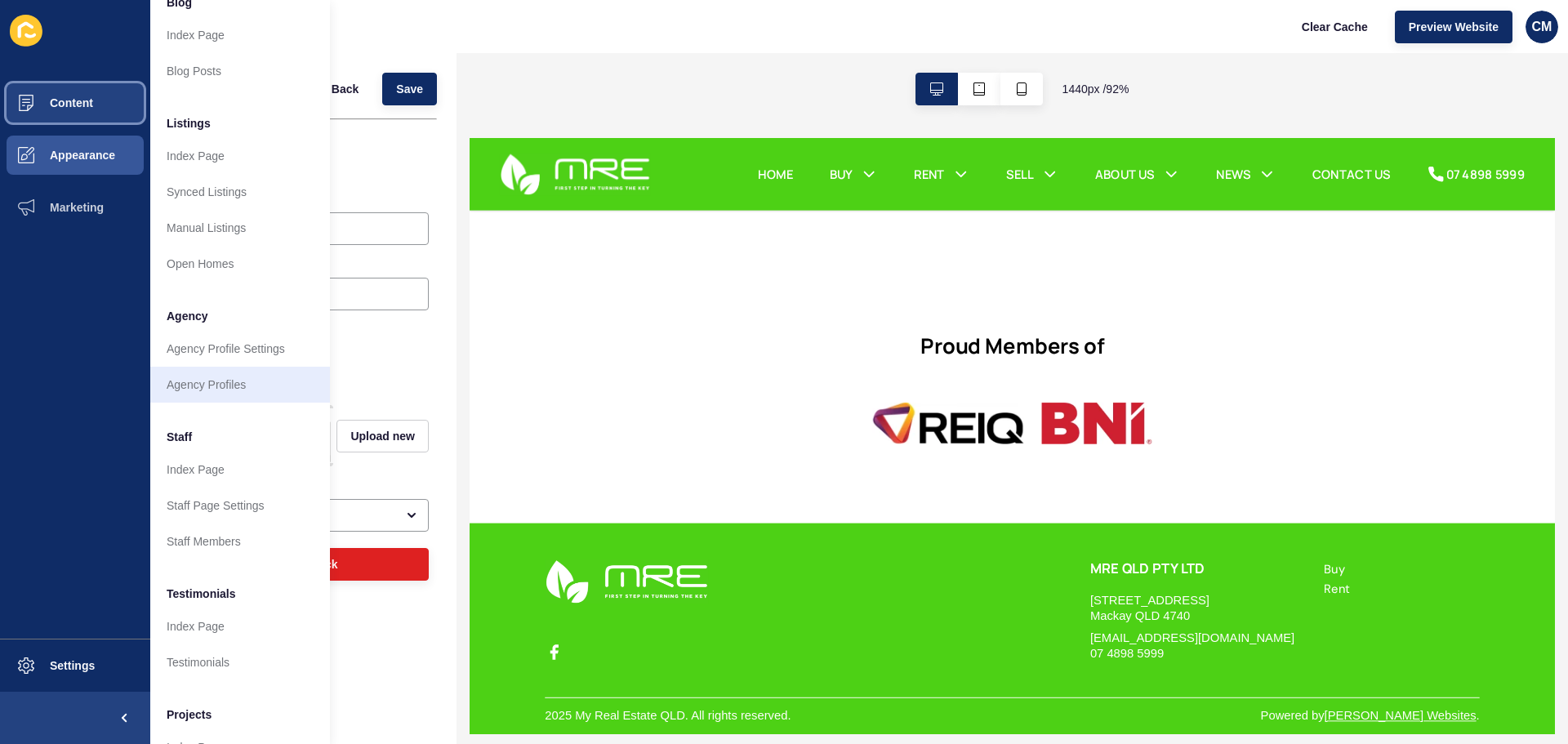
scroll to position [226, 0]
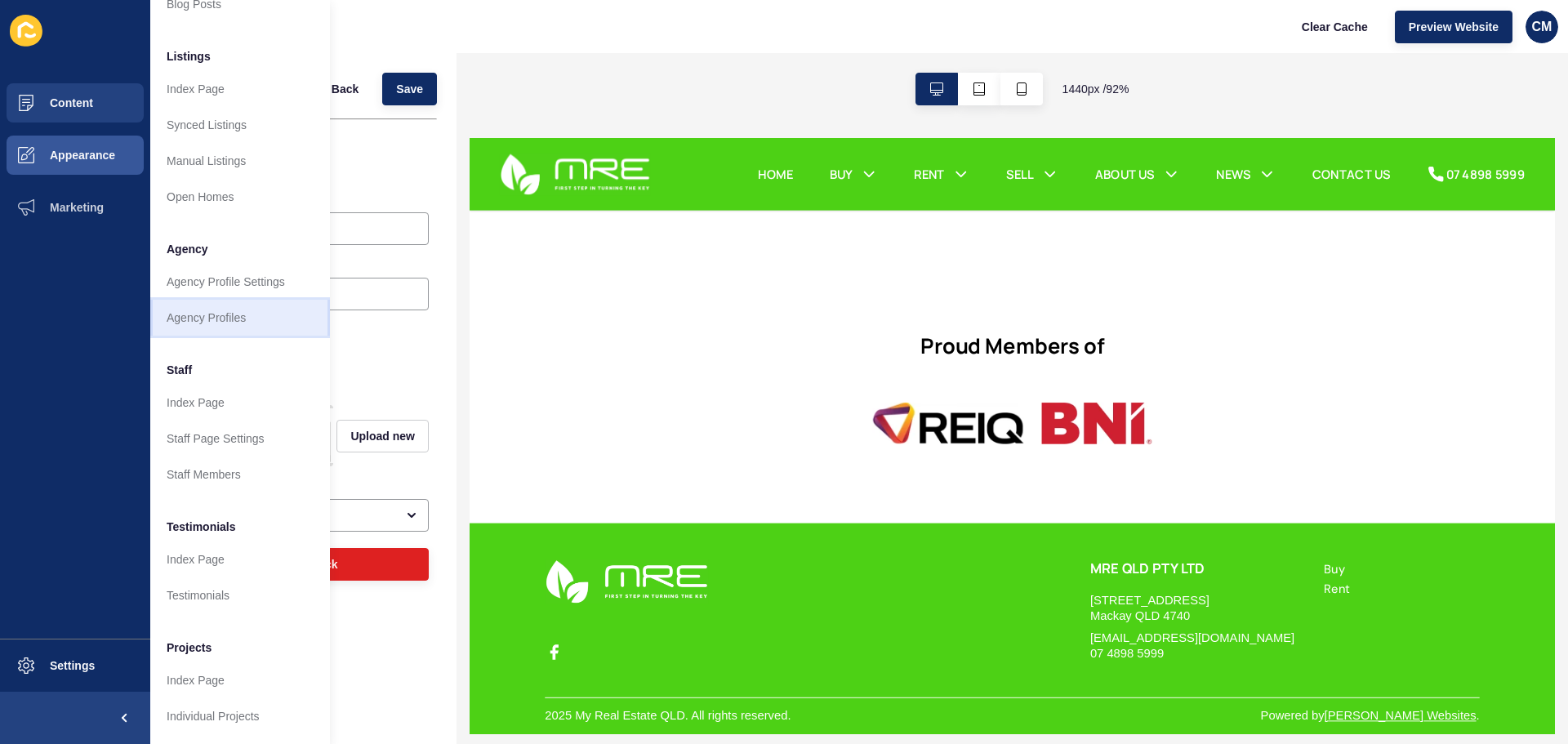
click at [287, 300] on link "Agency Profiles" at bounding box center [240, 317] width 179 height 36
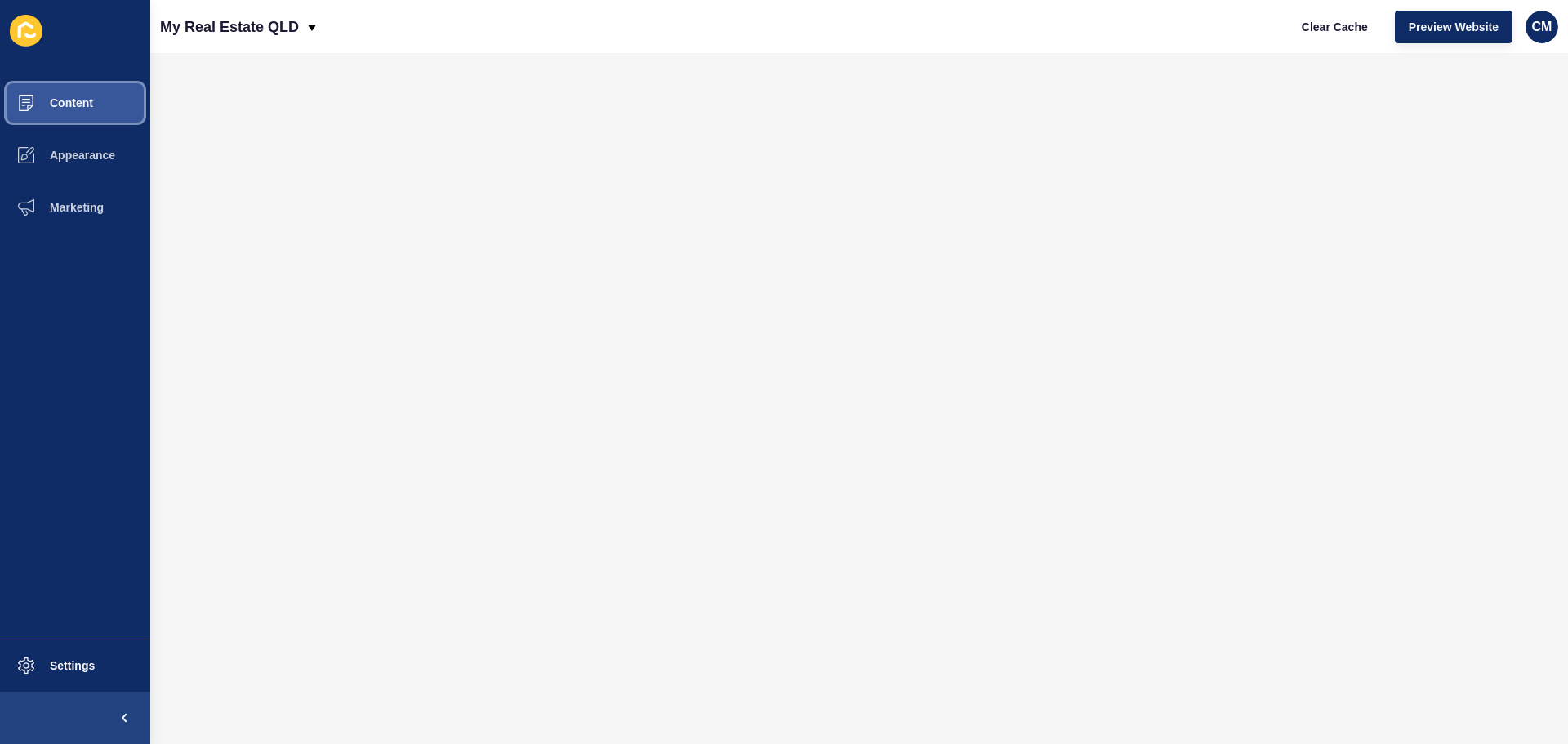
click at [61, 99] on span "Content" at bounding box center [45, 103] width 96 height 13
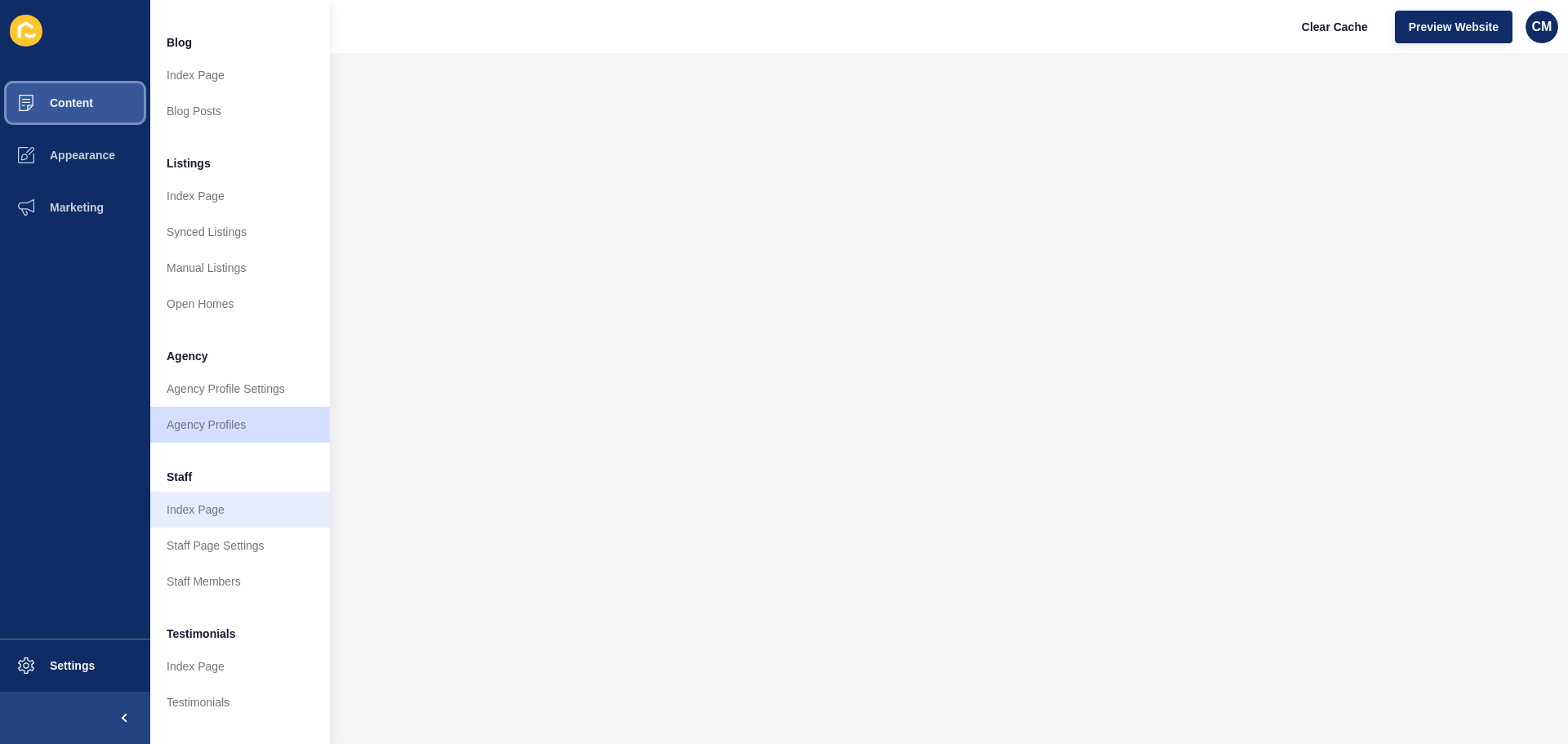
scroll to position [226, 0]
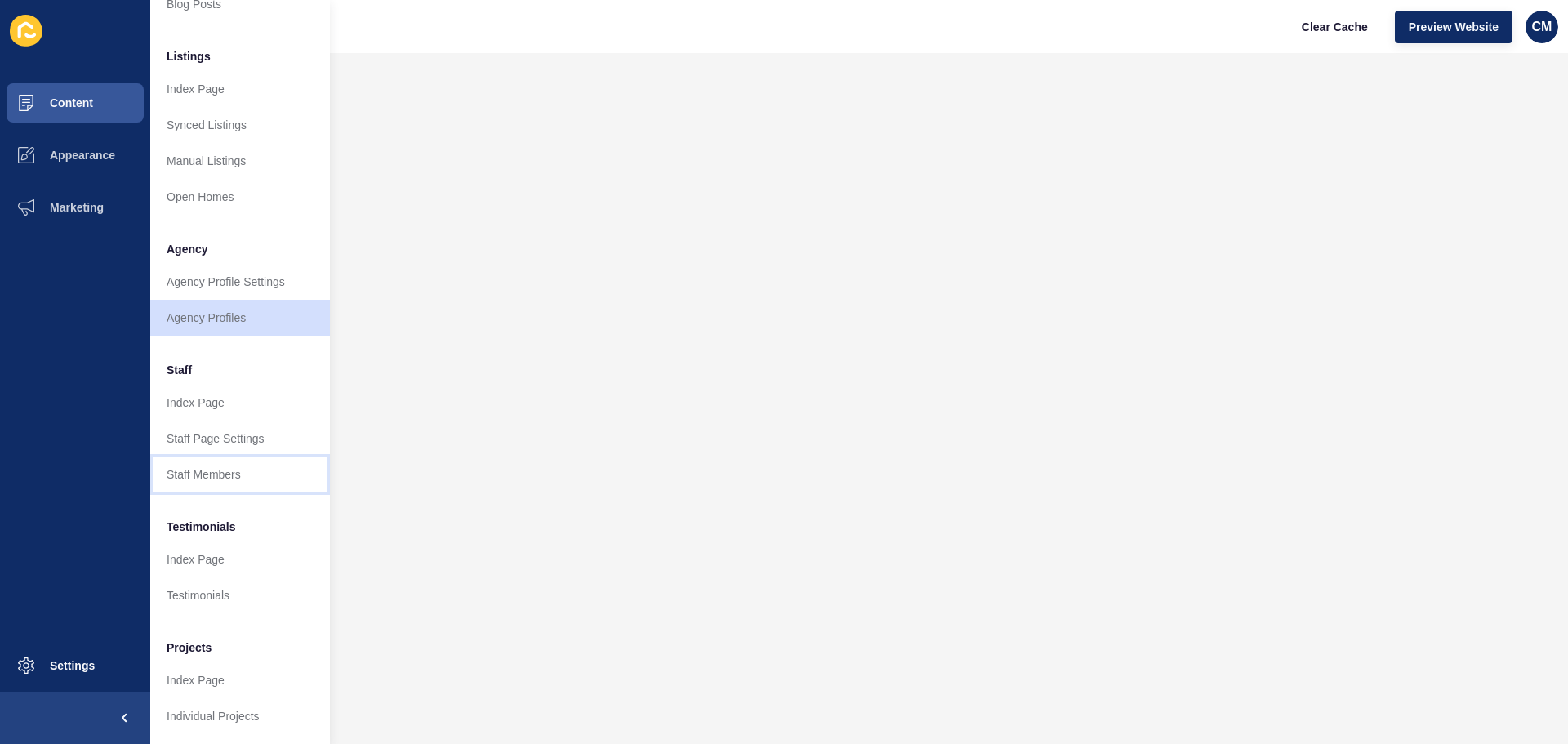
click at [225, 463] on link "Staff Members" at bounding box center [240, 474] width 179 height 36
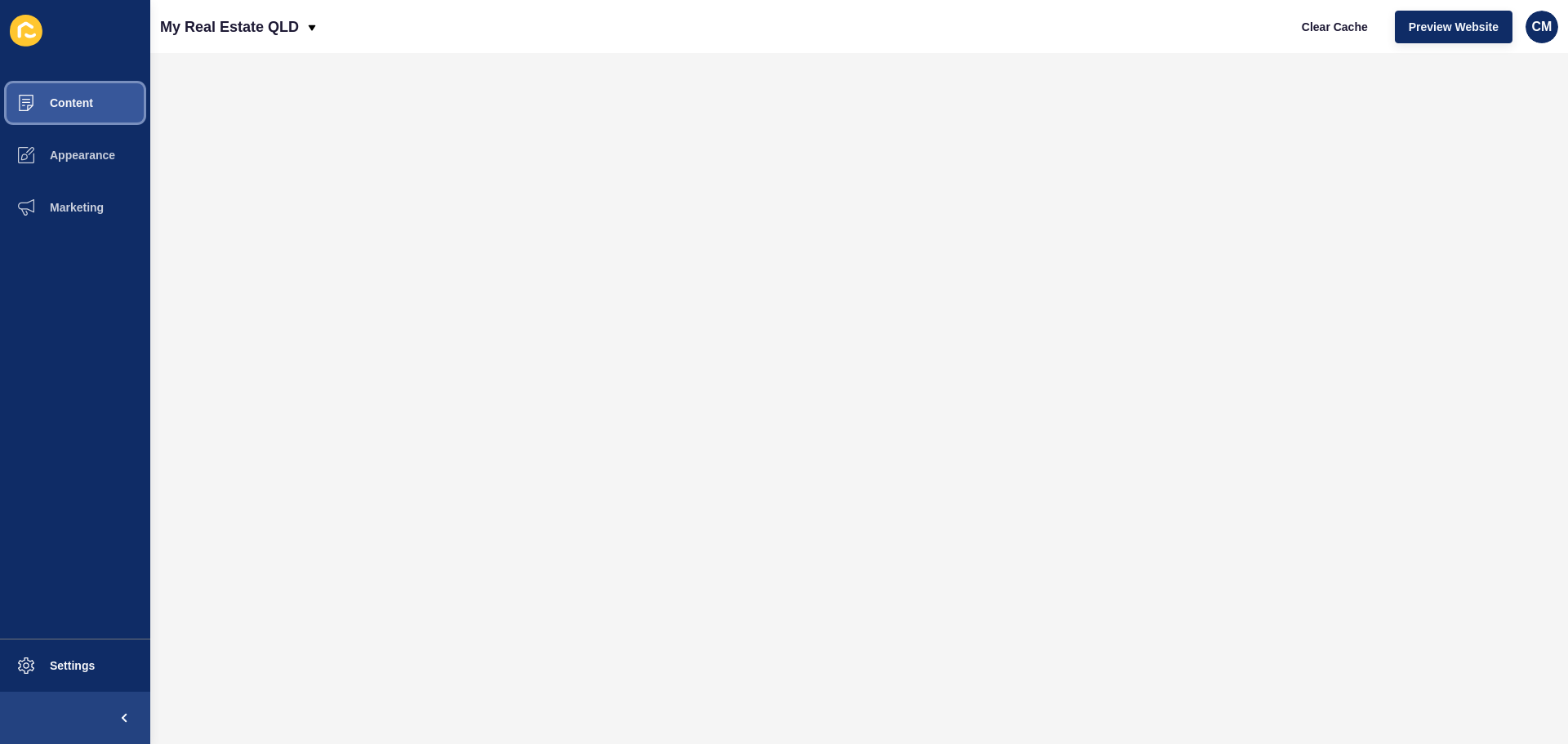
click at [87, 92] on button "Content" at bounding box center [75, 103] width 151 height 52
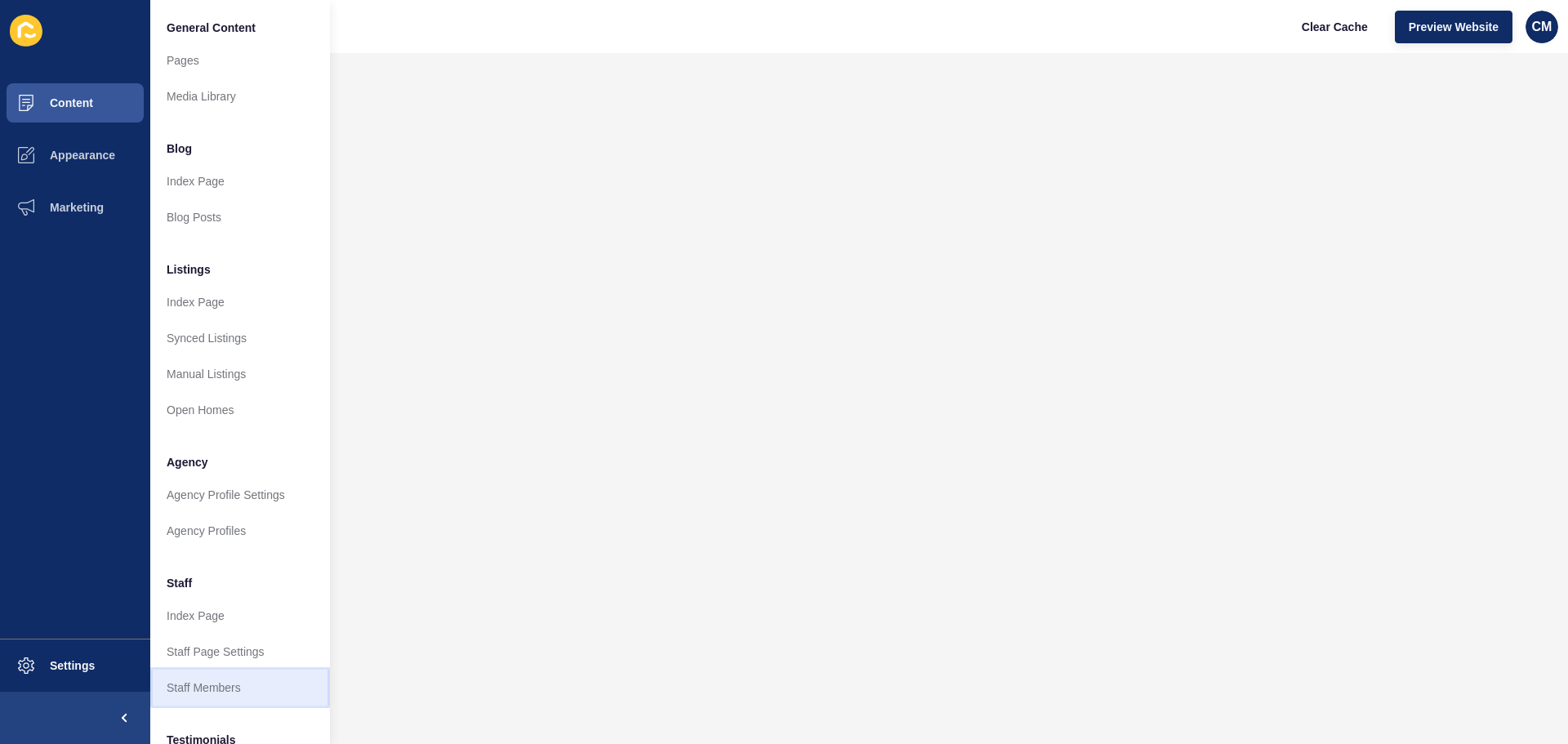
click at [220, 693] on link "Staff Members" at bounding box center [240, 687] width 179 height 36
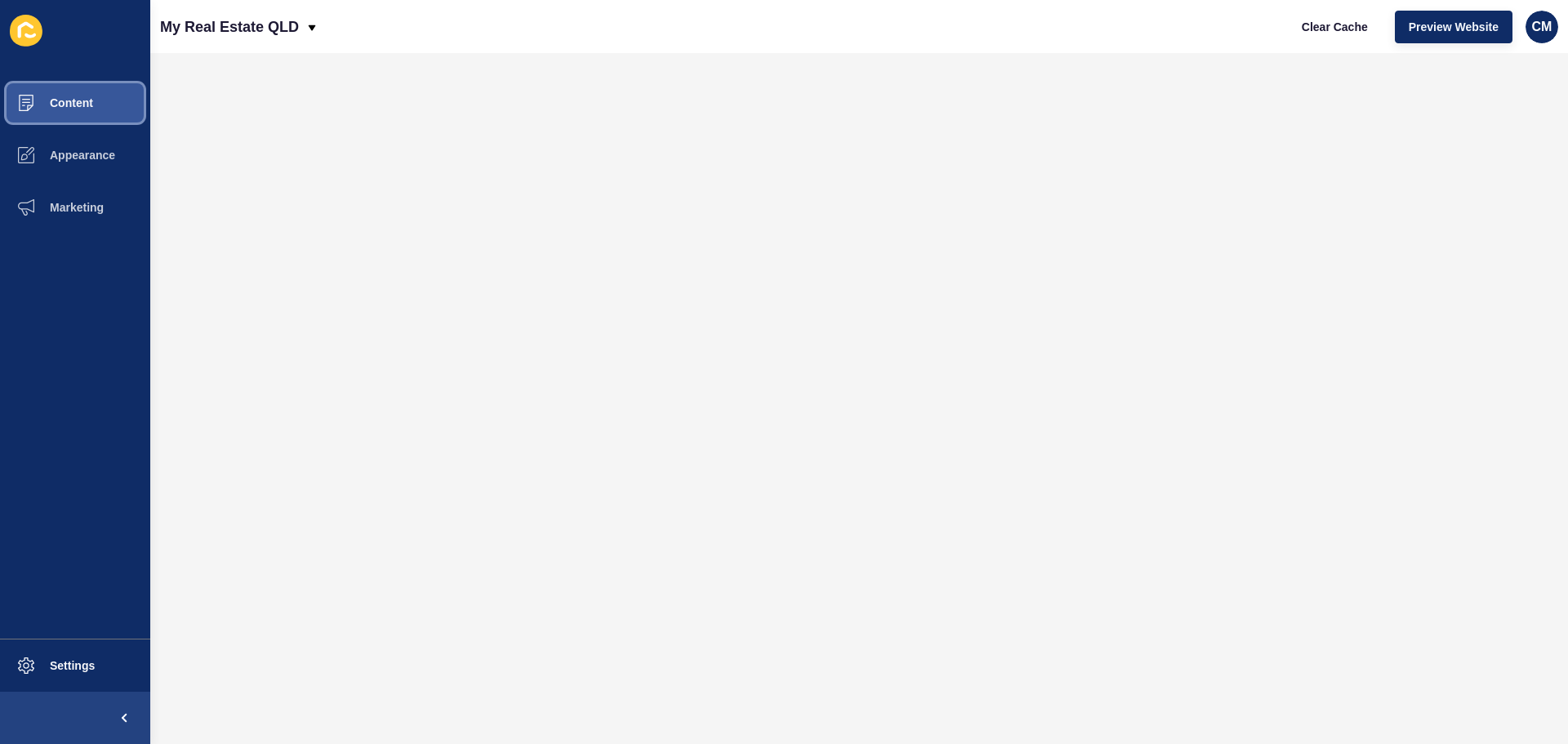
click at [118, 91] on button "Content" at bounding box center [75, 103] width 151 height 52
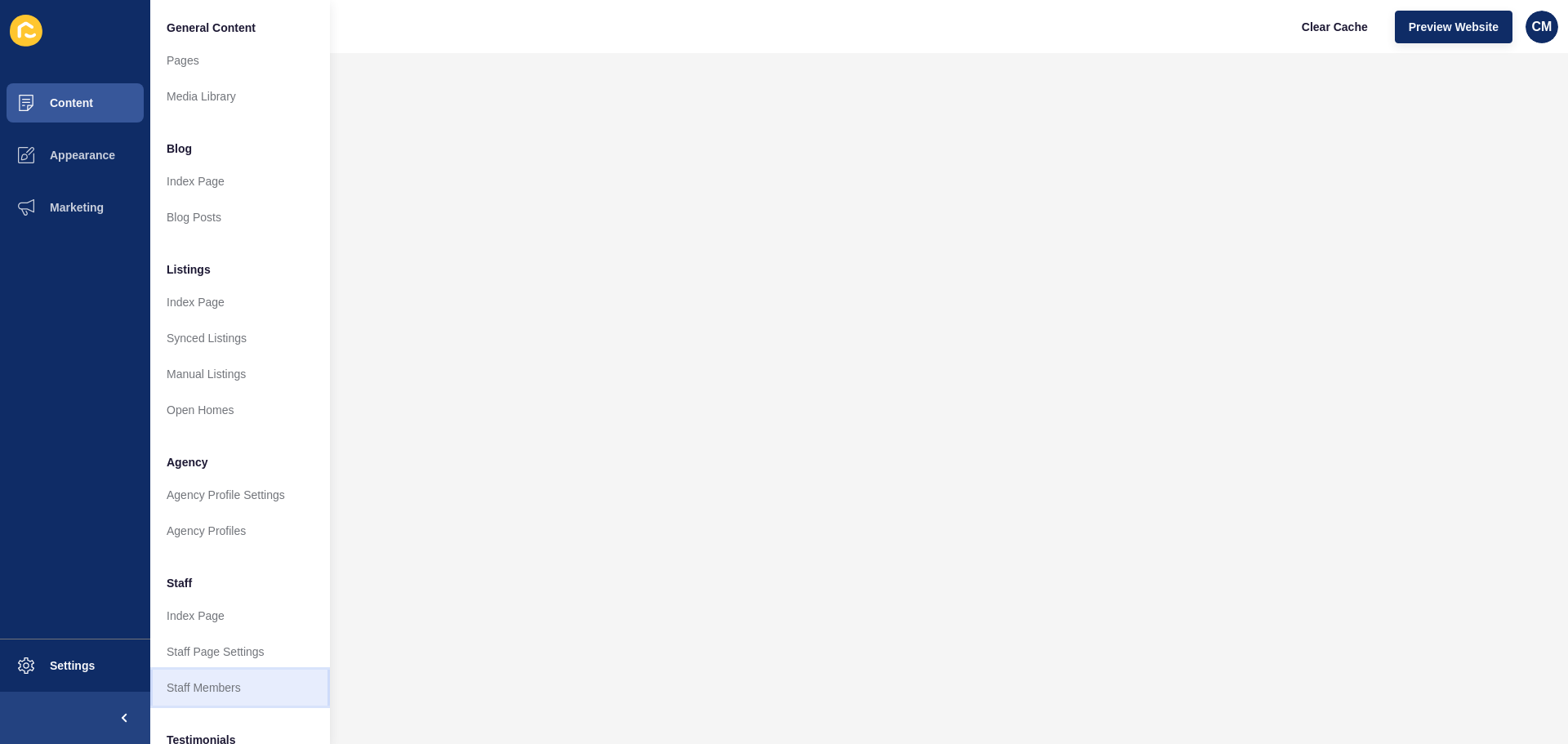
click at [230, 689] on link "Staff Members" at bounding box center [240, 687] width 179 height 36
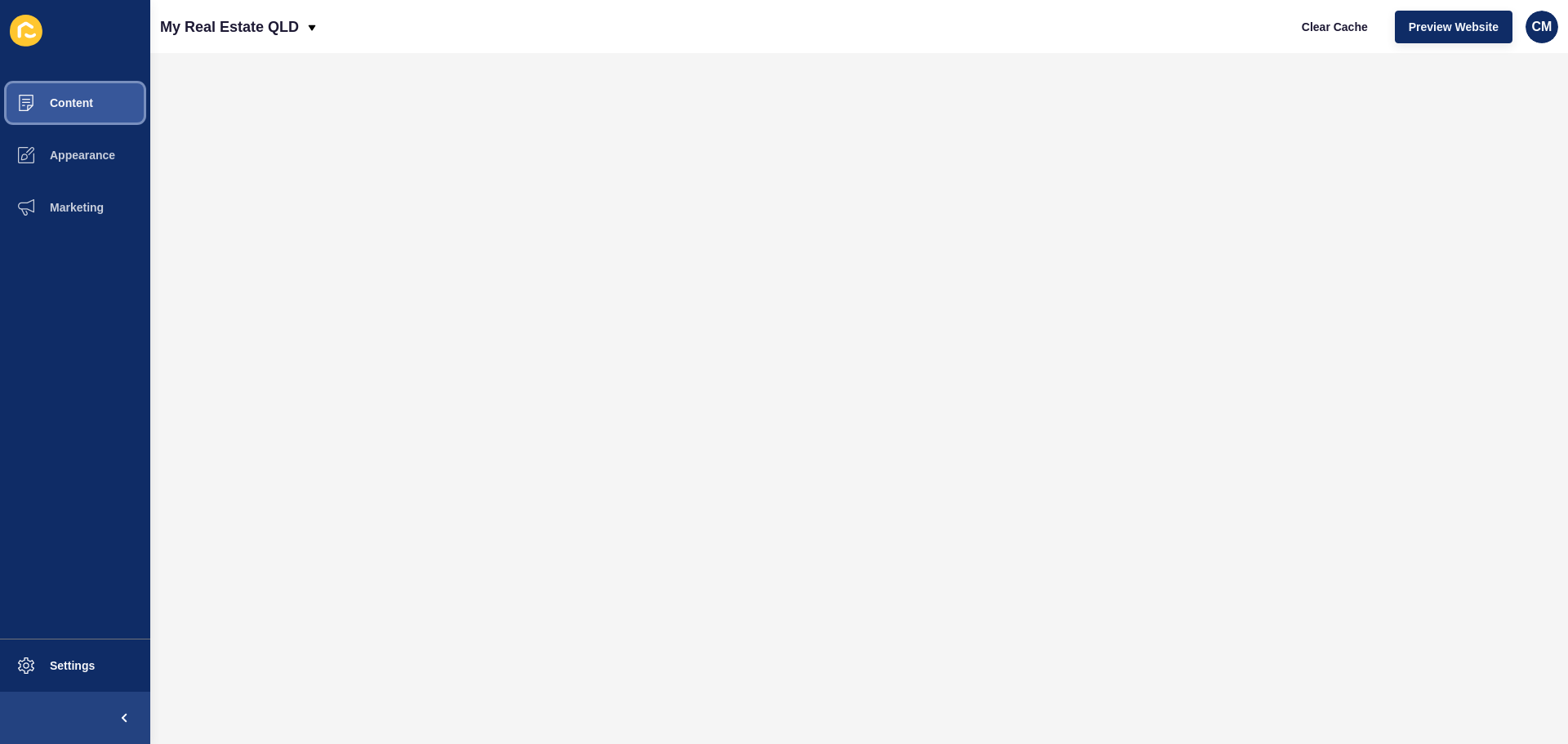
click at [70, 112] on button "Content" at bounding box center [75, 103] width 151 height 52
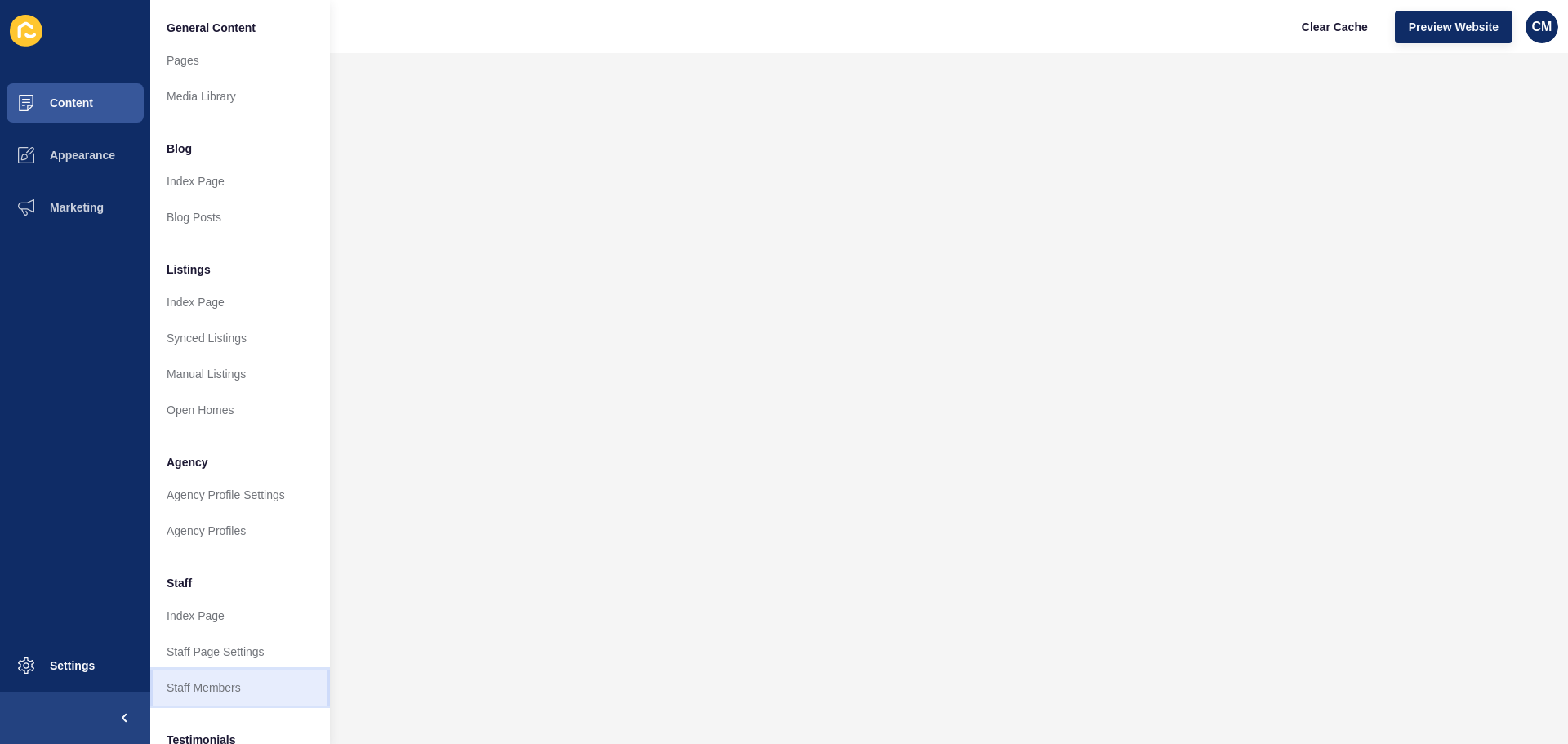
click at [263, 692] on link "Staff Members" at bounding box center [240, 687] width 179 height 36
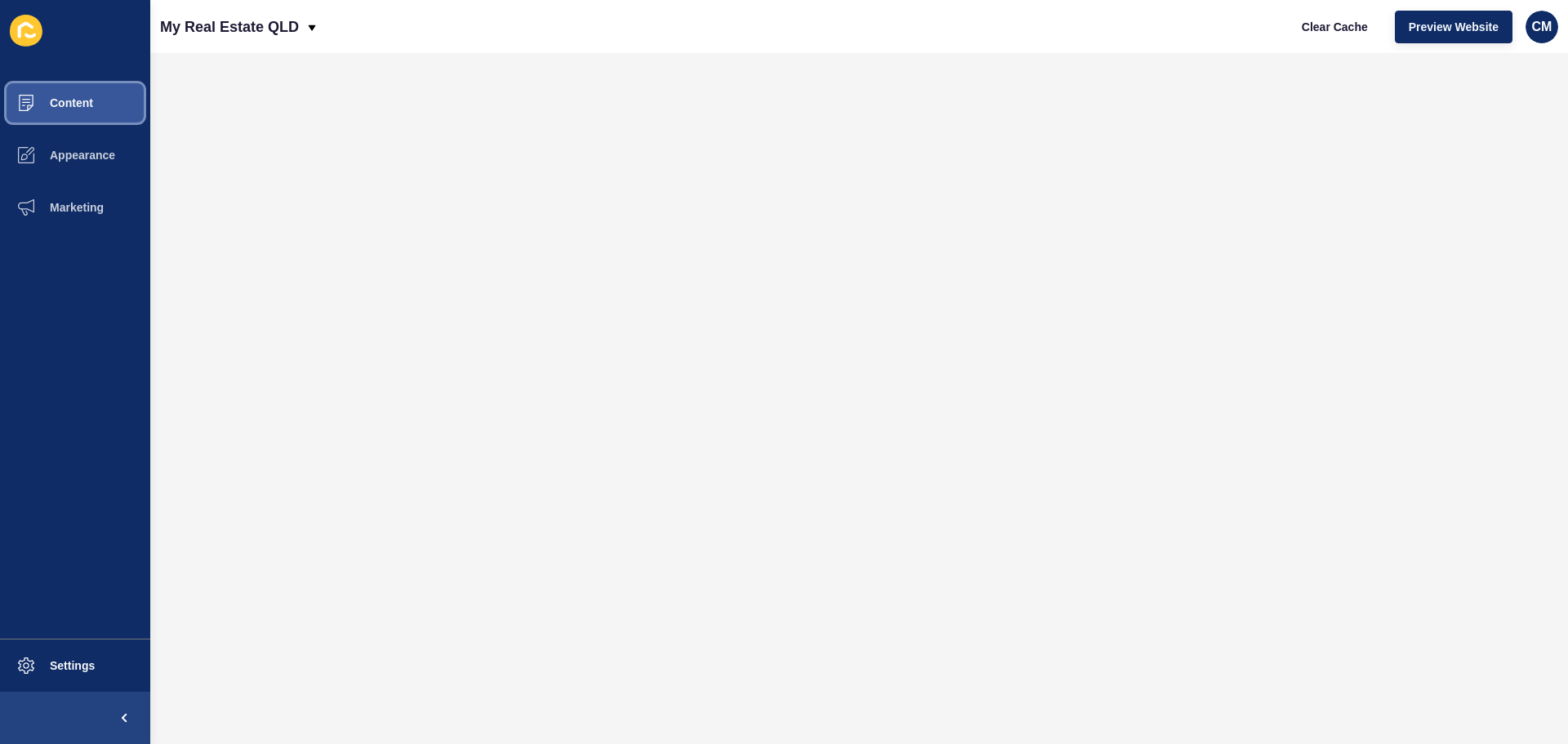
click at [66, 86] on button "Content" at bounding box center [75, 103] width 151 height 52
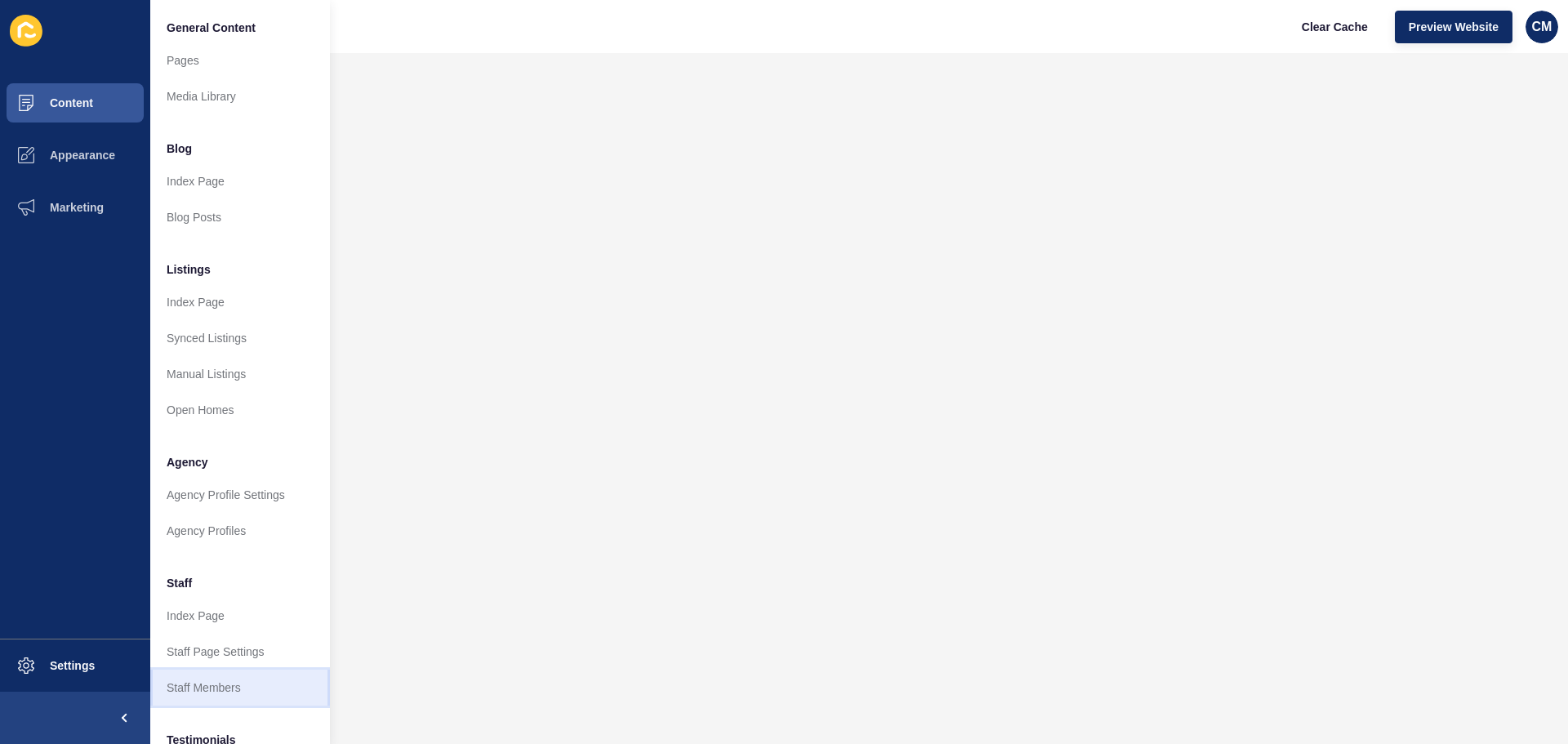
click at [242, 687] on link "Staff Members" at bounding box center [240, 687] width 179 height 36
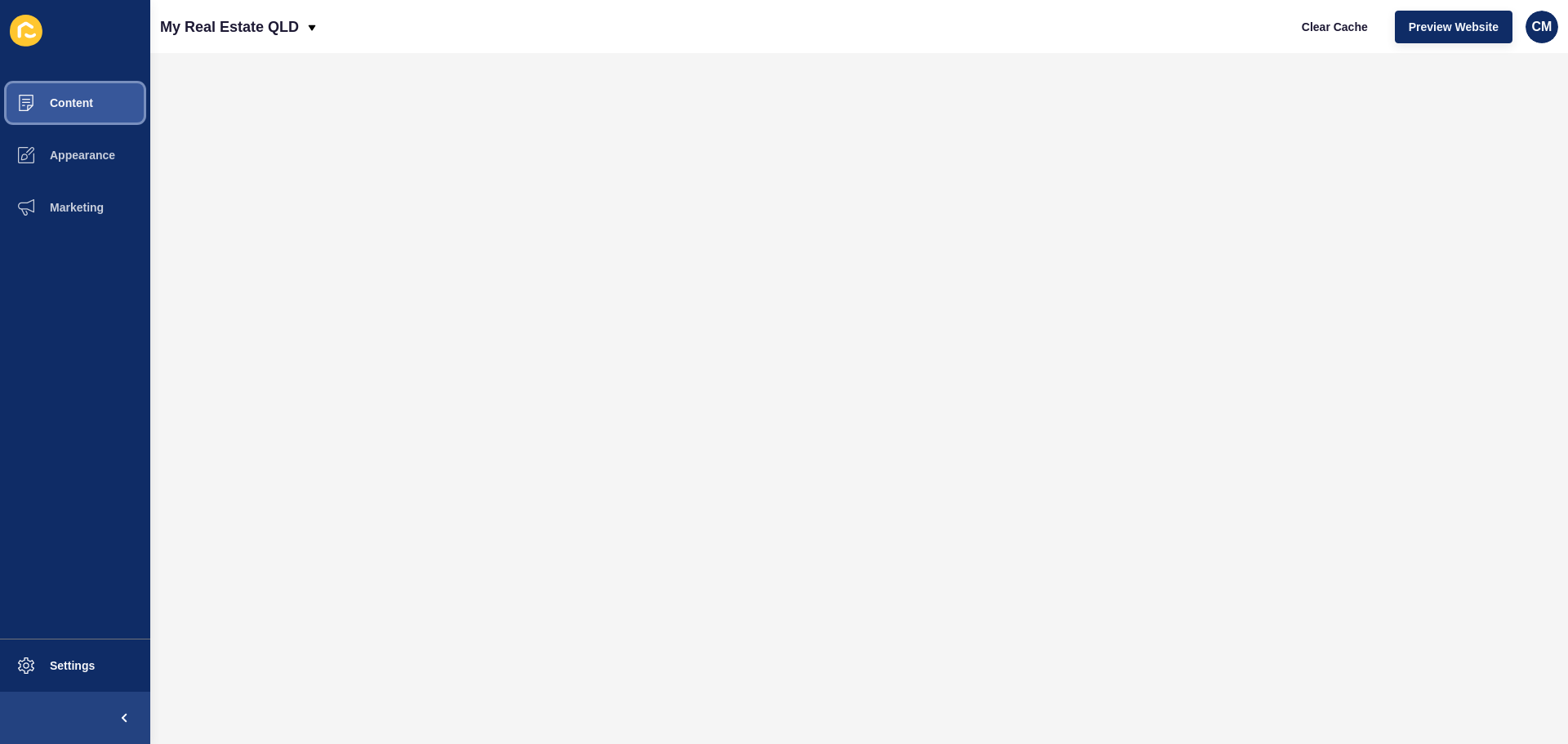
click at [97, 98] on button "Content" at bounding box center [75, 103] width 151 height 52
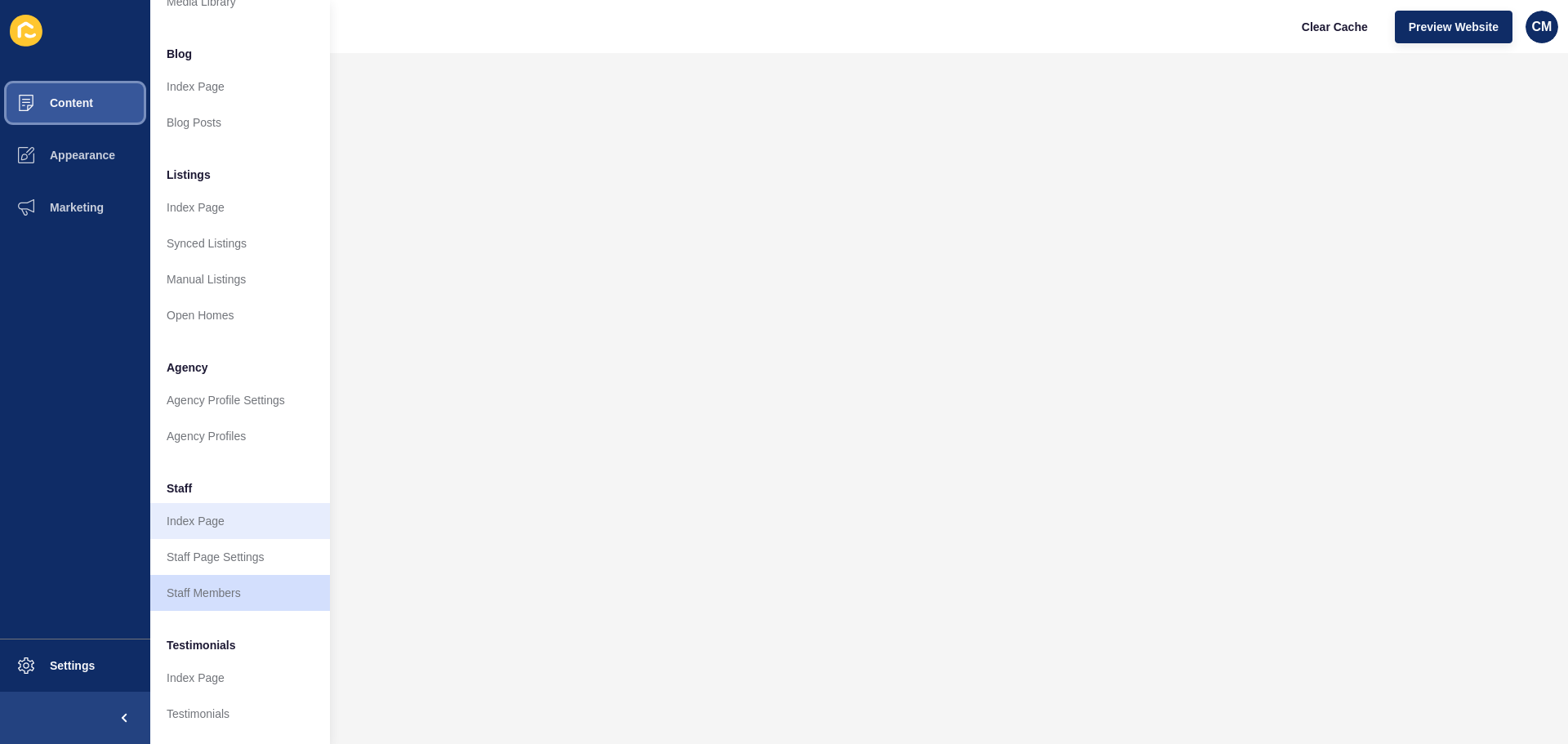
scroll to position [226, 0]
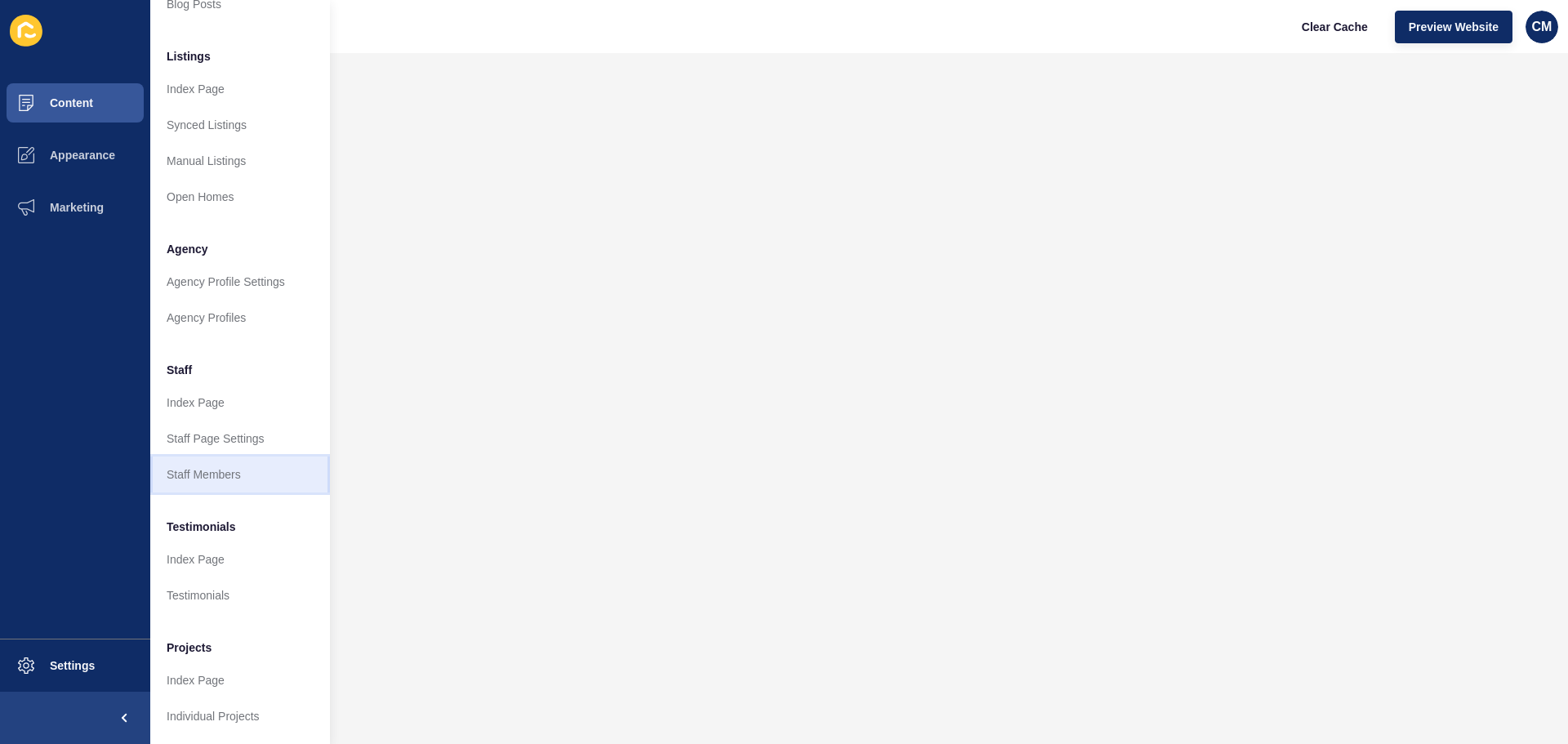
click at [242, 469] on link "Staff Members" at bounding box center [240, 474] width 179 height 36
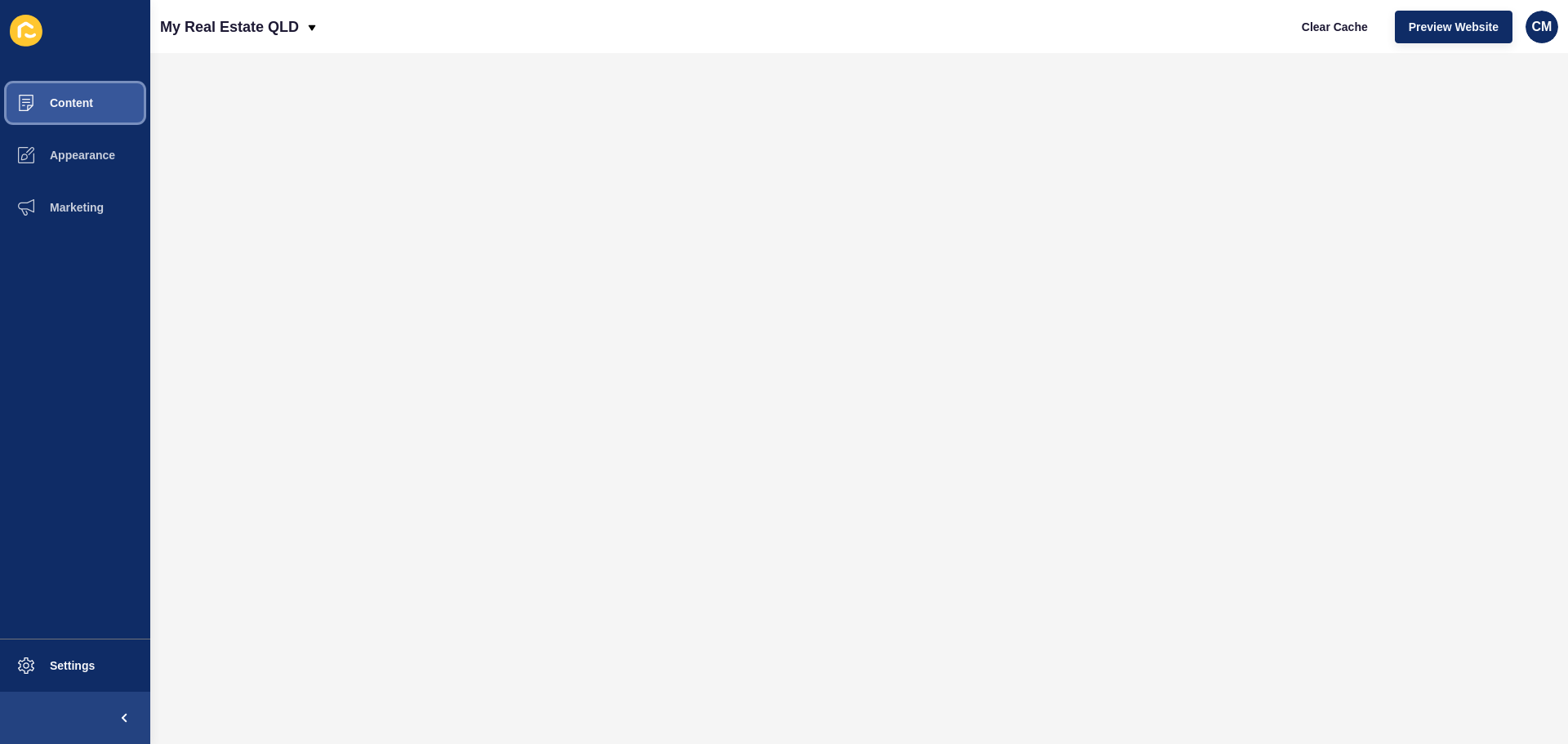
click at [110, 94] on button "Content" at bounding box center [75, 103] width 151 height 52
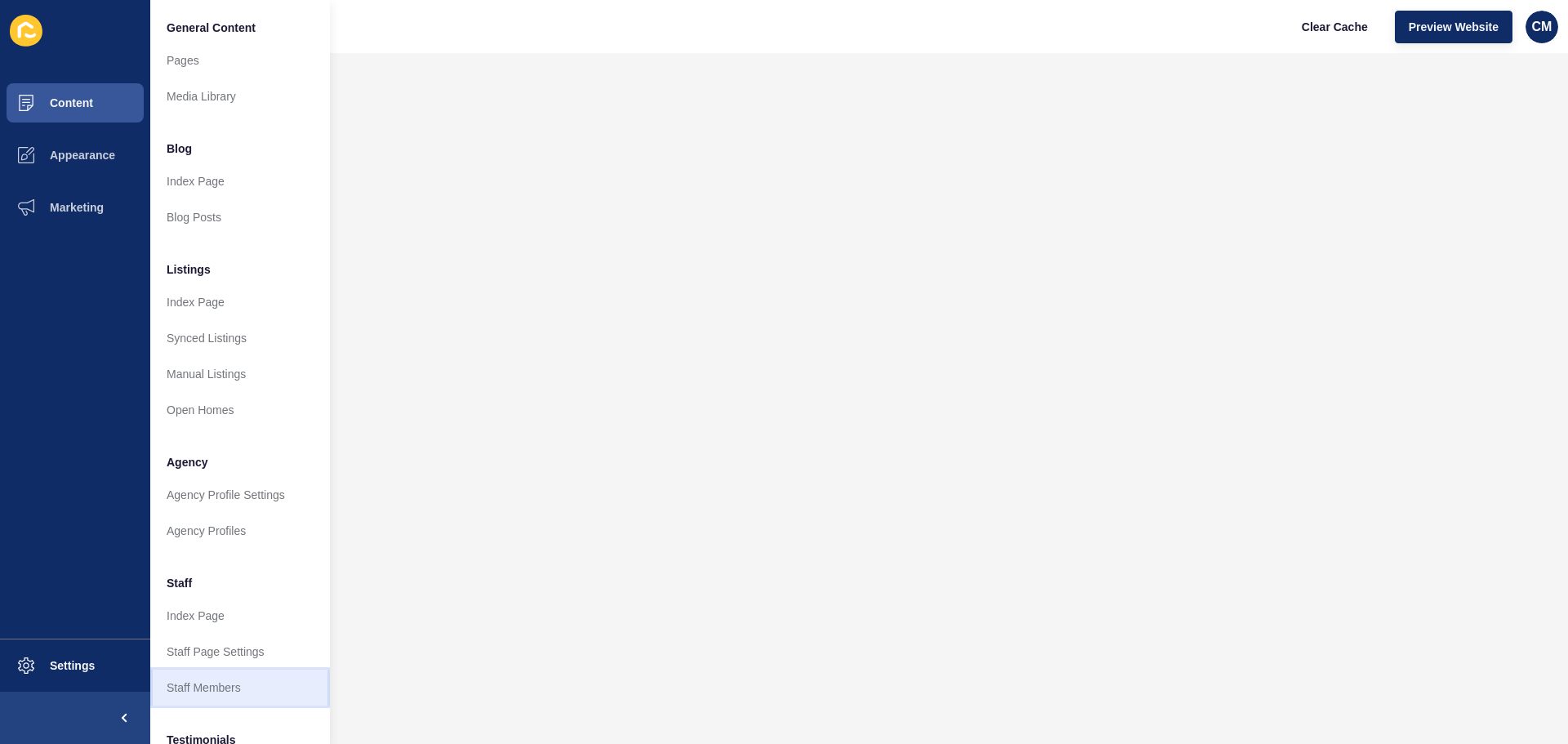
click at [190, 688] on link "Staff Members" at bounding box center [240, 687] width 179 height 36
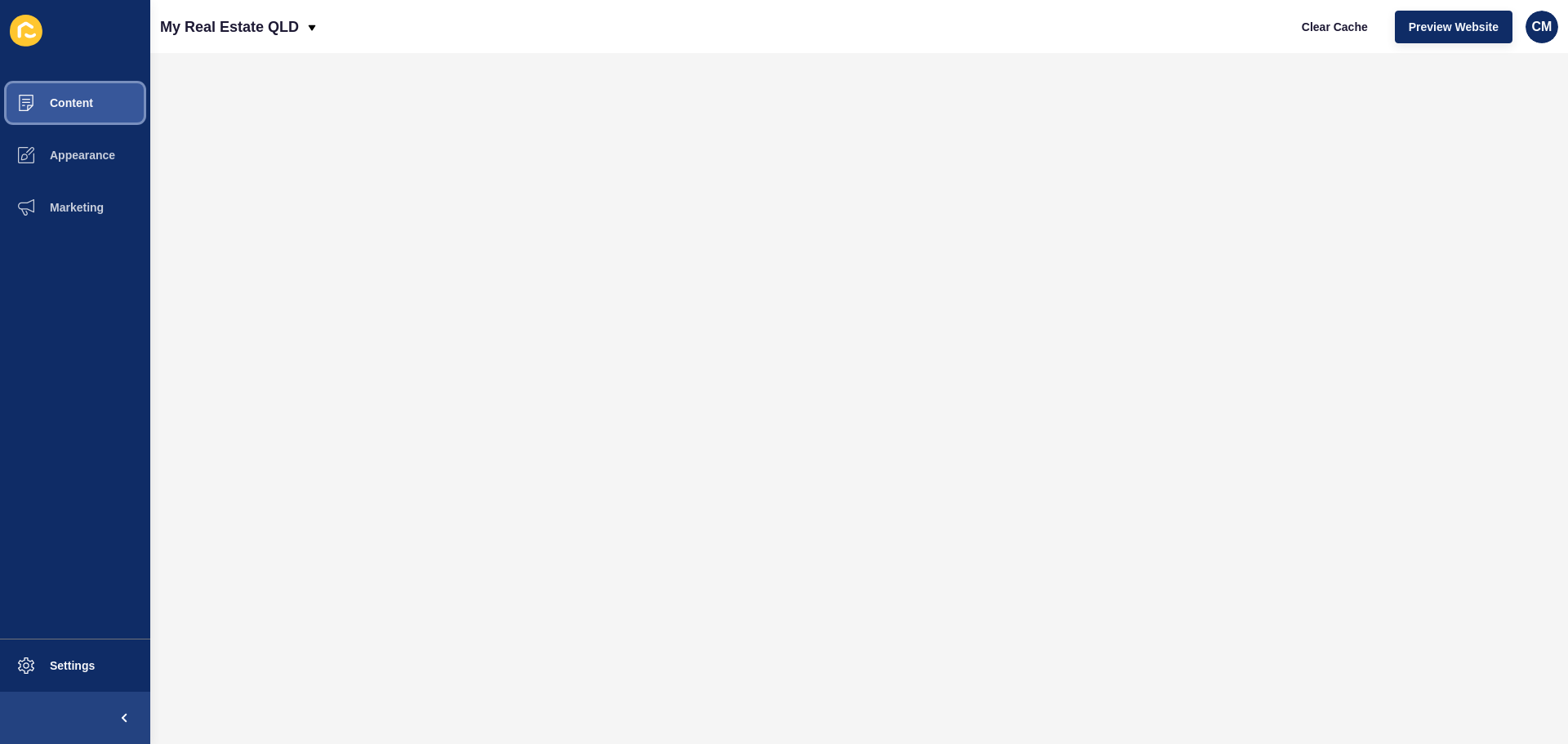
click at [112, 93] on button "Content" at bounding box center [75, 103] width 151 height 52
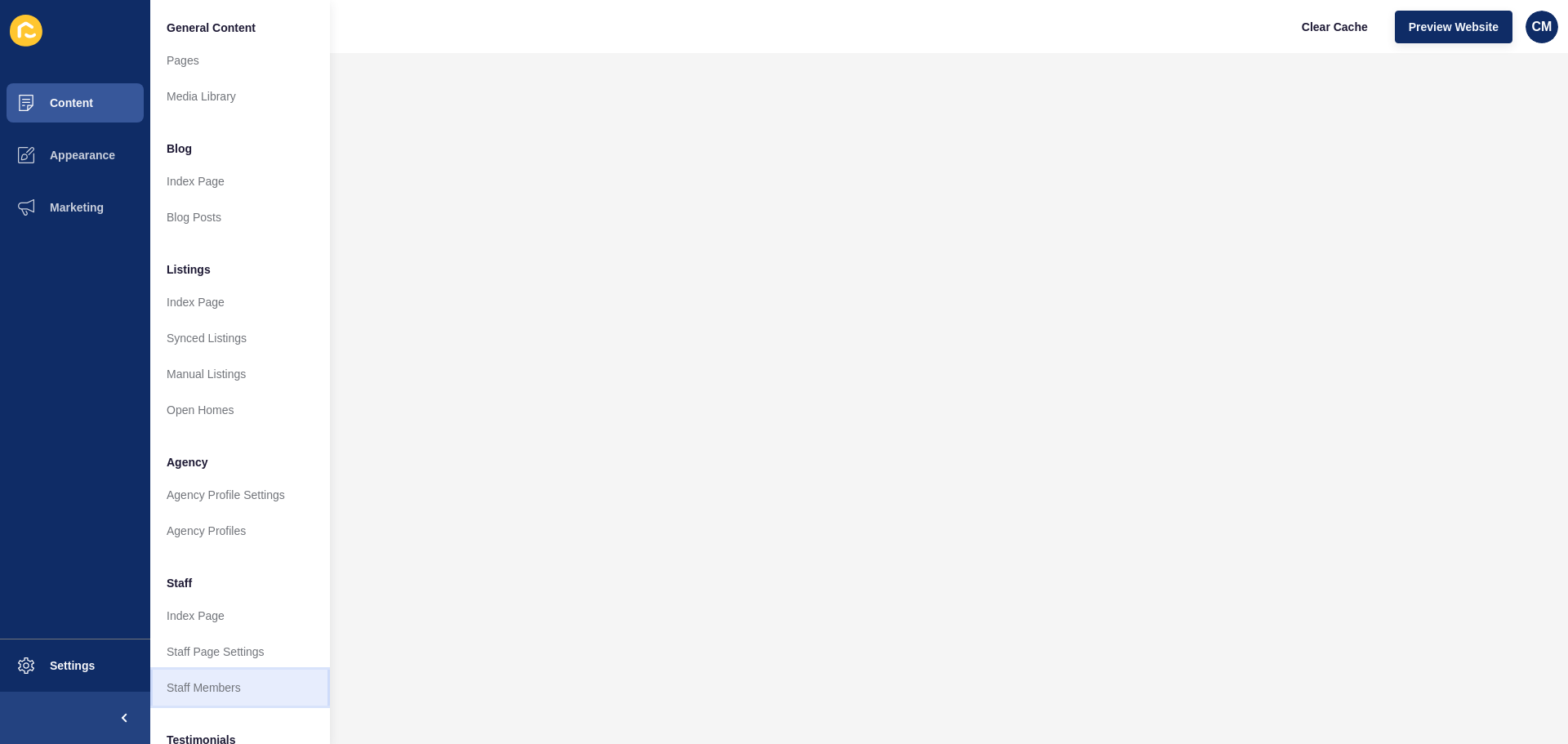
click at [197, 687] on link "Staff Members" at bounding box center [240, 687] width 179 height 36
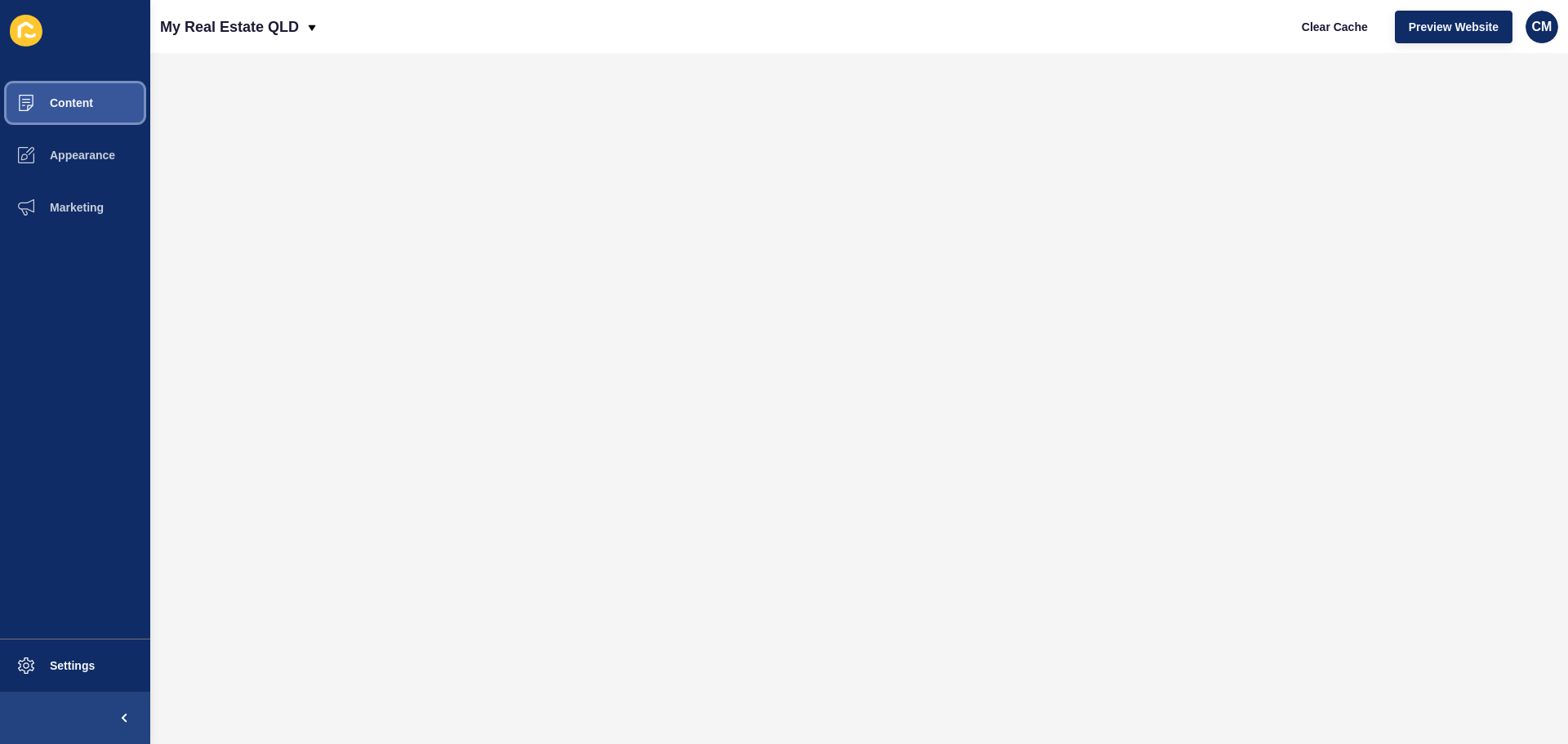
click at [116, 91] on button "Content" at bounding box center [75, 103] width 151 height 52
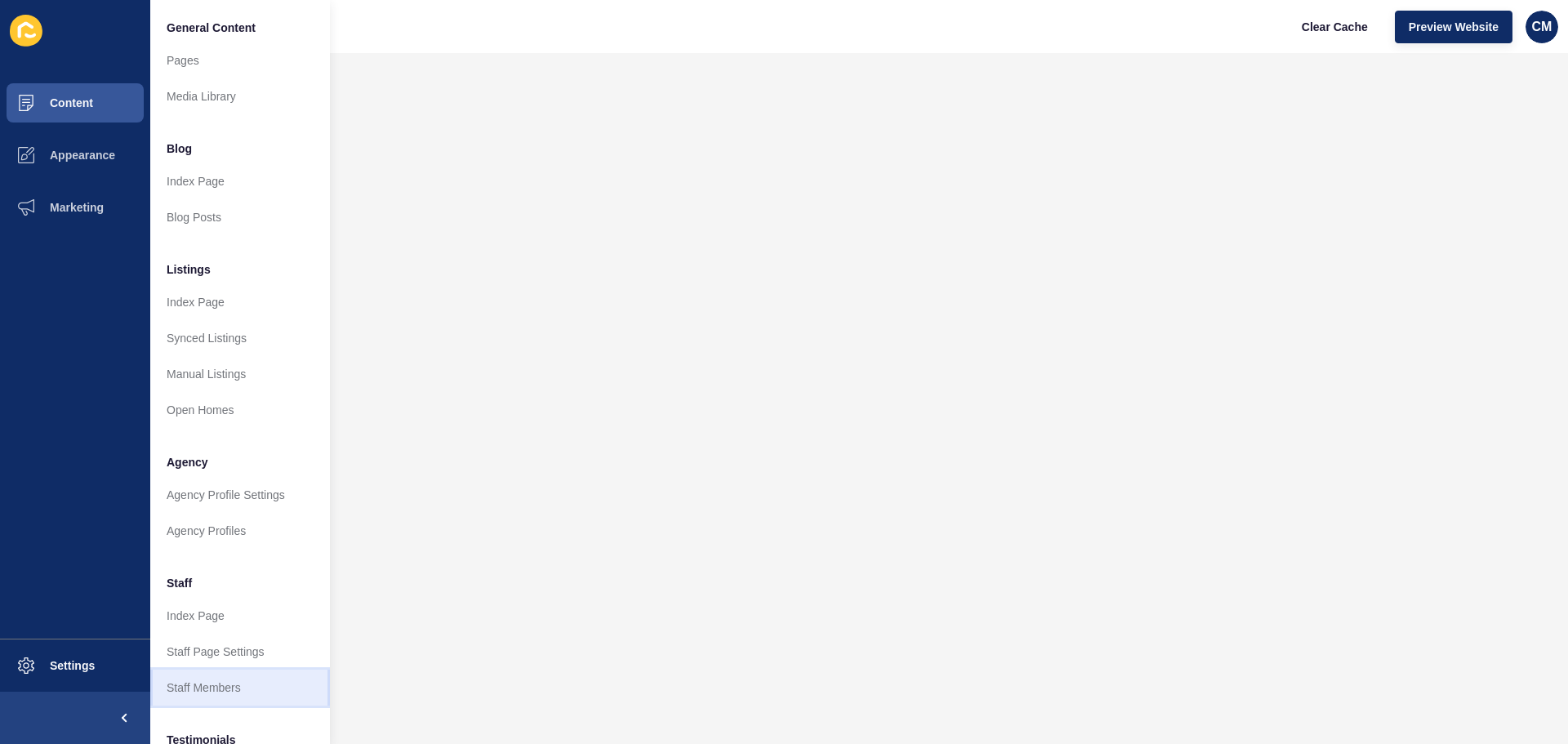
click at [237, 693] on link "Staff Members" at bounding box center [240, 687] width 179 height 36
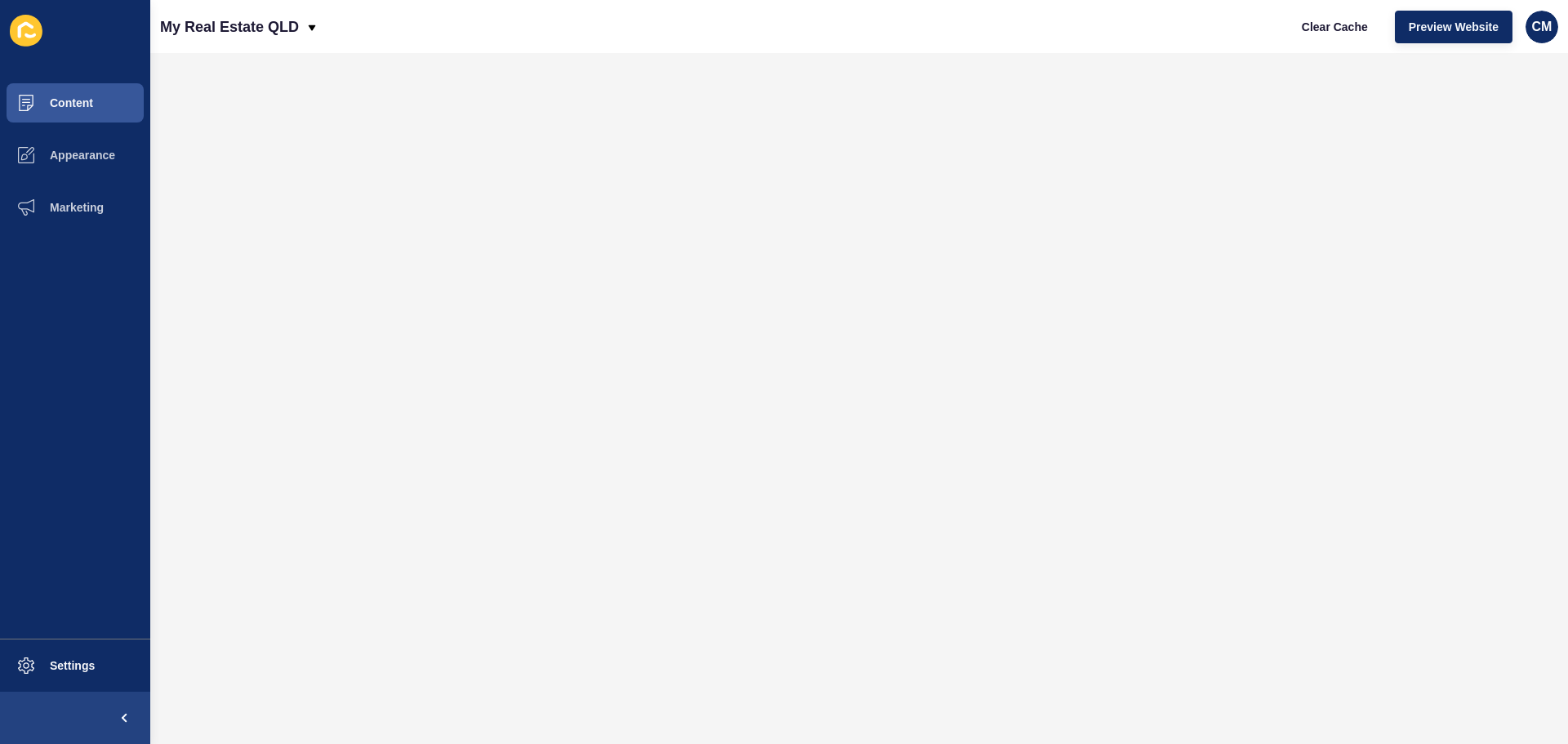
click at [445, 35] on div "My Real Estate QLD Clear Cache Preview Website CM" at bounding box center [860, 26] width 1418 height 53
click at [76, 101] on span "Content" at bounding box center [45, 103] width 96 height 13
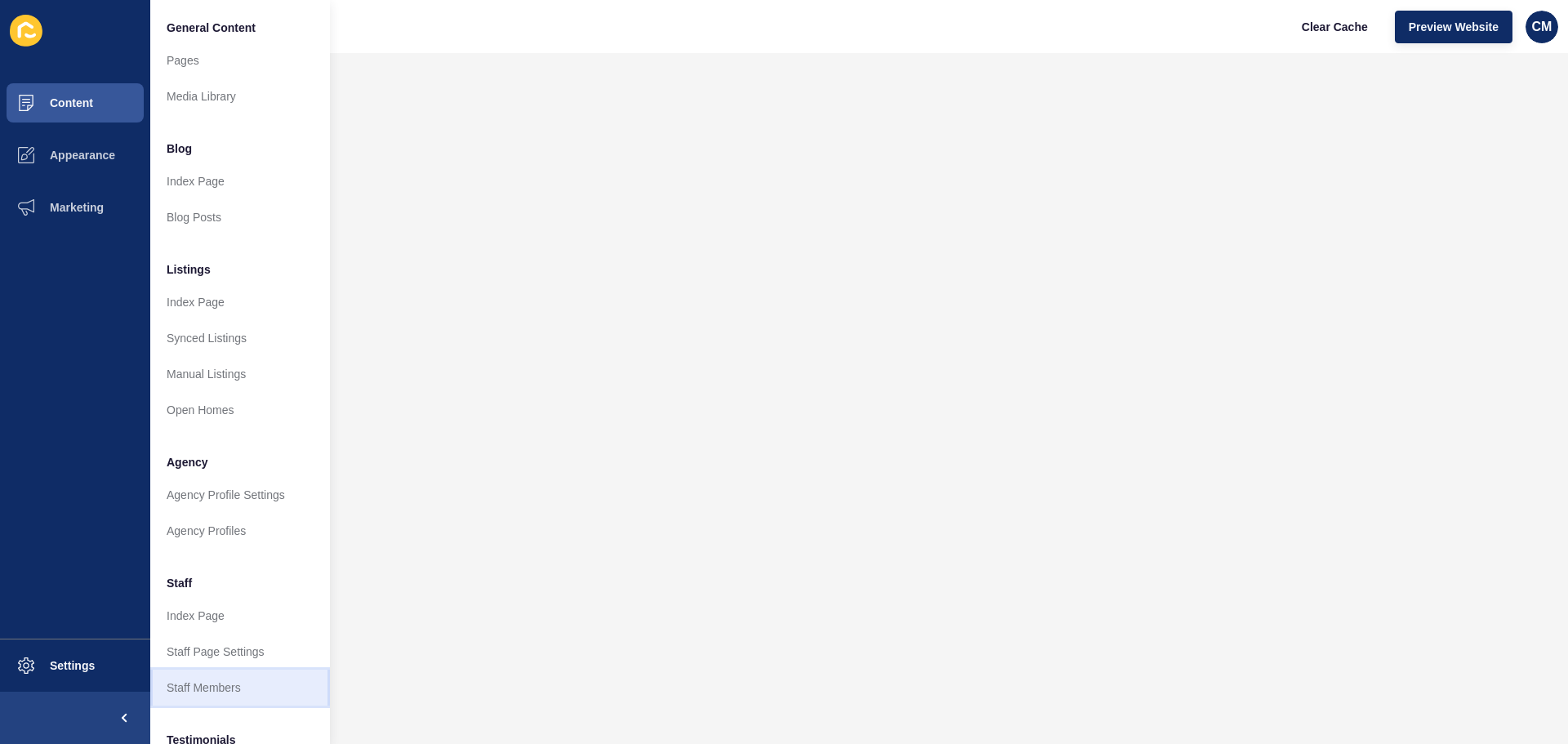
click at [240, 687] on link "Staff Members" at bounding box center [240, 687] width 179 height 36
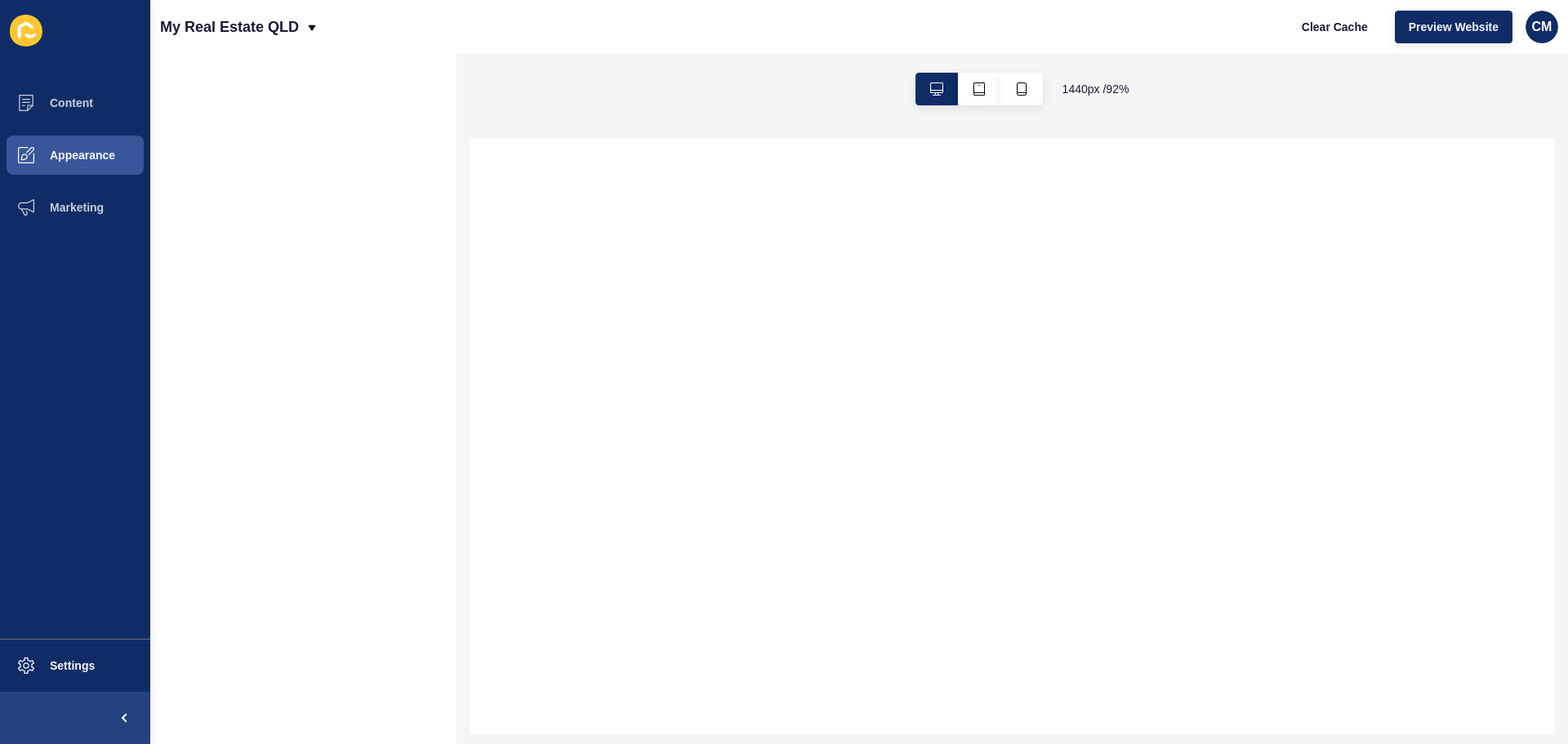
click at [132, 112] on button "Content" at bounding box center [75, 103] width 151 height 52
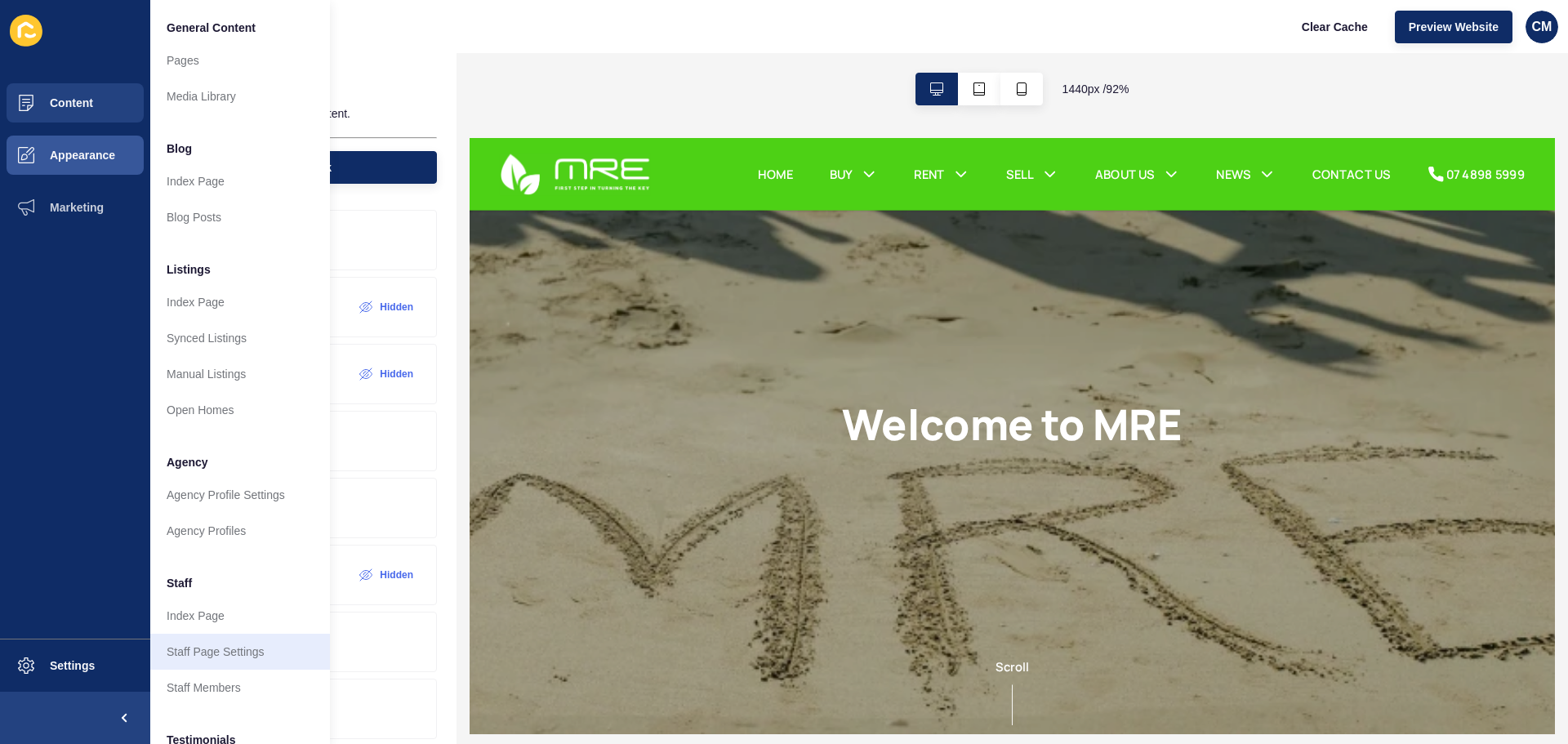
scroll to position [226, 0]
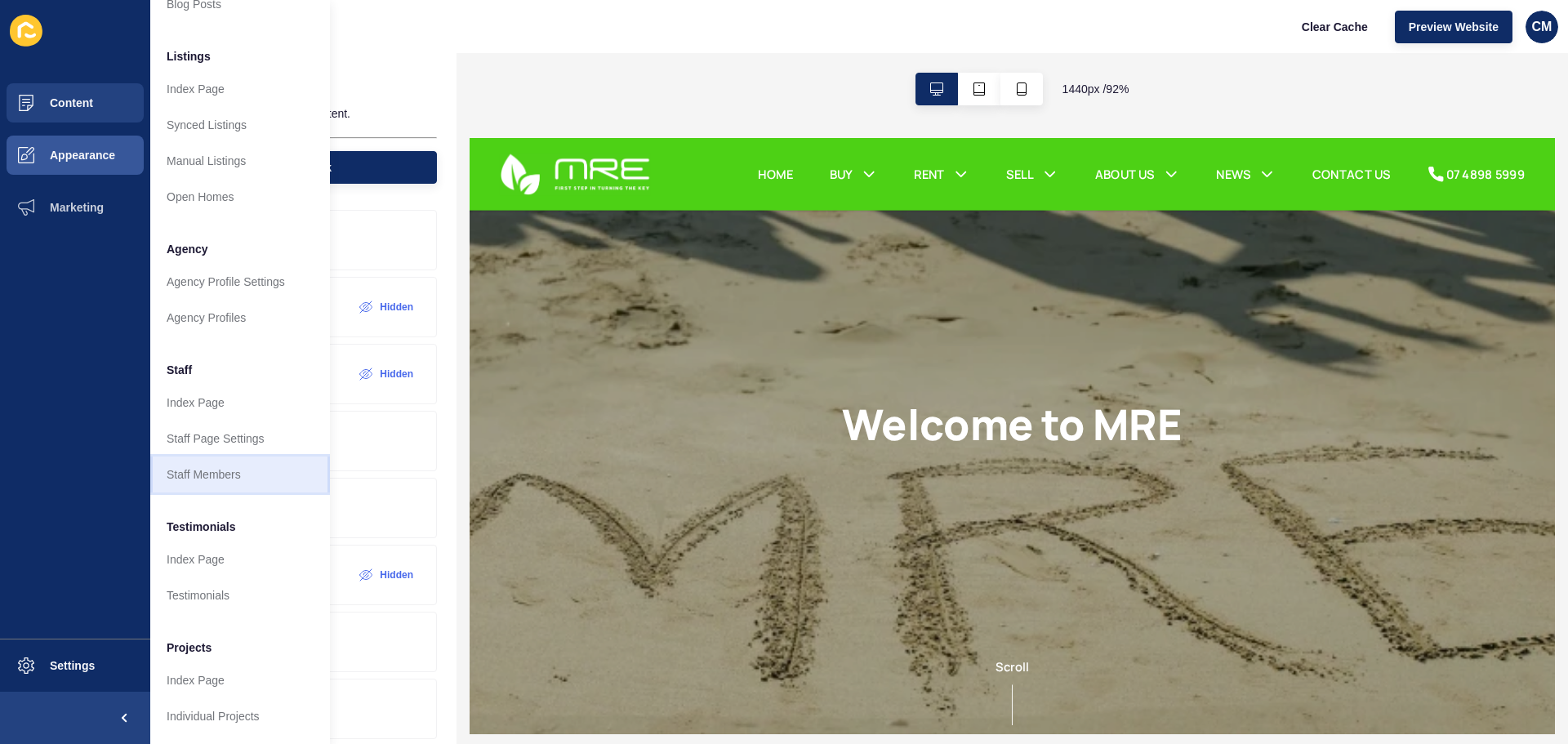
click at [249, 457] on link "Staff Members" at bounding box center [240, 474] width 179 height 36
